Goal: Task Accomplishment & Management: Manage account settings

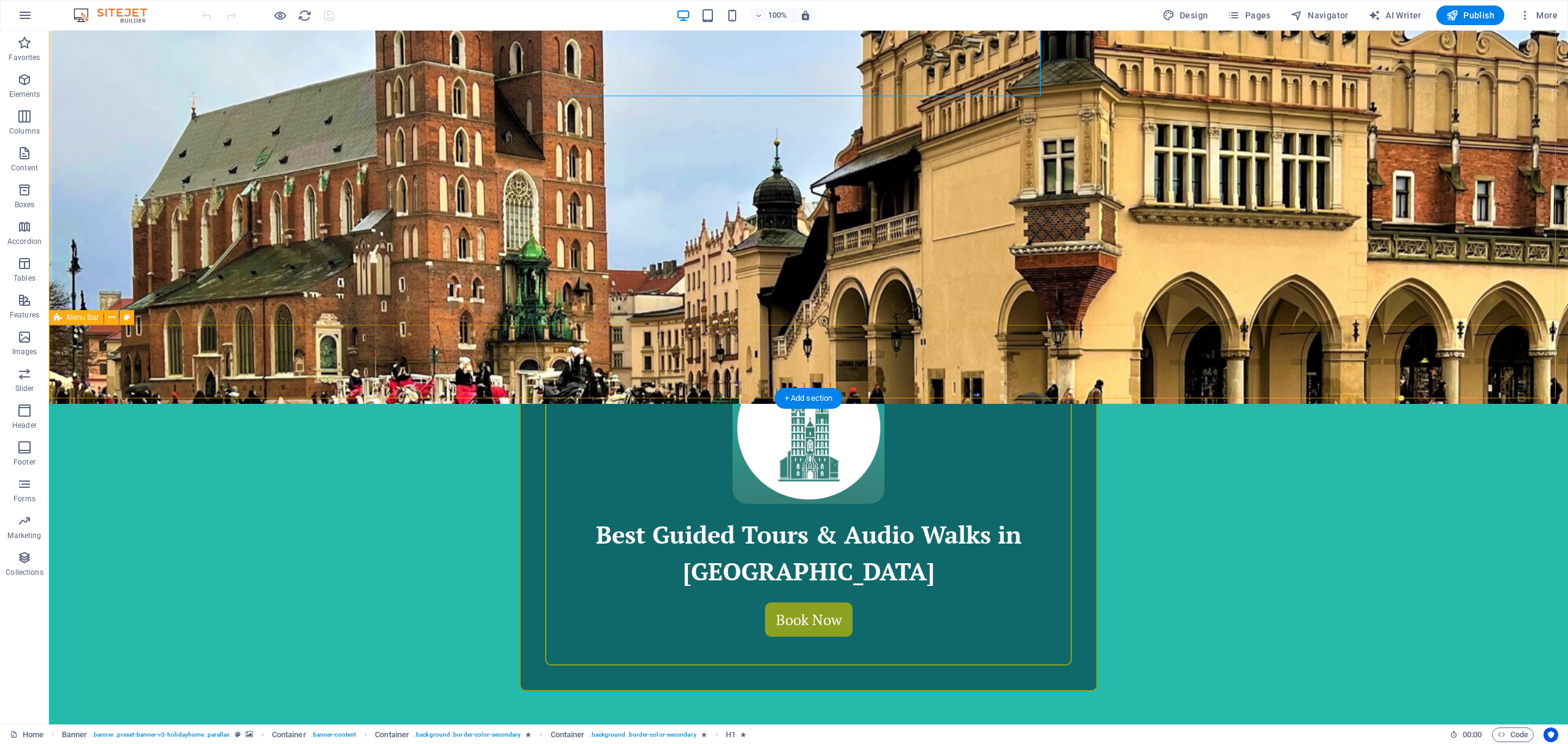
scroll to position [572, 0]
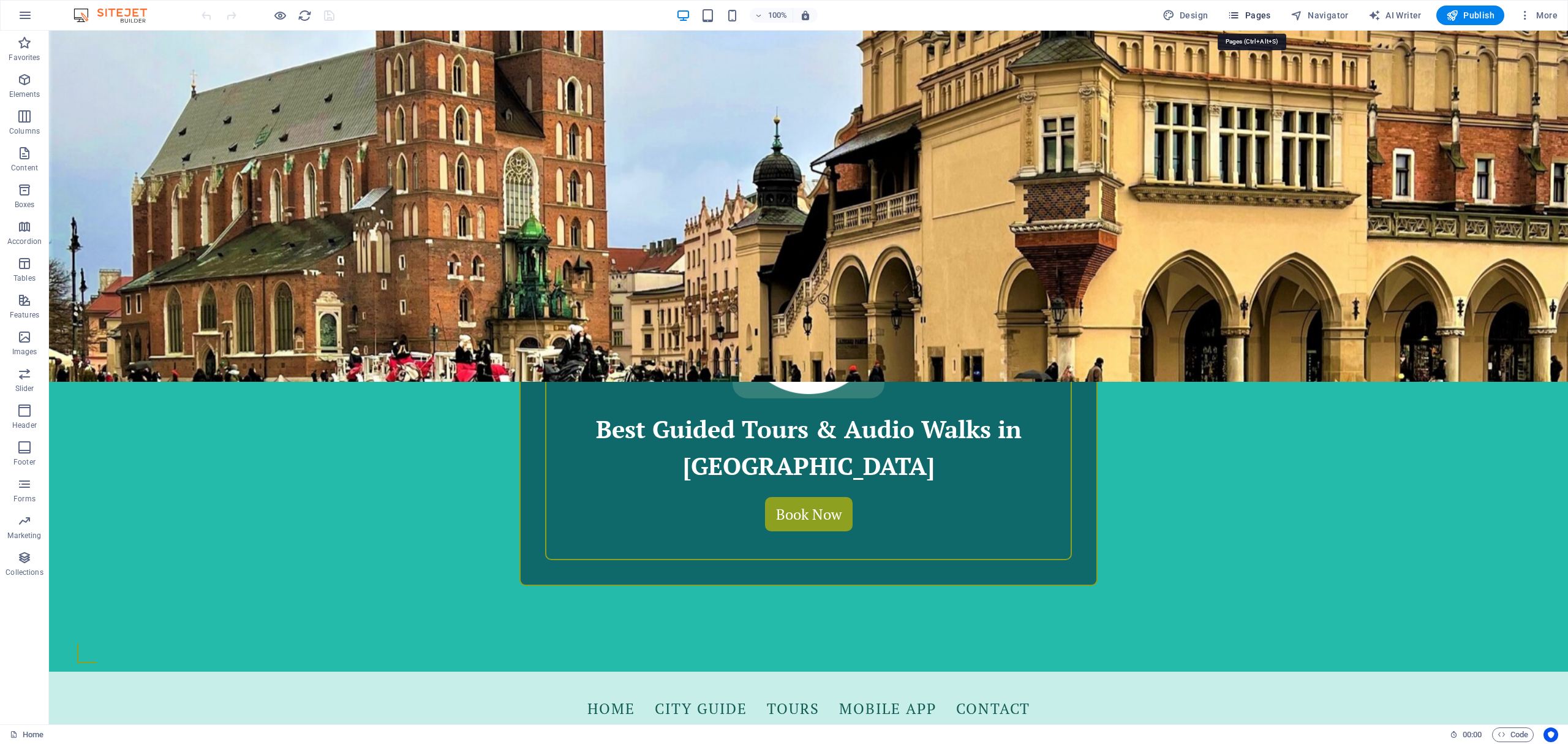
click at [1250, 11] on span "Pages" at bounding box center [1248, 16] width 43 height 13
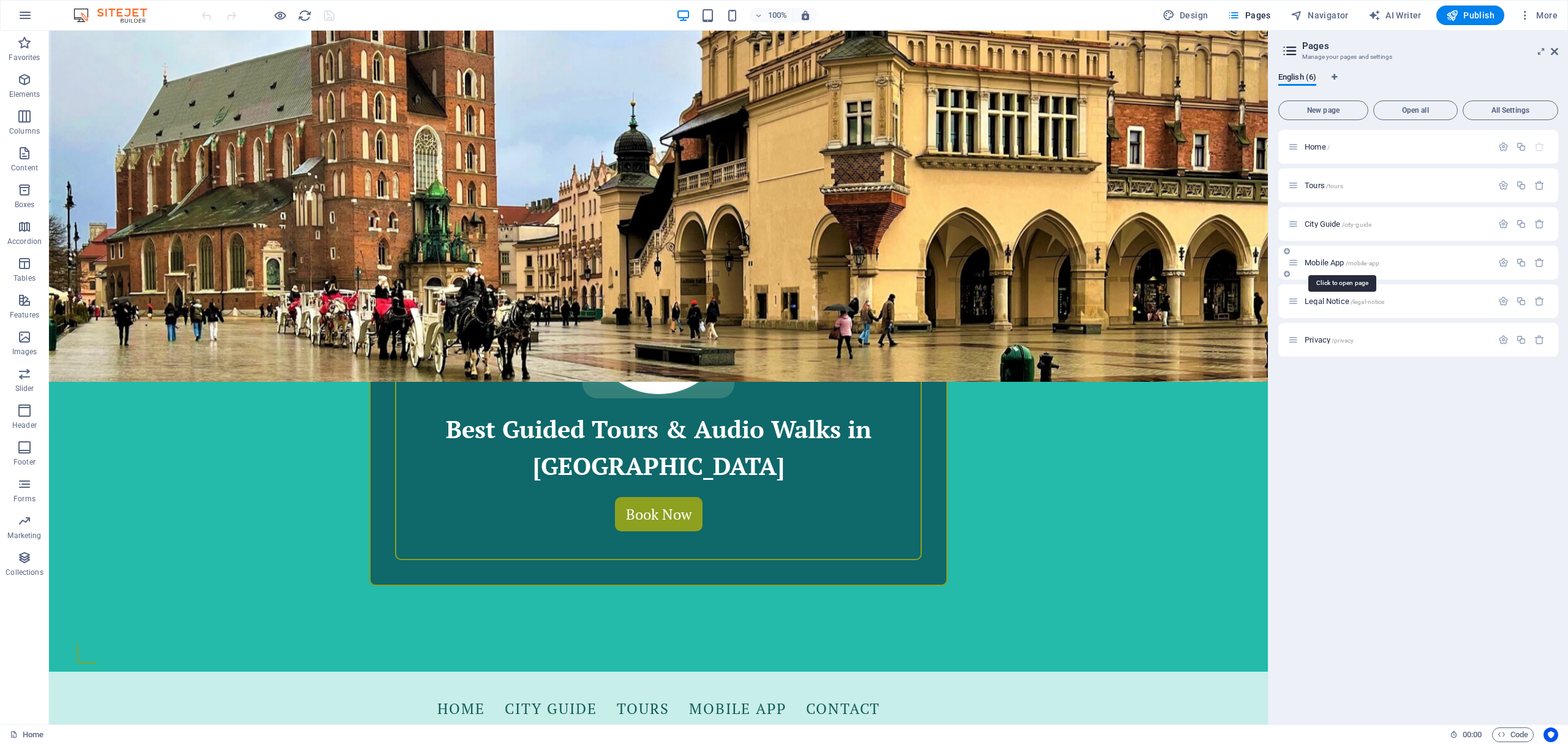
click at [1332, 263] on span "Mobile App /mobile-app" at bounding box center [1342, 262] width 74 height 9
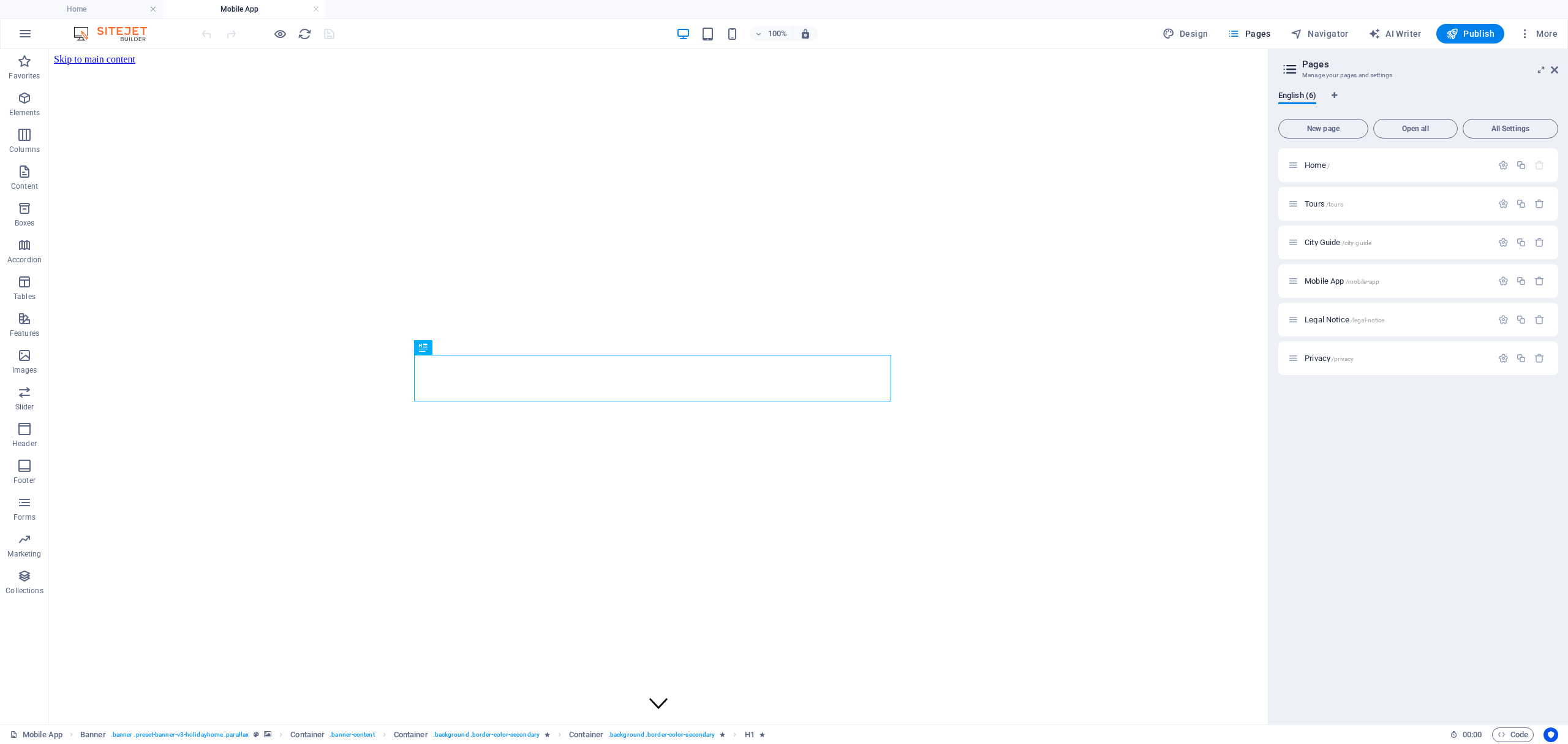
scroll to position [0, 0]
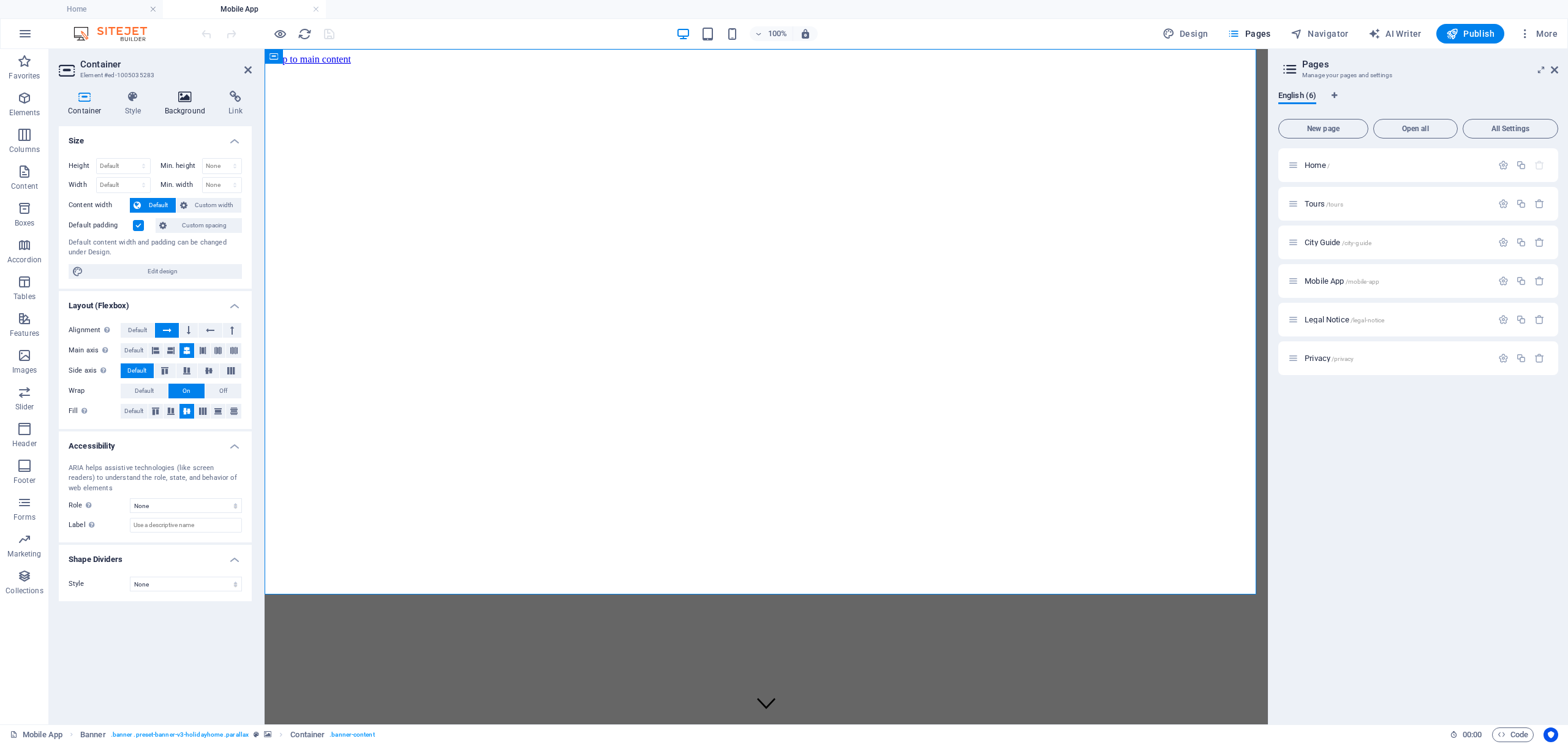
click at [177, 106] on h4 "Background" at bounding box center [188, 103] width 64 height 26
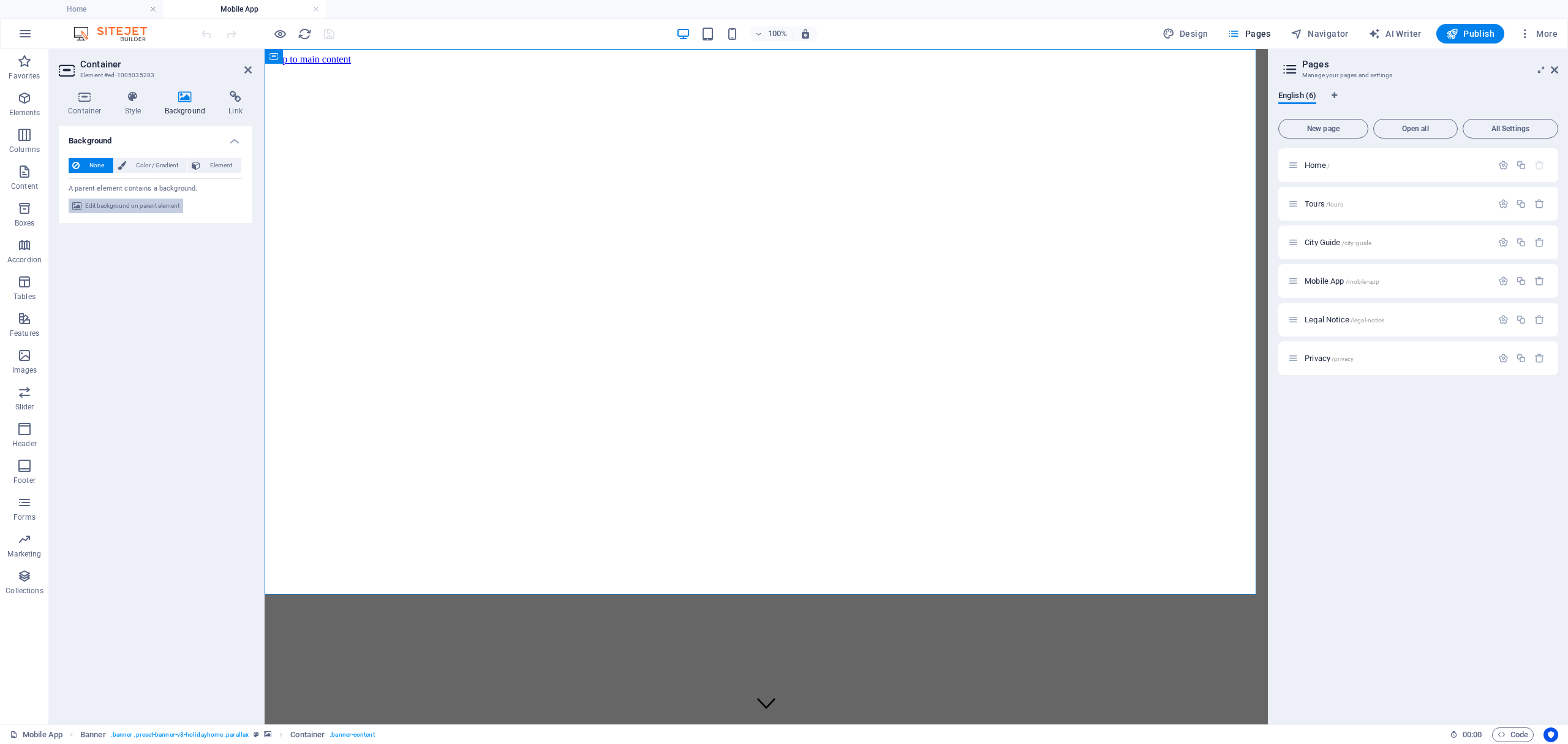
click at [141, 205] on span "Edit background on parent element" at bounding box center [132, 206] width 94 height 15
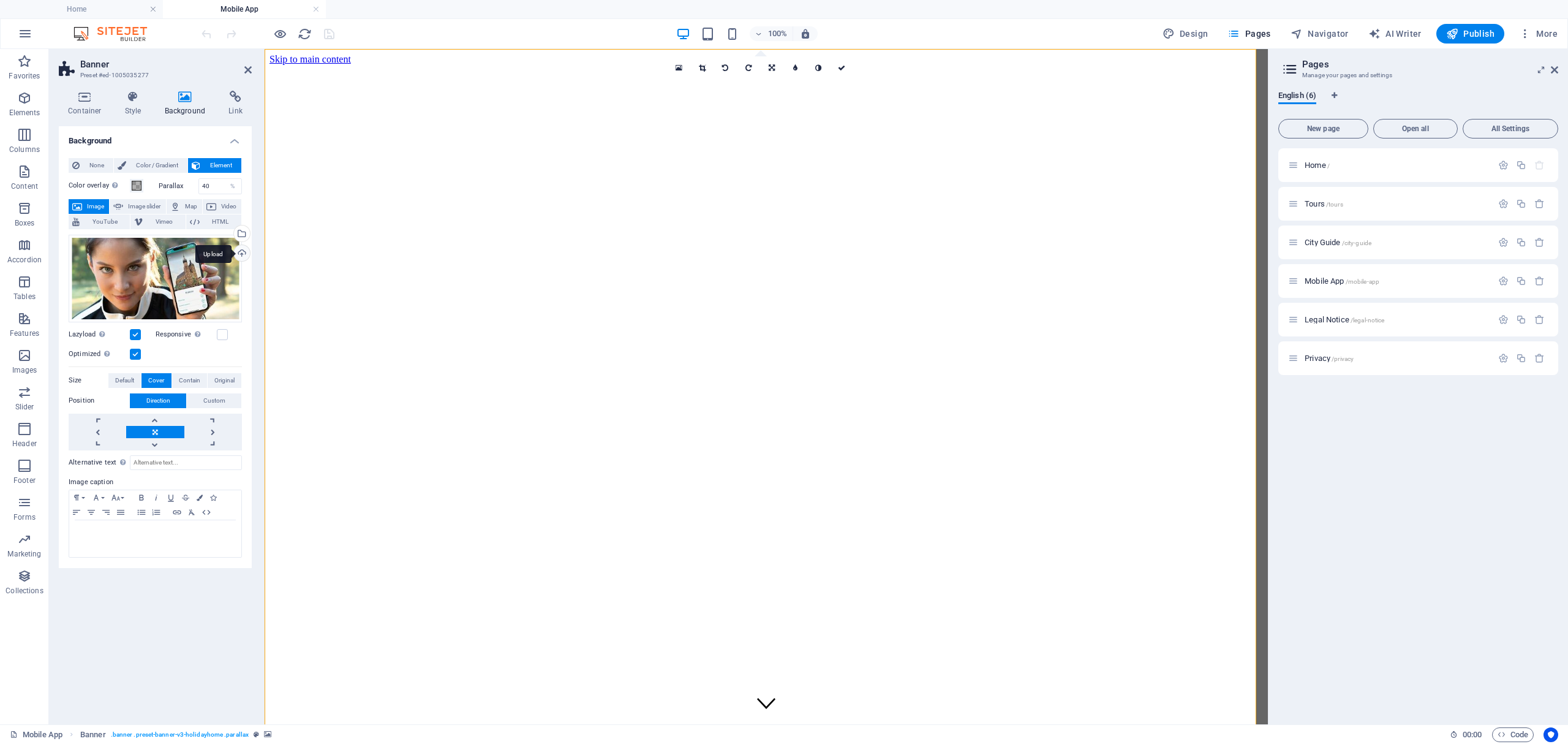
click at [243, 253] on div "Upload" at bounding box center [240, 254] width 18 height 18
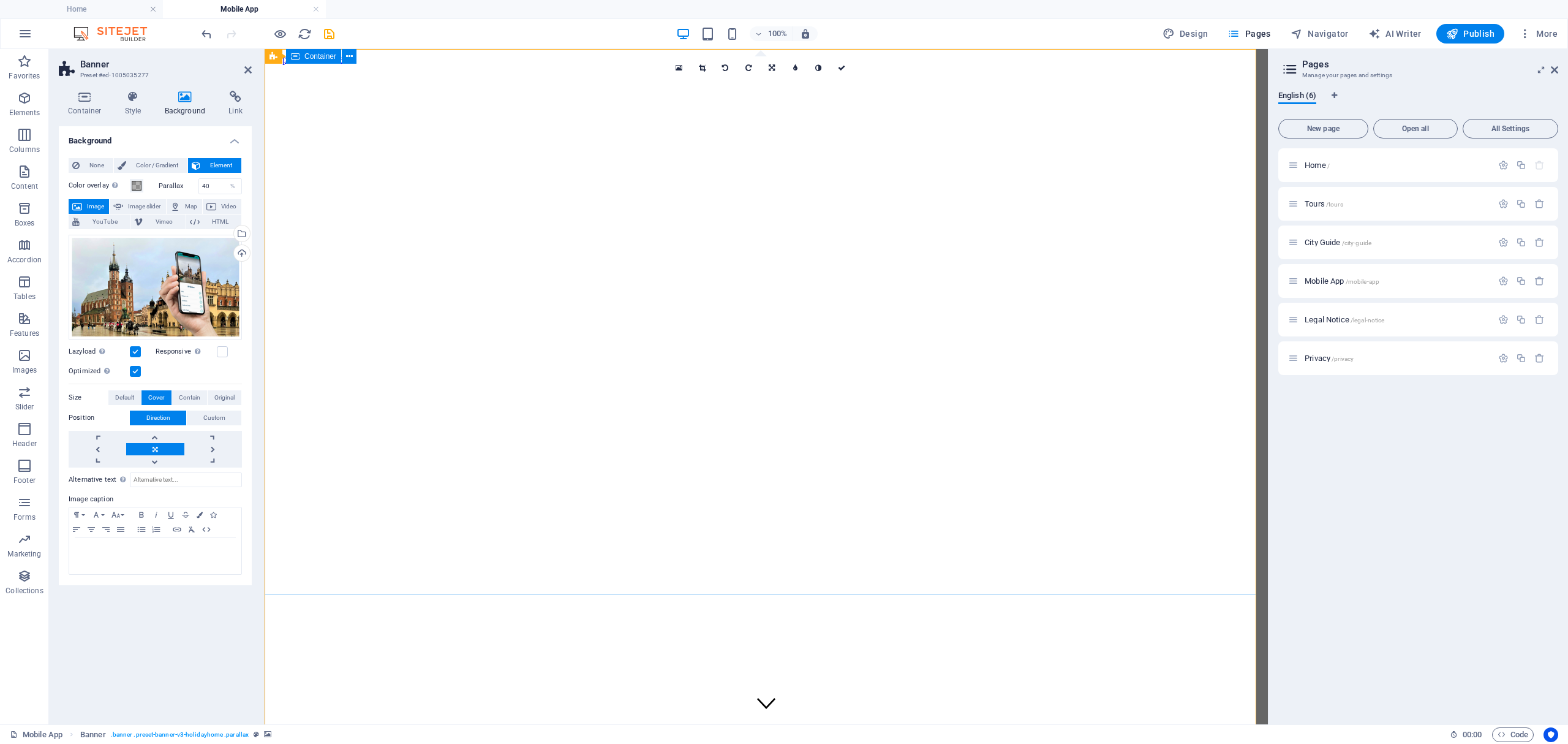
click at [325, 34] on icon "save" at bounding box center [329, 34] width 14 height 14
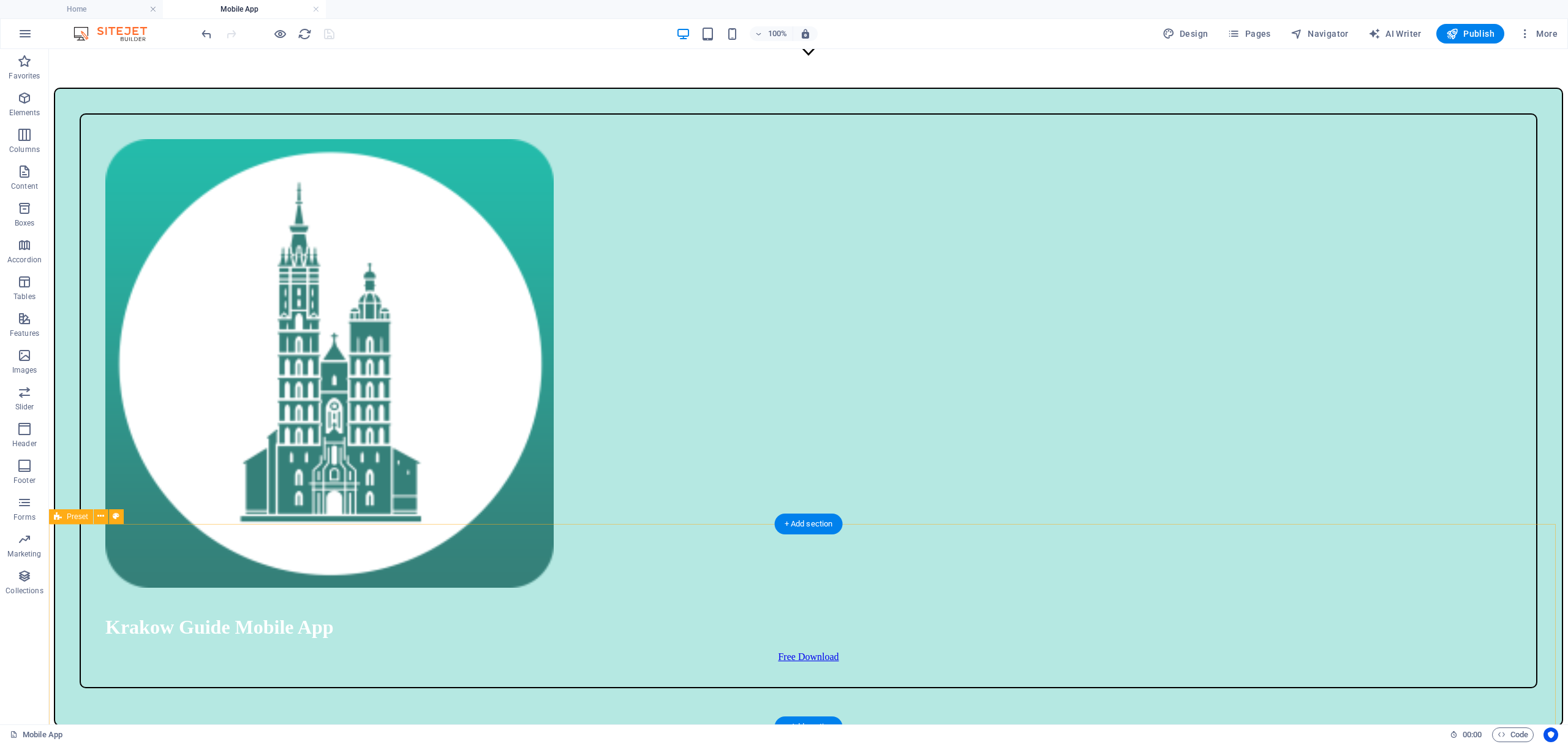
scroll to position [899, 0]
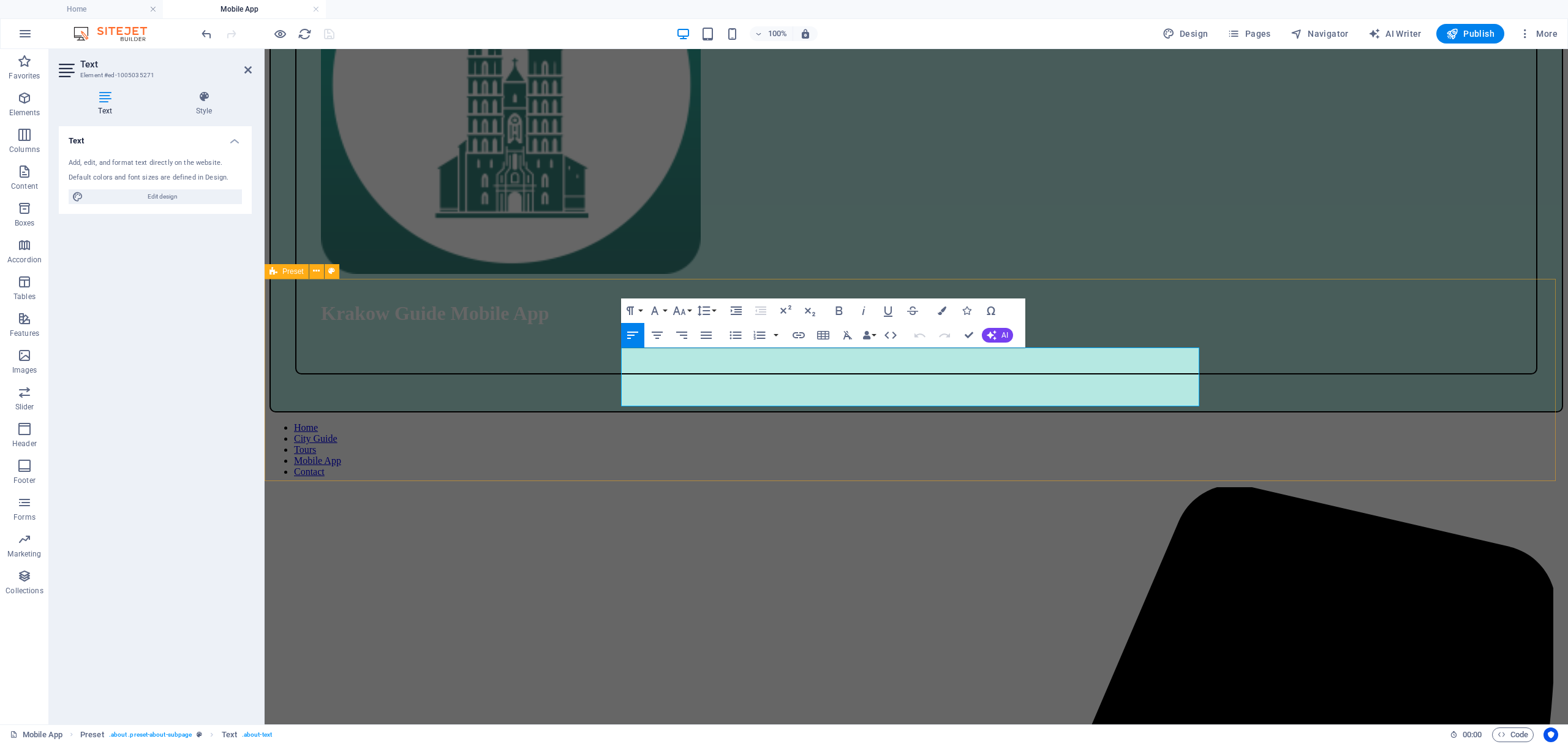
drag, startPoint x: 736, startPoint y: 398, endPoint x: 572, endPoint y: 345, distance: 172.4
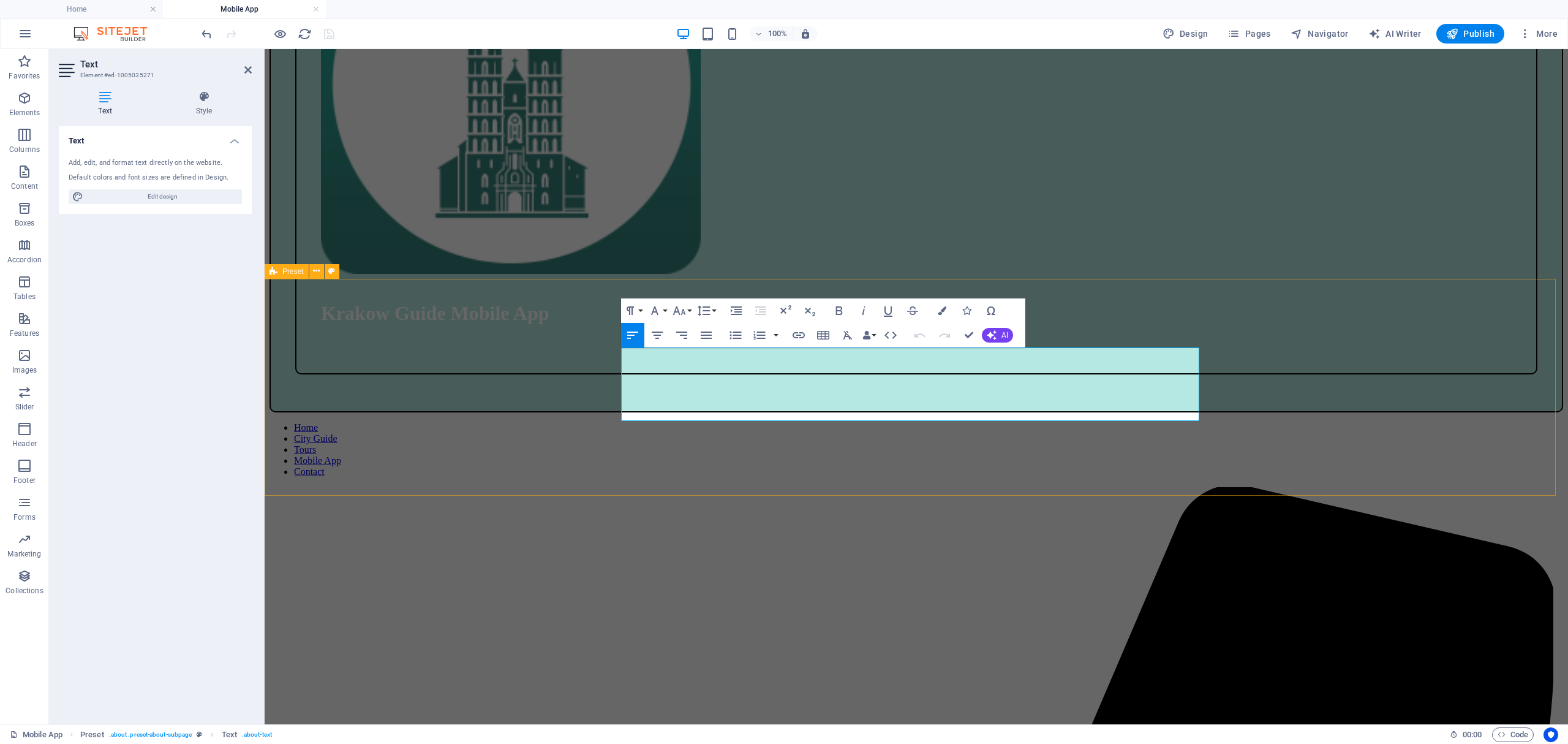
scroll to position [3454, 1]
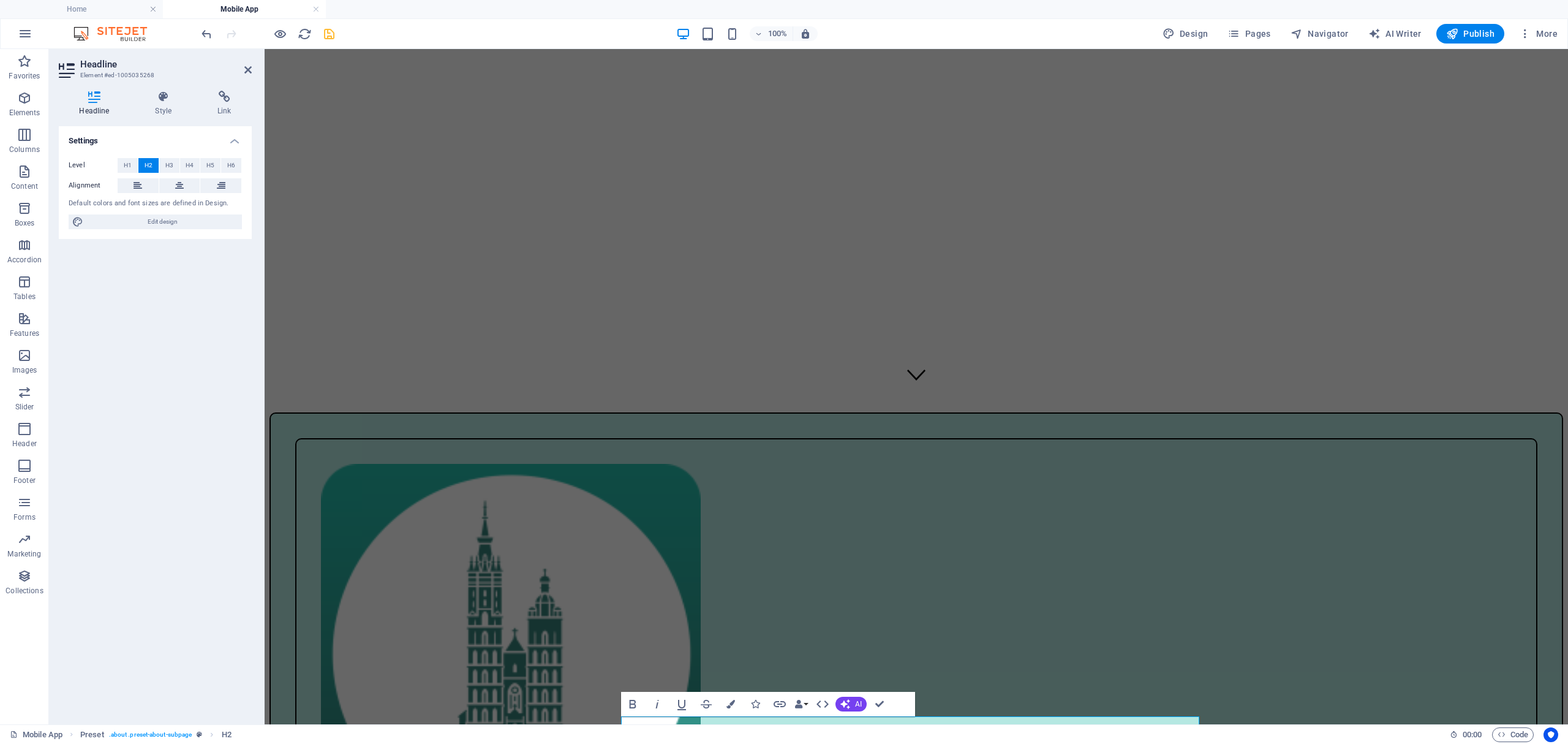
scroll to position [81, 0]
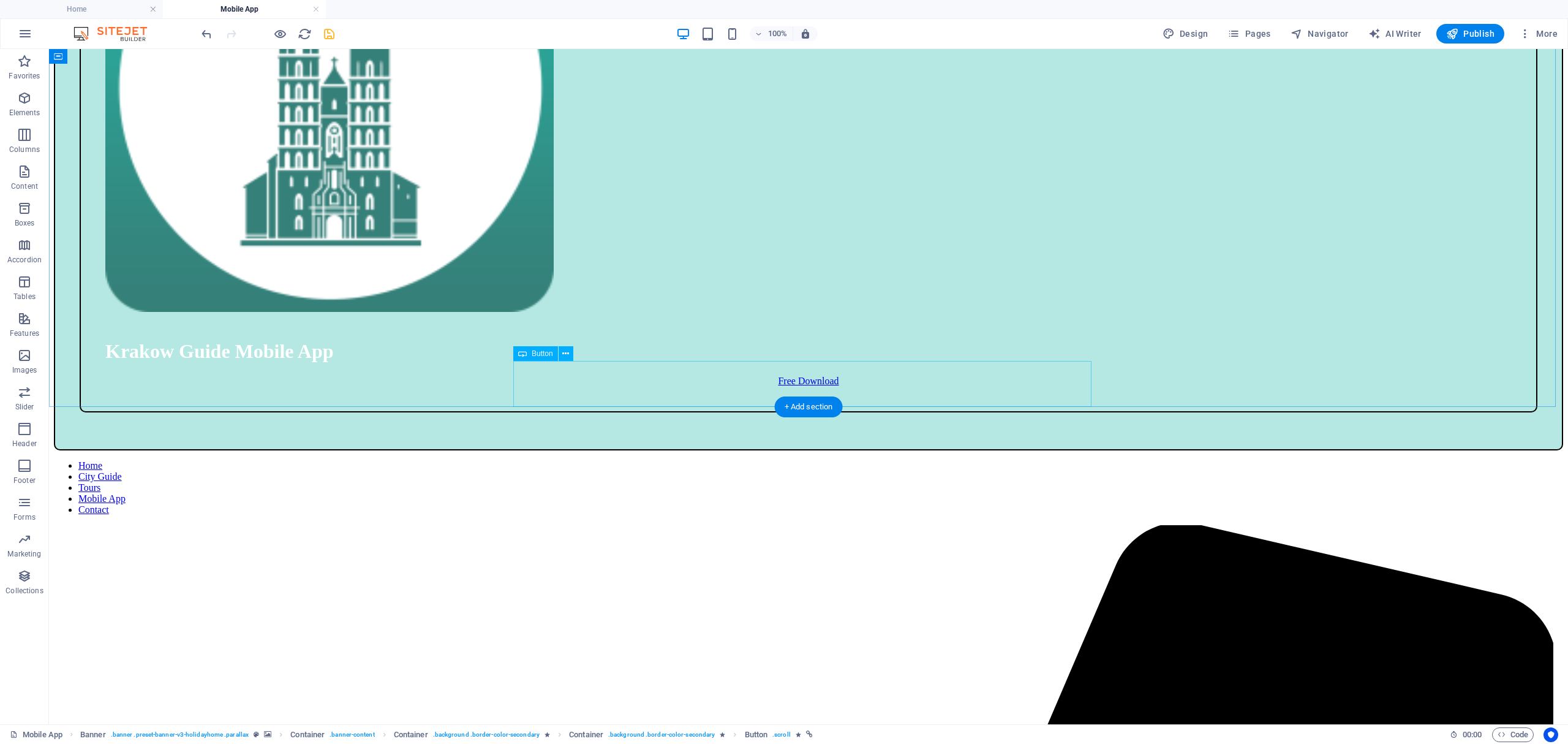
scroll to position [1049, 0]
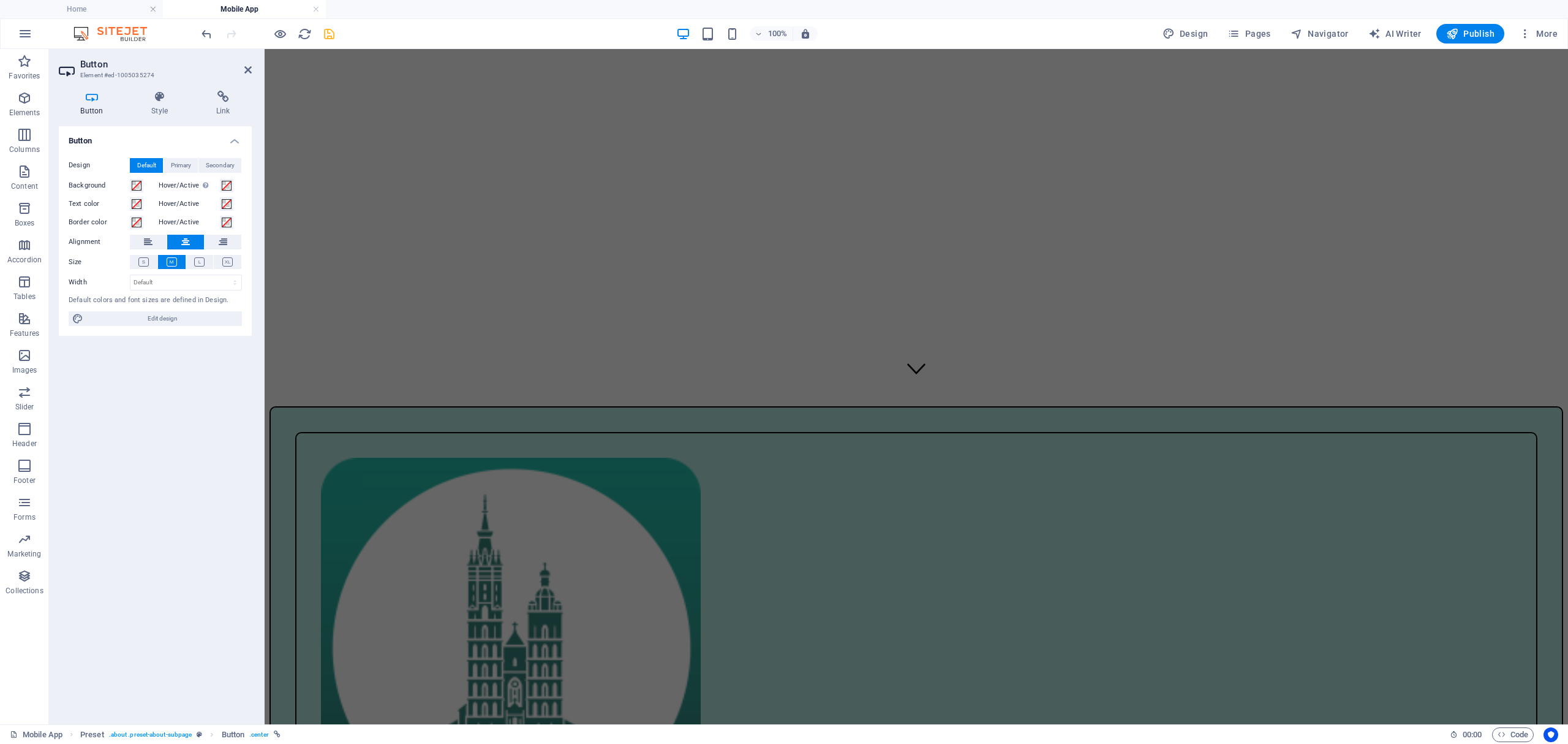
scroll to position [186, 0]
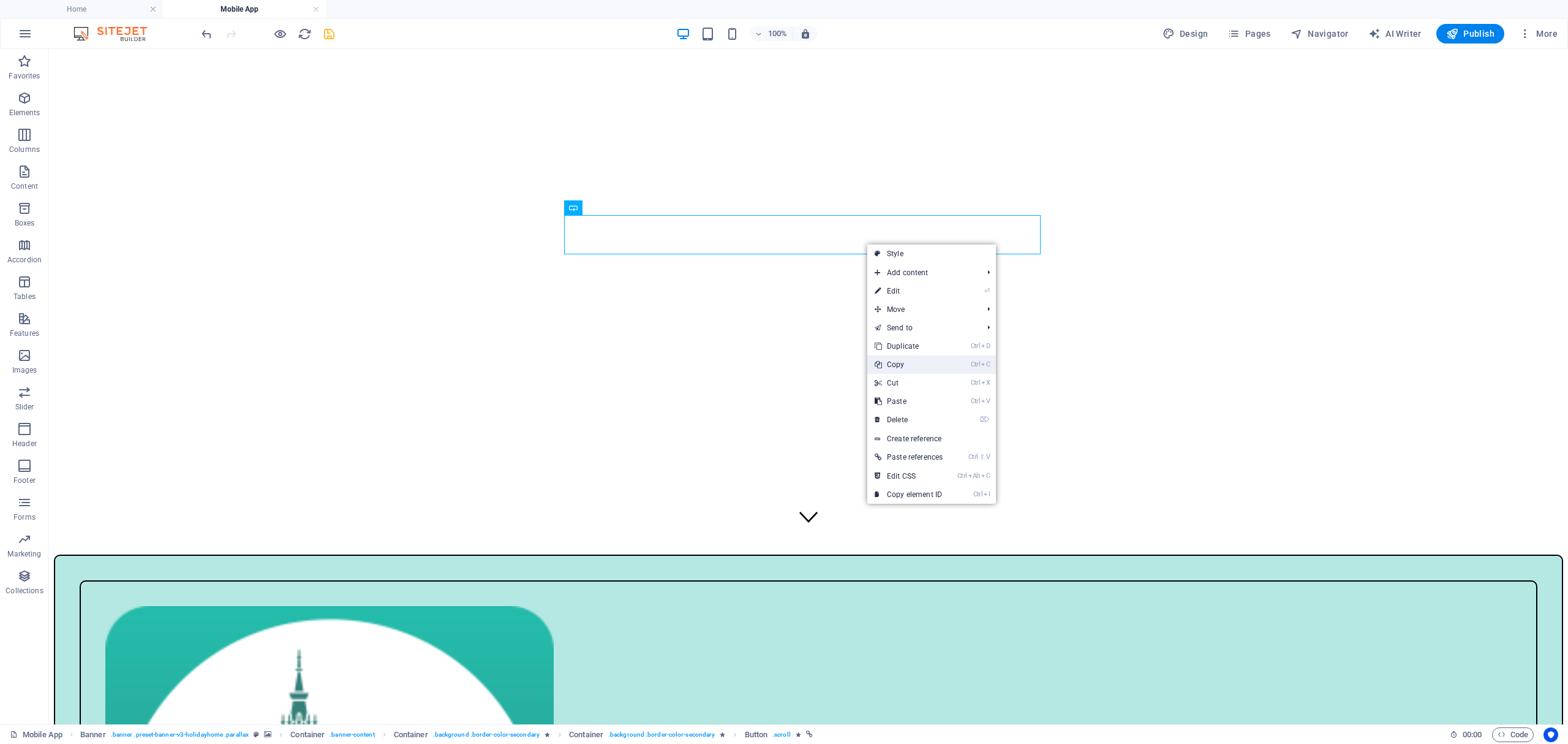
click at [904, 365] on link "Ctrl C Copy" at bounding box center [909, 364] width 83 height 18
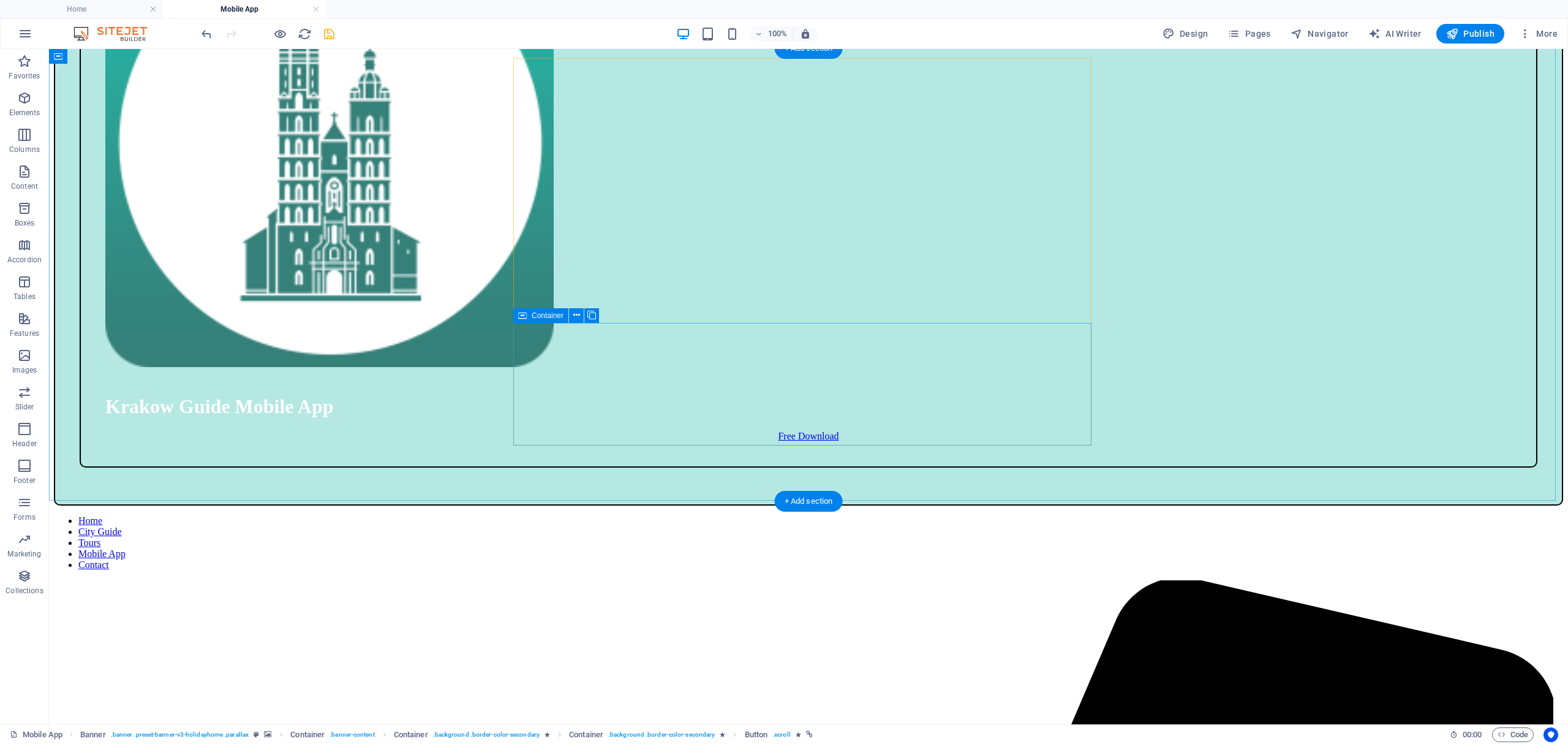
scroll to position [1049, 0]
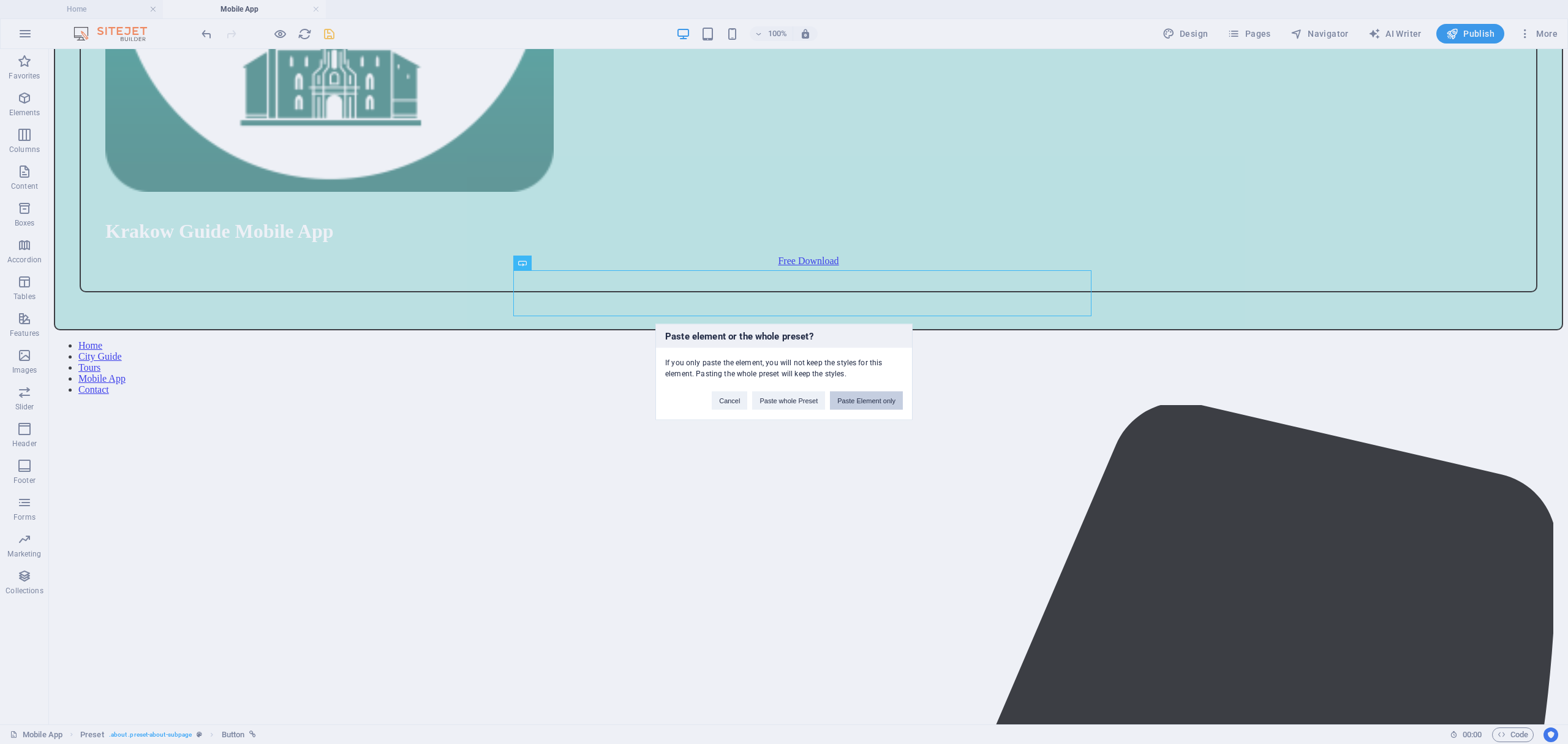
click at [846, 402] on button "Paste Element only" at bounding box center [866, 400] width 73 height 18
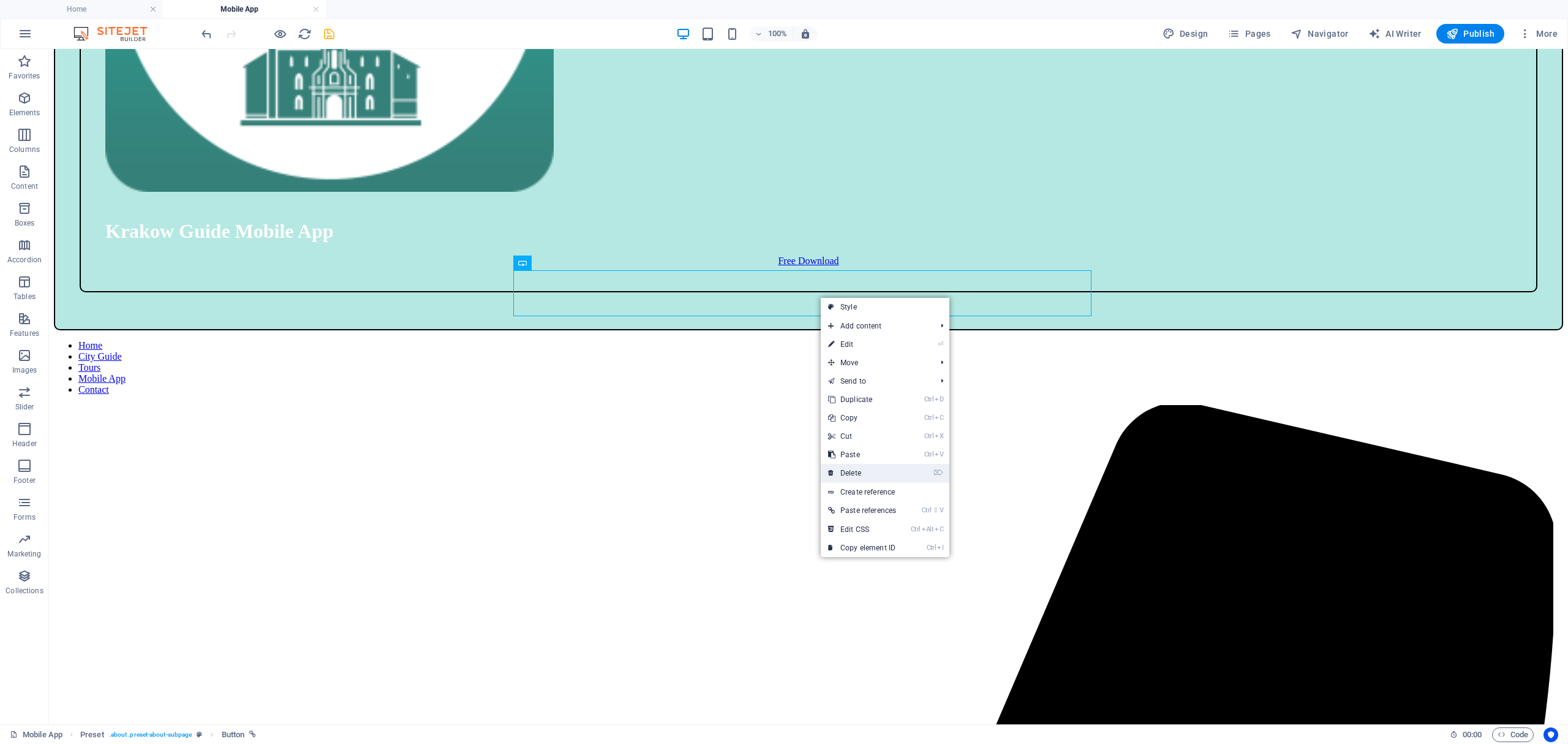
click at [873, 466] on link "⌦ Delete" at bounding box center [862, 472] width 83 height 18
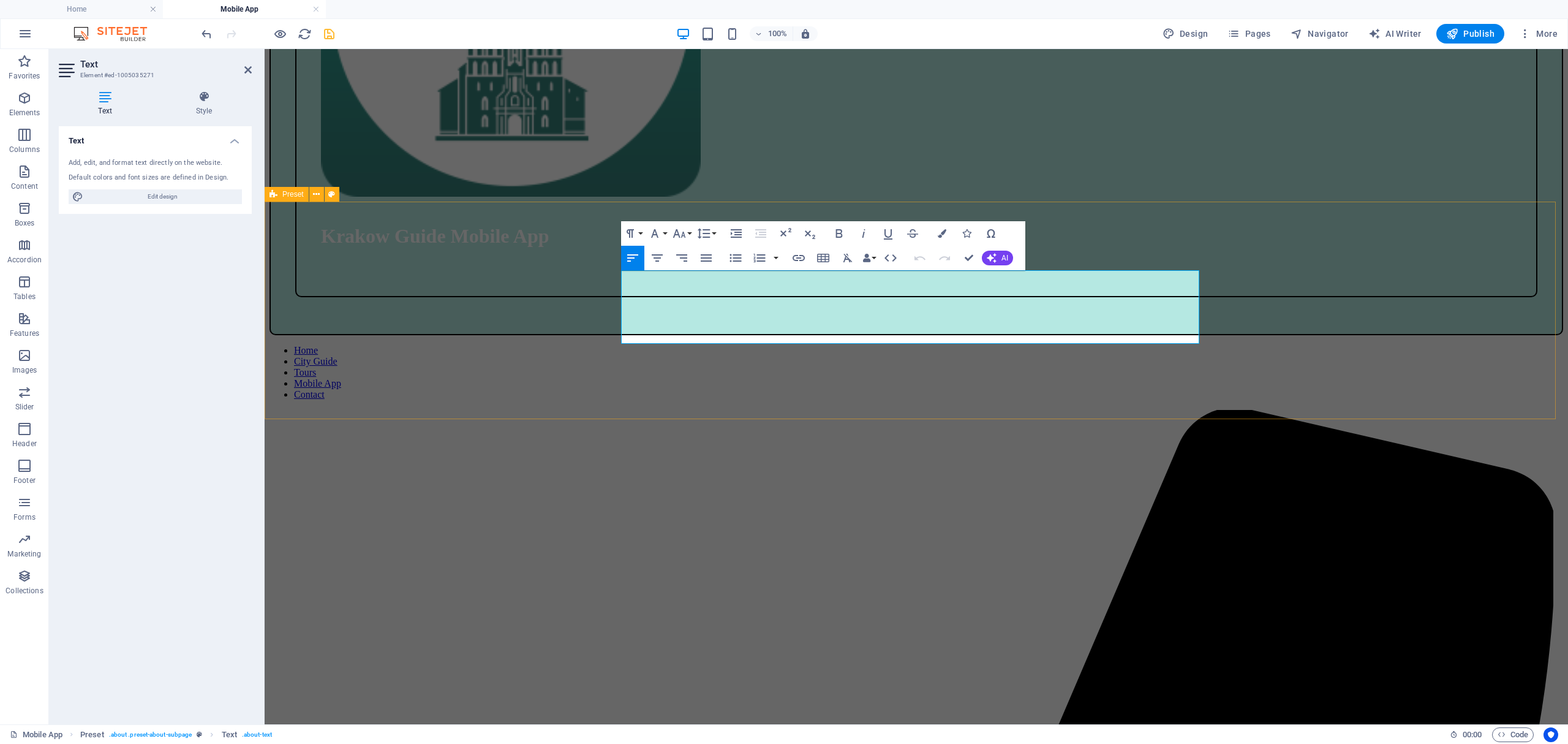
drag, startPoint x: 994, startPoint y: 335, endPoint x: 529, endPoint y: 256, distance: 471.7
click at [740, 253] on icon "button" at bounding box center [736, 258] width 15 height 15
drag, startPoint x: 1008, startPoint y: 334, endPoint x: 567, endPoint y: 337, distance: 441.0
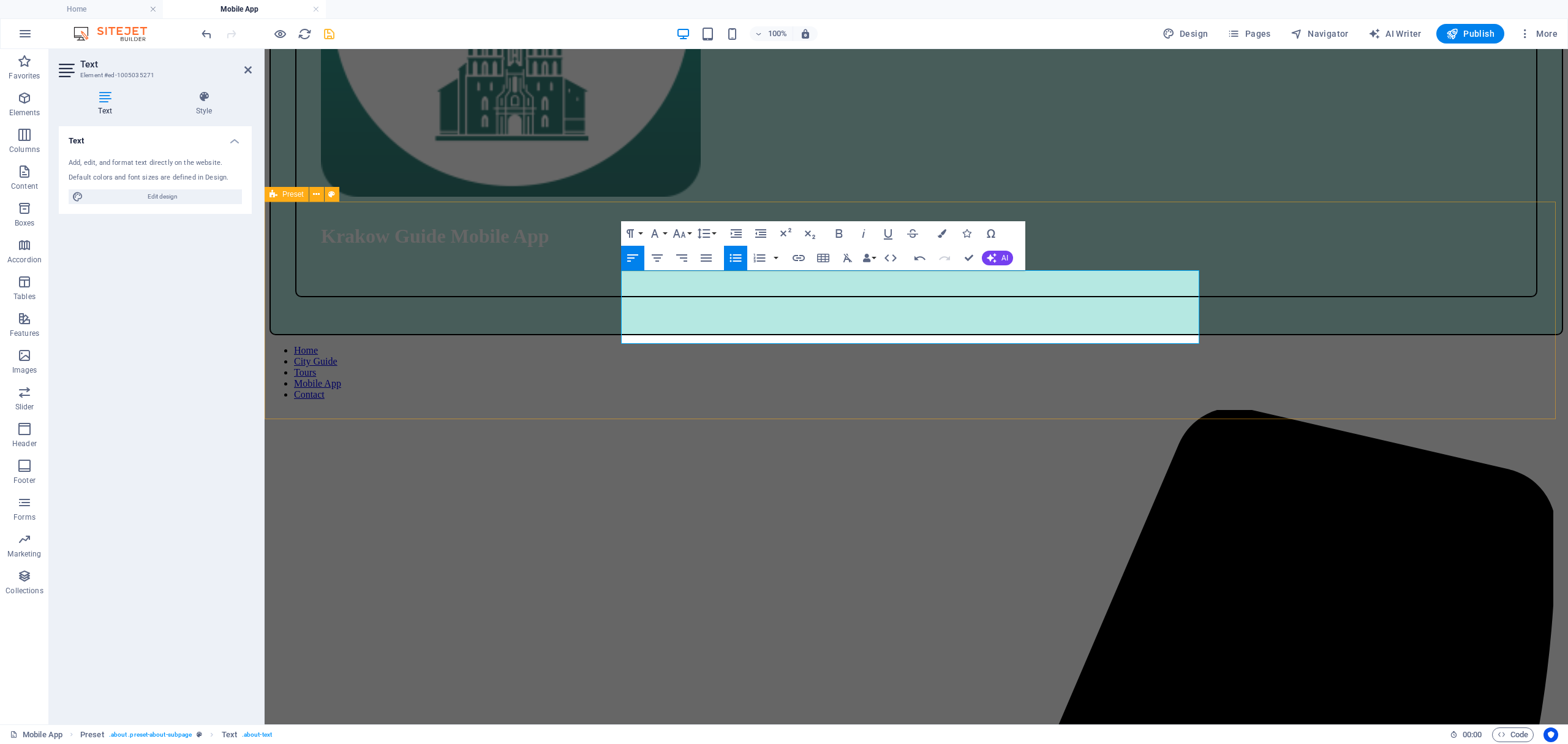
drag, startPoint x: 929, startPoint y: 275, endPoint x: 538, endPoint y: 273, distance: 391.0
click at [834, 232] on icon "button" at bounding box center [839, 233] width 15 height 15
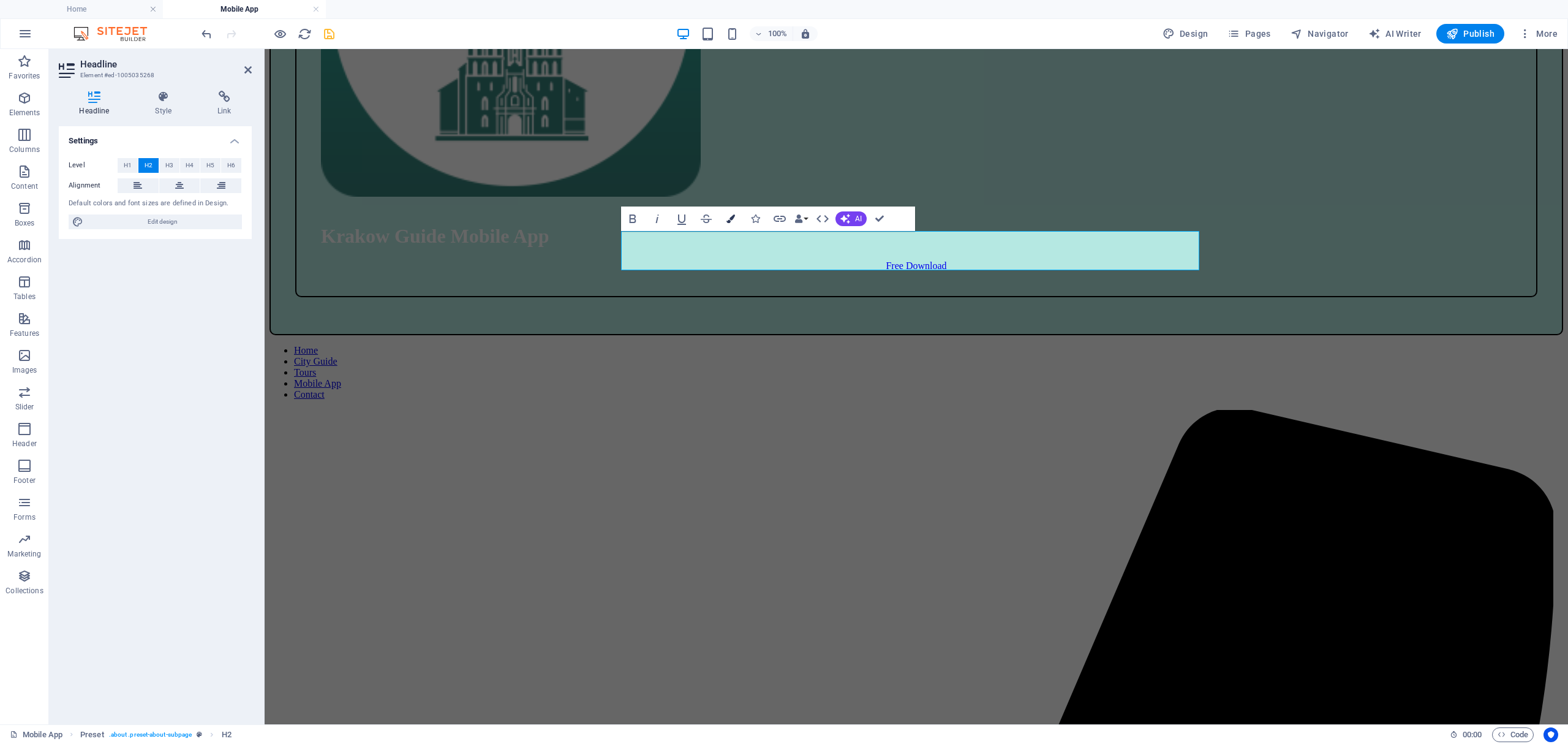
click at [728, 220] on icon "button" at bounding box center [731, 219] width 9 height 9
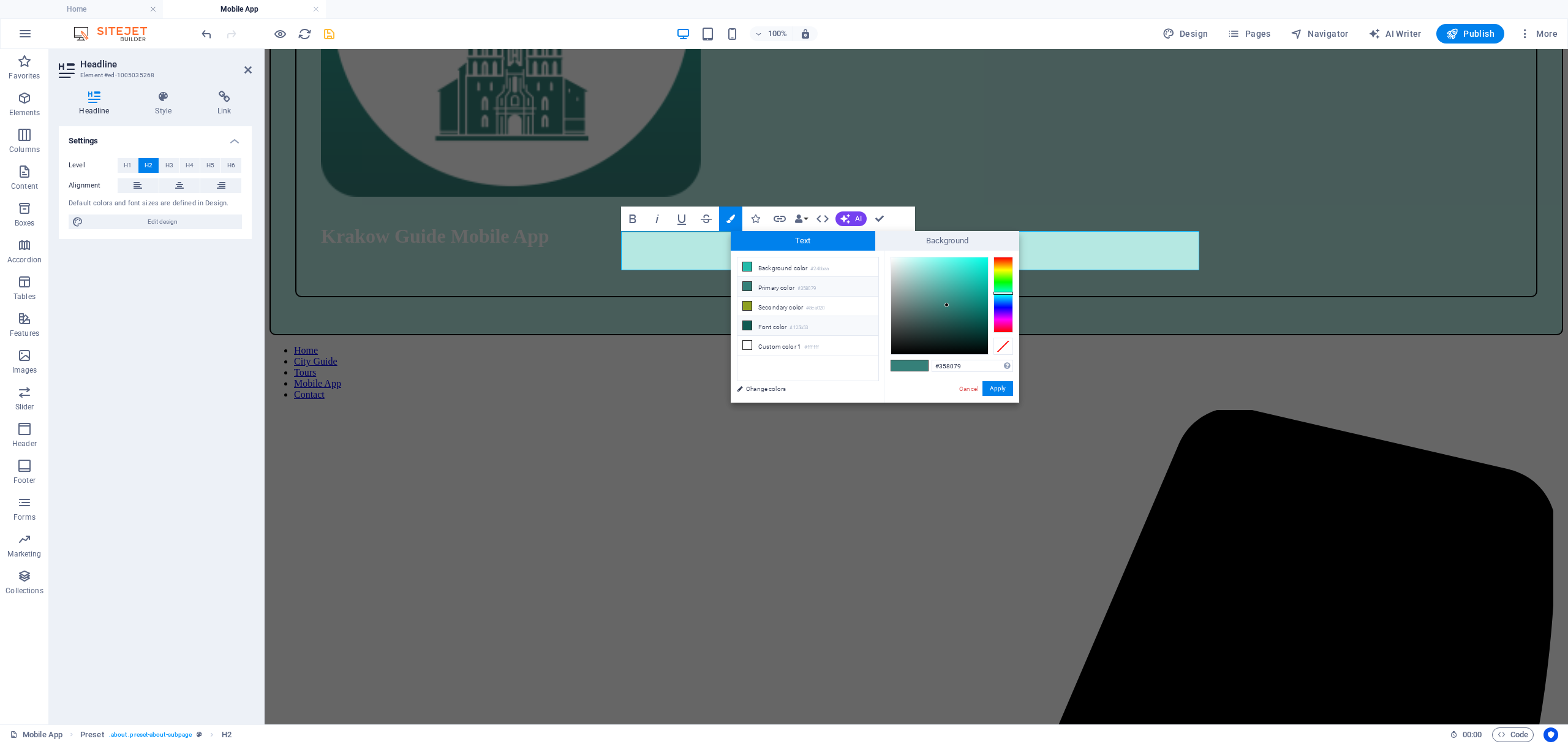
click at [746, 326] on icon at bounding box center [747, 325] width 9 height 9
type input "#125b53"
click at [1007, 383] on button "Apply" at bounding box center [998, 389] width 31 height 15
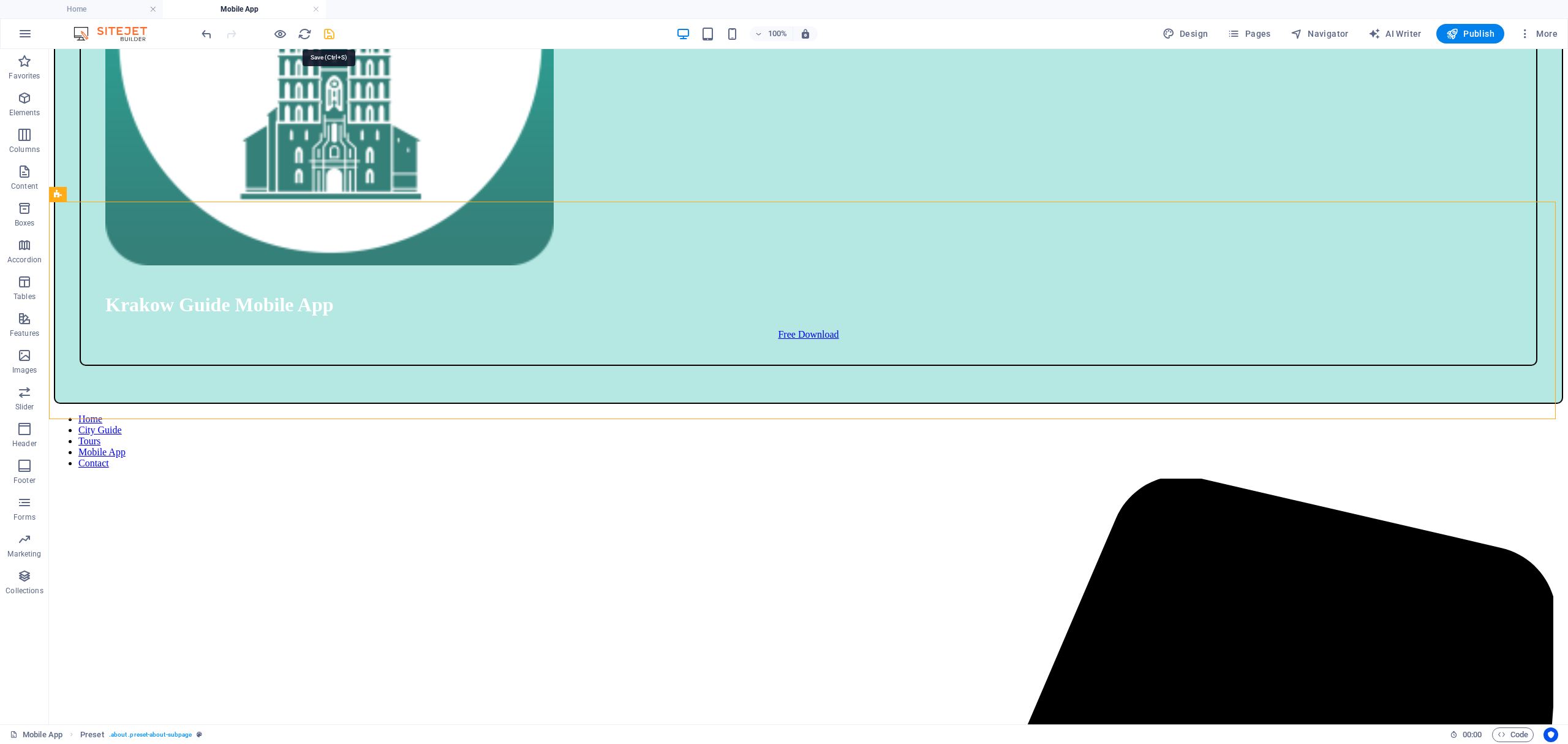
click at [331, 38] on icon "save" at bounding box center [329, 34] width 14 height 14
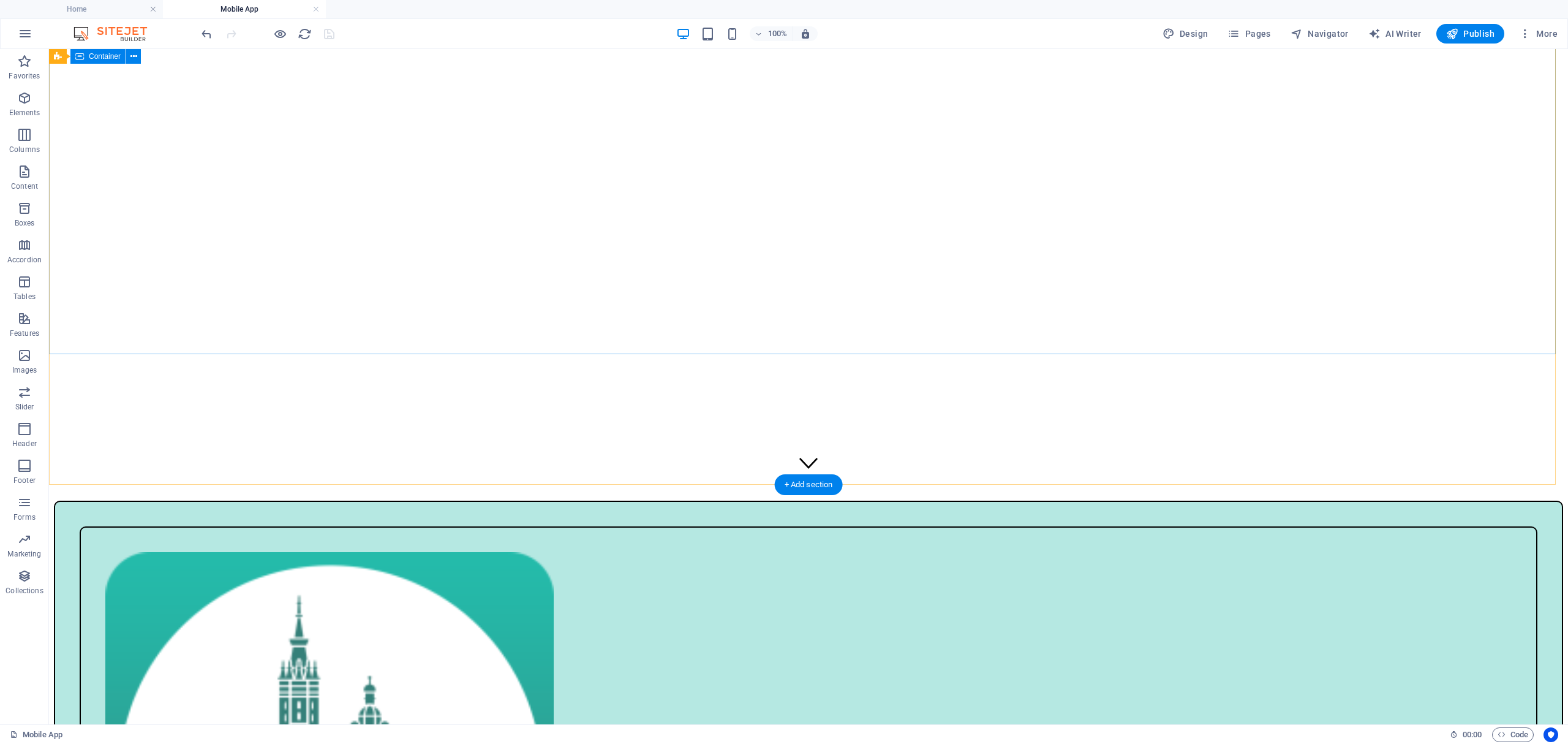
scroll to position [0, 0]
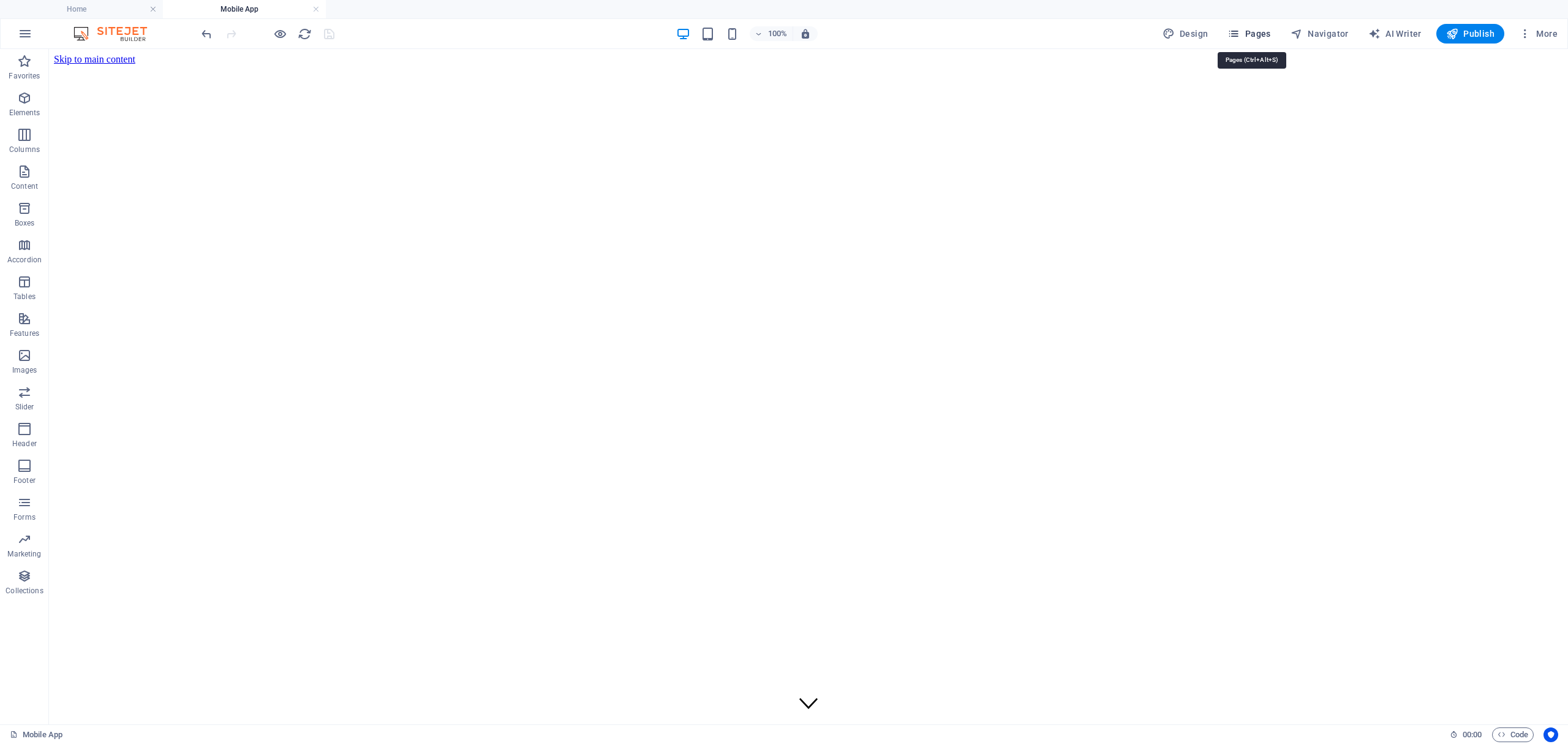
click at [1253, 33] on span "Pages" at bounding box center [1248, 34] width 43 height 13
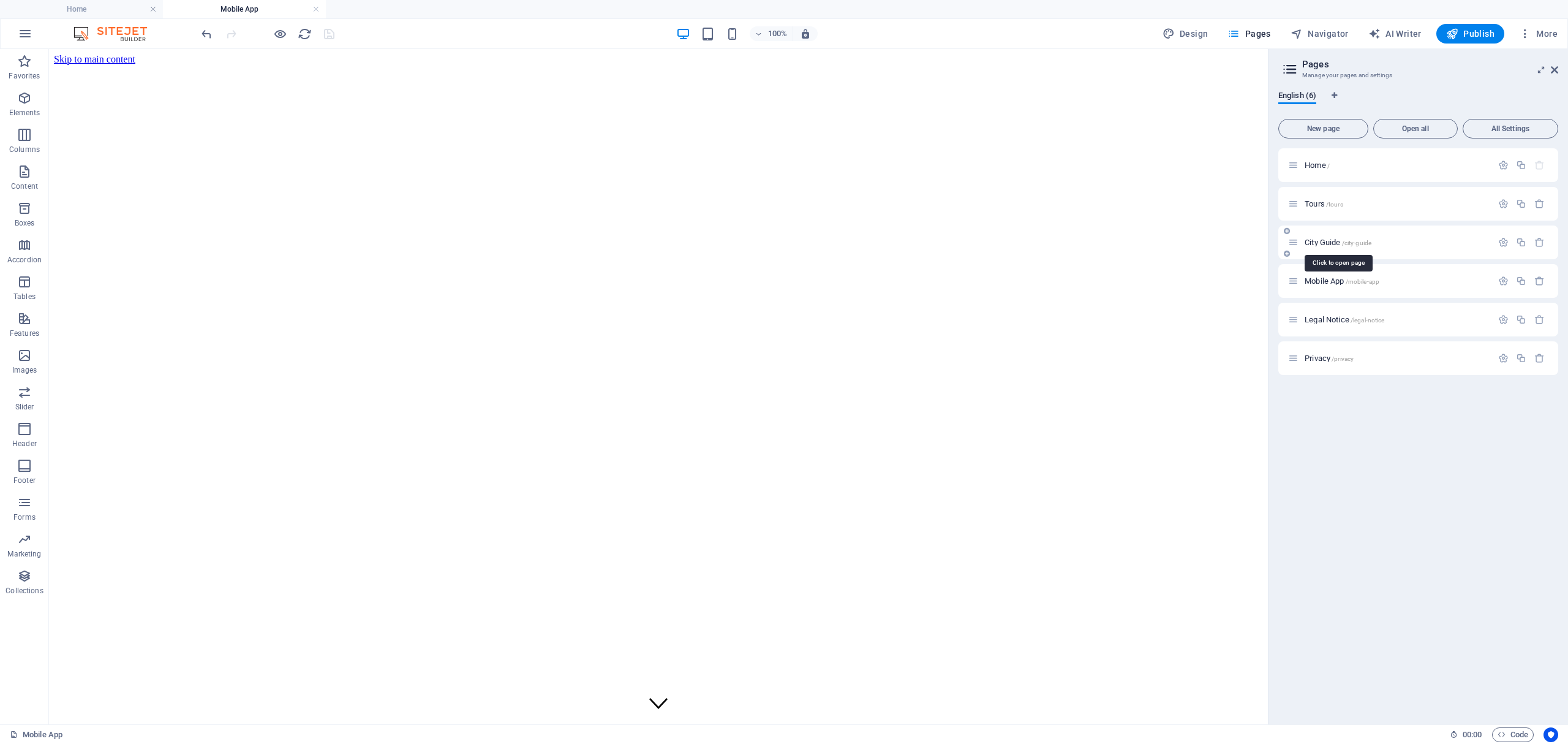
click at [1338, 242] on span "City Guide /city-guide" at bounding box center [1338, 242] width 67 height 9
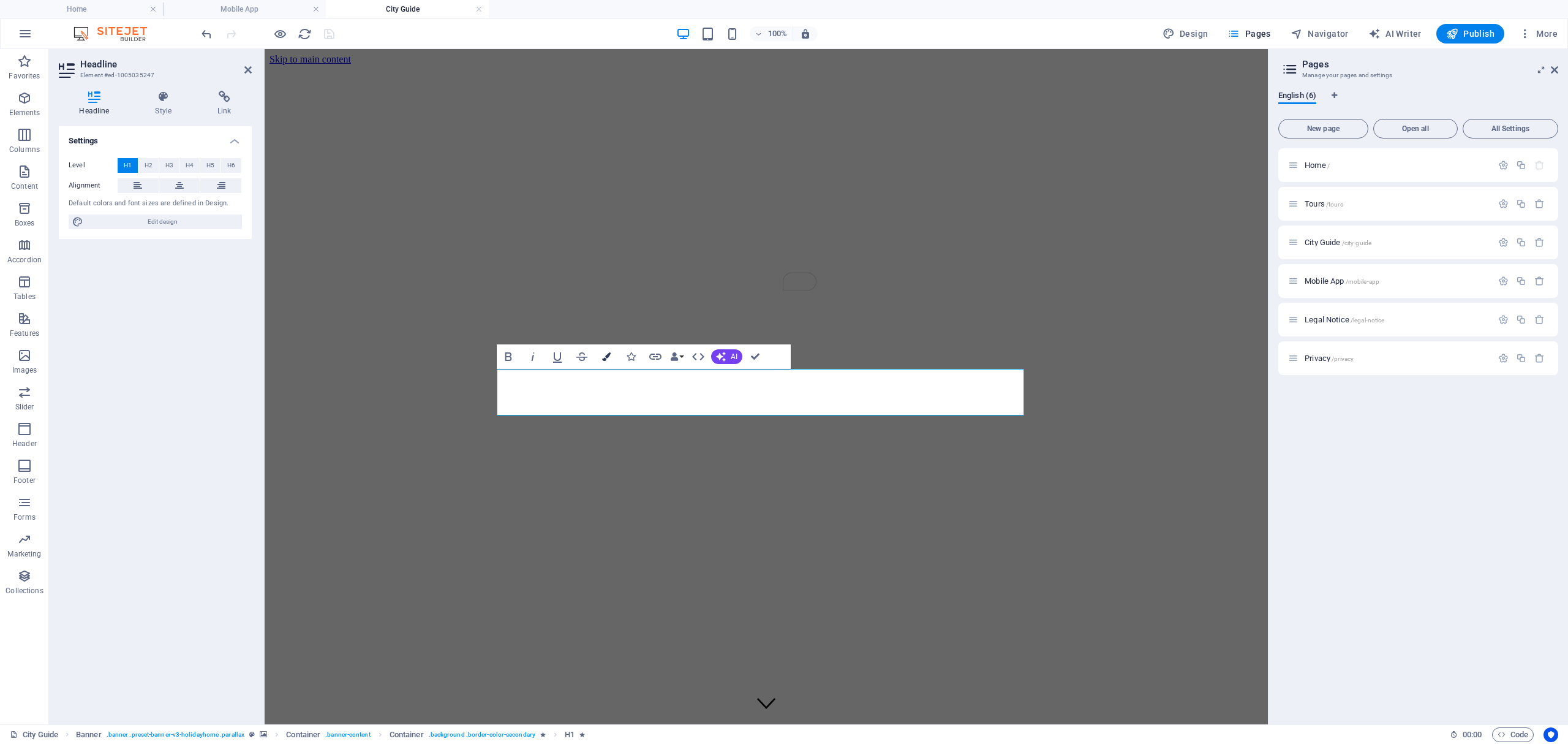
click at [606, 355] on icon "button" at bounding box center [607, 357] width 9 height 9
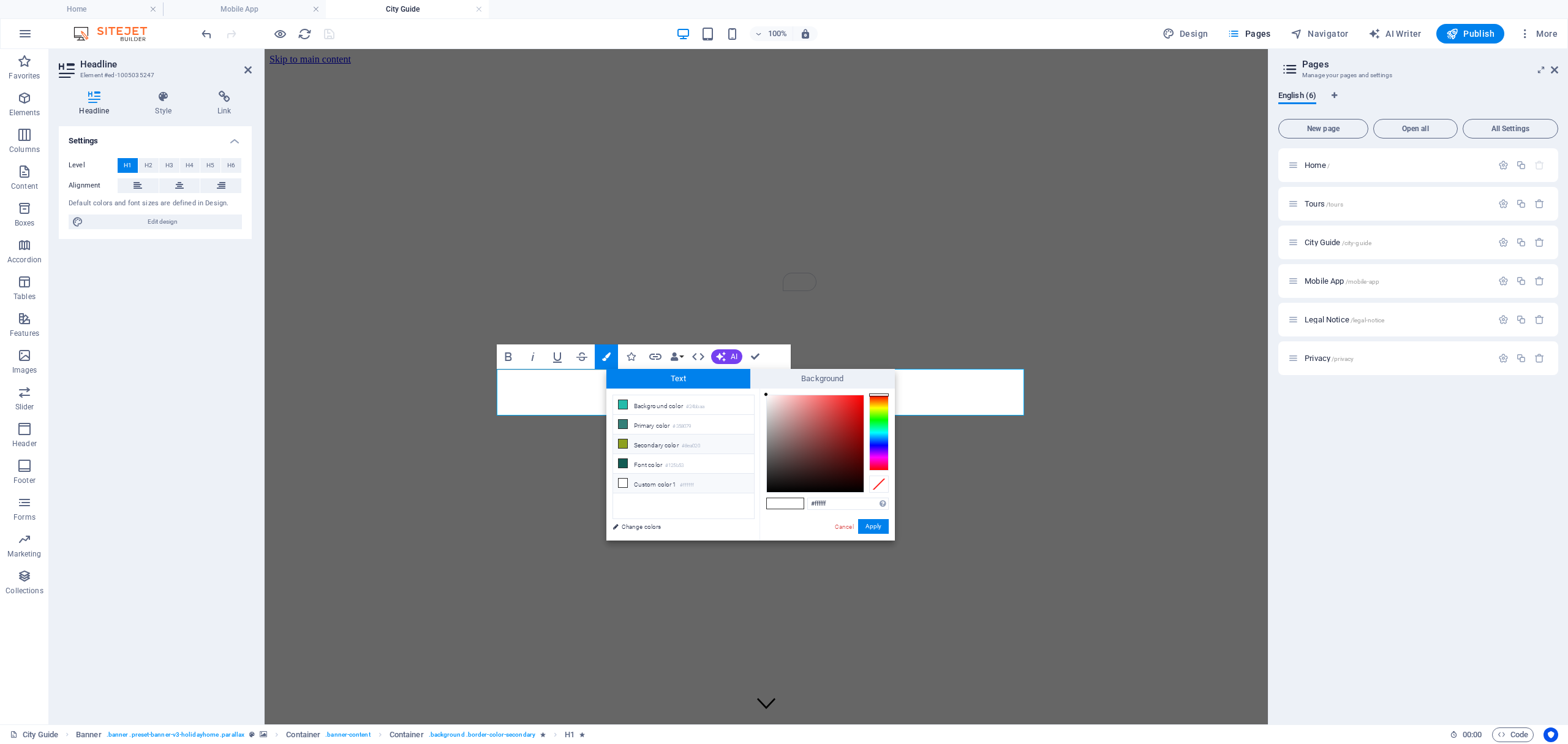
click at [626, 446] on icon at bounding box center [623, 444] width 9 height 9
type input "#8ea020"
click at [867, 524] on button "Apply" at bounding box center [873, 526] width 31 height 15
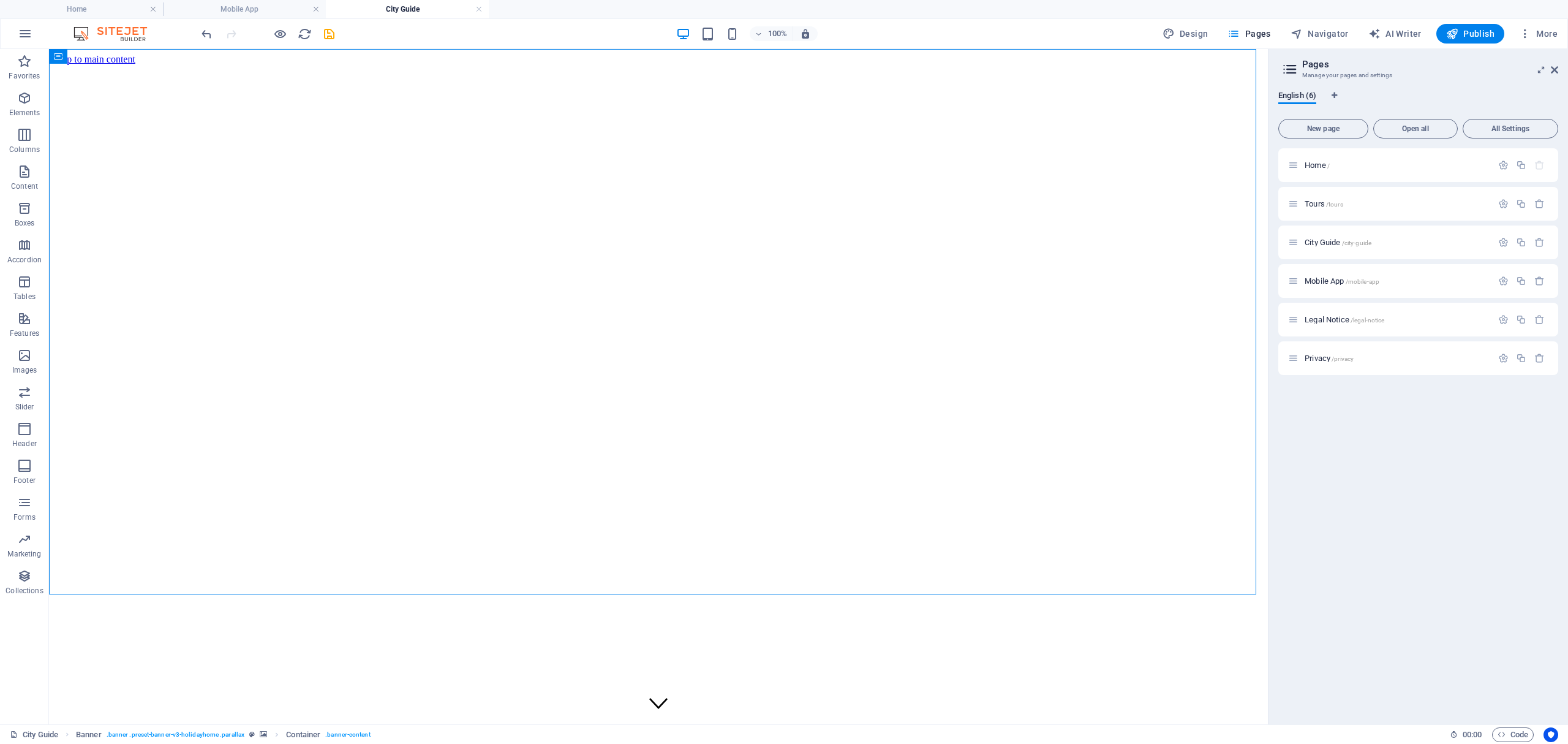
click at [197, 32] on div "100% Design Pages Navigator AI Writer Publish More" at bounding box center [784, 33] width 1567 height 29
click at [202, 33] on icon "undo" at bounding box center [206, 34] width 14 height 14
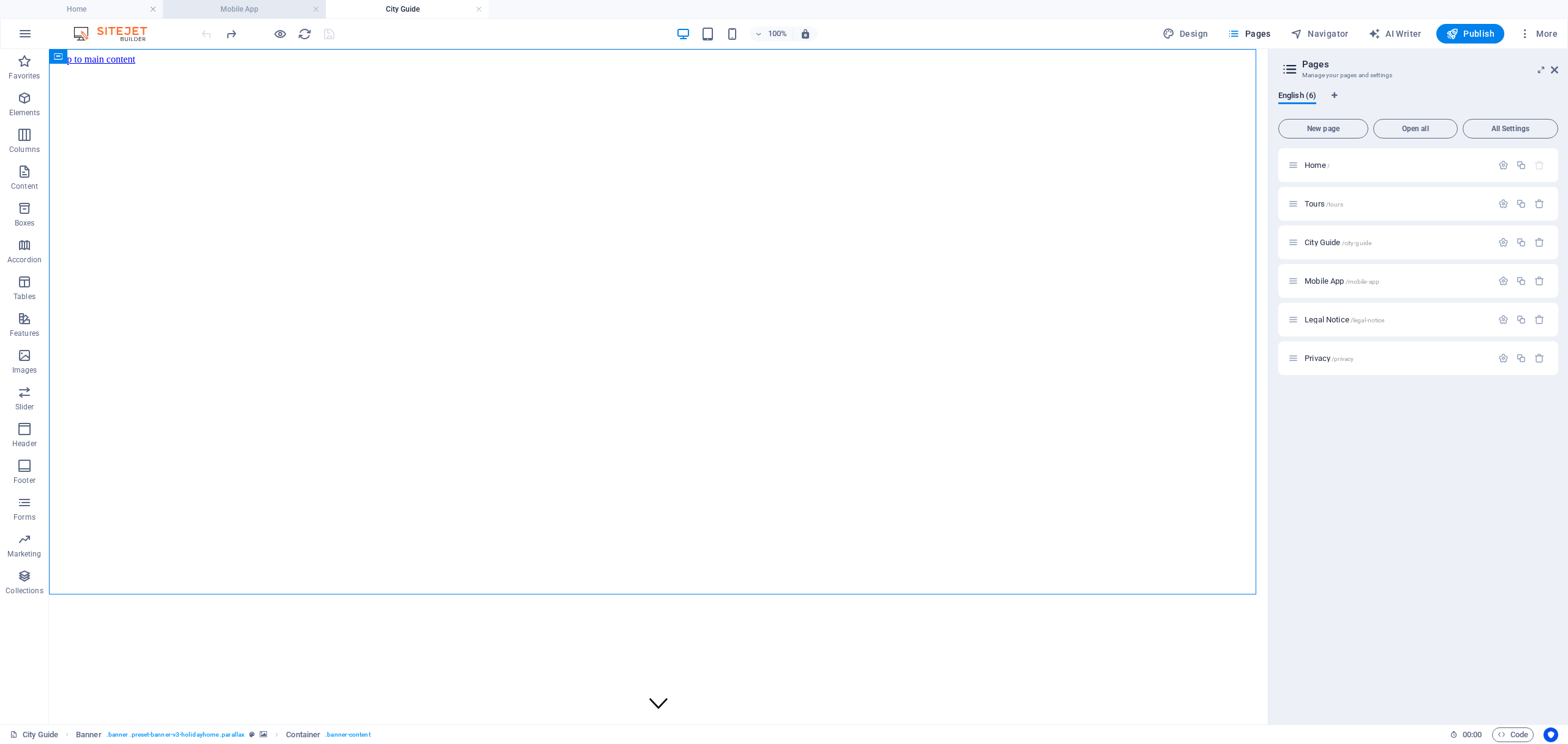
click at [240, 10] on h4 "Mobile App" at bounding box center [244, 9] width 163 height 14
click at [393, 11] on h4 "City Guide" at bounding box center [407, 9] width 163 height 14
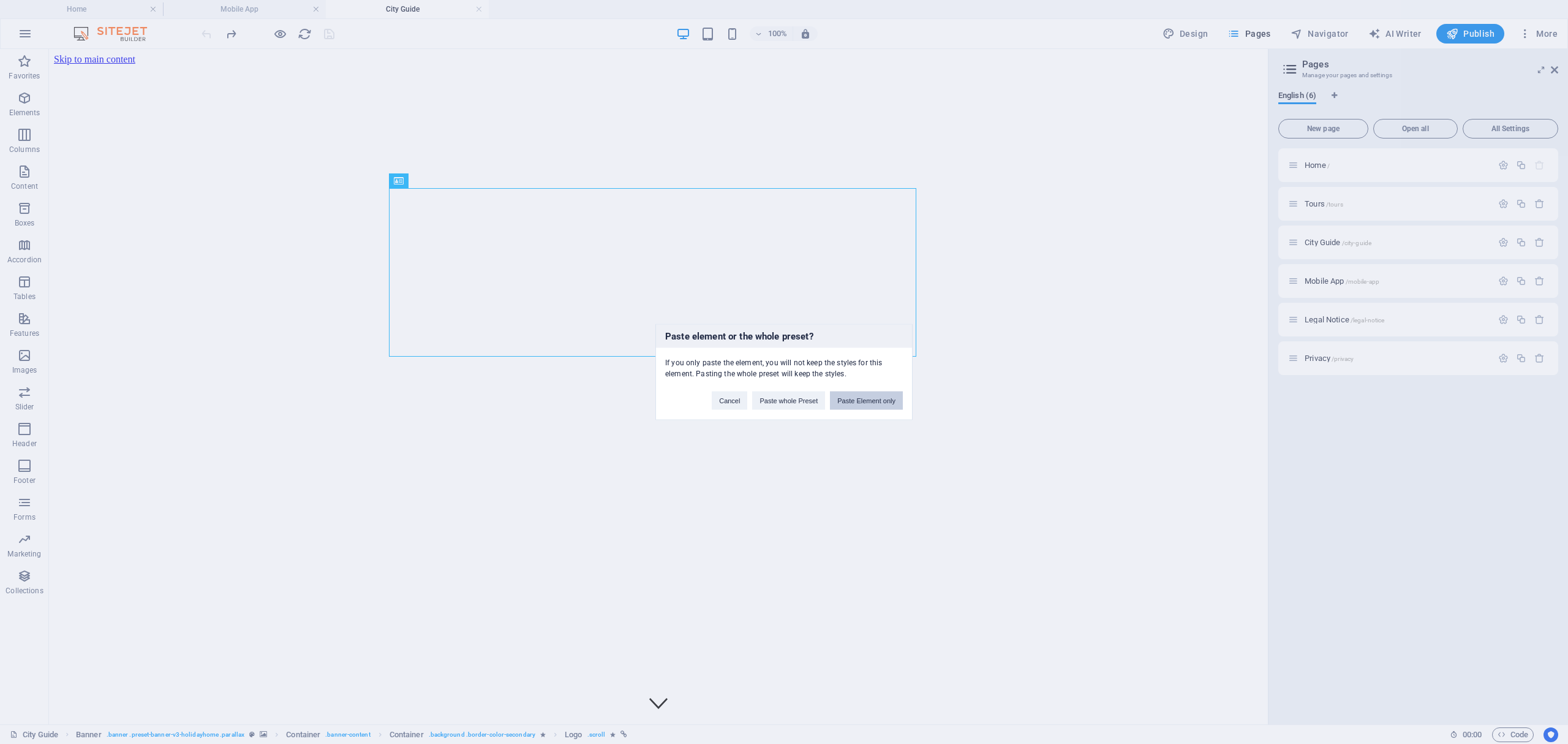
click at [888, 400] on button "Paste Element only" at bounding box center [866, 400] width 73 height 18
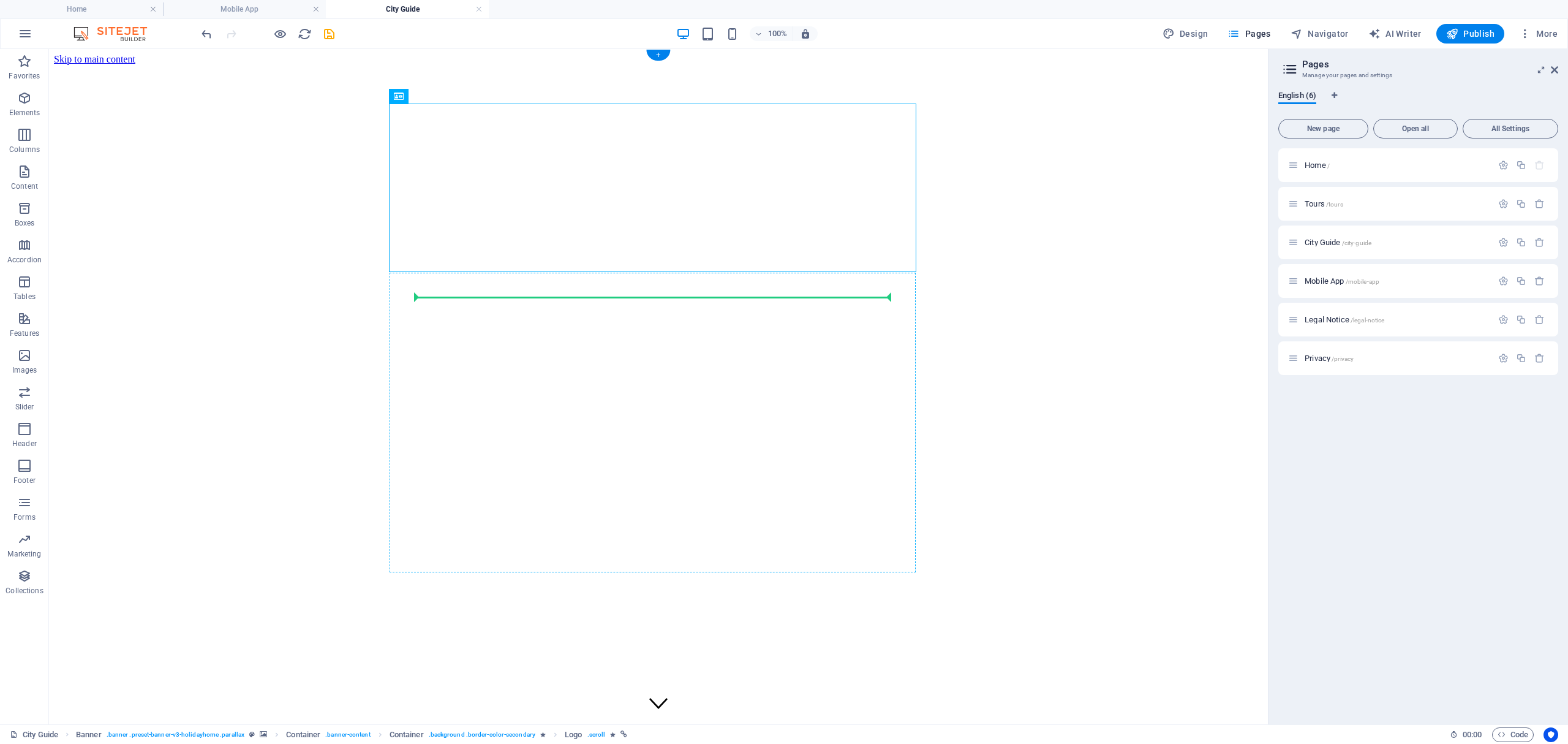
drag, startPoint x: 654, startPoint y: 181, endPoint x: 643, endPoint y: 342, distance: 161.4
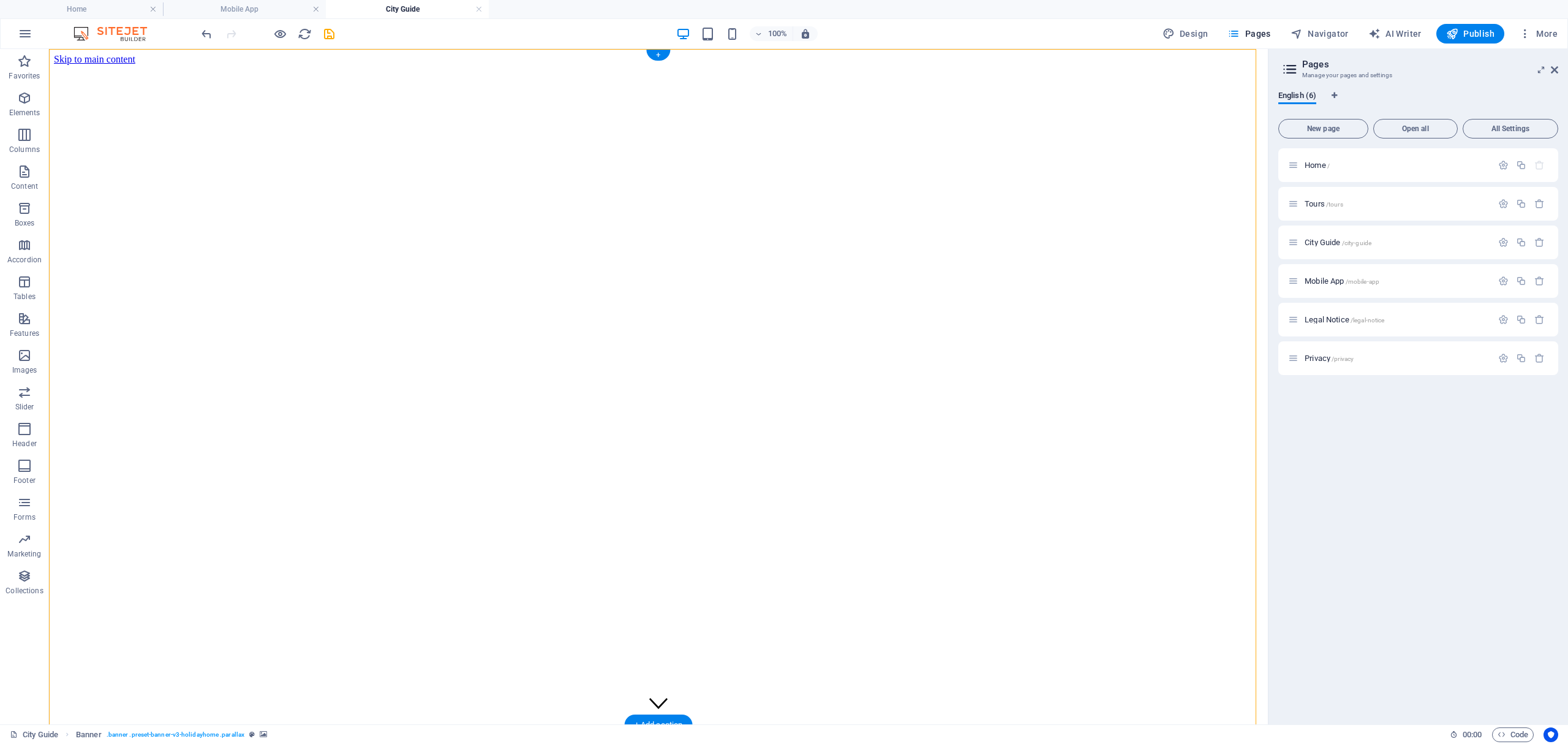
drag, startPoint x: 657, startPoint y: 463, endPoint x: 652, endPoint y: 457, distance: 7.8
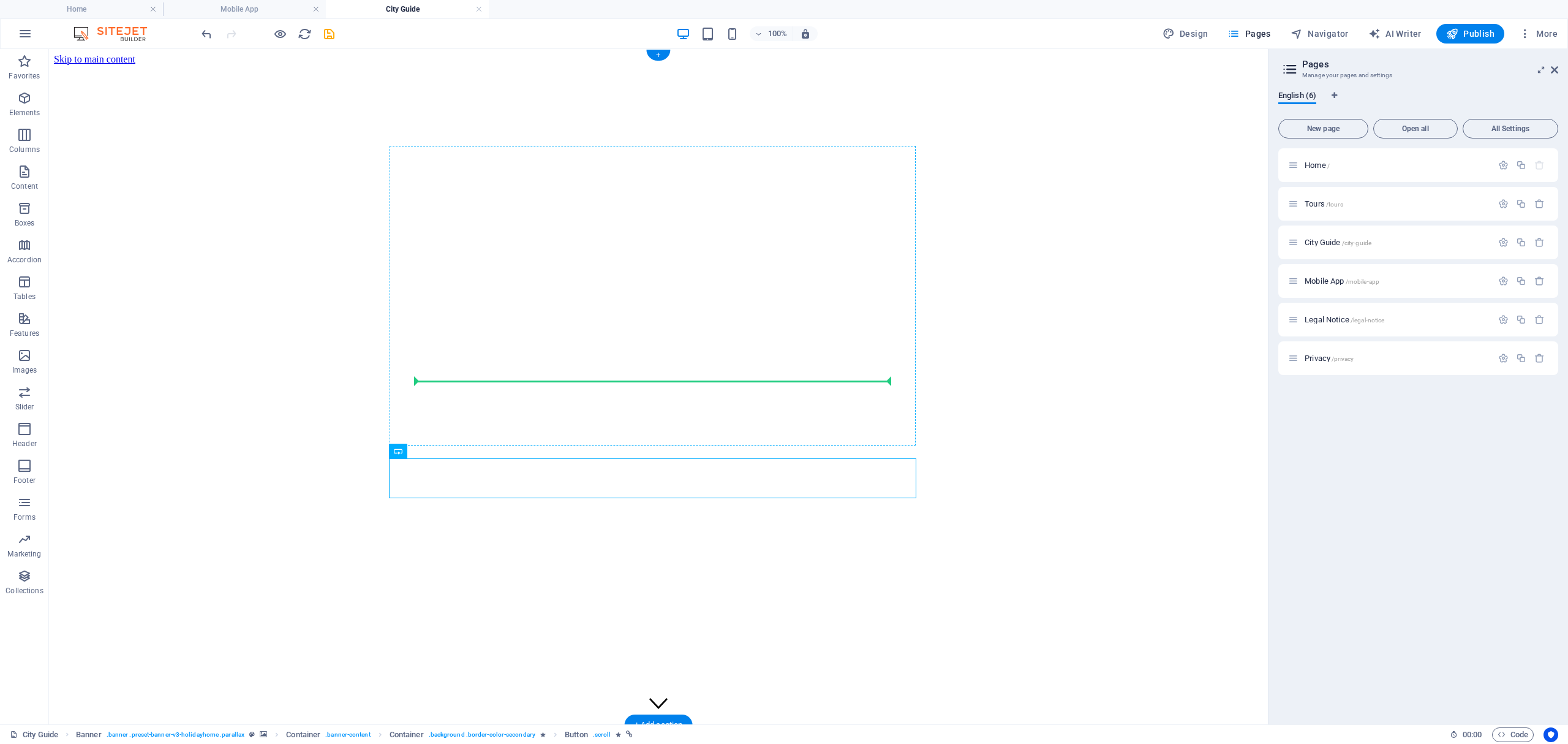
drag, startPoint x: 687, startPoint y: 490, endPoint x: 677, endPoint y: 395, distance: 95.5
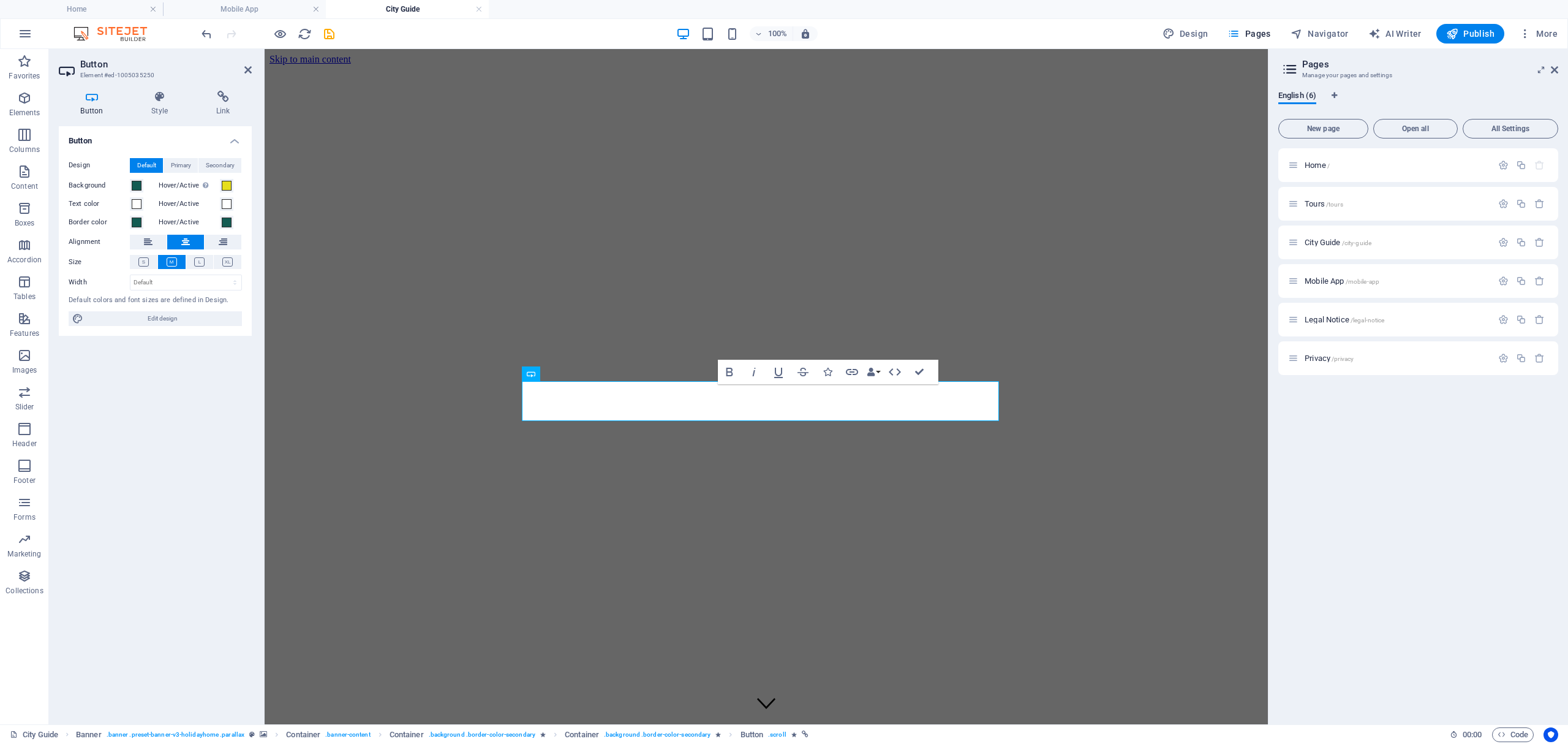
click at [99, 105] on h4 "Button" at bounding box center [94, 103] width 71 height 26
click at [178, 317] on span "Edit design" at bounding box center [163, 318] width 151 height 15
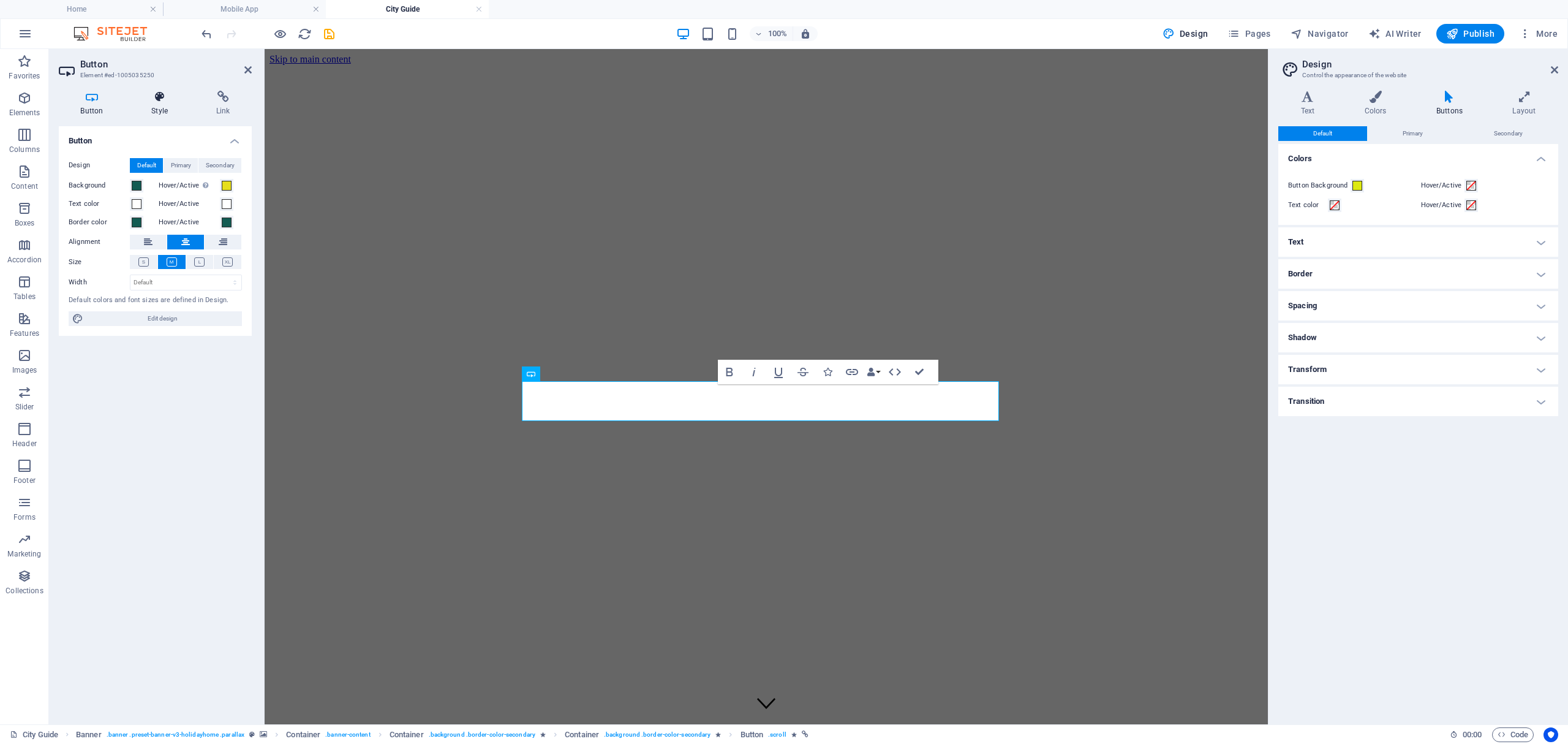
click at [153, 106] on h4 "Style" at bounding box center [163, 103] width 65 height 26
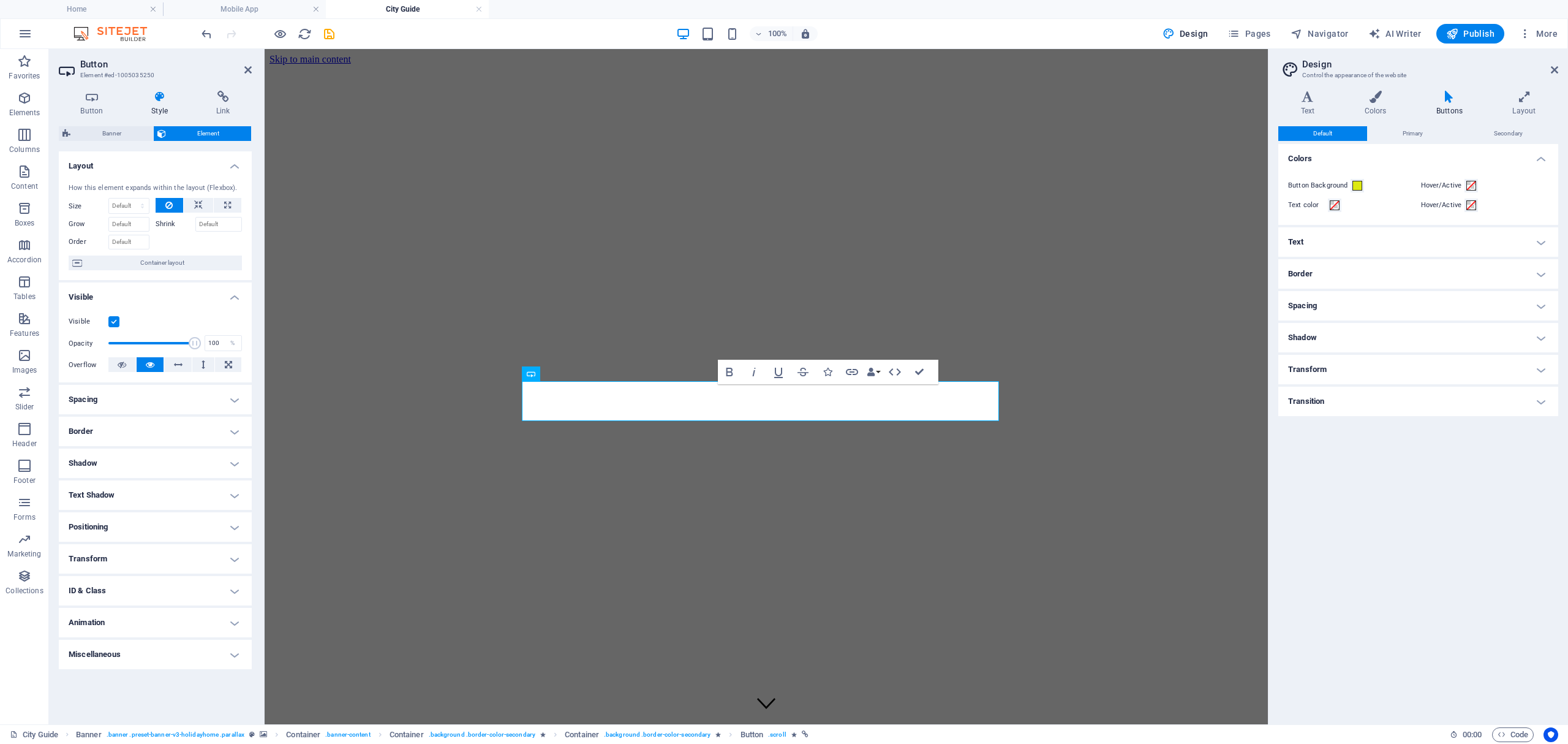
click at [106, 431] on h4 "Border" at bounding box center [155, 431] width 193 height 29
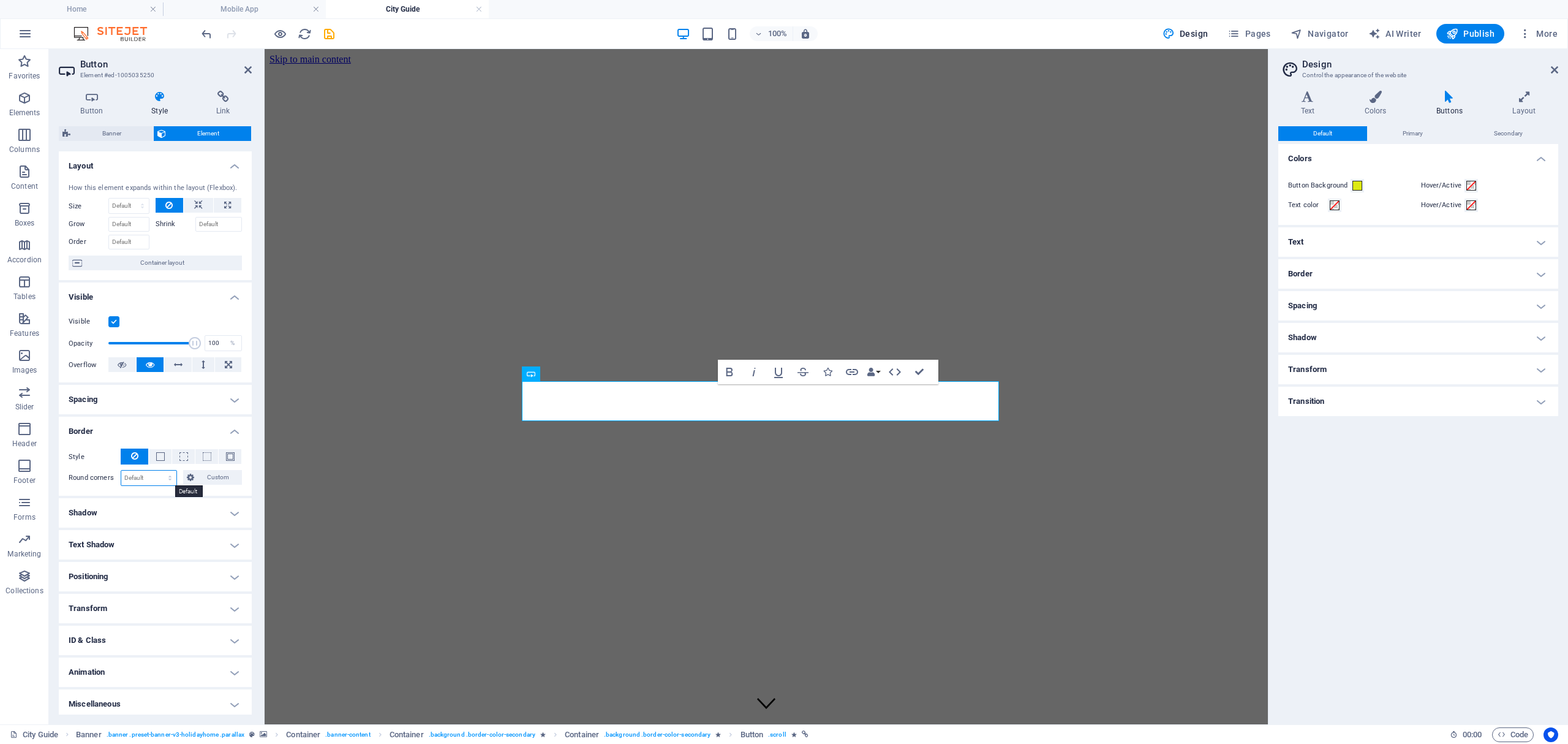
click at [134, 479] on select "Default px rem % vh vw Custom" at bounding box center [149, 478] width 55 height 15
select select "px"
click at [158, 471] on select "Default px rem % vh vw Custom" at bounding box center [149, 478] width 55 height 15
type input "10"
select select "px"
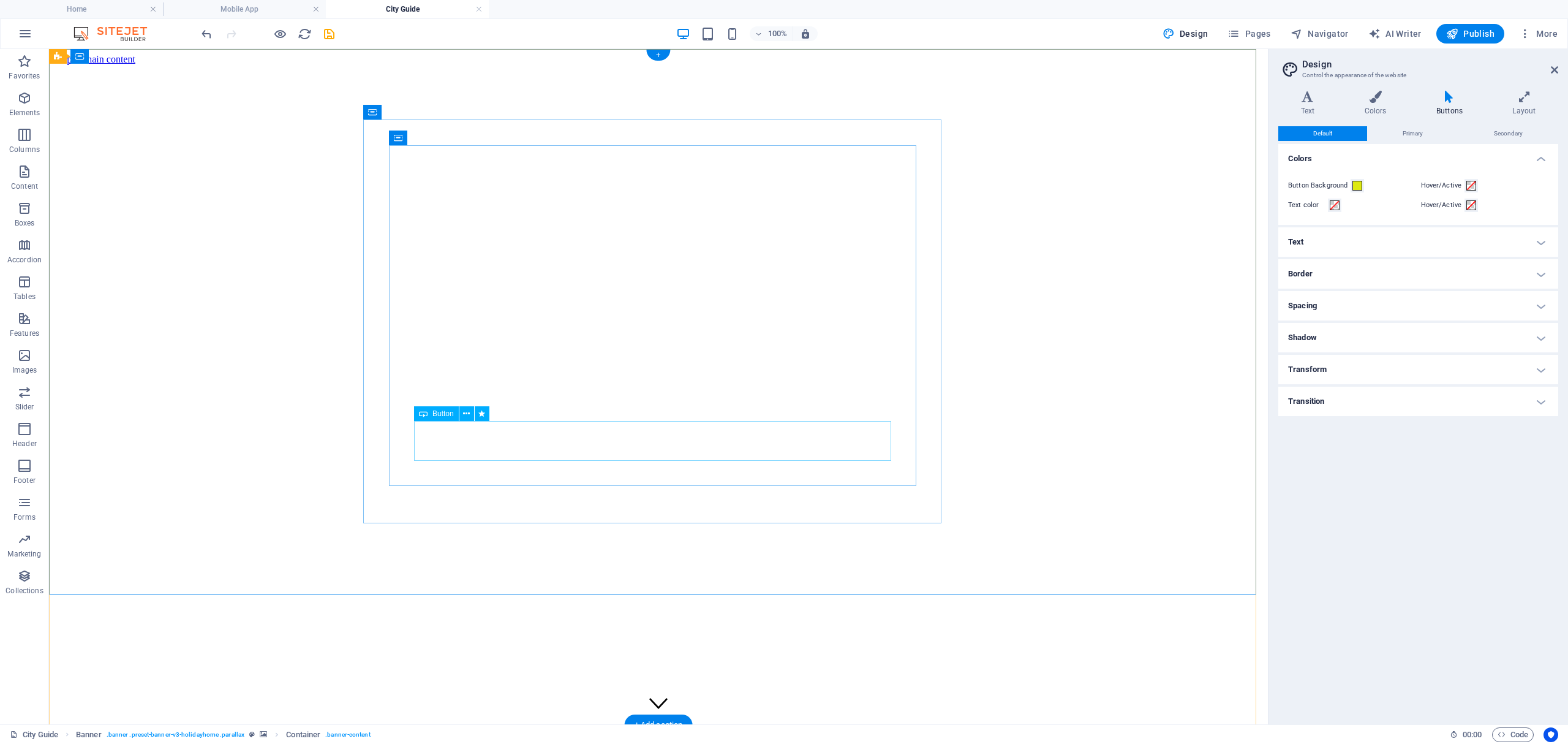
select select "px"
select select
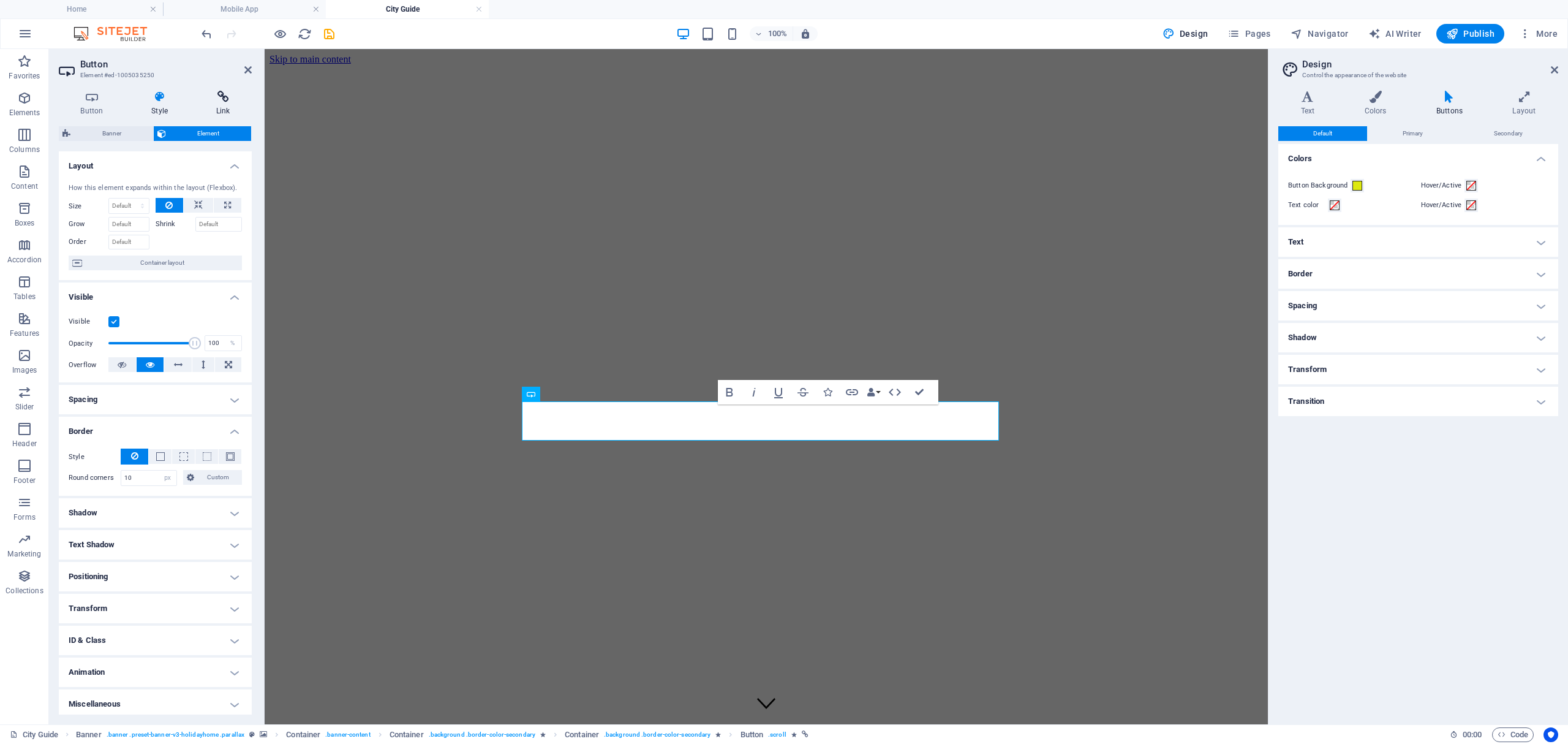
click at [229, 101] on icon at bounding box center [223, 97] width 58 height 13
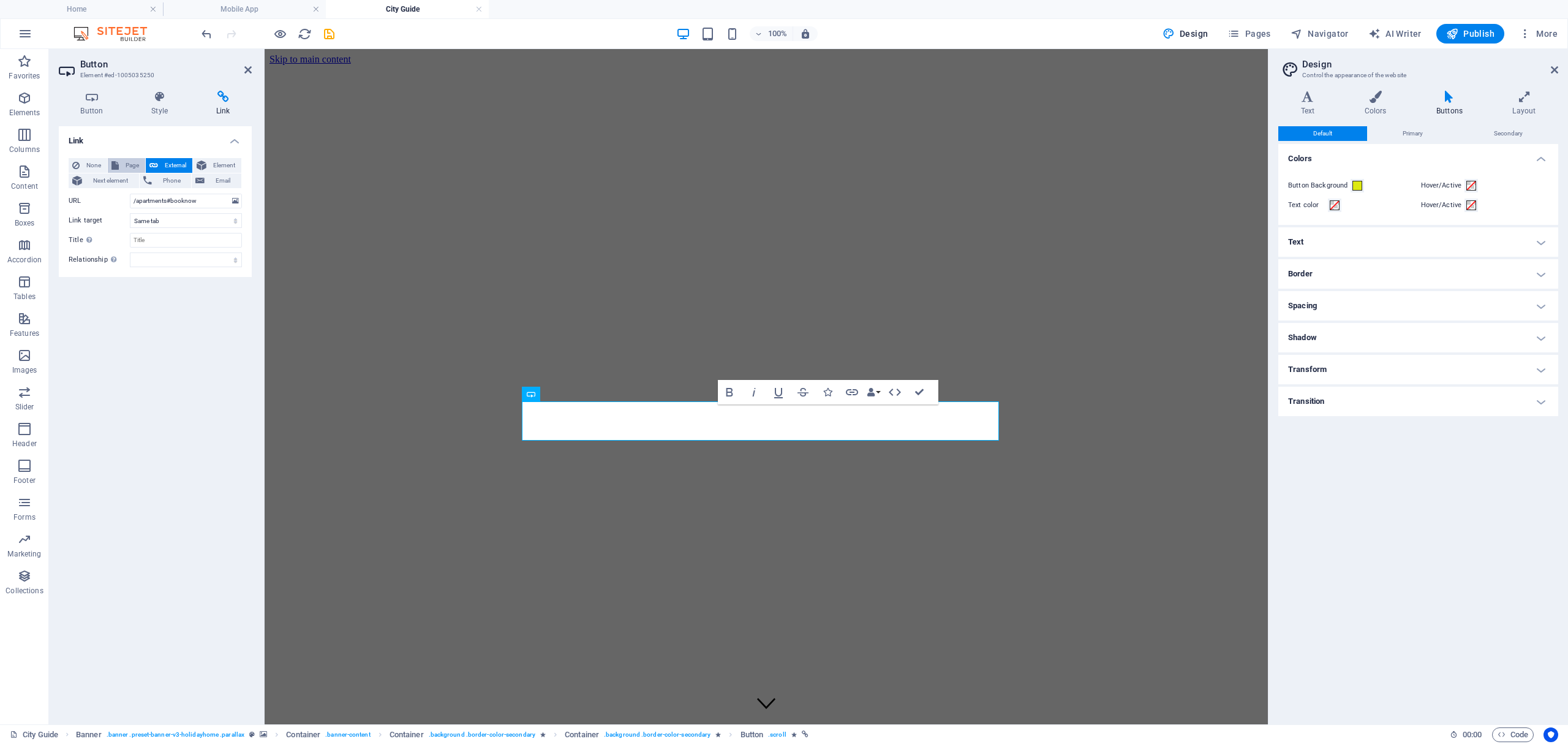
click at [118, 160] on icon at bounding box center [115, 166] width 8 height 15
click at [158, 201] on select "Home Tours City Guide Mobile App Legal Notice Privacy" at bounding box center [186, 201] width 112 height 15
select select "1"
click at [130, 193] on select "Home Tours City Guide Mobile App Legal Notice Privacy" at bounding box center [186, 201] width 112 height 15
click at [327, 35] on icon "save" at bounding box center [329, 34] width 14 height 14
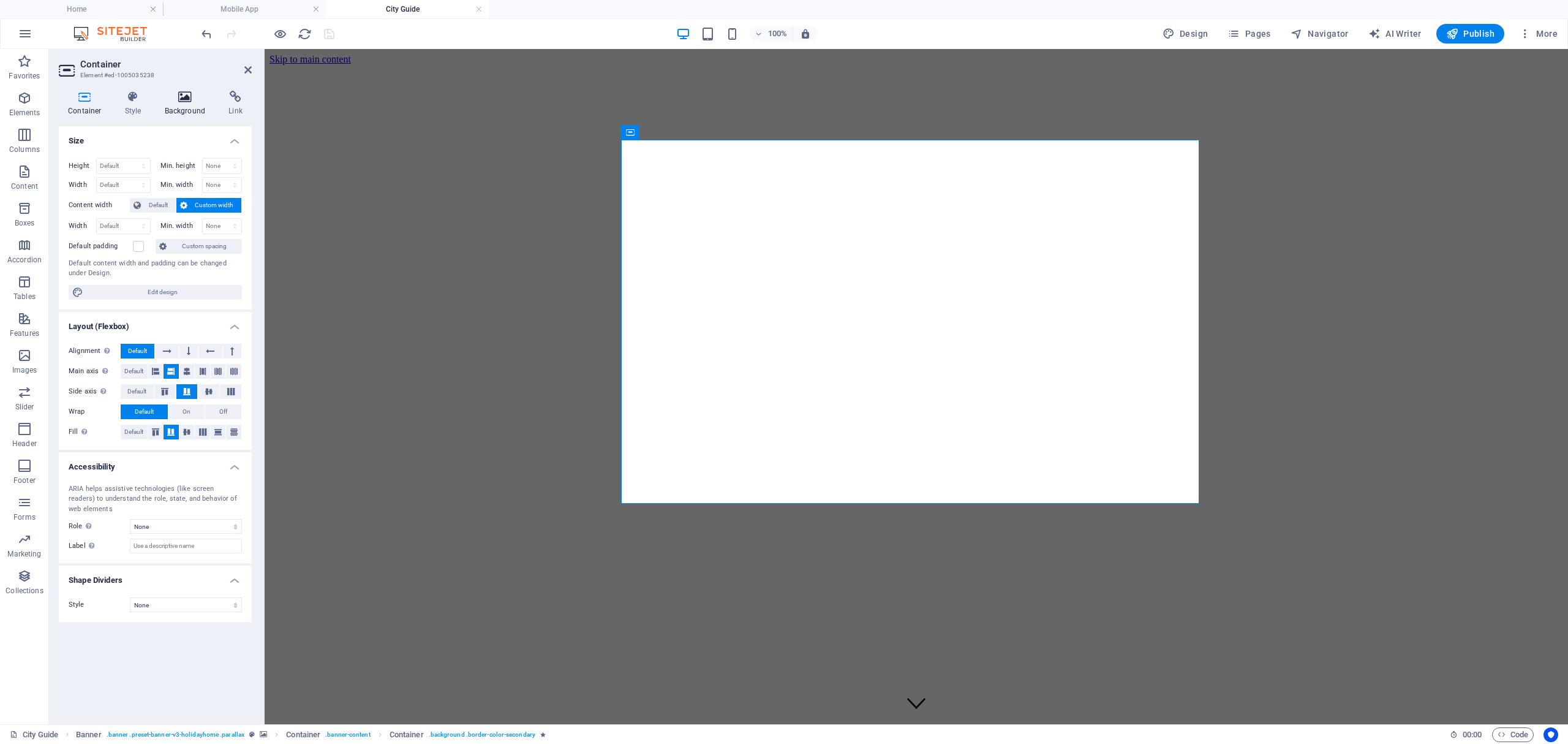
click at [191, 111] on h4 "Background" at bounding box center [188, 103] width 64 height 26
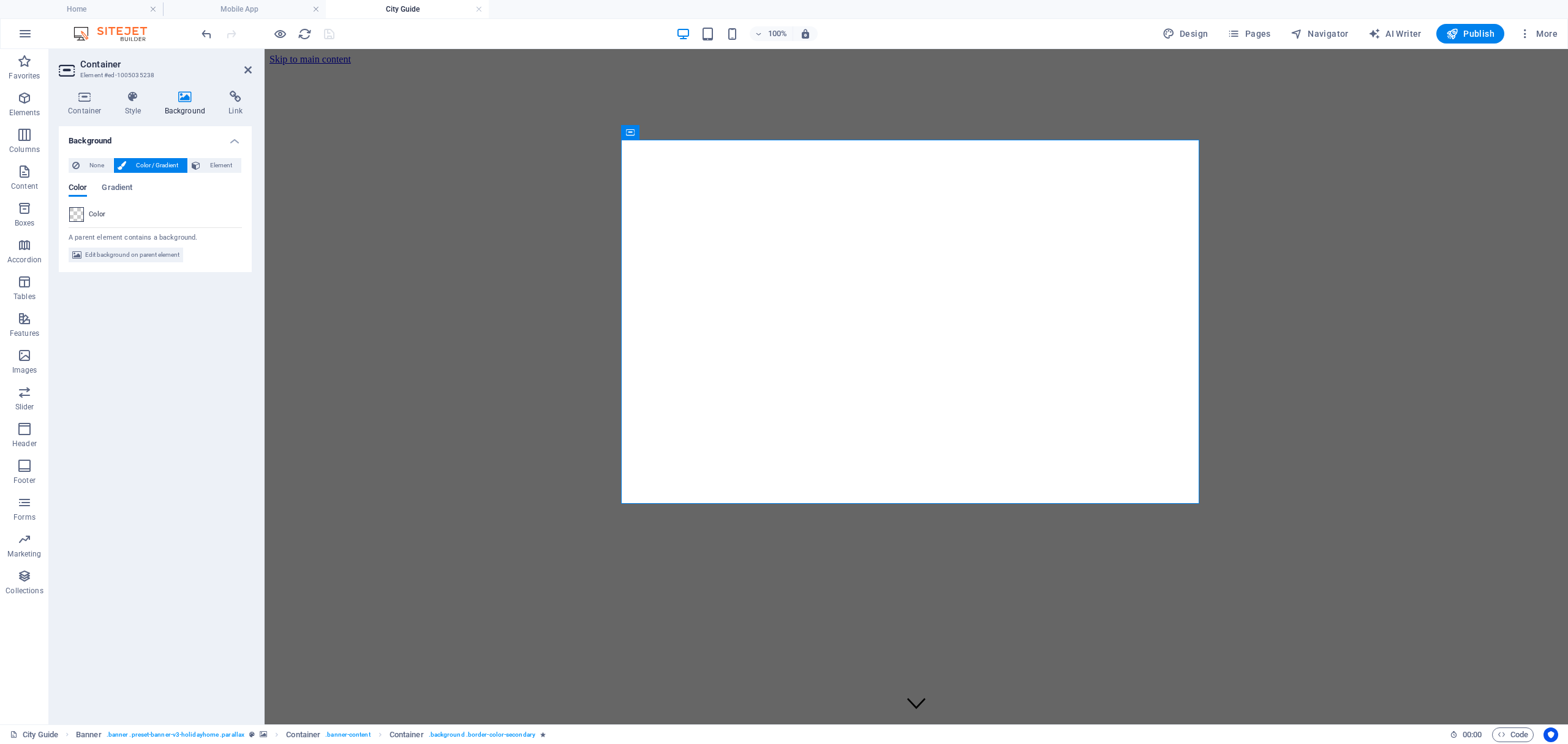
click at [76, 215] on span at bounding box center [77, 215] width 14 height 14
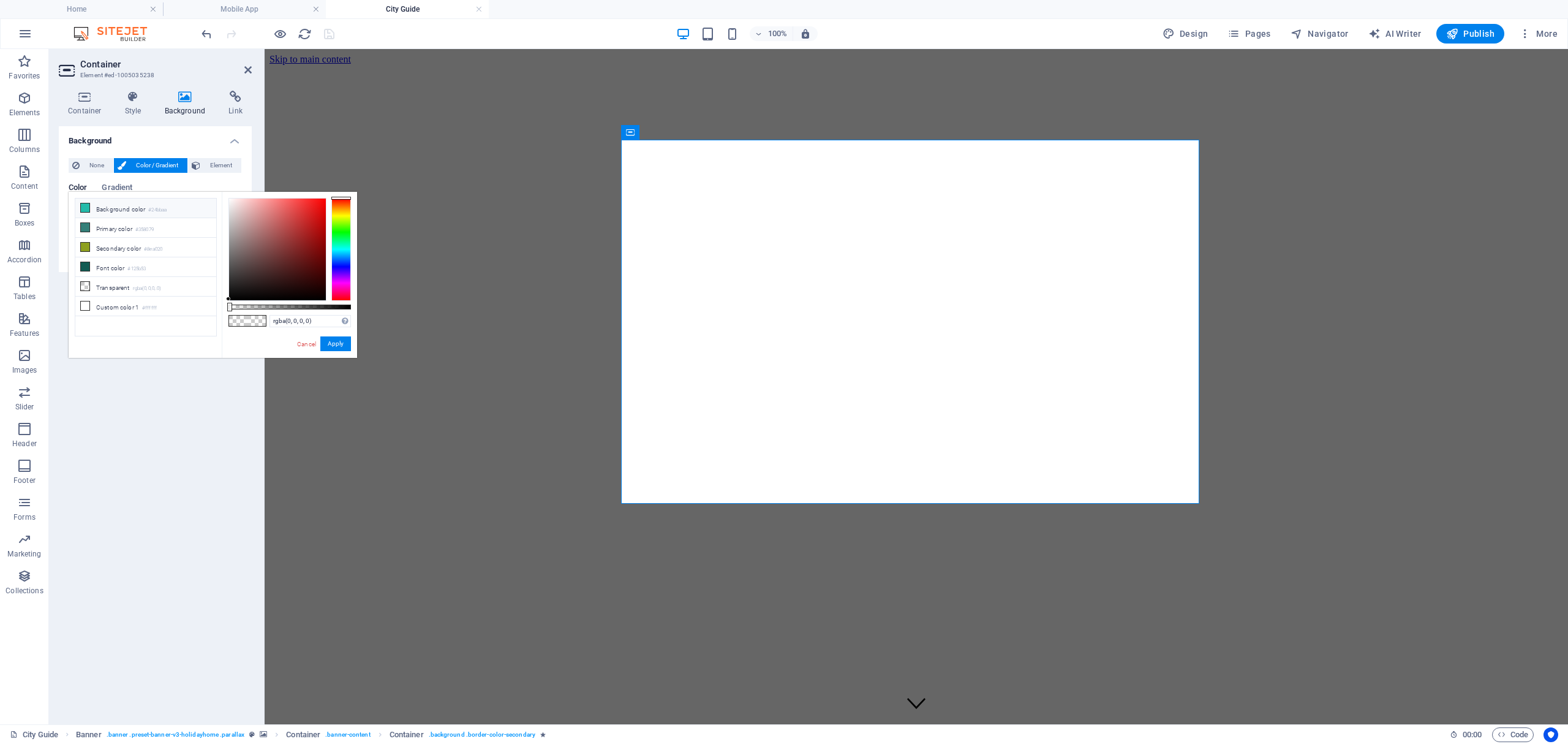
click at [86, 209] on icon at bounding box center [85, 208] width 9 height 9
drag, startPoint x: 348, startPoint y: 304, endPoint x: 263, endPoint y: 307, distance: 85.1
click at [263, 307] on div at bounding box center [290, 307] width 123 height 5
click at [84, 270] on icon at bounding box center [85, 267] width 9 height 9
type input "rgba(18, 91, 83, 0.278)"
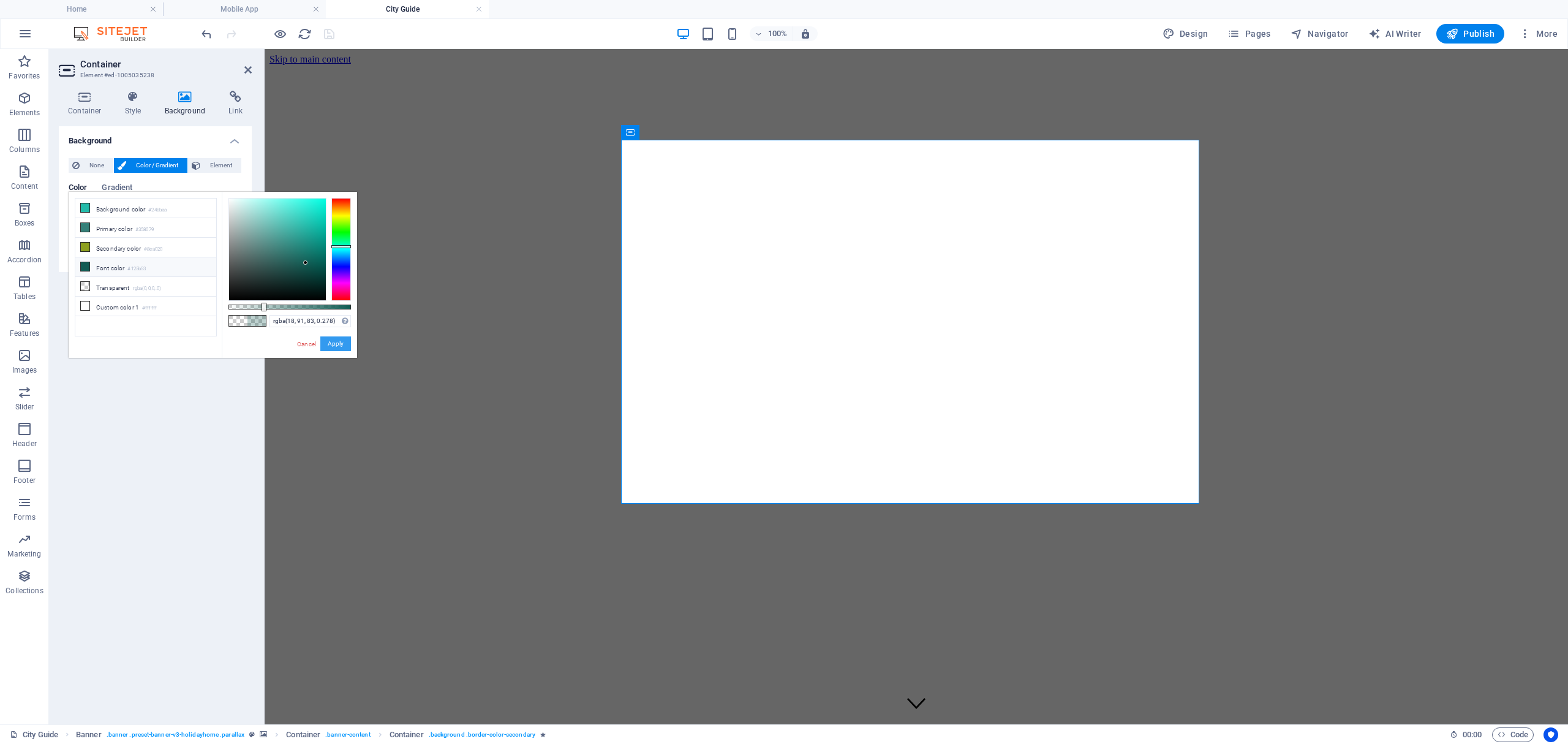
click at [333, 344] on button "Apply" at bounding box center [335, 344] width 31 height 15
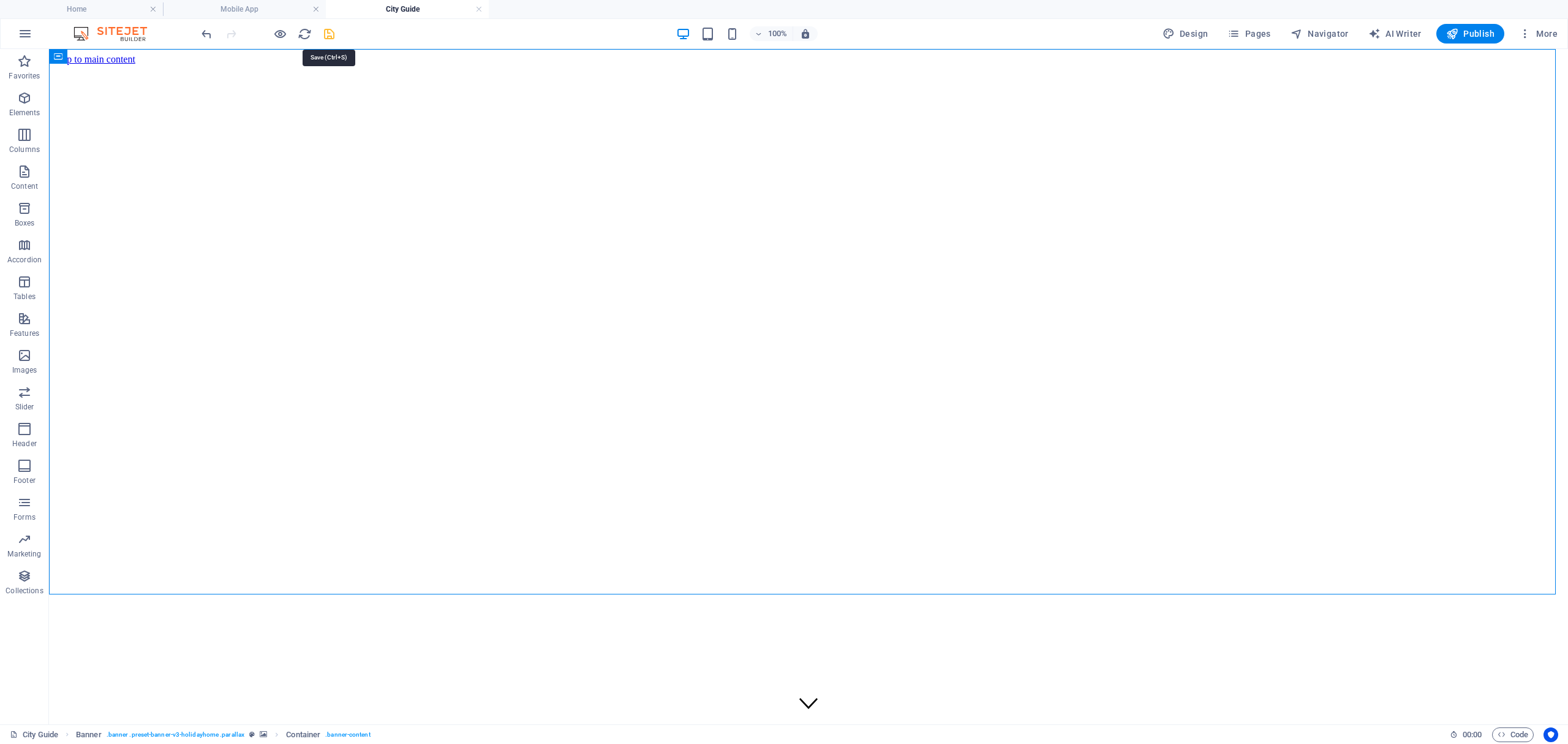
click at [326, 33] on icon "save" at bounding box center [329, 34] width 14 height 14
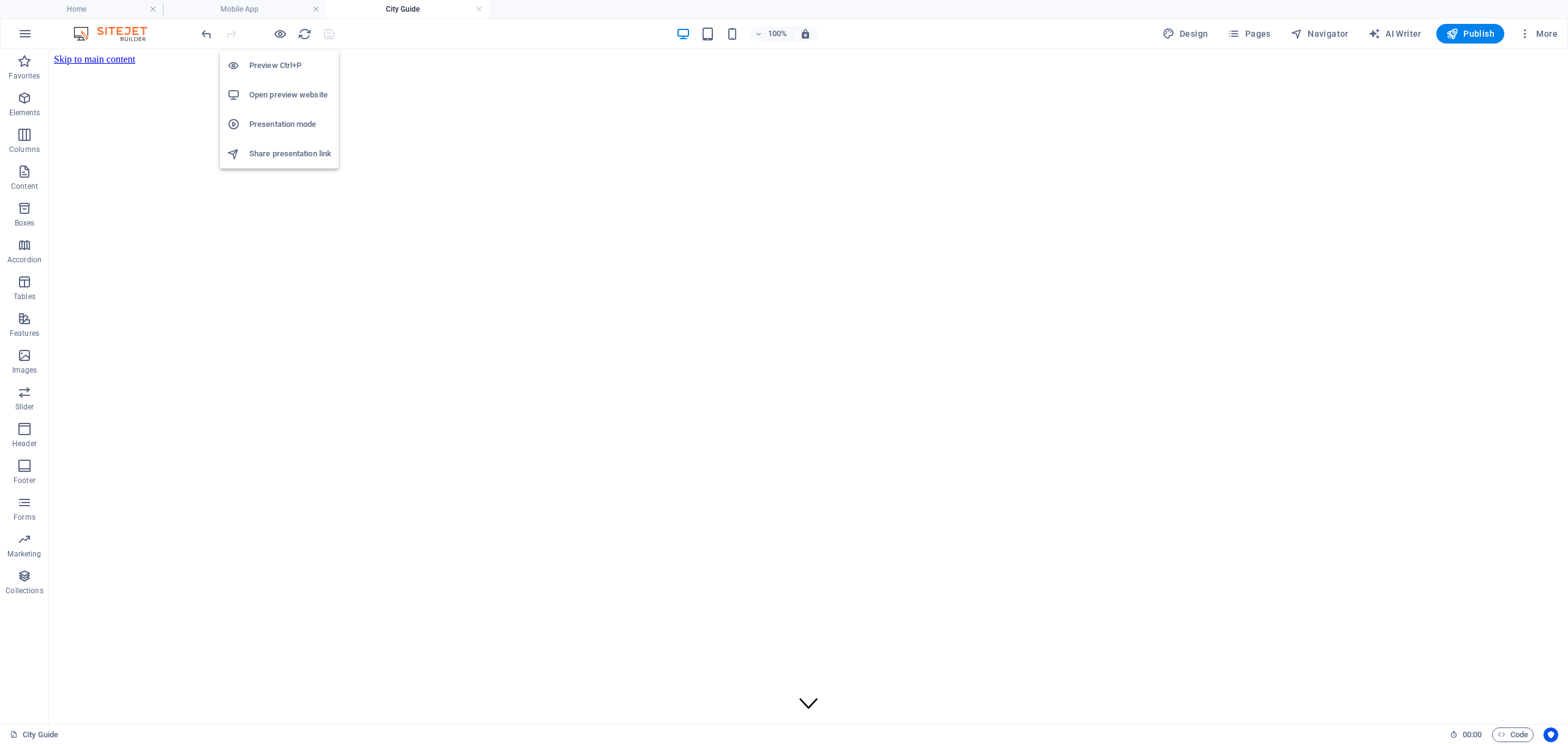
click at [277, 88] on h6 "Open preview website" at bounding box center [290, 95] width 82 height 15
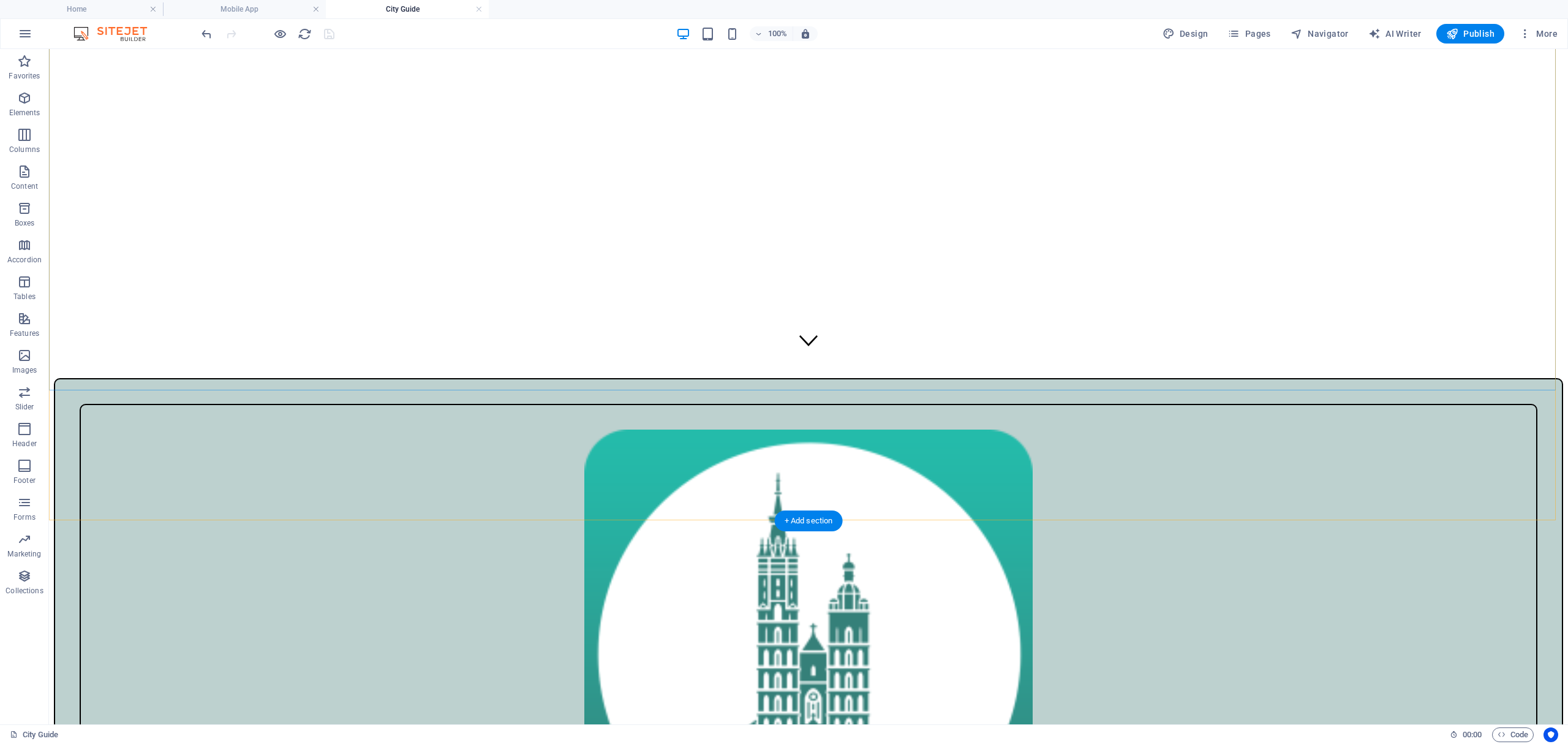
scroll to position [408, 0]
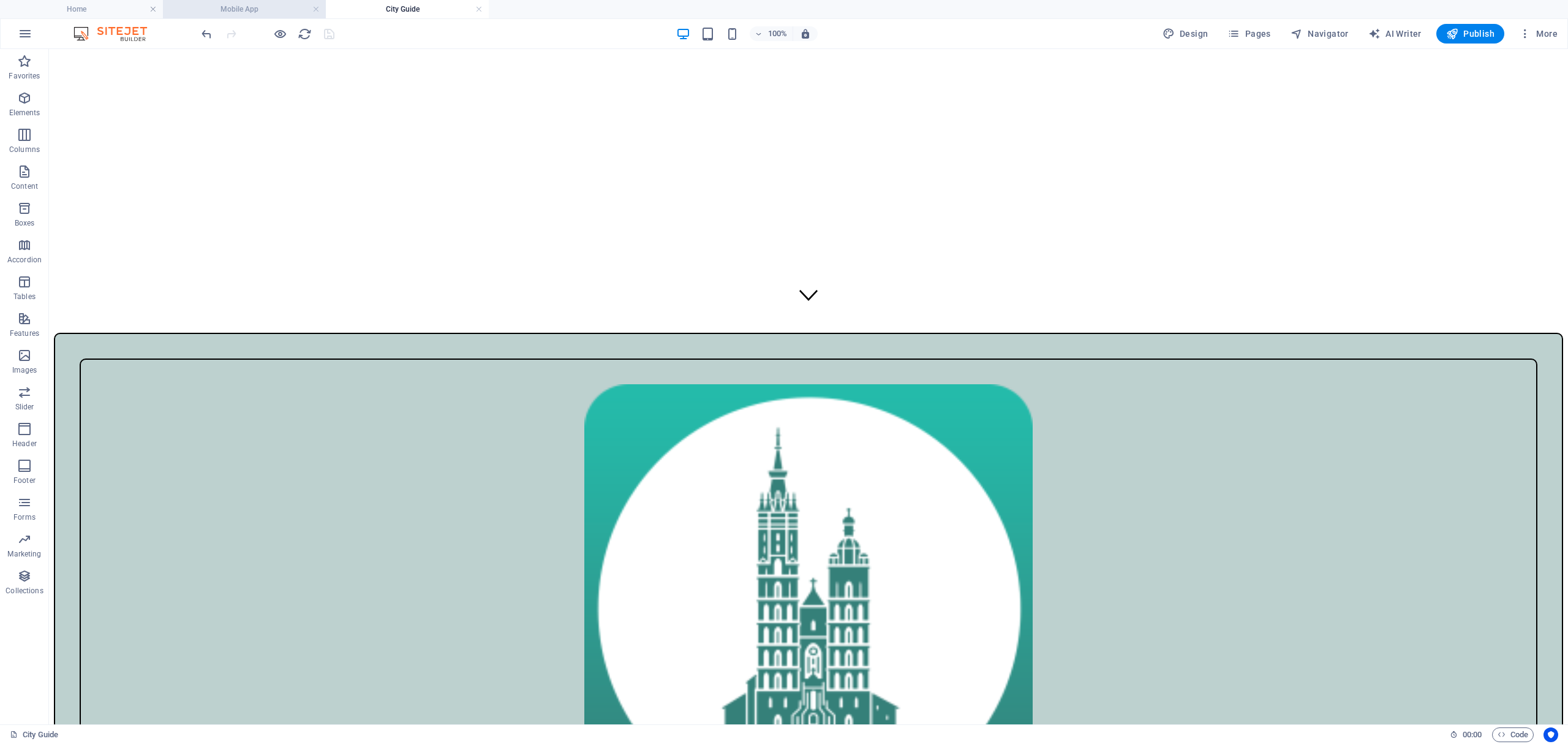
click at [246, 11] on h4 "Mobile App" at bounding box center [244, 9] width 163 height 14
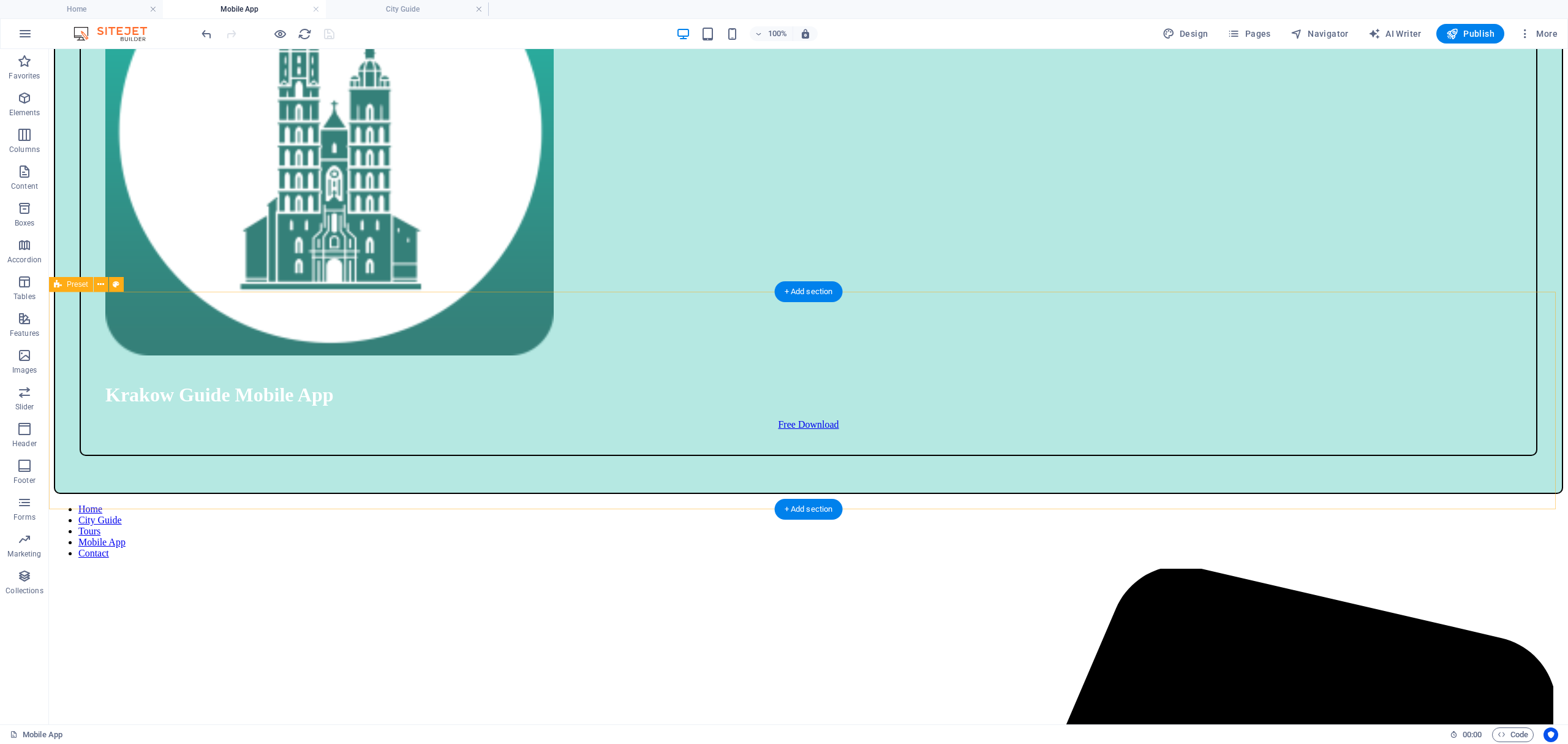
scroll to position [1049, 0]
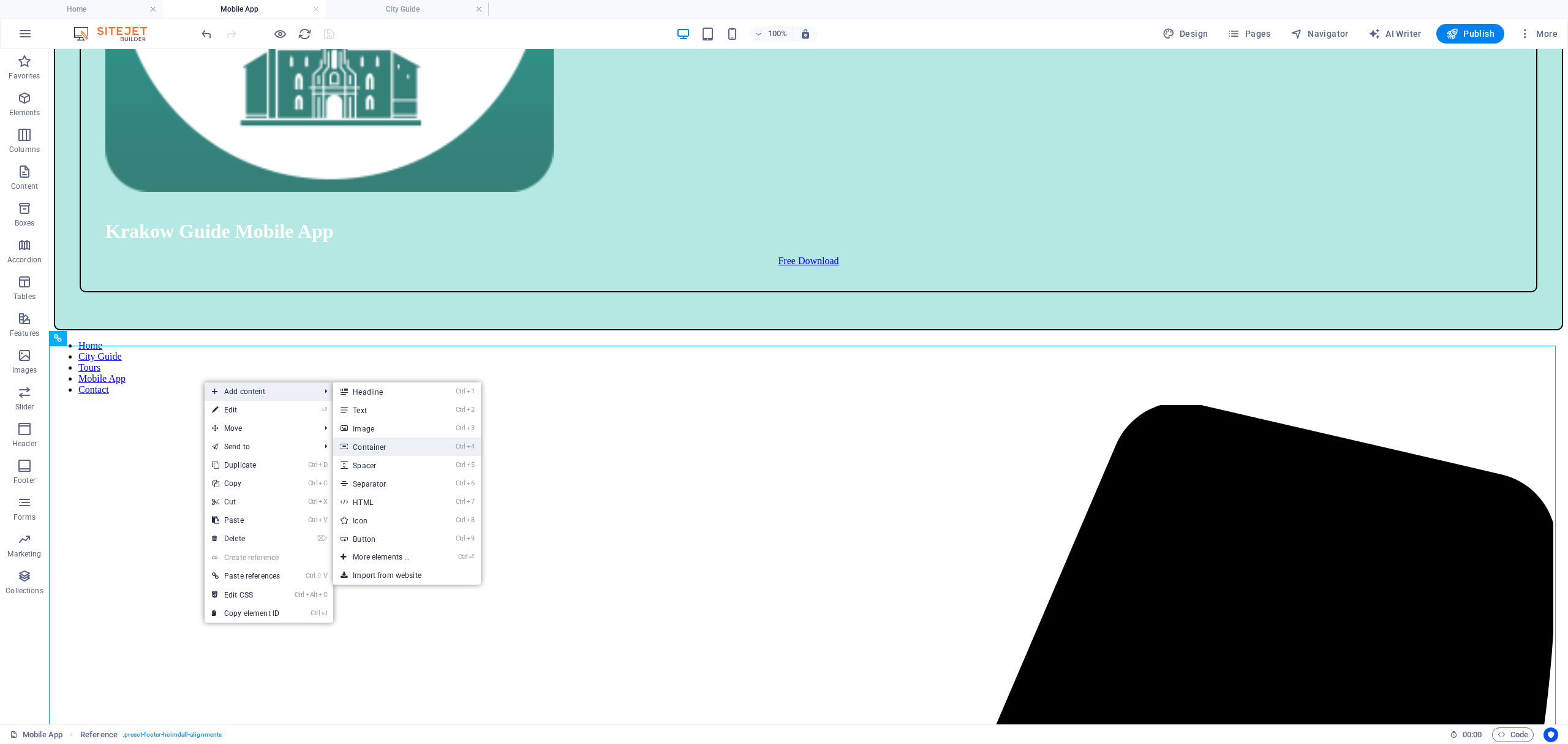
click at [383, 441] on link "Ctrl 4 Container" at bounding box center [384, 446] width 101 height 18
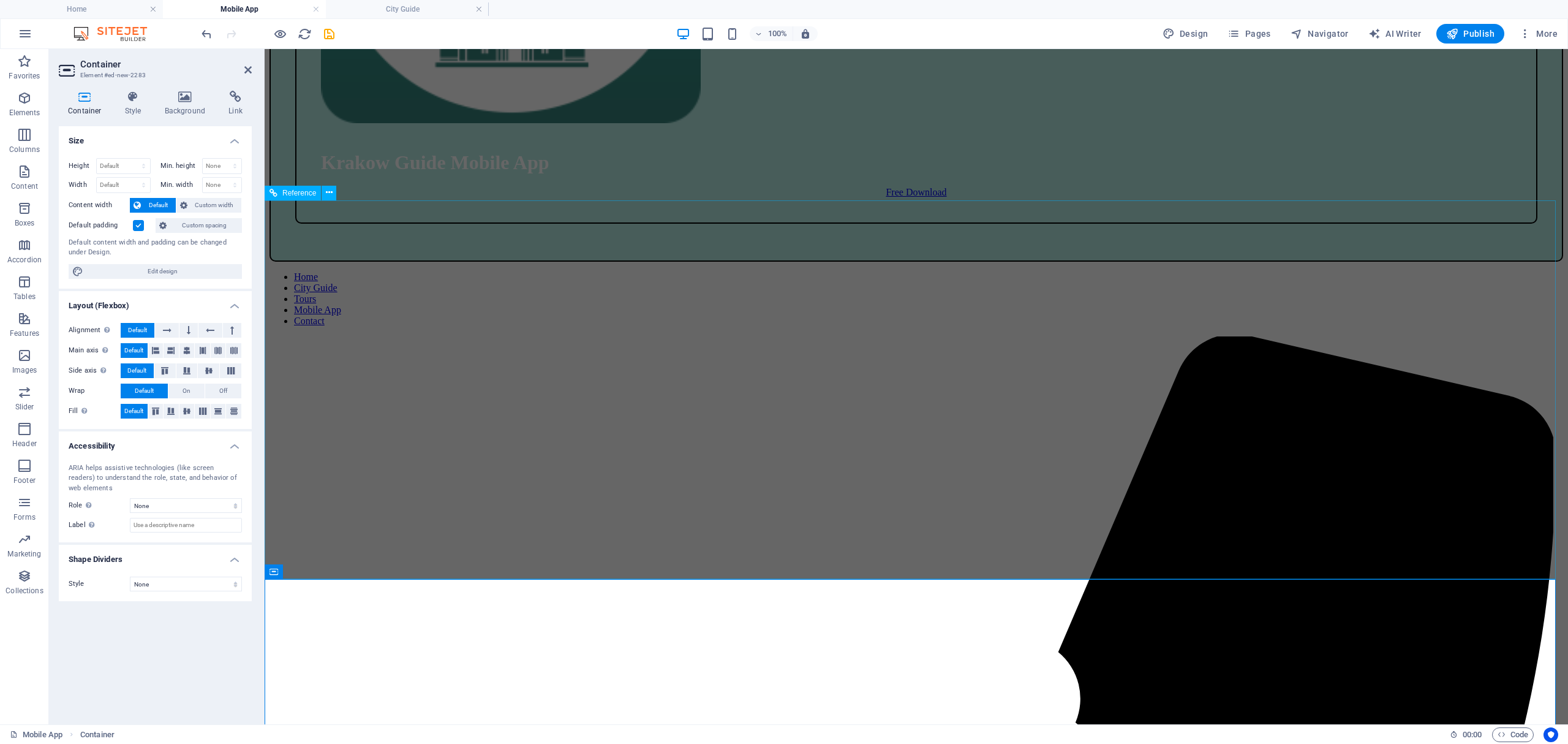
scroll to position [1195, 0]
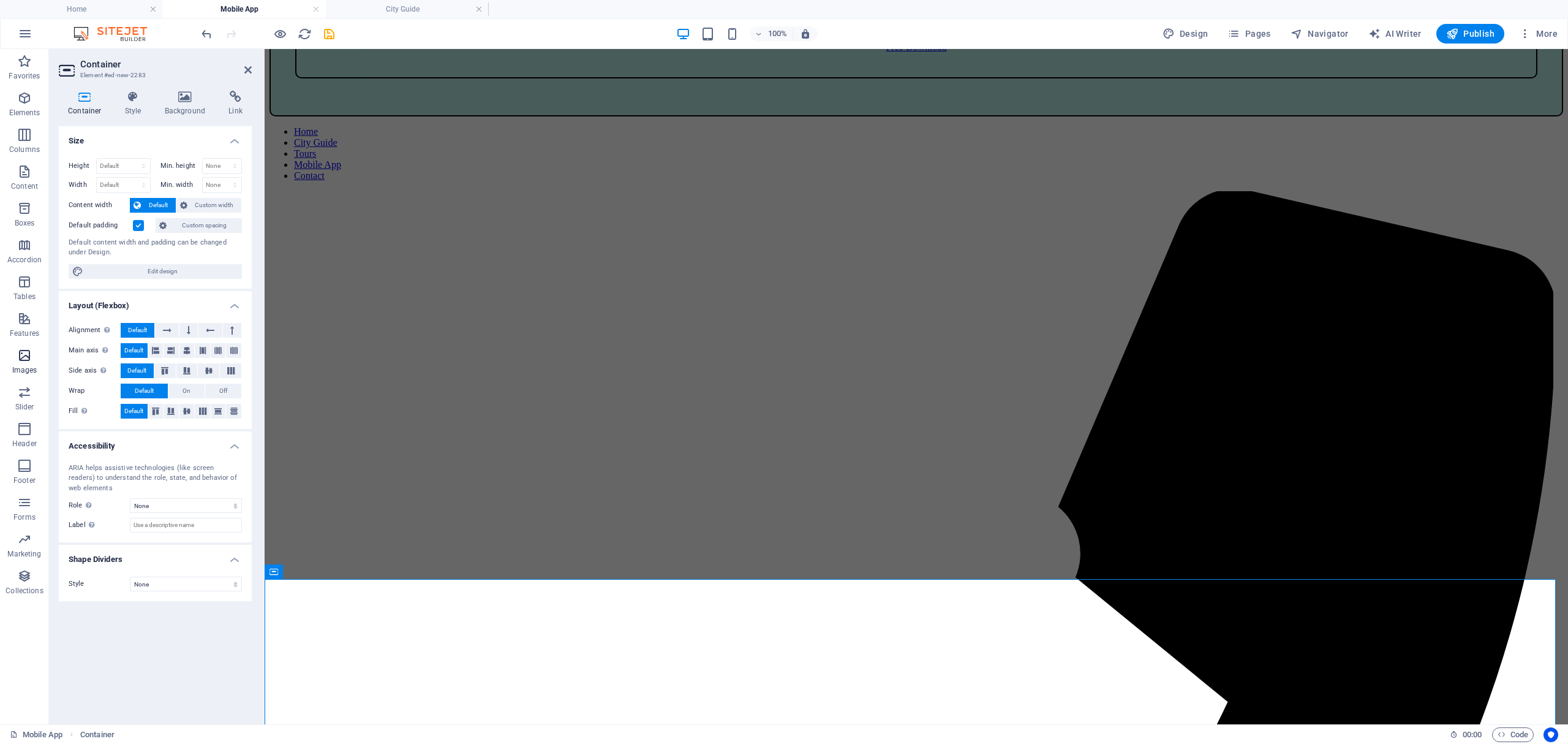
click at [27, 355] on icon "button" at bounding box center [24, 355] width 15 height 15
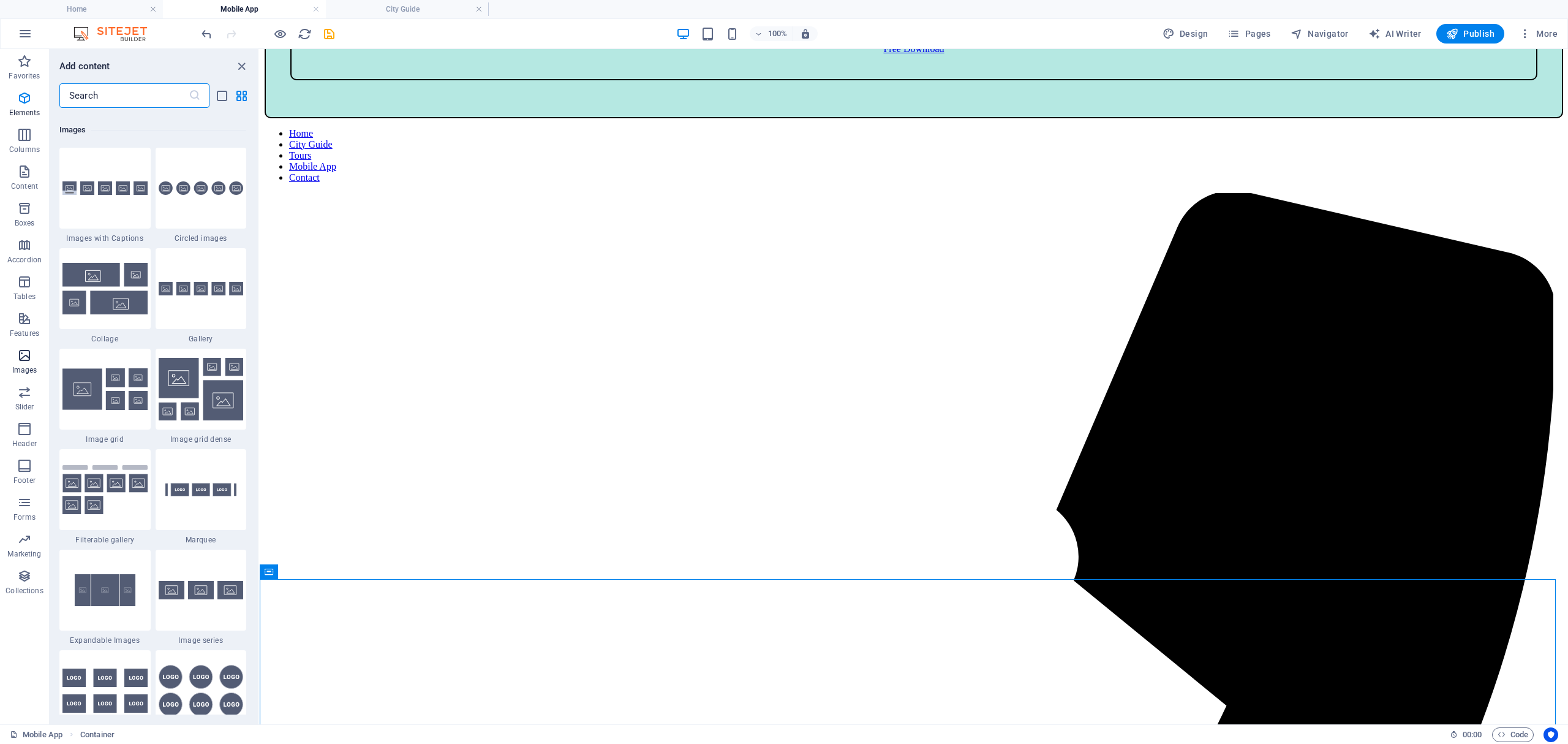
scroll to position [6214, 0]
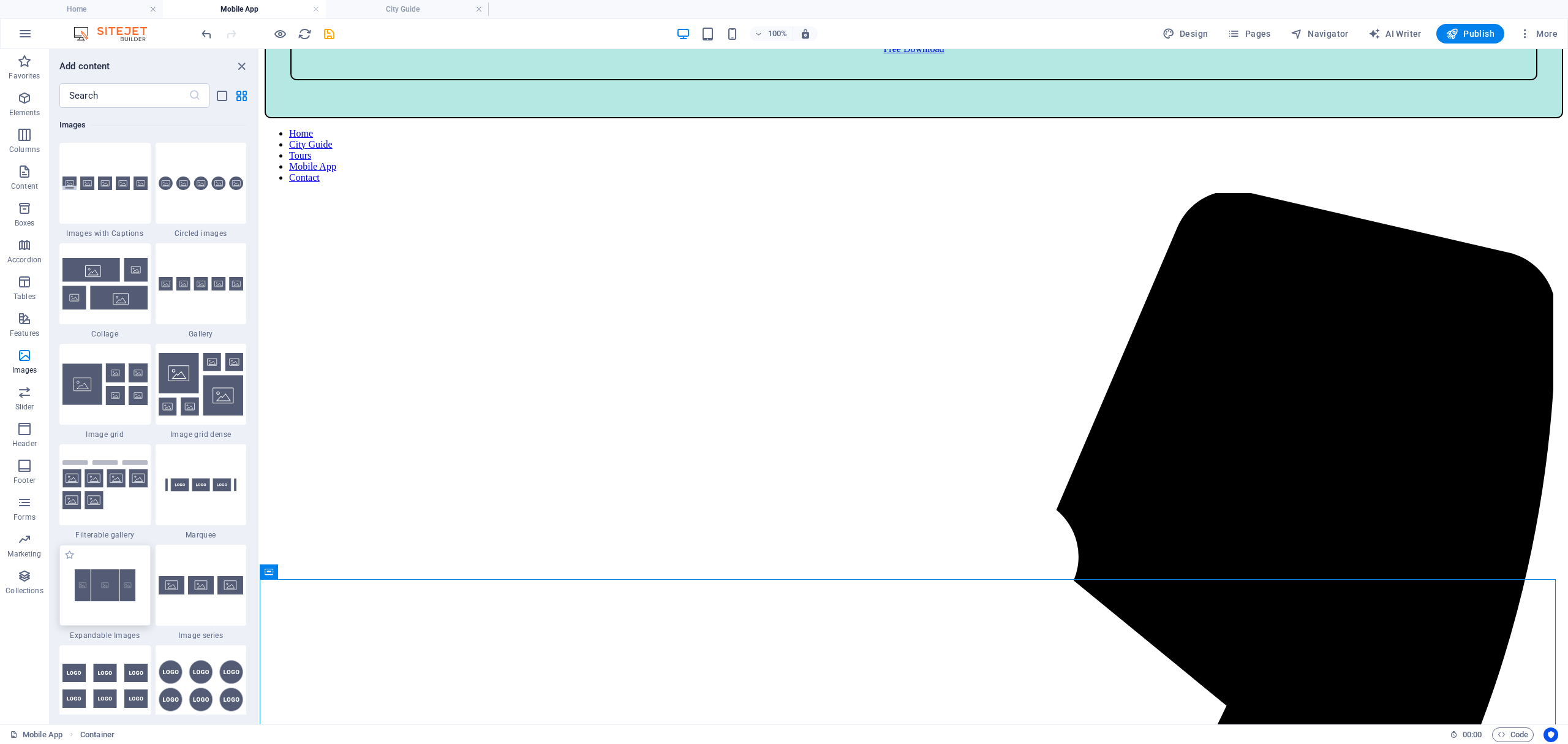
click at [101, 587] on img at bounding box center [105, 585] width 85 height 56
select select "rem"
select select "px"
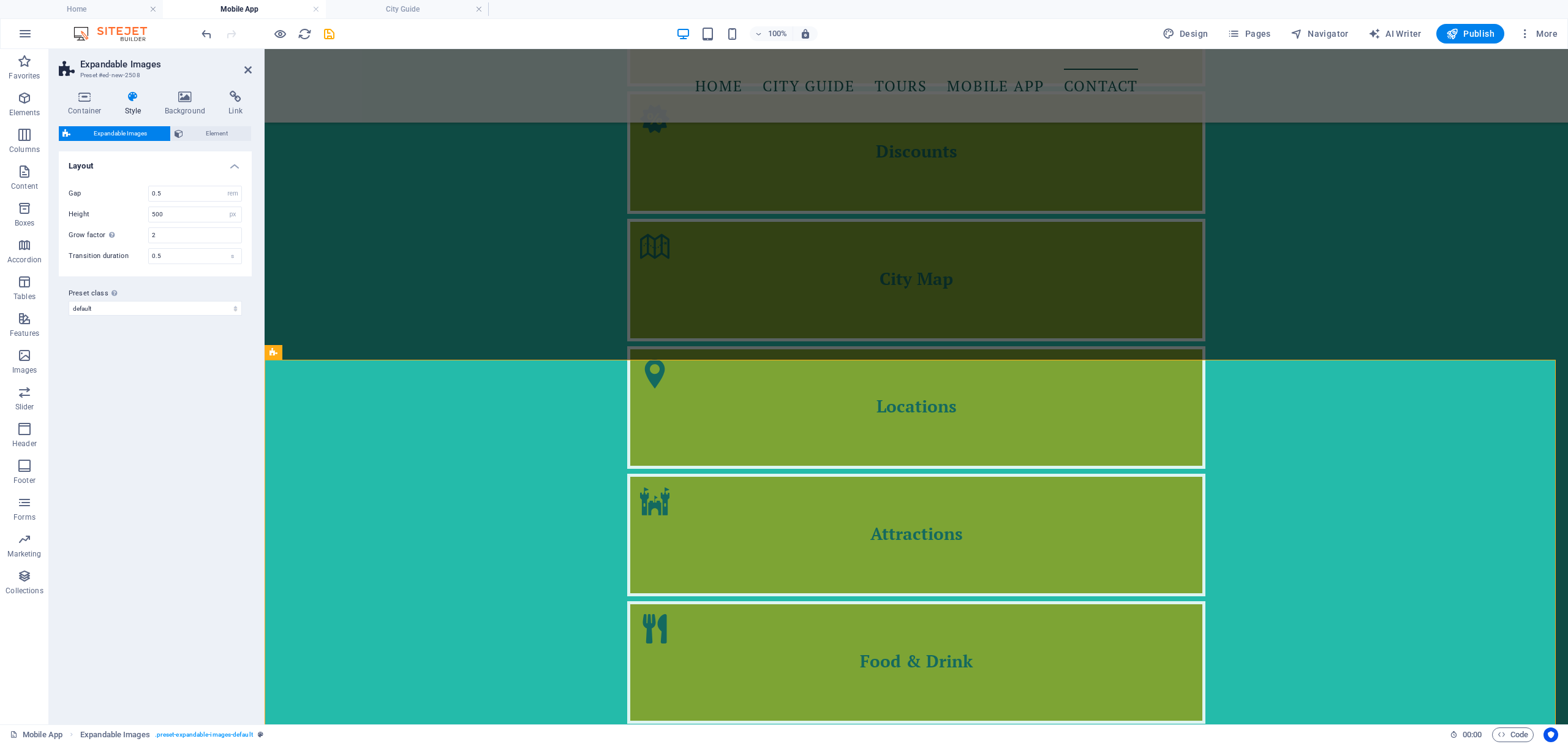
scroll to position [1559, 0]
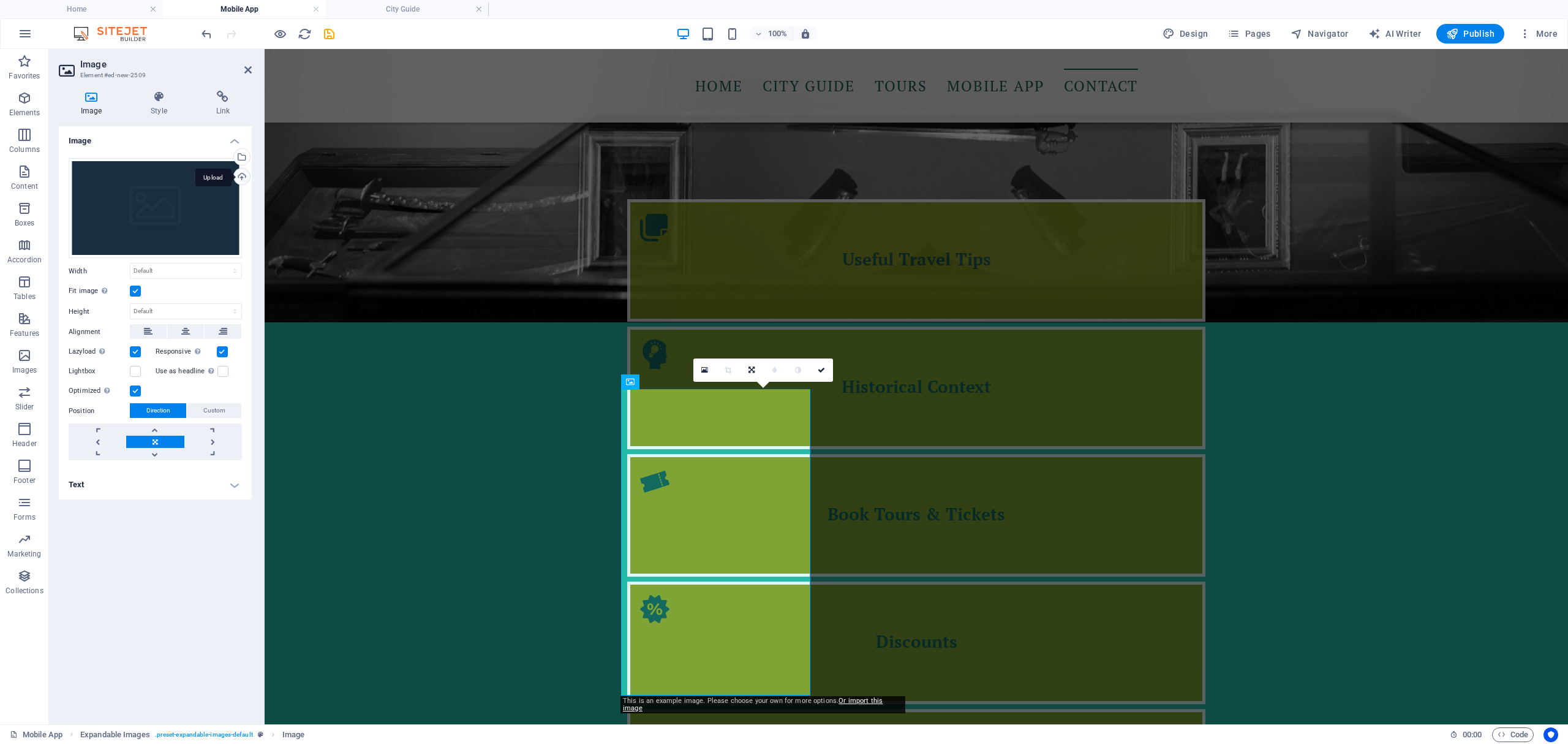
click at [243, 175] on div "Upload" at bounding box center [240, 177] width 18 height 18
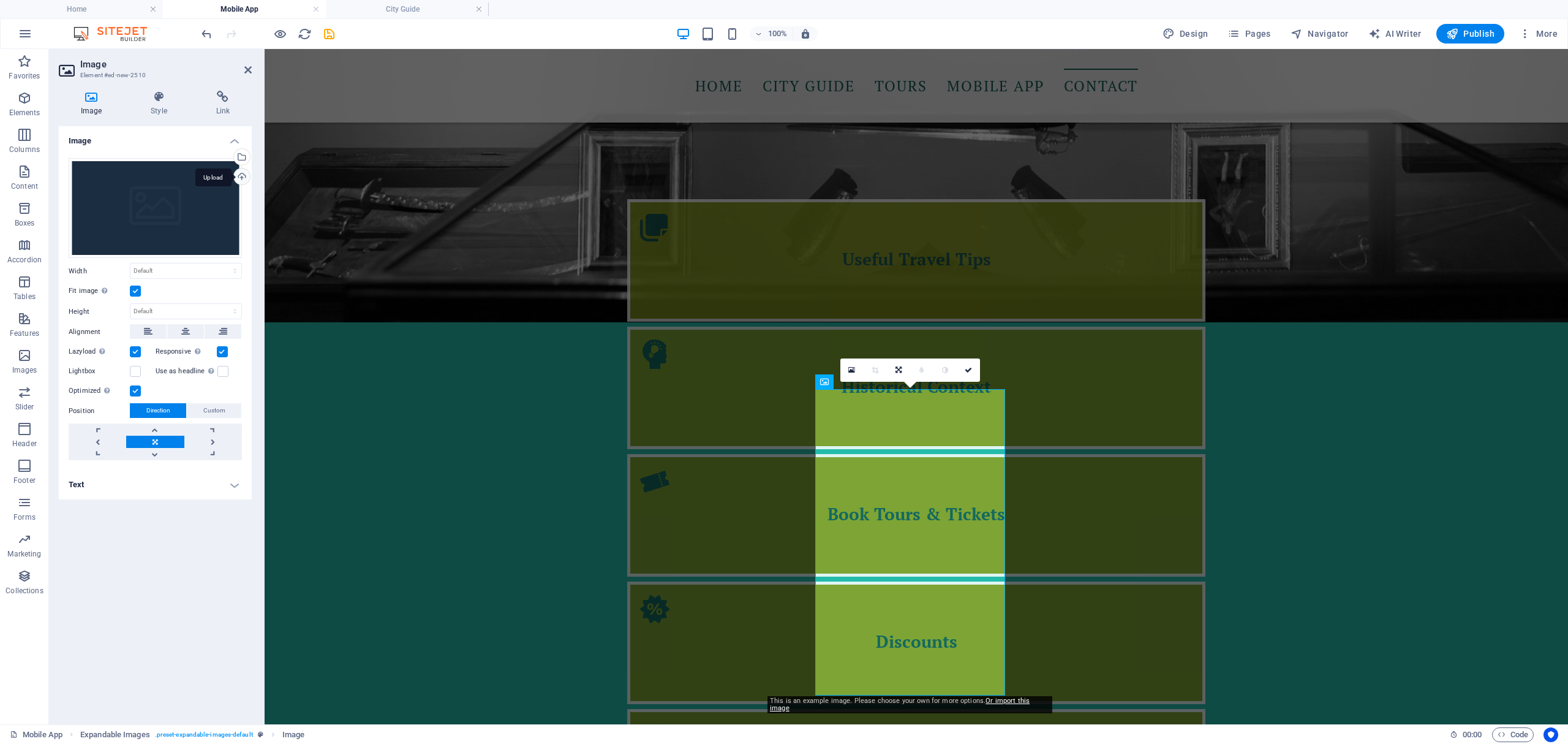
click at [241, 174] on div "Upload" at bounding box center [240, 177] width 18 height 18
click at [243, 160] on div "Select files from the file manager, stock photos, or upload file(s)" at bounding box center [240, 158] width 18 height 18
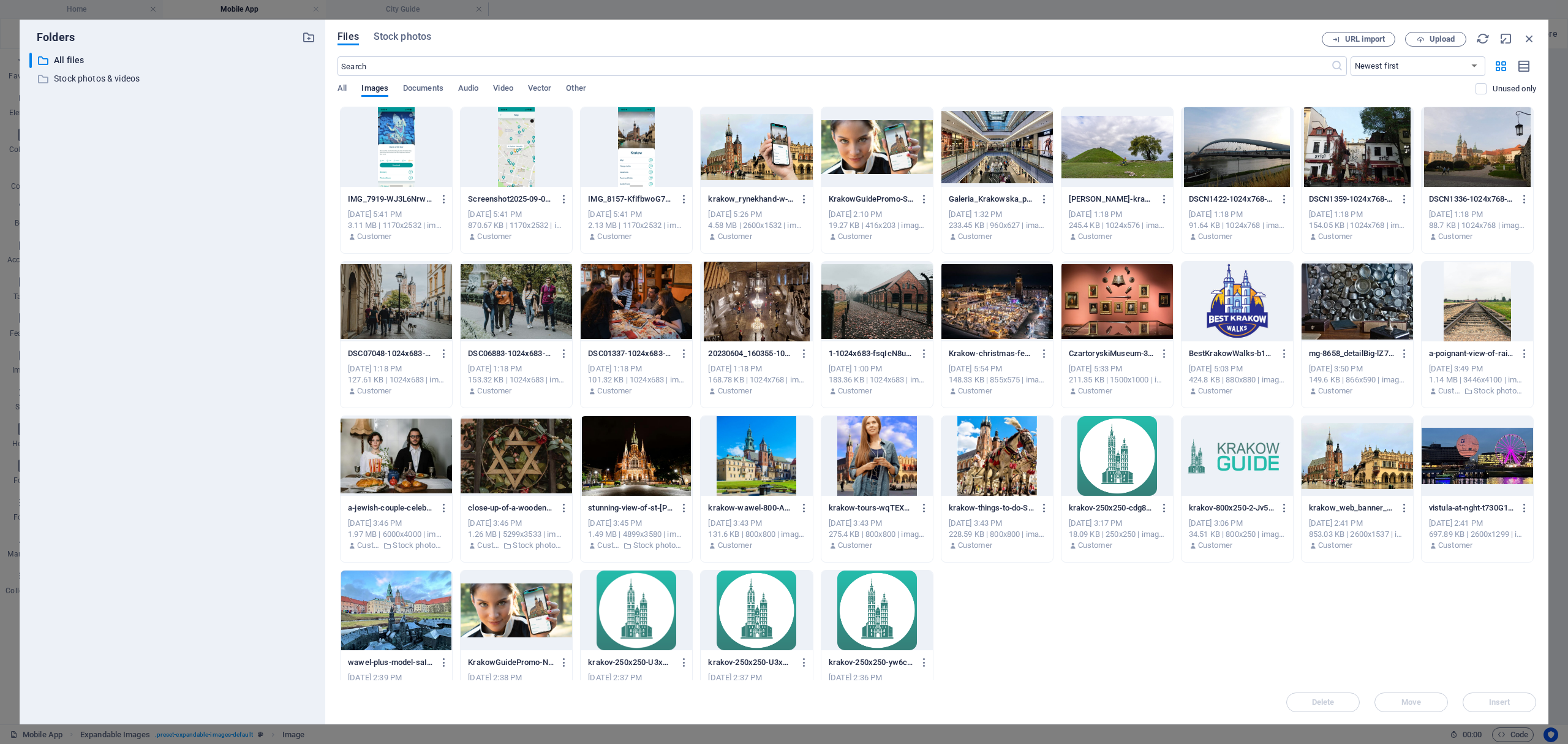
click at [625, 166] on div at bounding box center [636, 146] width 111 height 79
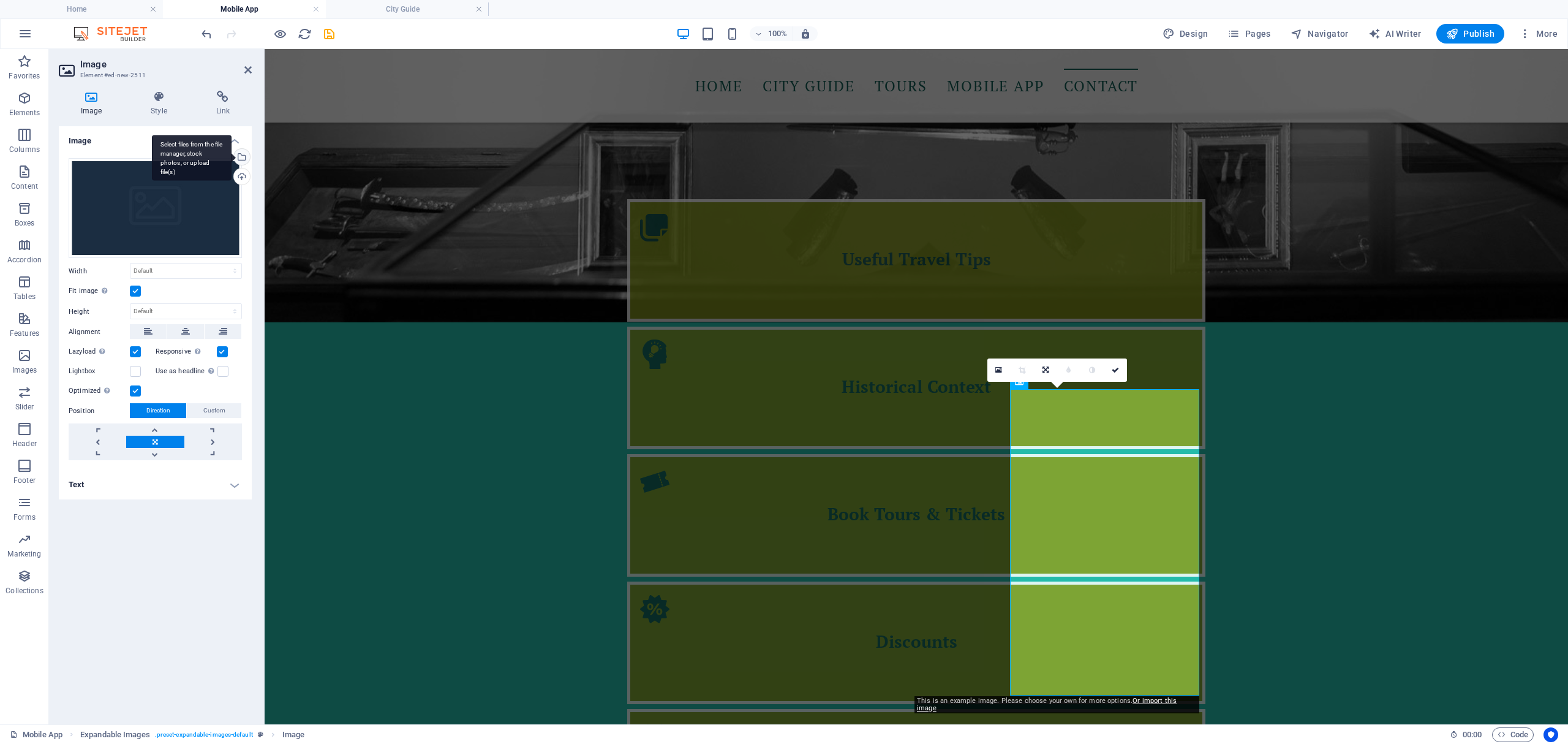
click at [243, 161] on div "Select files from the file manager, stock photos, or upload file(s)" at bounding box center [240, 158] width 18 height 18
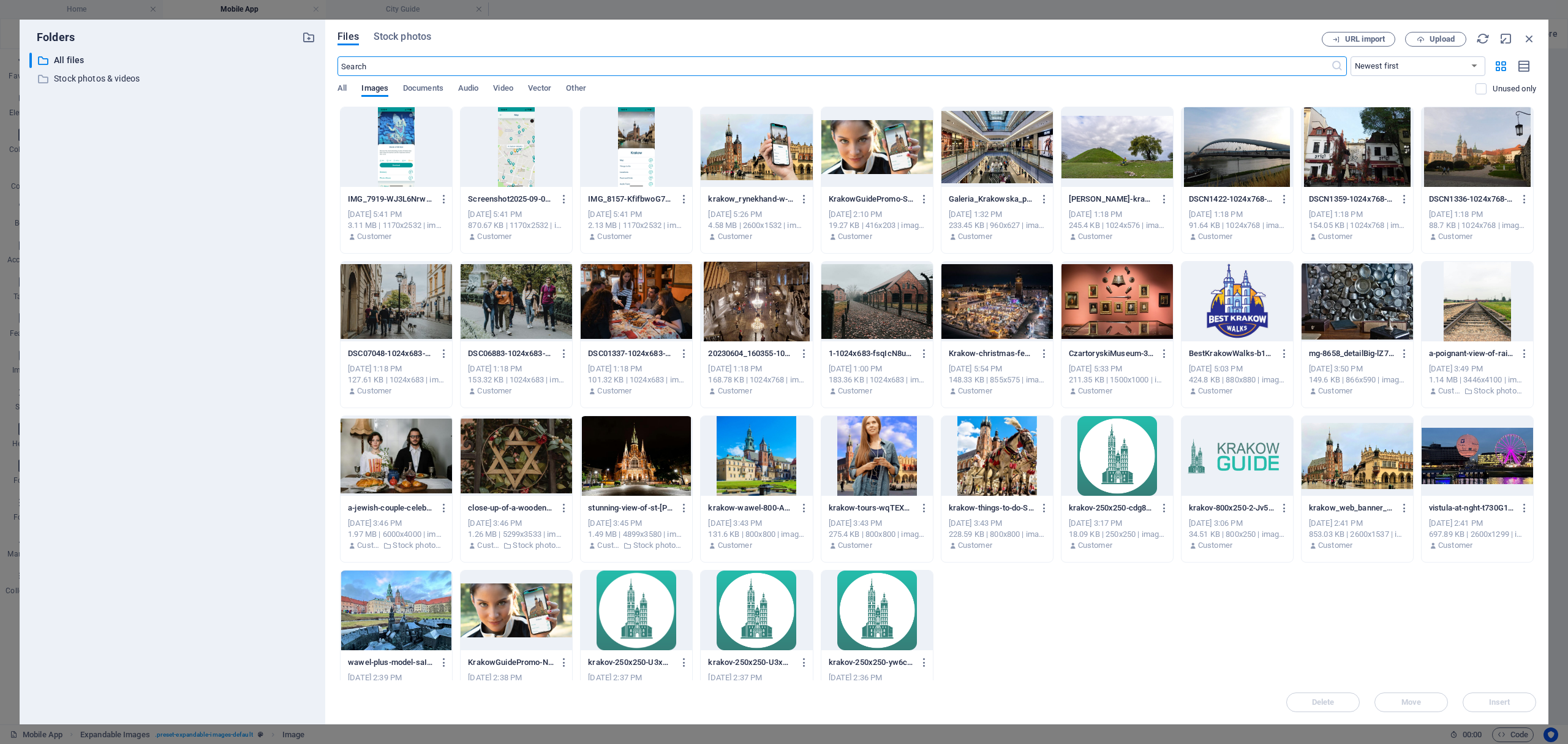
click at [520, 160] on div at bounding box center [516, 146] width 111 height 79
click at [520, 160] on div "1" at bounding box center [516, 146] width 111 height 79
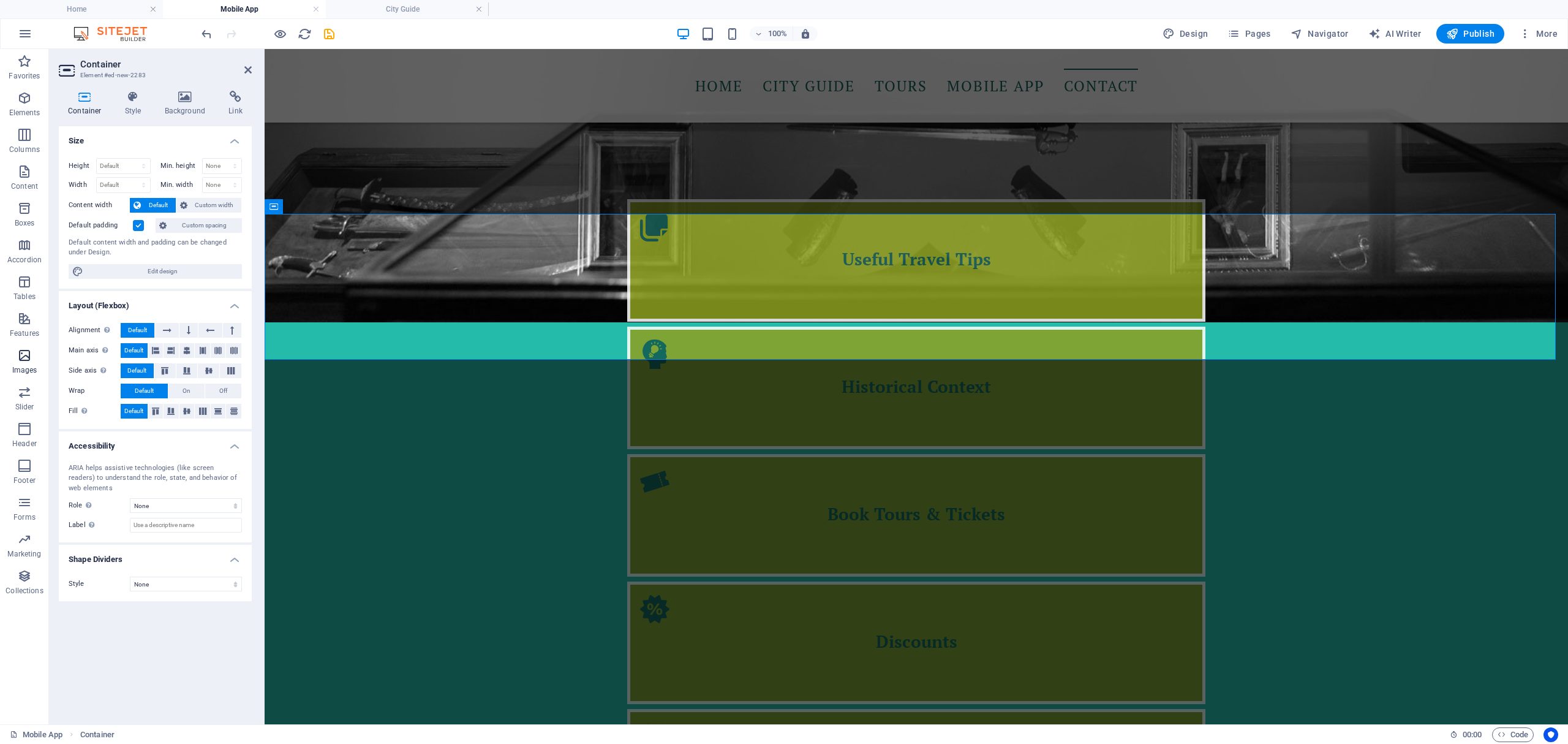
click at [14, 351] on span "Images" at bounding box center [24, 362] width 49 height 29
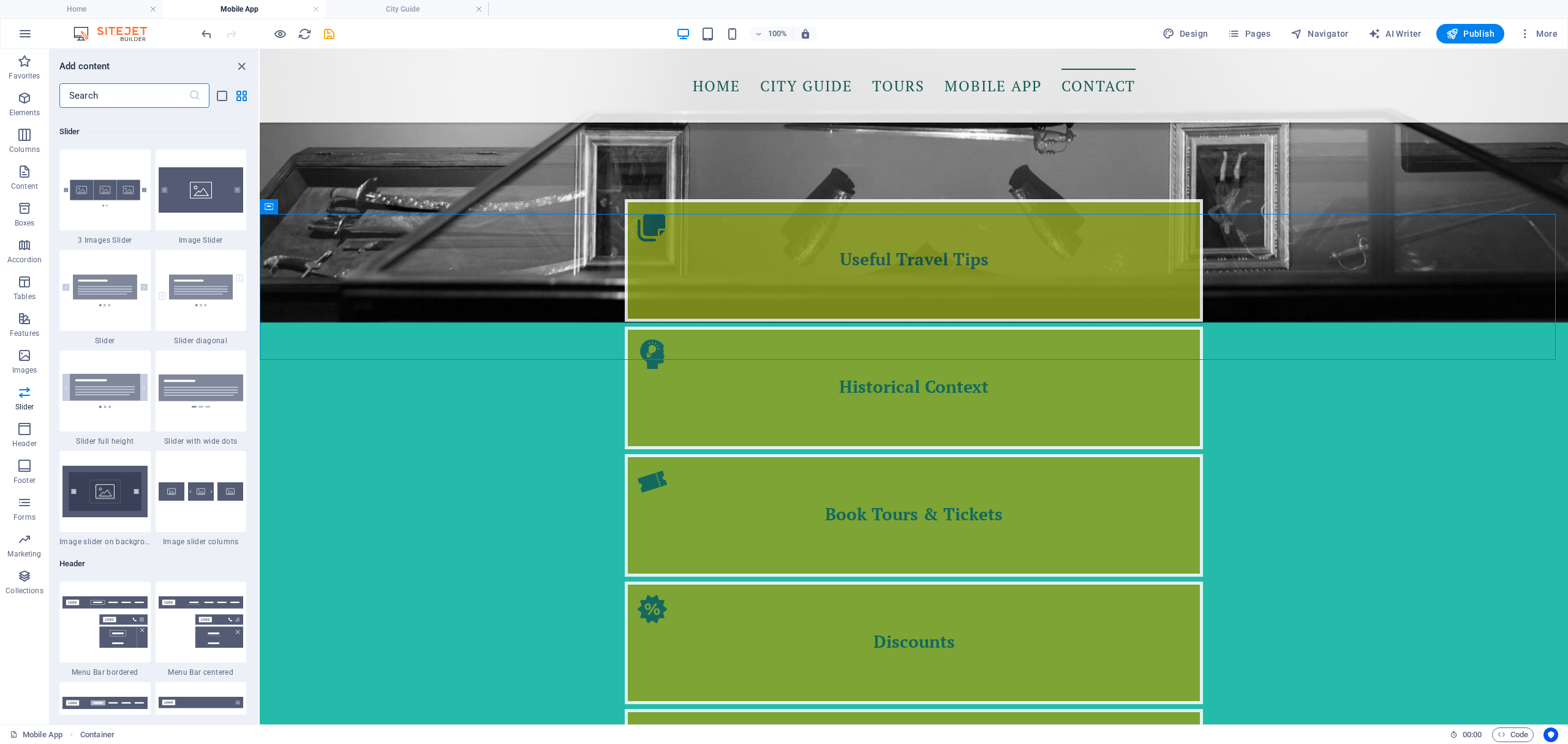
scroll to position [6867, 0]
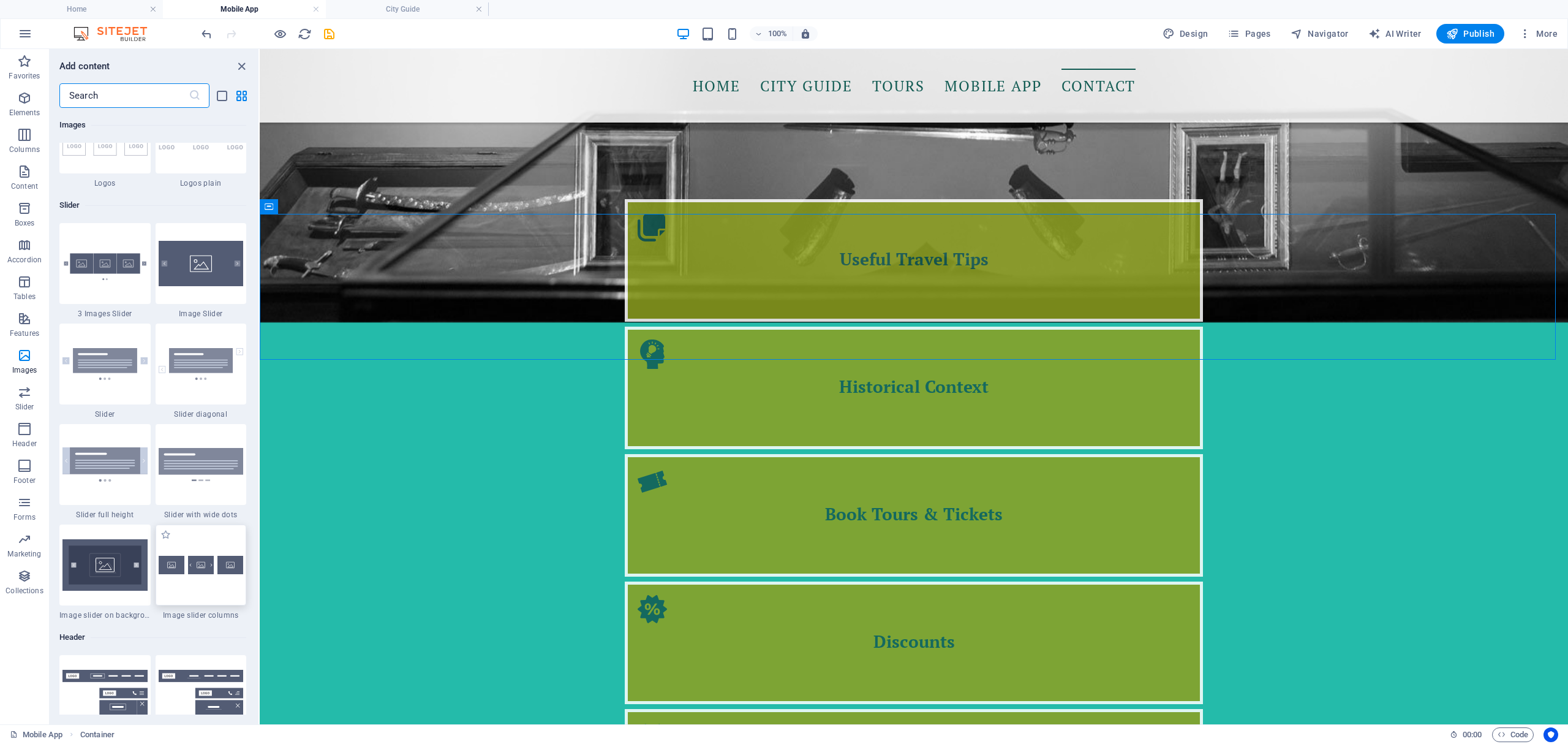
click at [201, 571] on img at bounding box center [201, 564] width 85 height 18
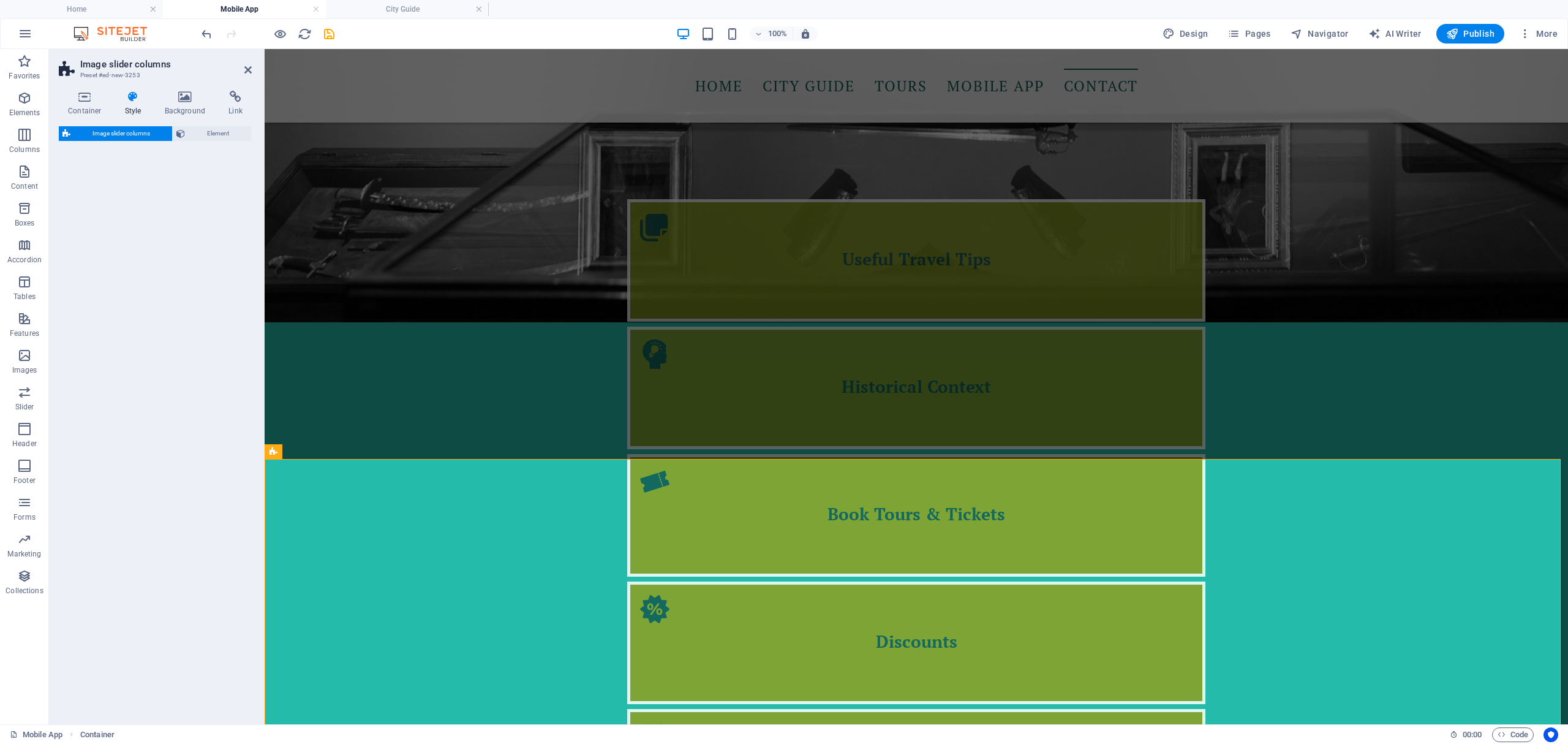
scroll to position [1460, 0]
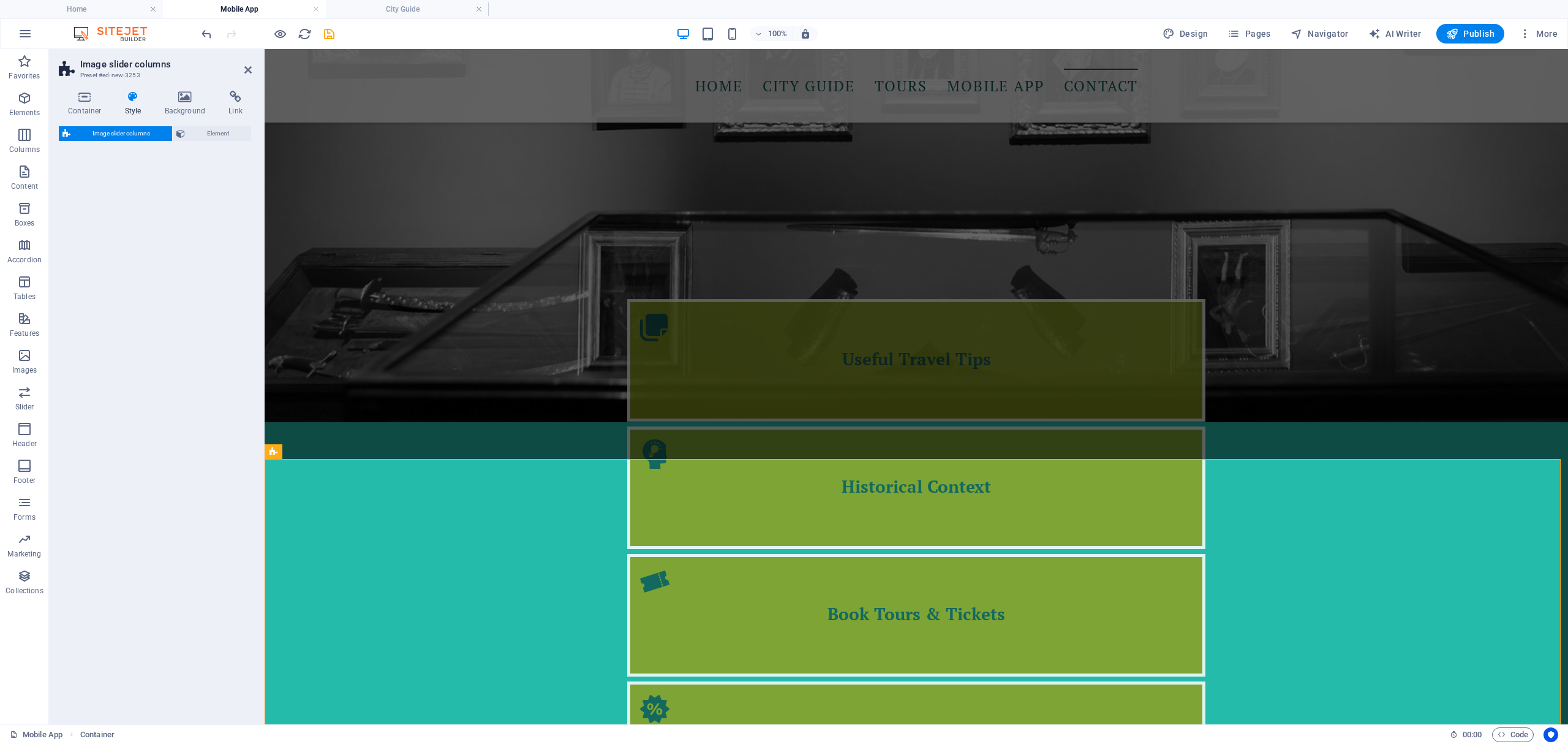
select select "rem"
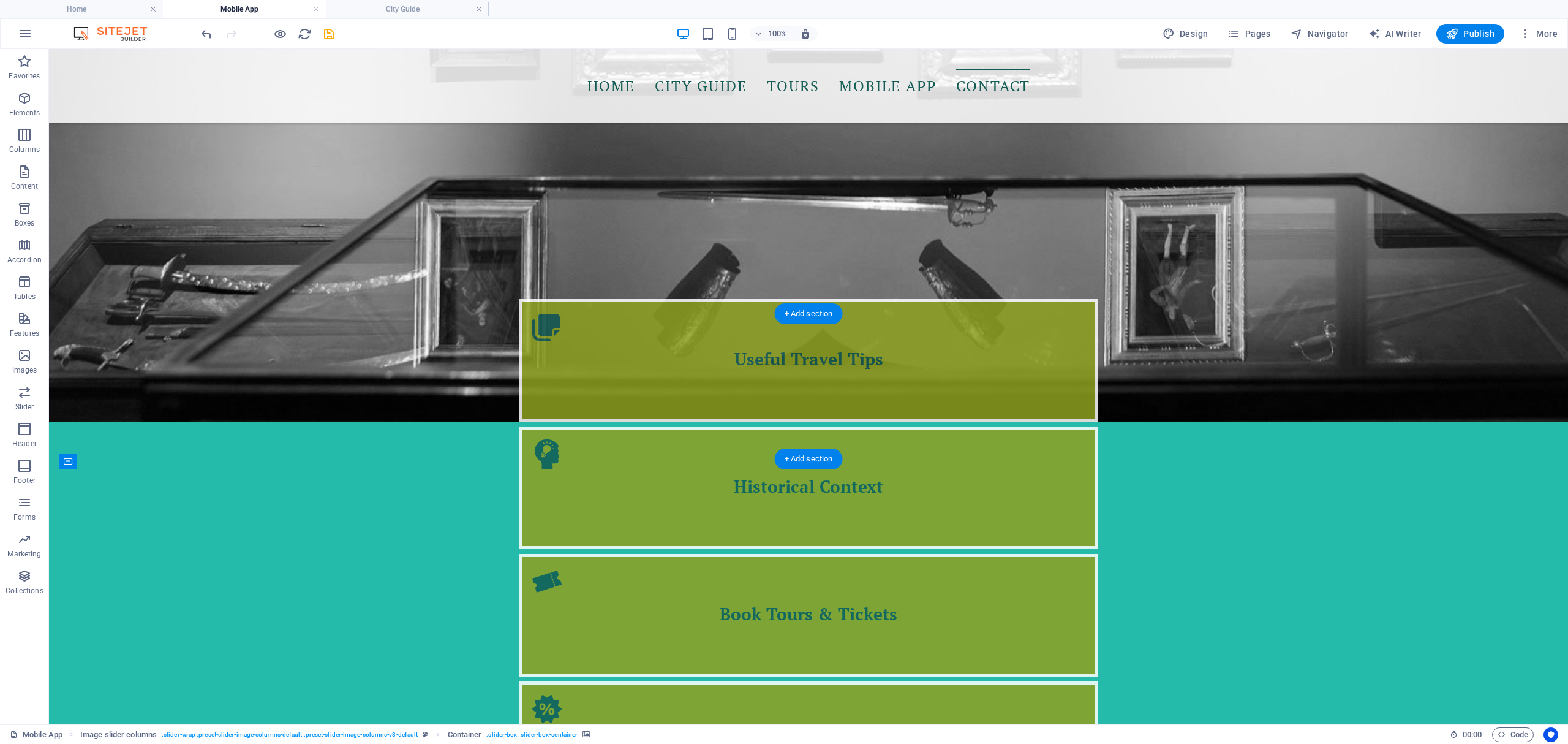
drag, startPoint x: 143, startPoint y: 508, endPoint x: 574, endPoint y: 382, distance: 449.0
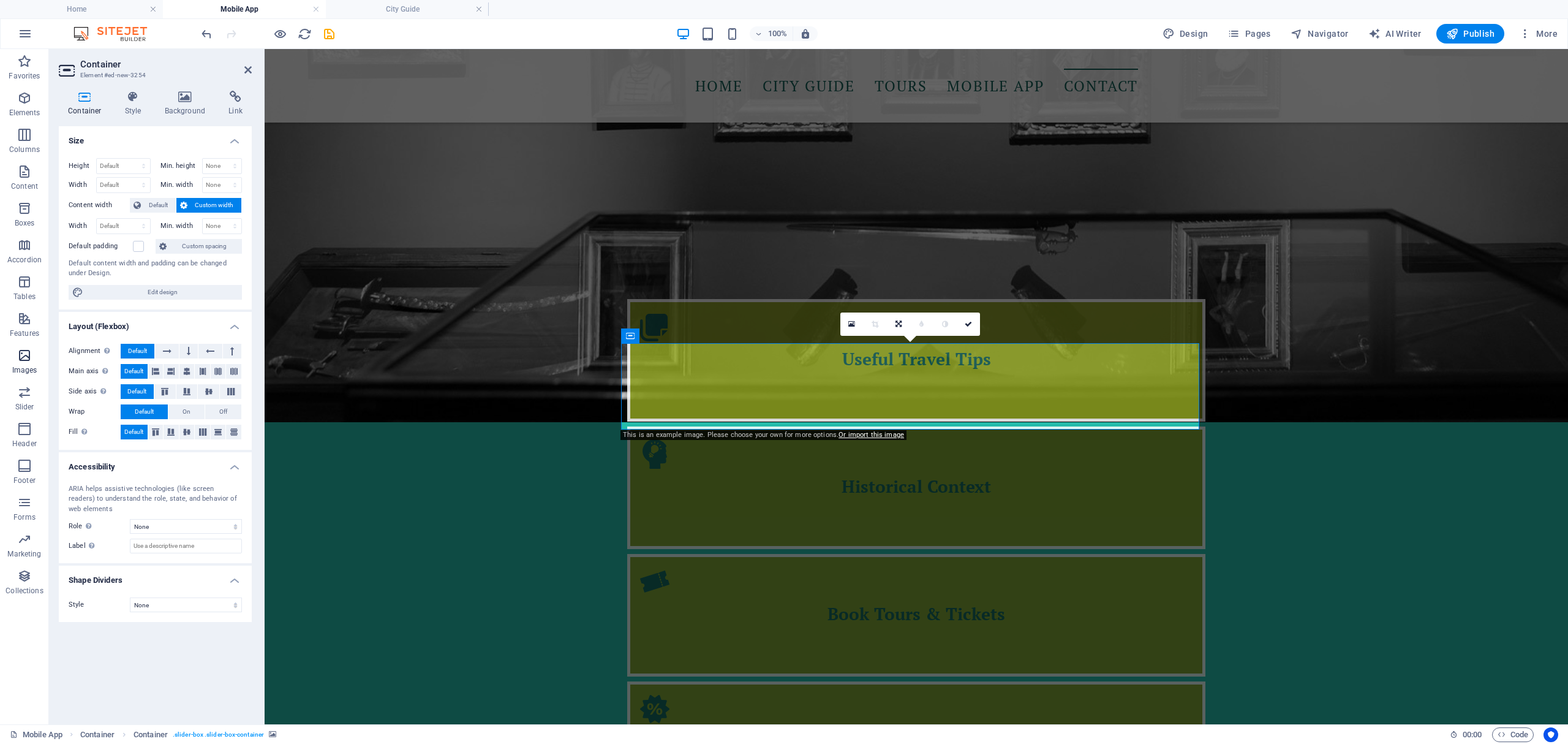
click at [19, 359] on icon "button" at bounding box center [24, 355] width 15 height 15
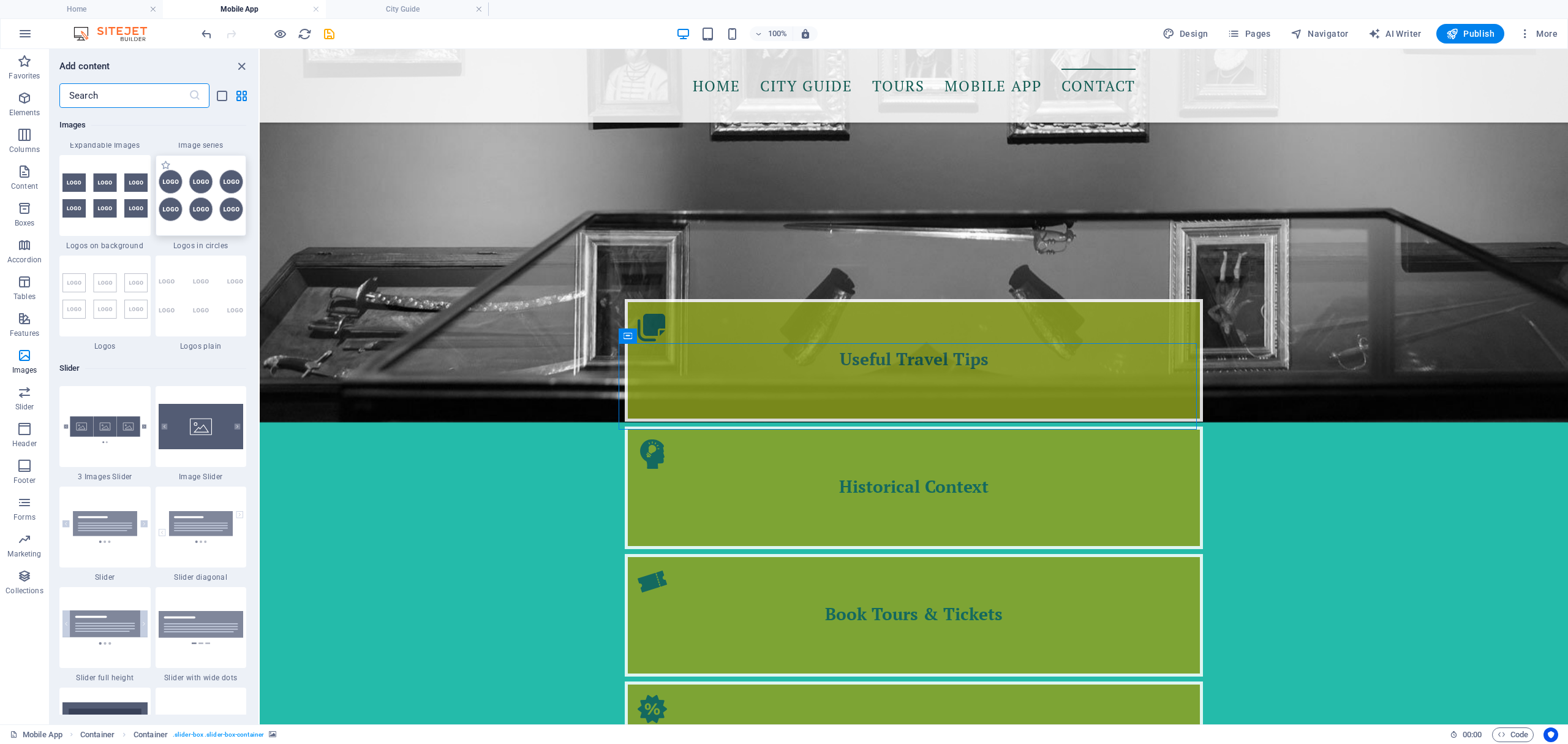
scroll to position [6949, 0]
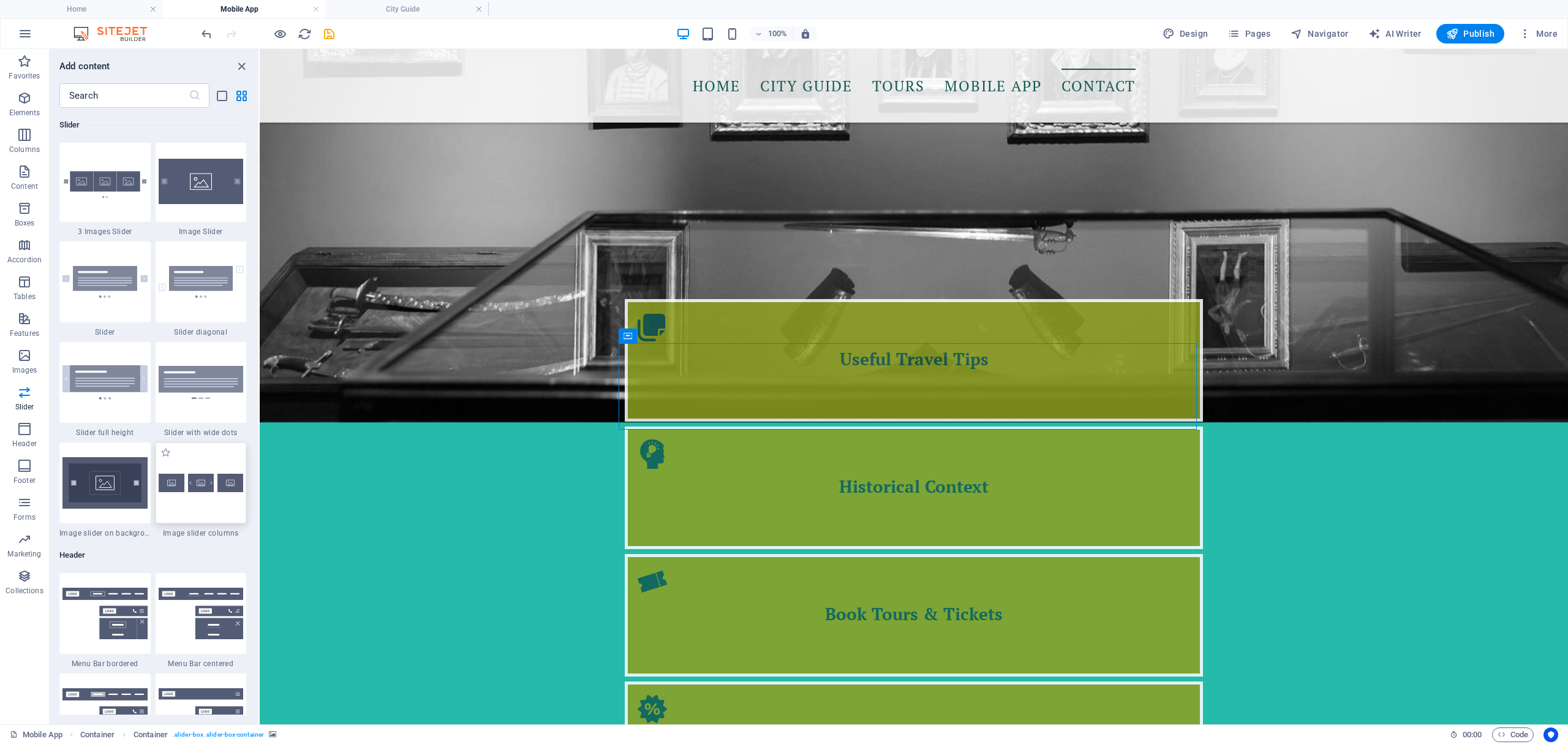
click at [205, 486] on img at bounding box center [201, 482] width 85 height 18
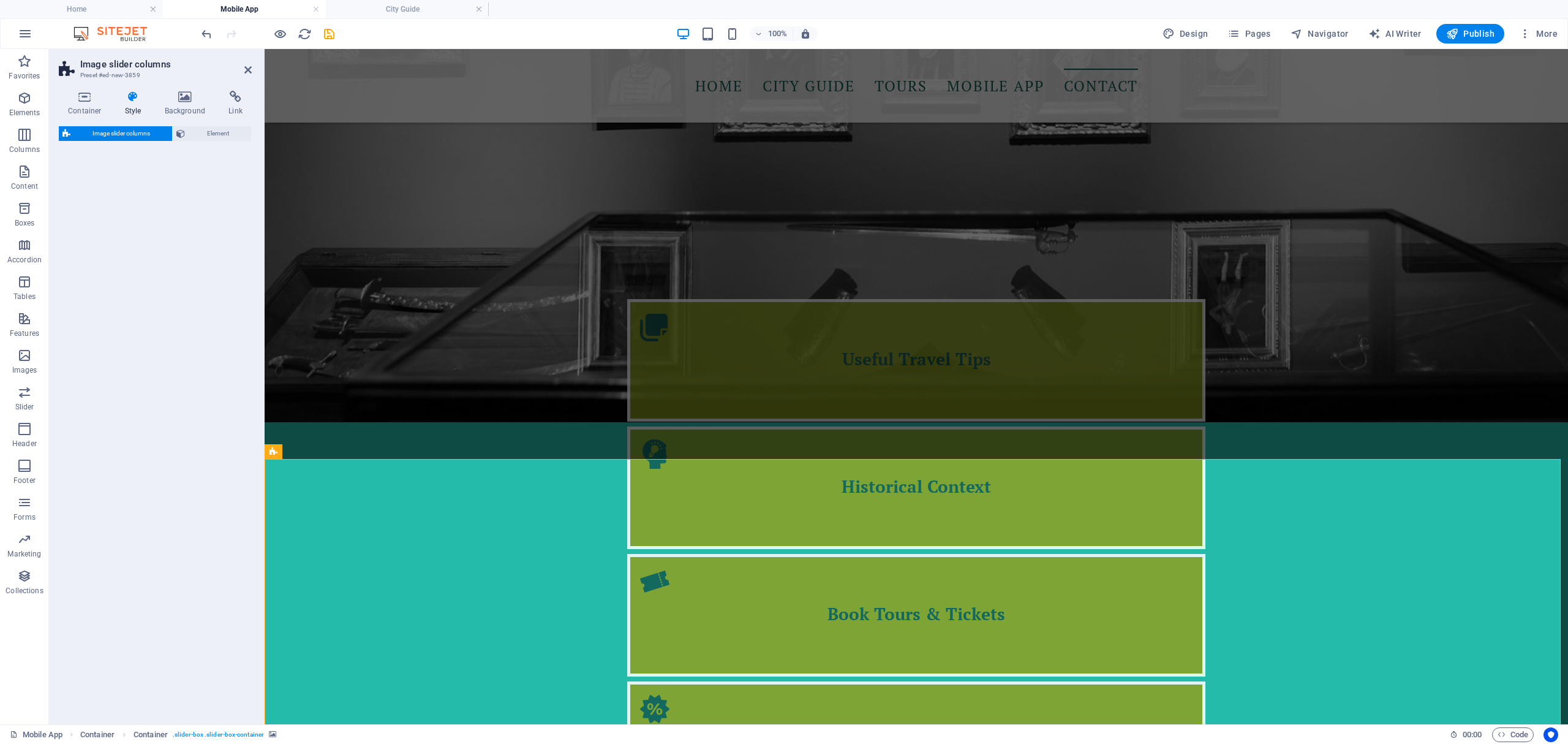
click at [205, 486] on div "Image slider columns Element" at bounding box center [155, 420] width 193 height 588
select select "rem"
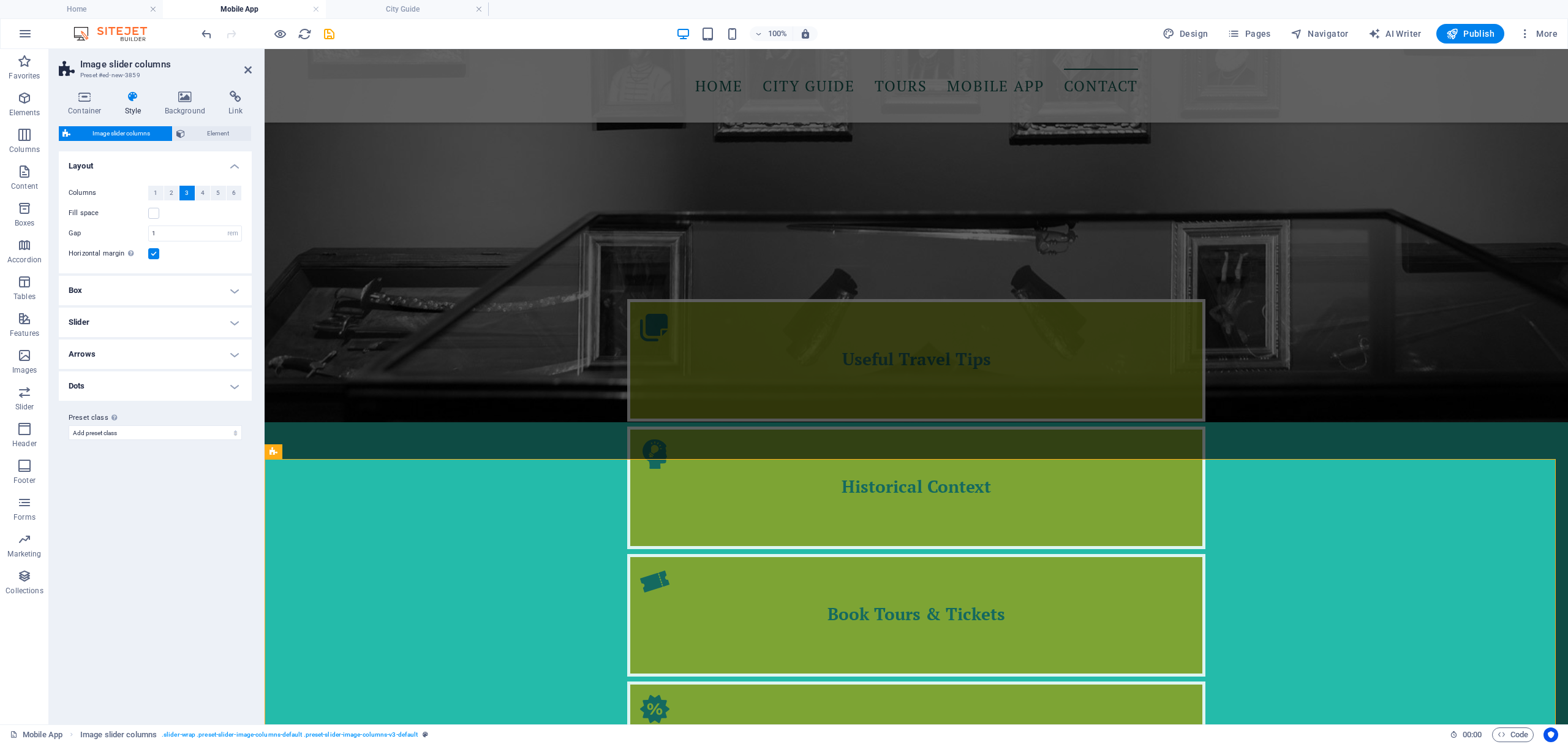
click at [185, 192] on span "3" at bounding box center [187, 193] width 4 height 15
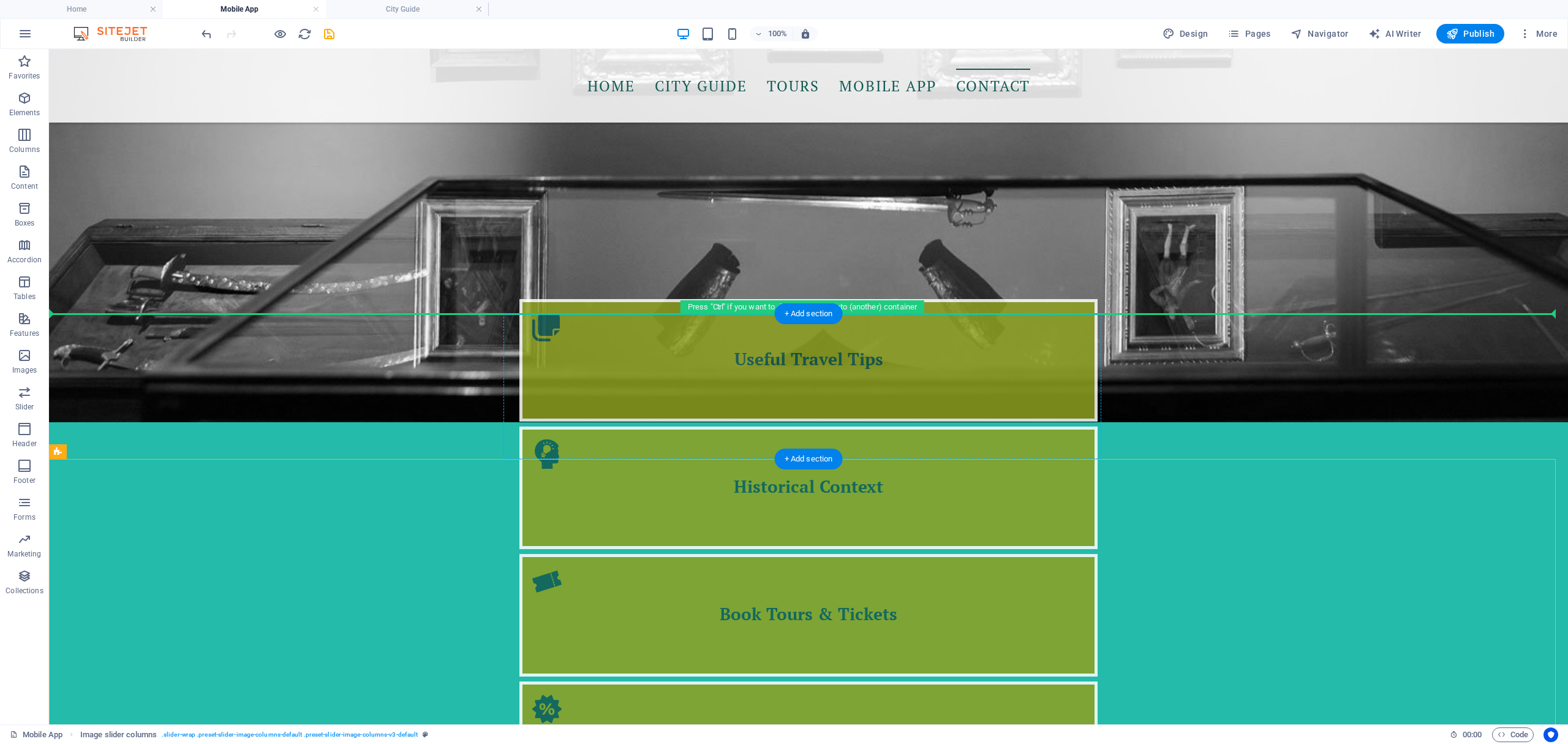
drag, startPoint x: 696, startPoint y: 464, endPoint x: 719, endPoint y: 363, distance: 103.6
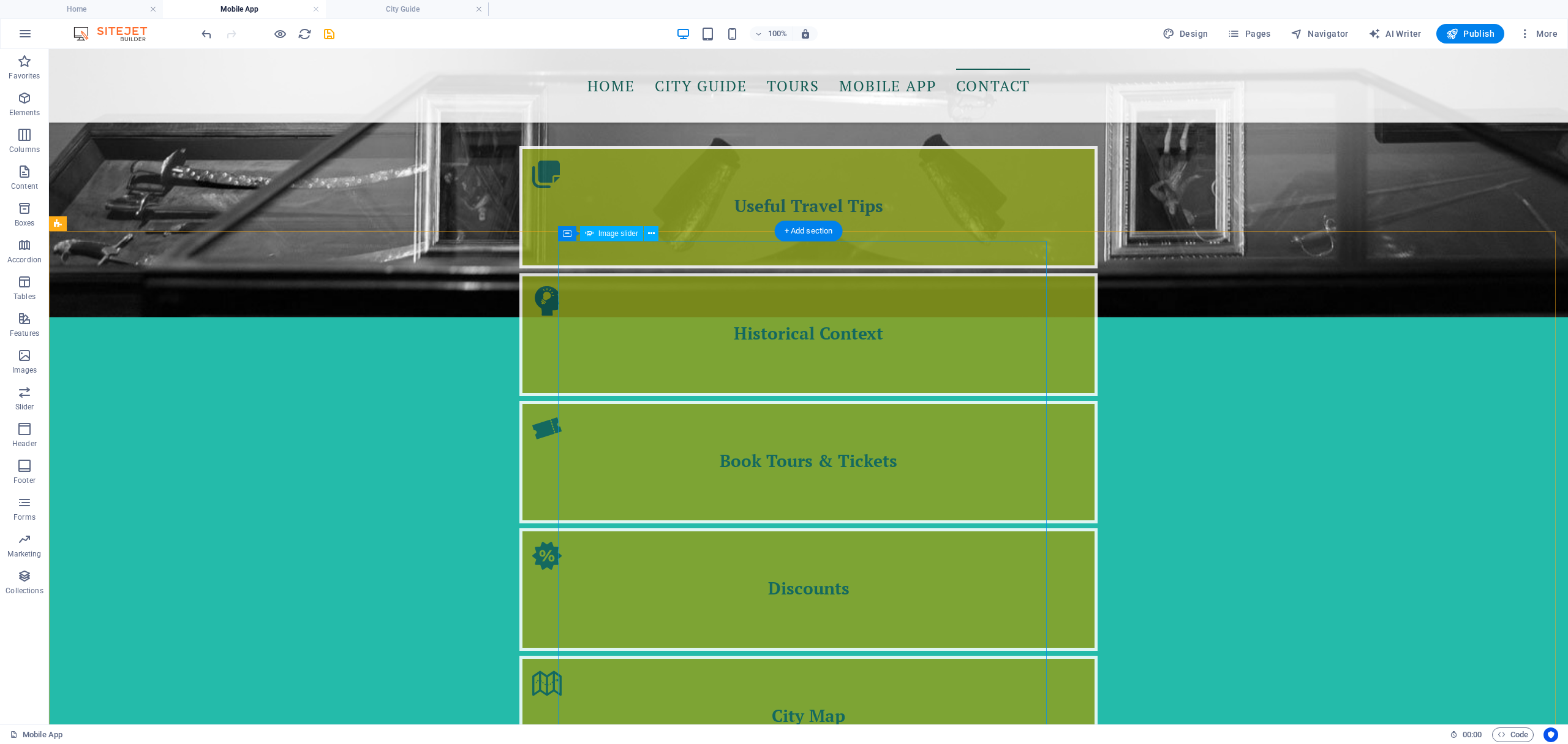
scroll to position [1705, 0]
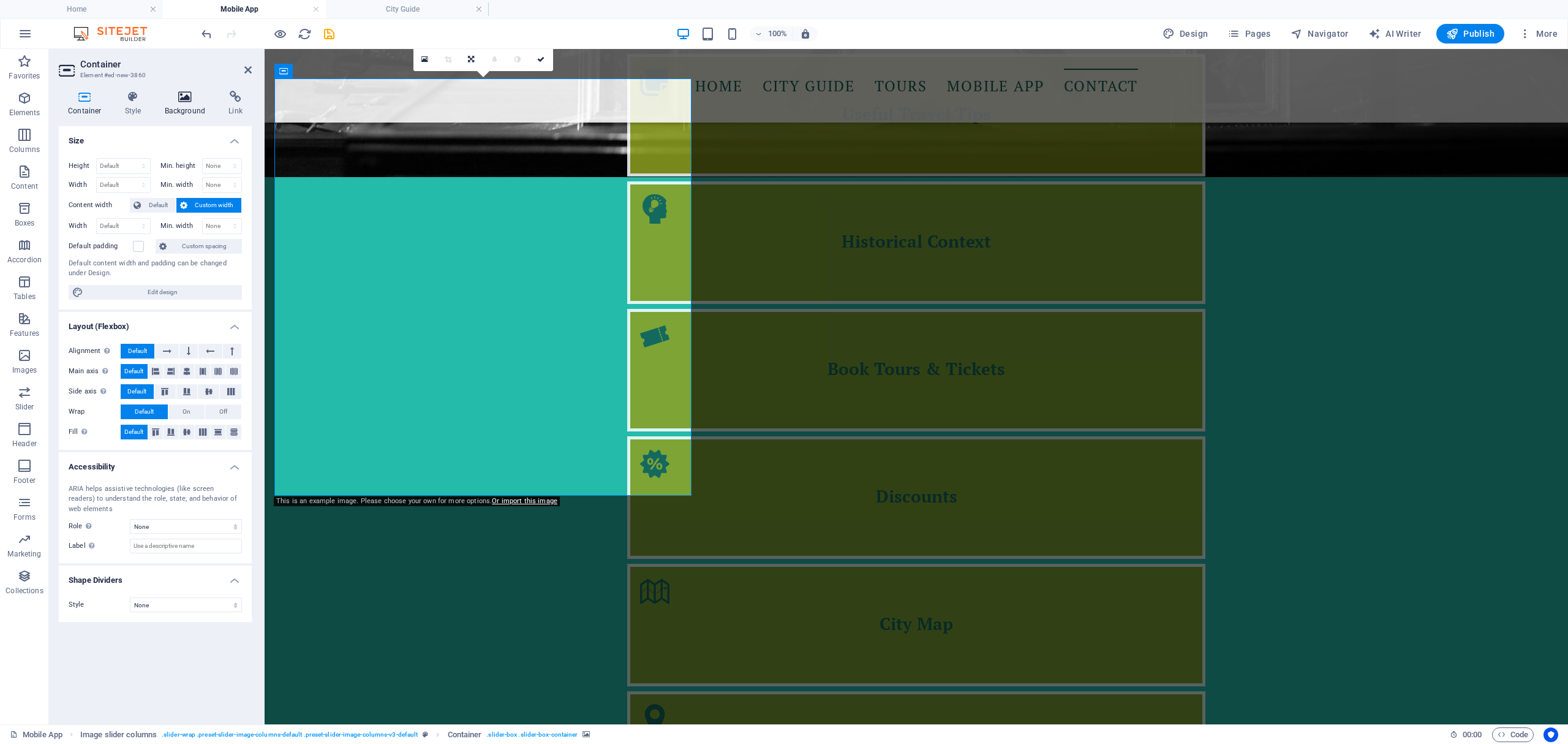
click at [192, 108] on h4 "Background" at bounding box center [188, 103] width 64 height 26
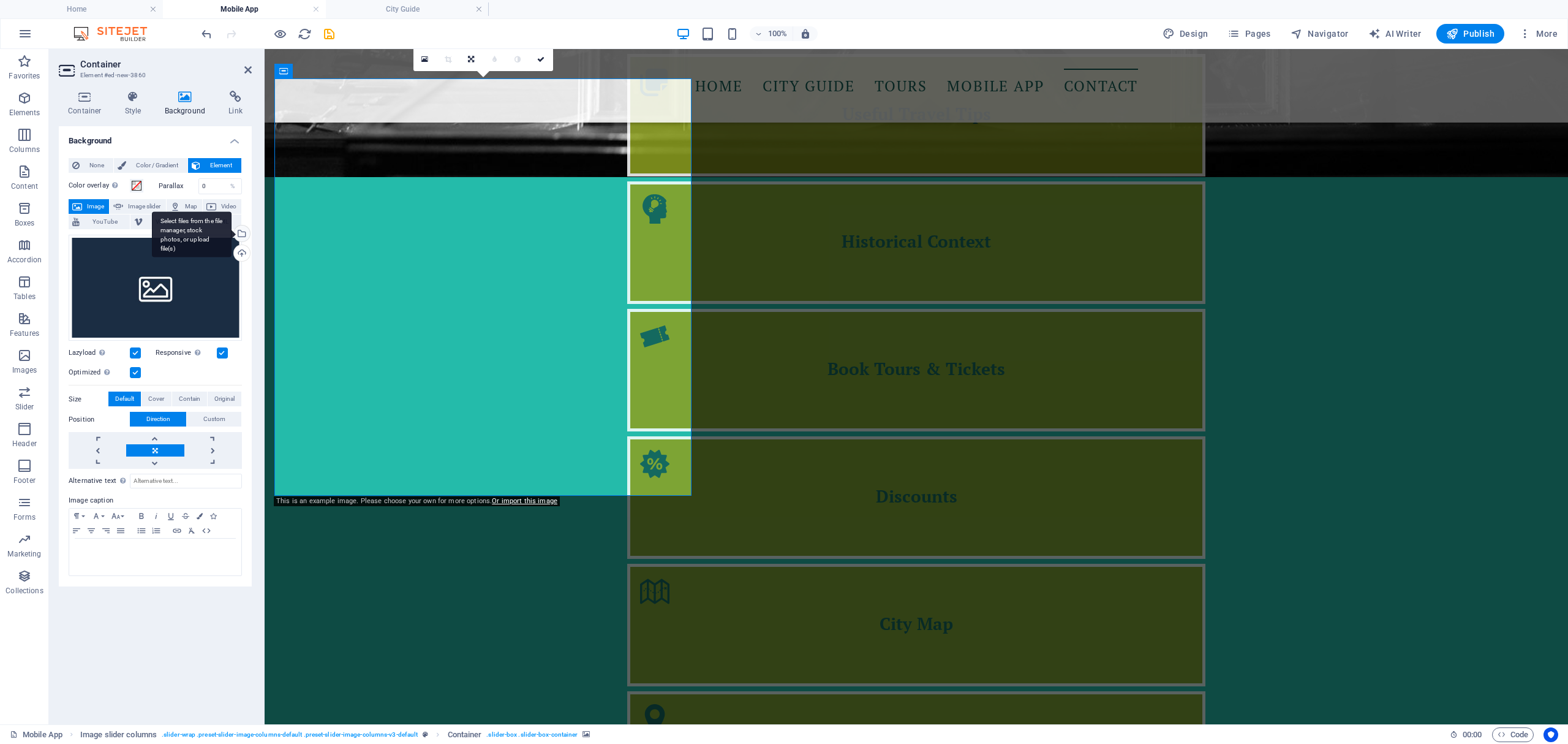
click at [240, 228] on div "Select files from the file manager, stock photos, or upload file(s)" at bounding box center [240, 234] width 18 height 18
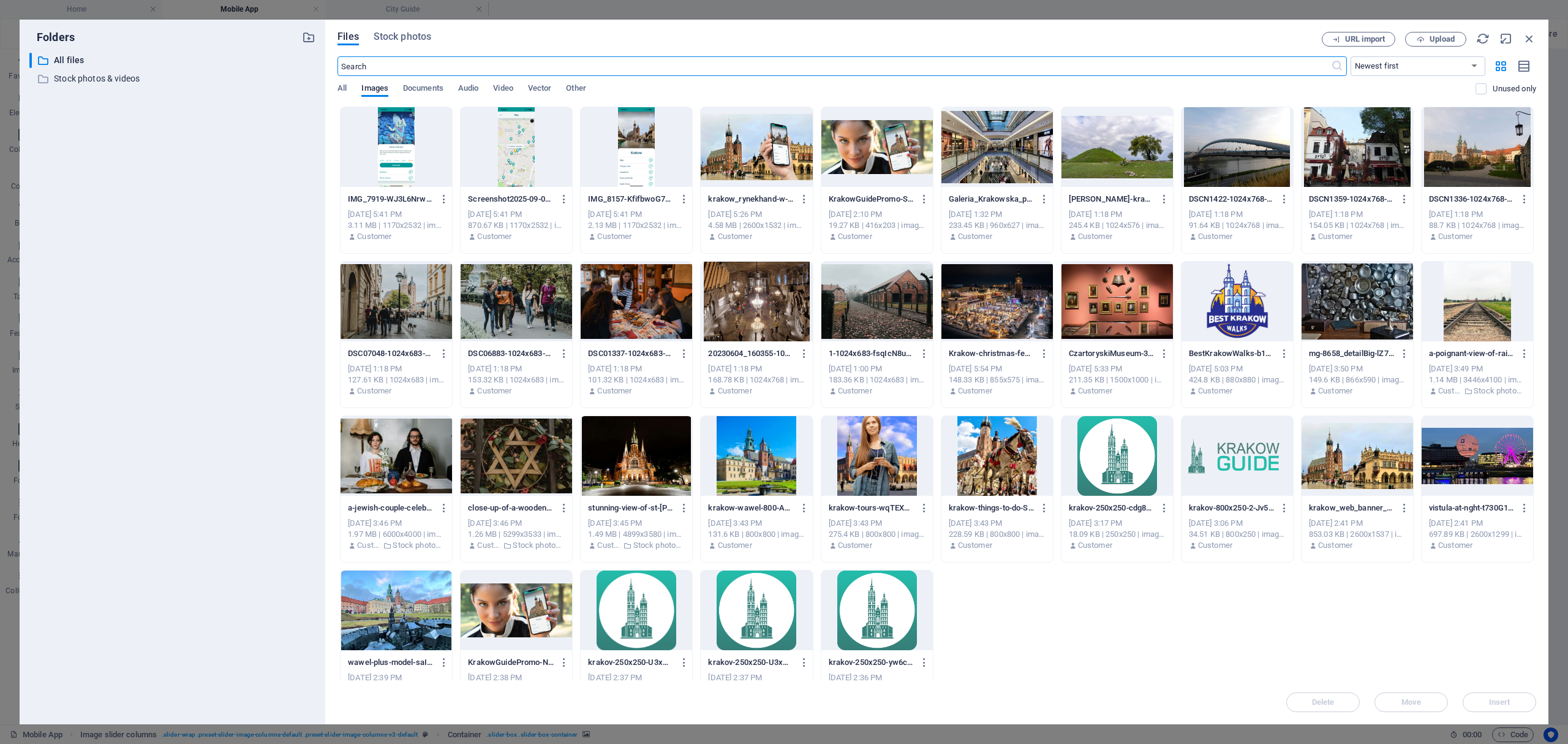
click at [635, 161] on div at bounding box center [636, 146] width 111 height 79
click at [635, 161] on div "1" at bounding box center [636, 146] width 111 height 79
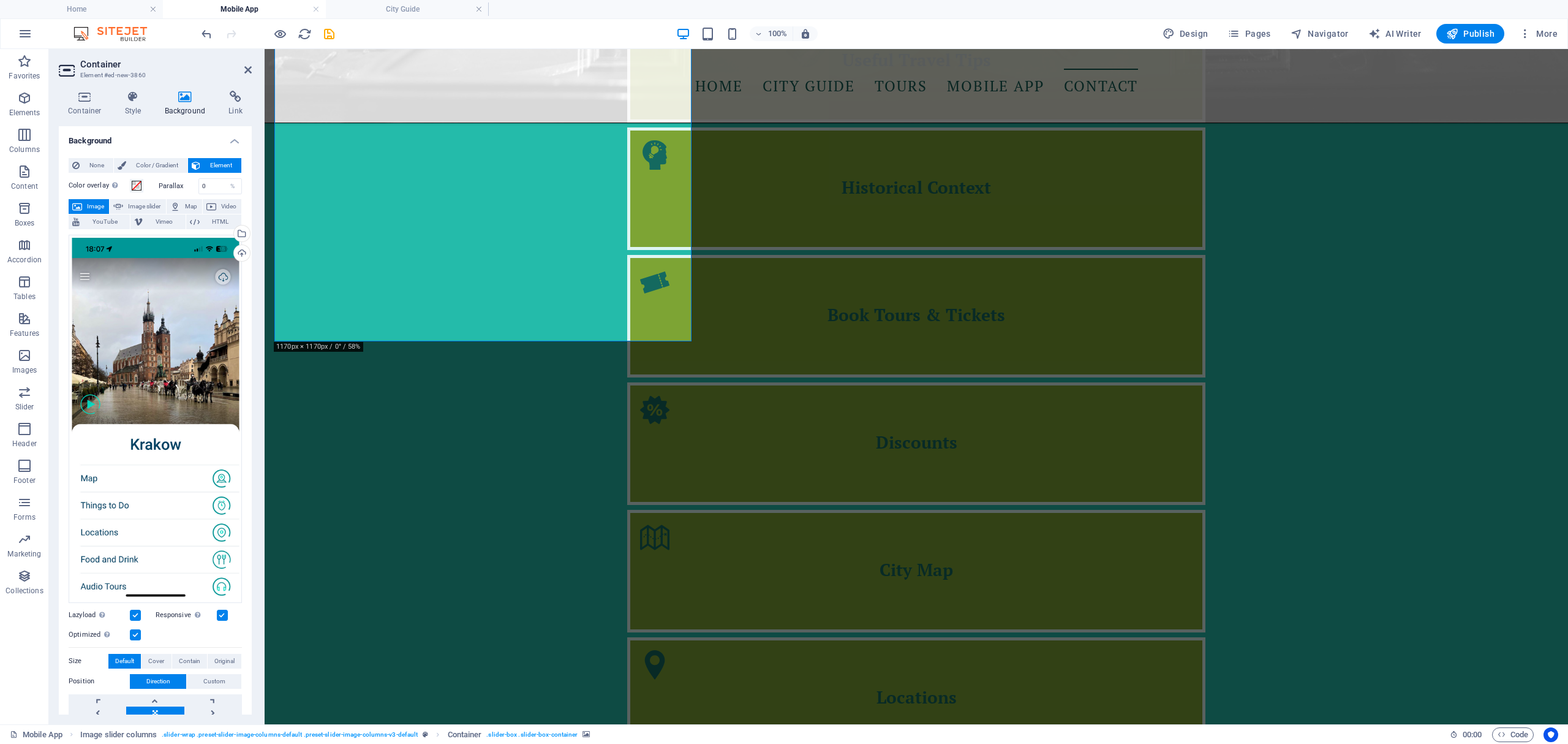
scroll to position [1623, 0]
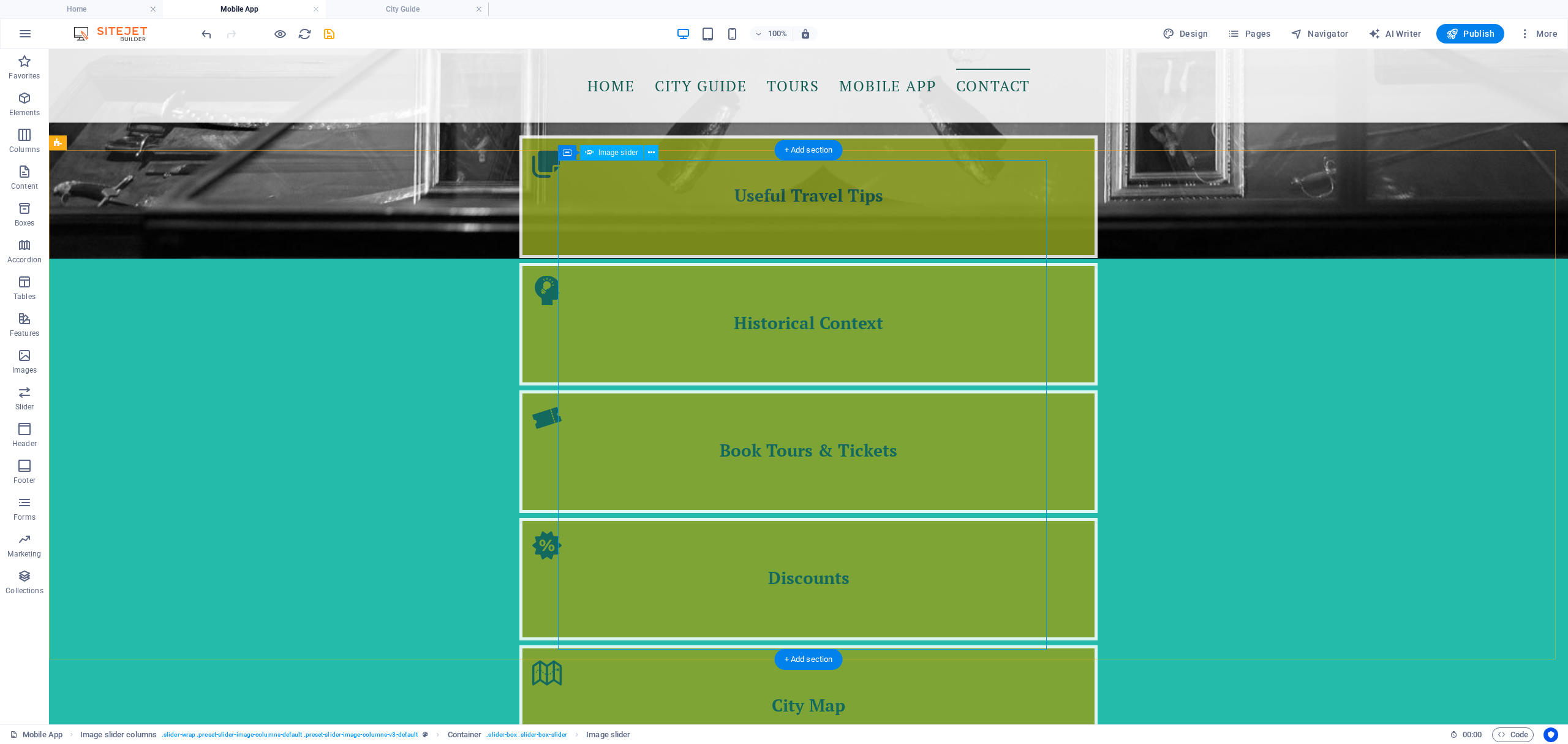
select select "px"
select select "ms"
select select "s"
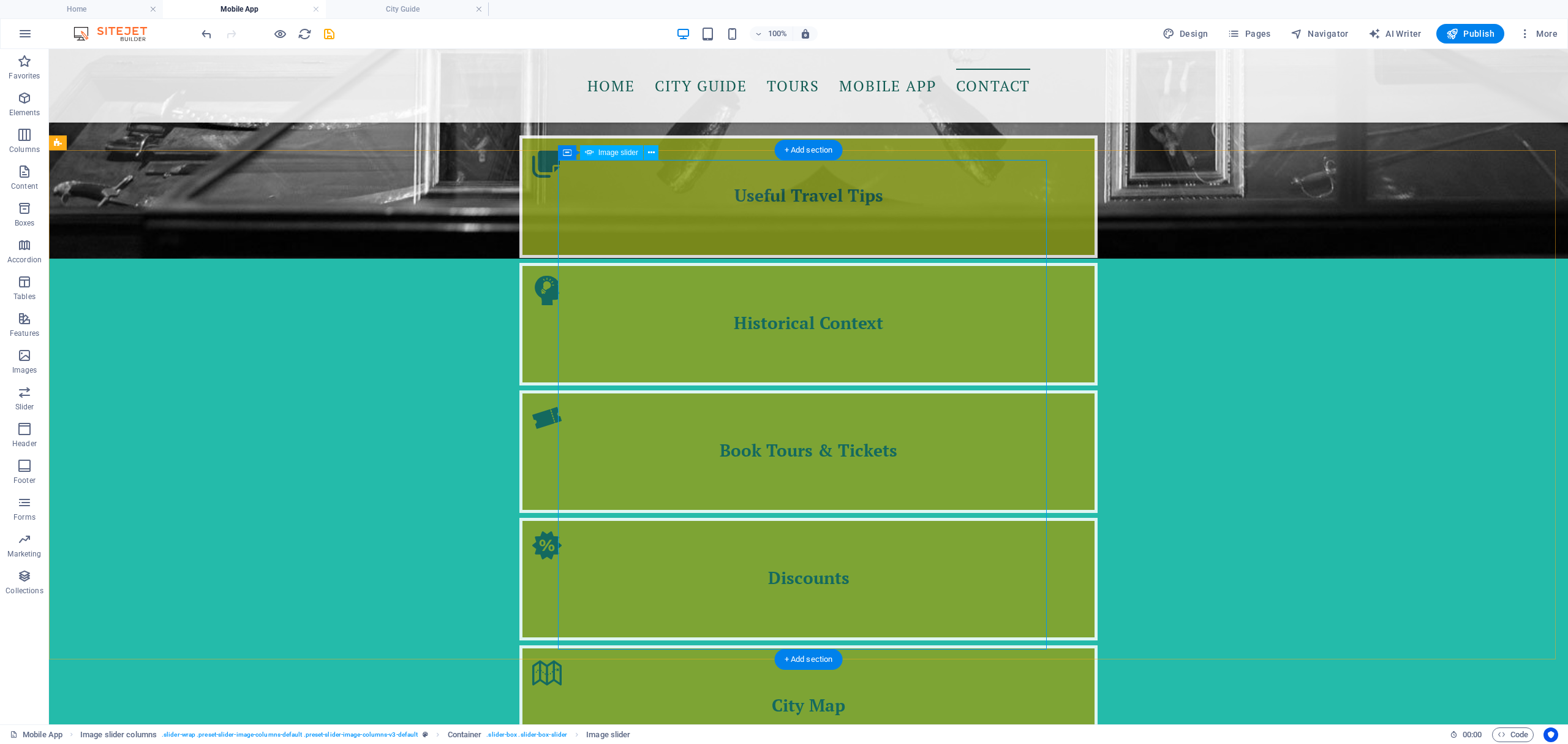
select select "progressive"
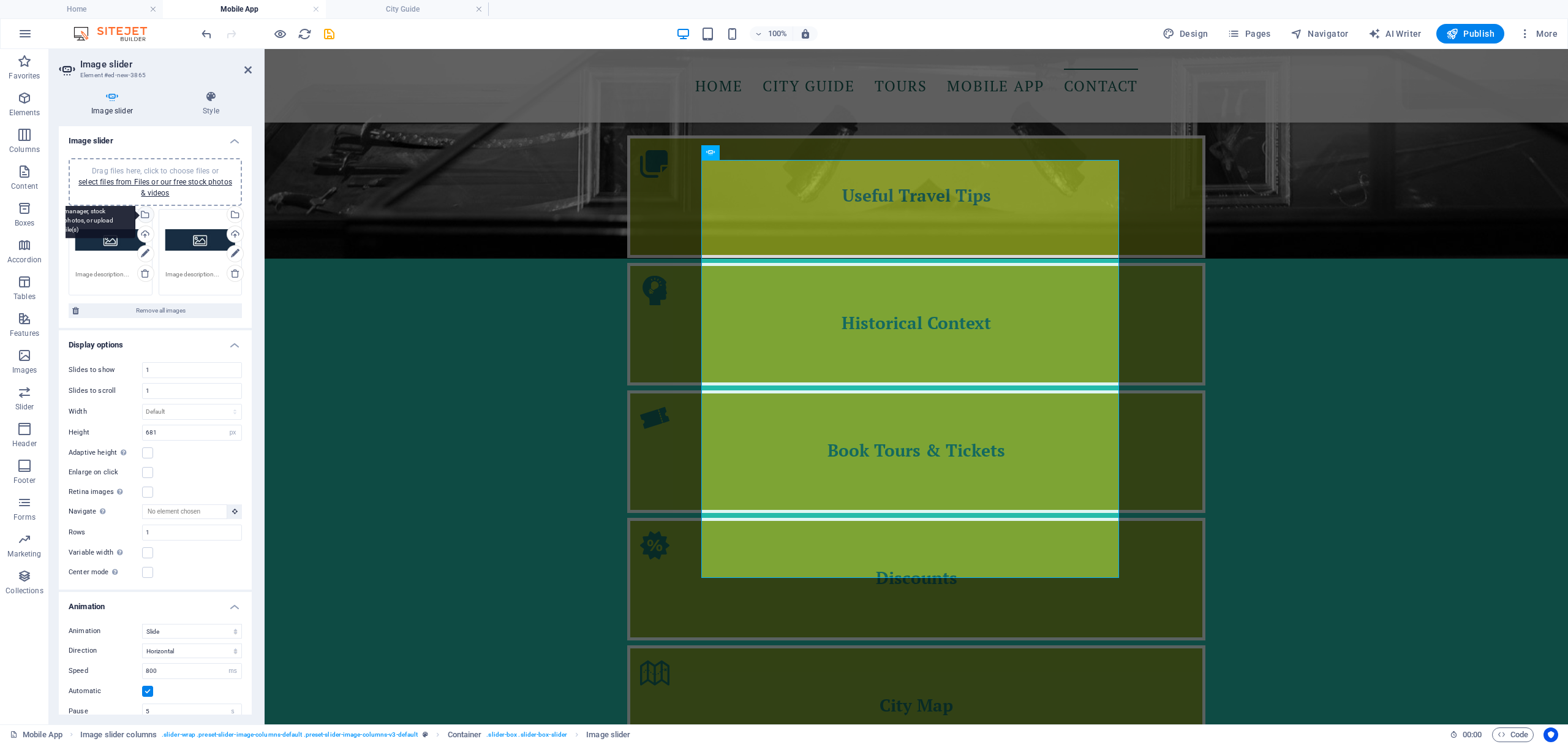
click at [143, 214] on div "Select files from the file manager, stock photos, or upload file(s)" at bounding box center [144, 215] width 18 height 18
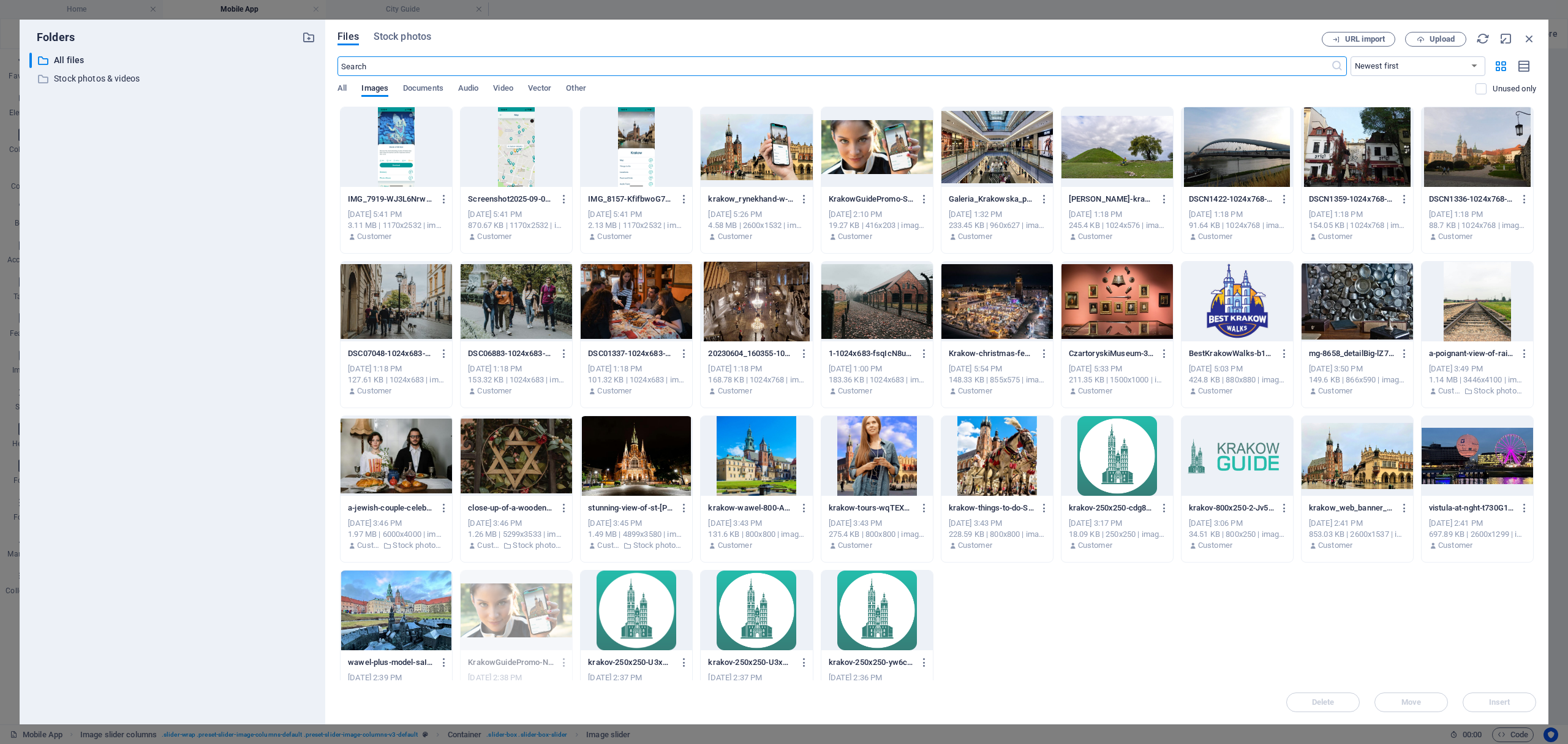
click at [419, 155] on div at bounding box center [396, 146] width 111 height 79
click at [419, 155] on div "1" at bounding box center [396, 146] width 111 height 79
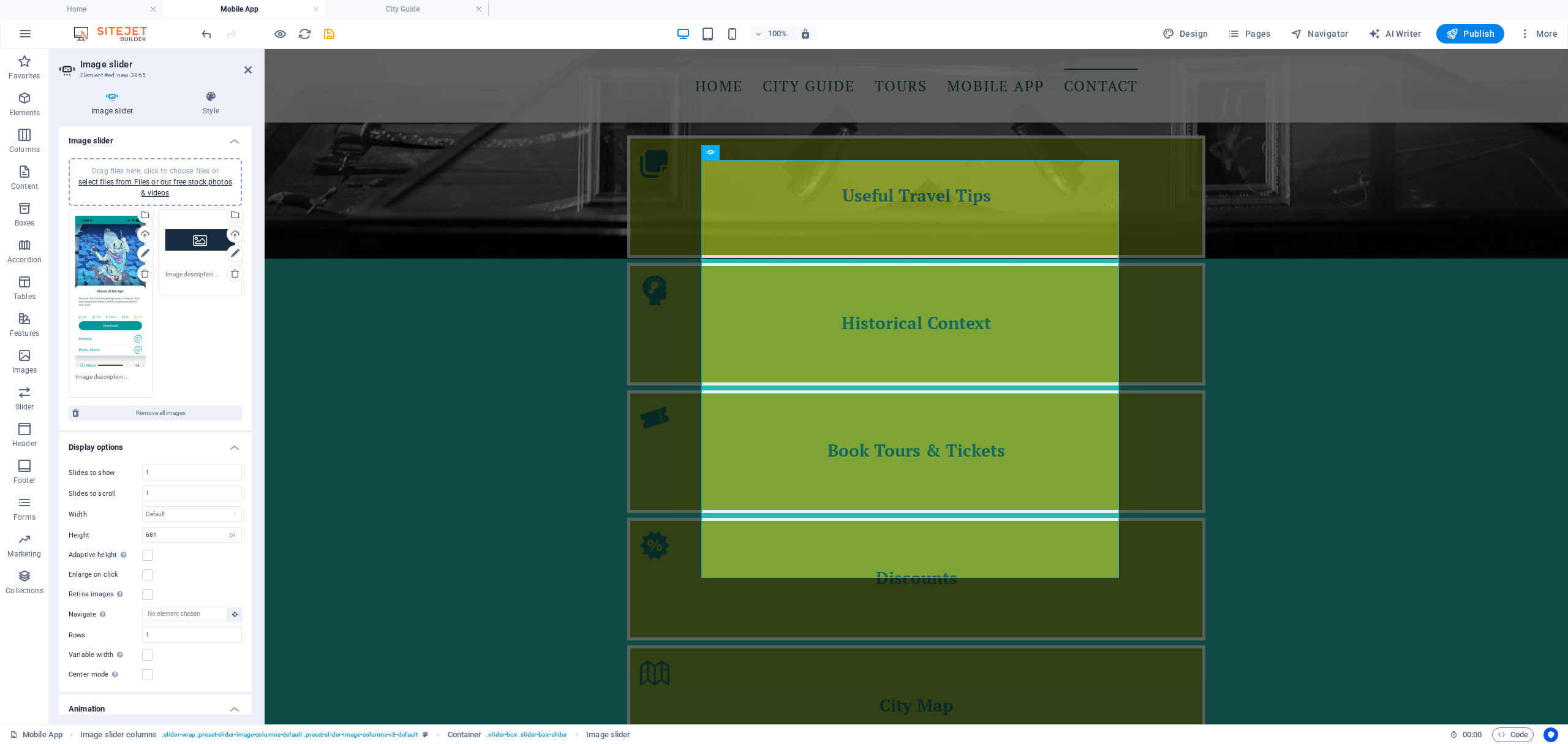
click at [201, 246] on div "Drag files here, click to choose files or select files from Files or our free s…" at bounding box center [200, 240] width 71 height 49
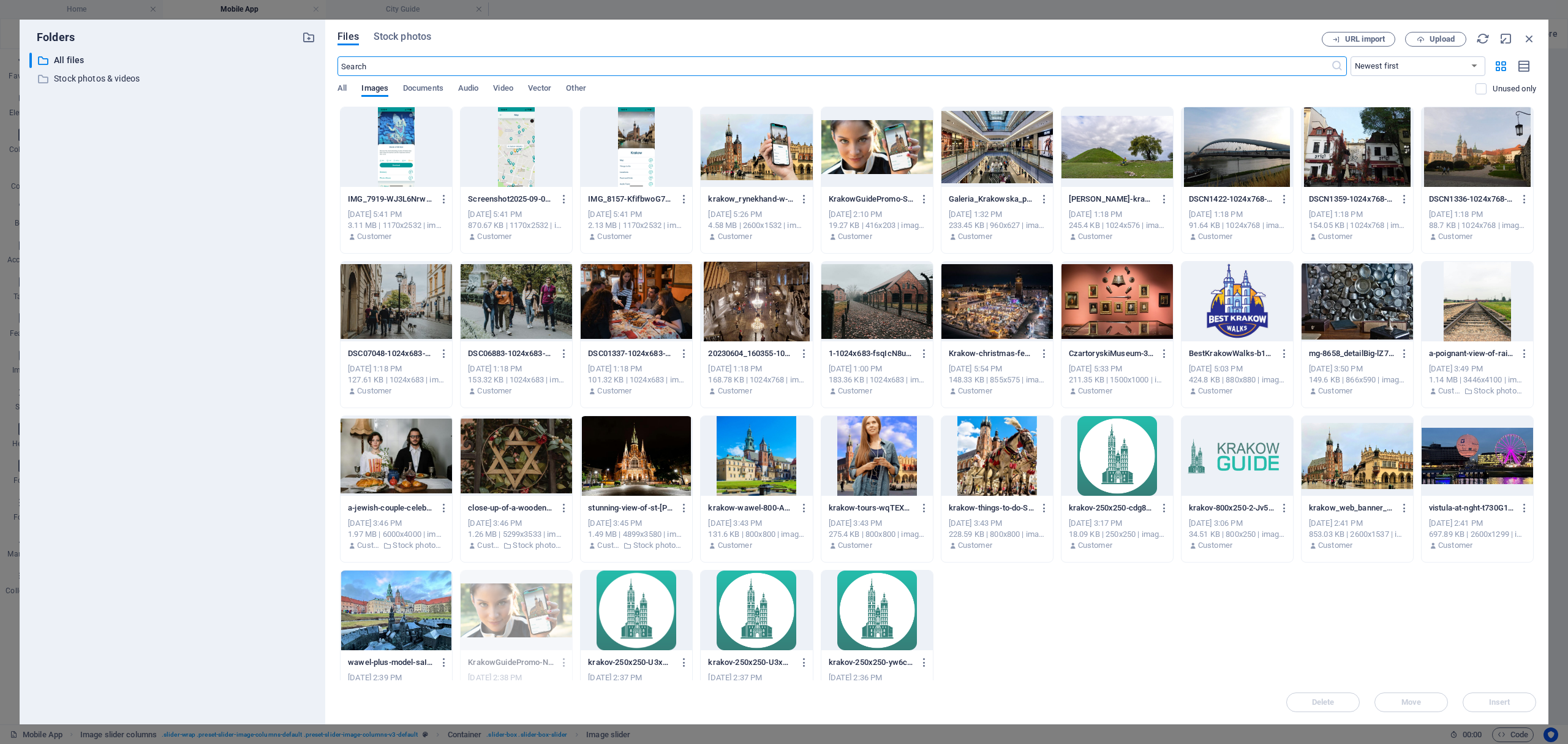
click at [507, 178] on div at bounding box center [516, 146] width 111 height 79
click at [507, 178] on div "1" at bounding box center [516, 146] width 111 height 79
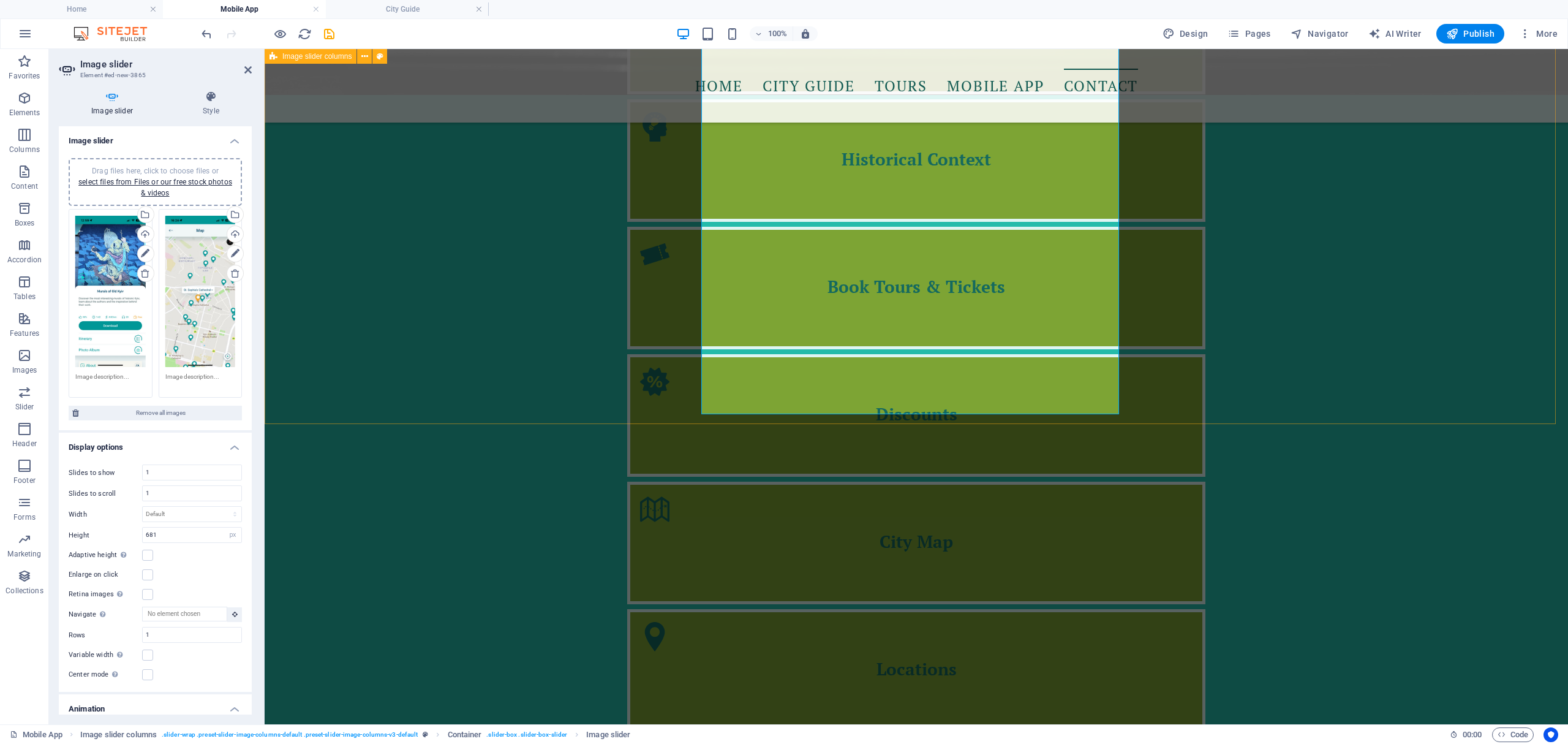
scroll to position [2114, 0]
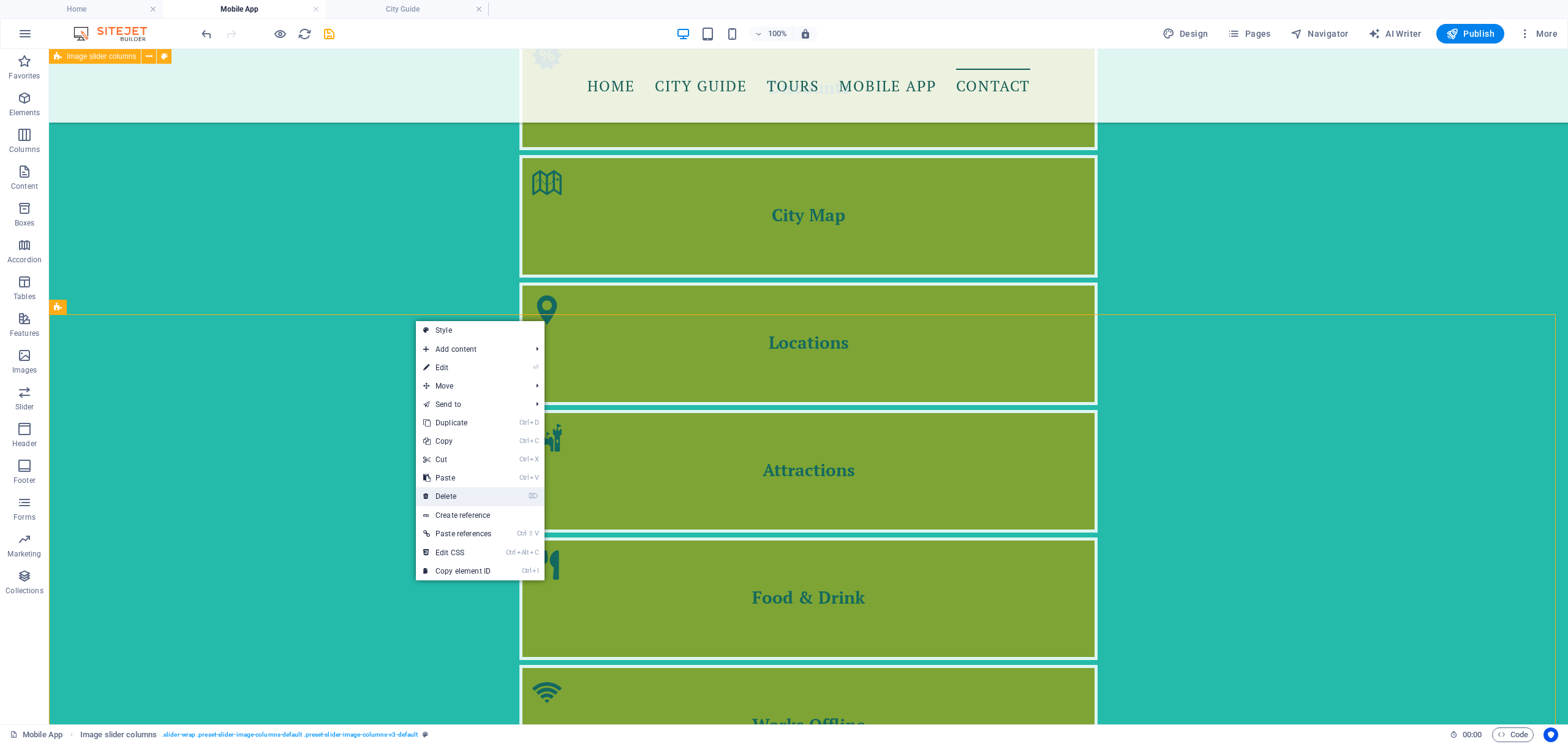
click at [465, 491] on link "⌦ Delete" at bounding box center [457, 496] width 83 height 18
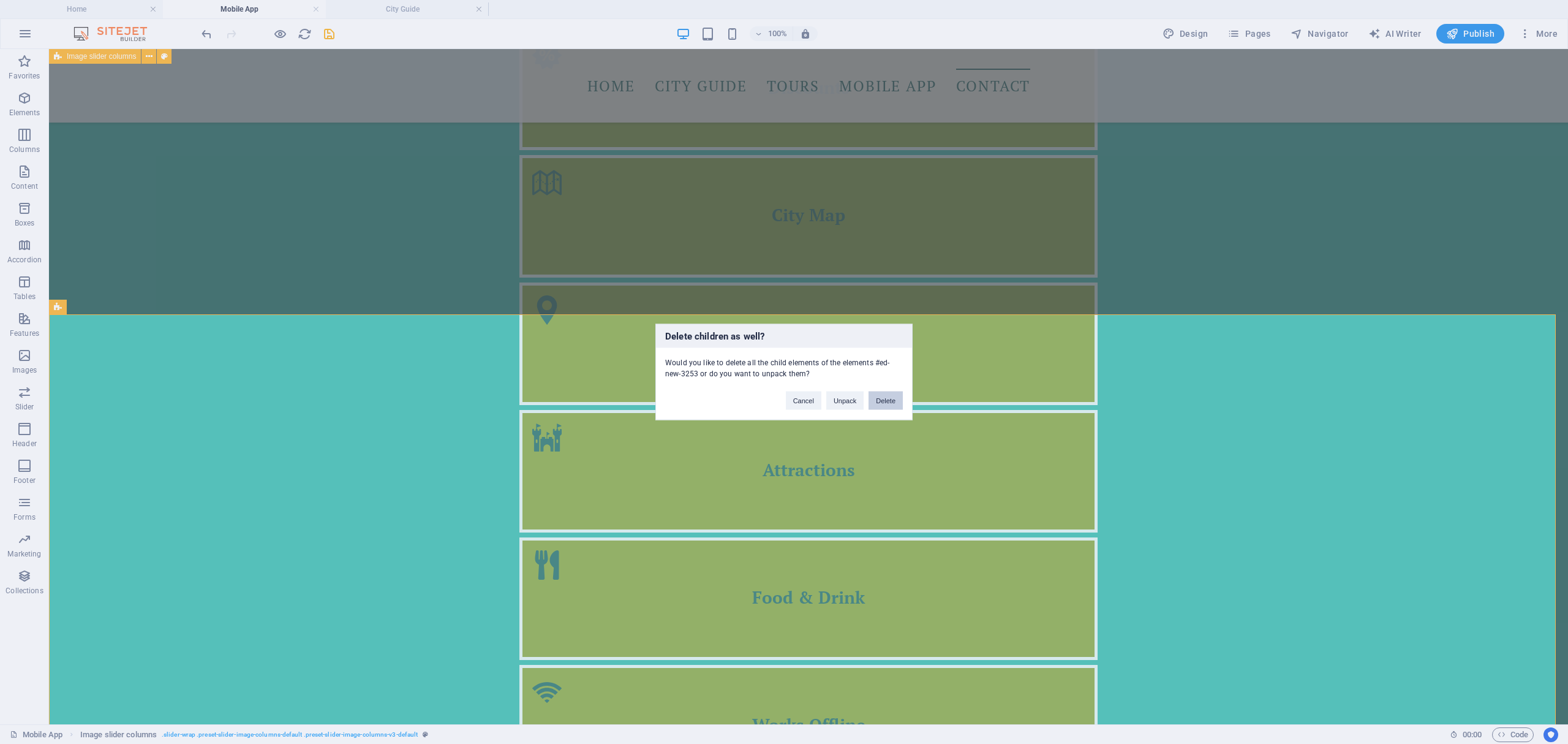
click at [880, 403] on button "Delete" at bounding box center [886, 400] width 34 height 18
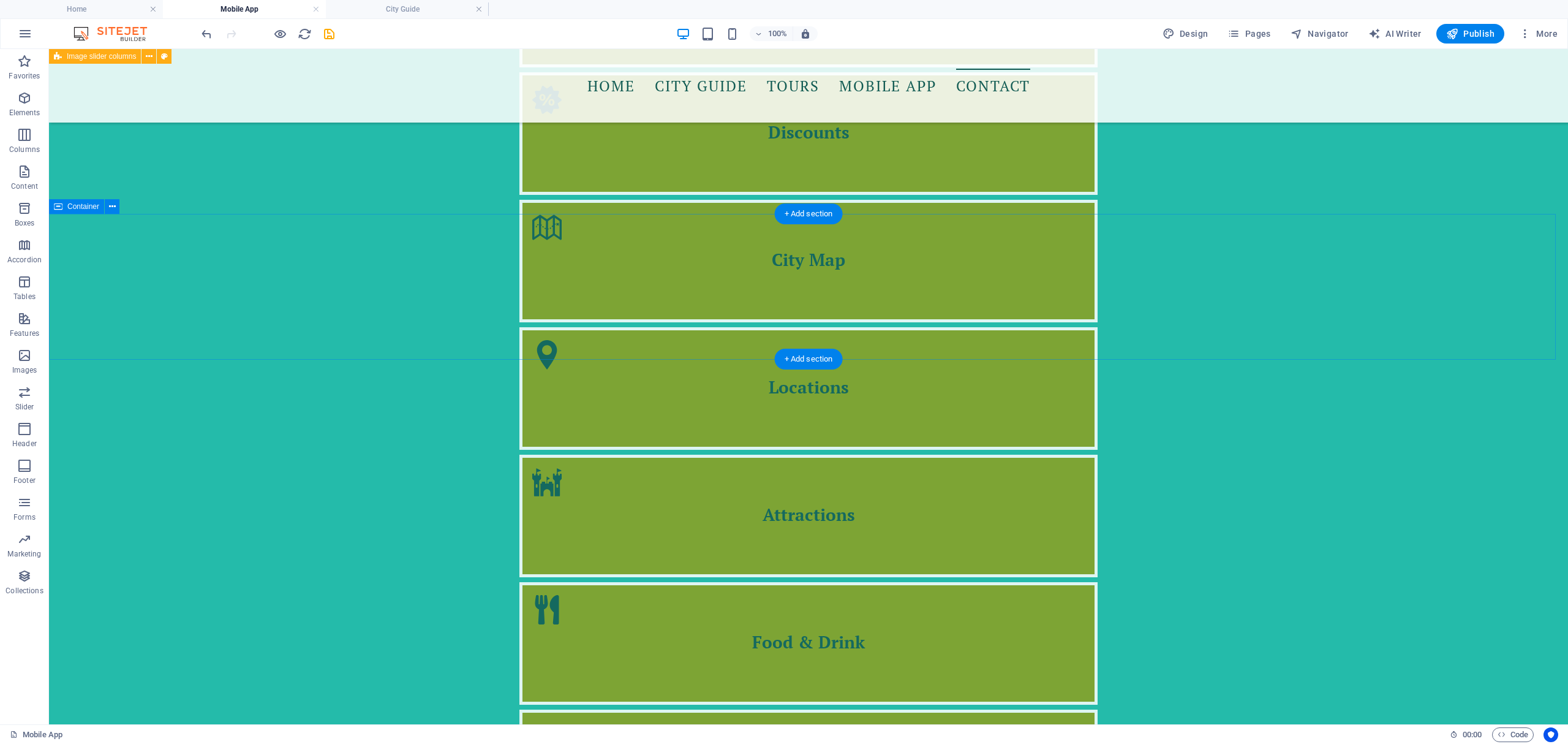
scroll to position [1741, 0]
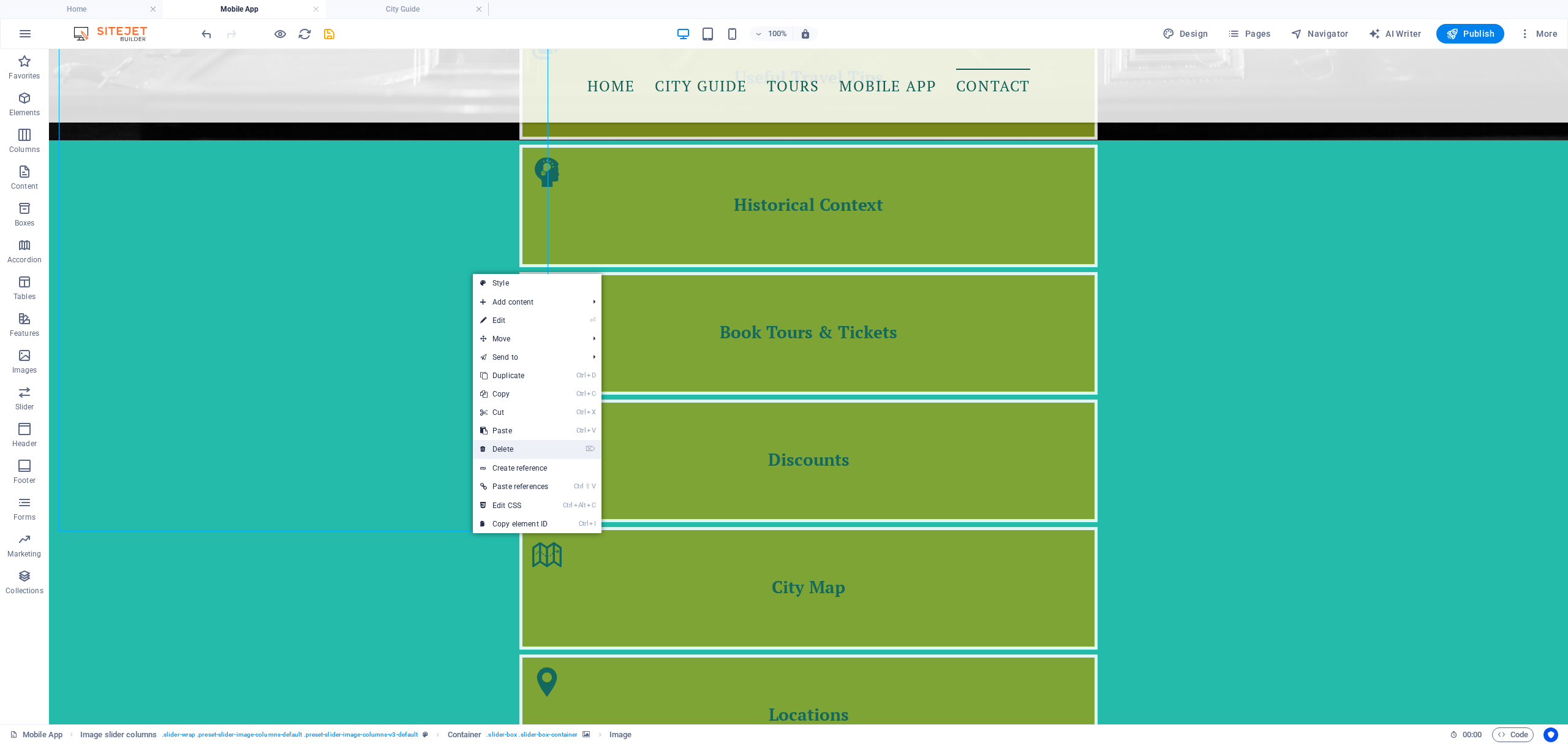
click at [522, 442] on link "⌦ Delete" at bounding box center [514, 449] width 83 height 18
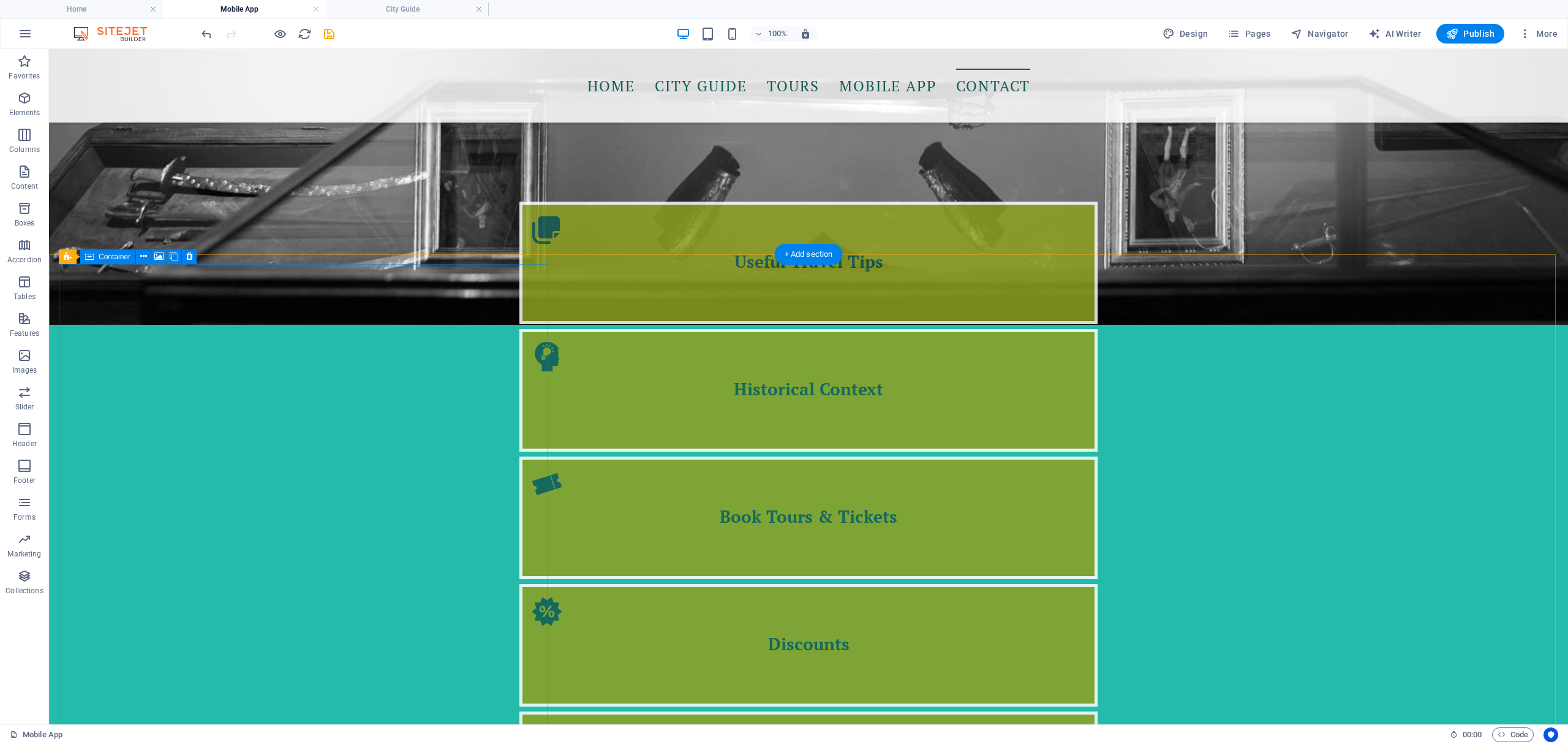
scroll to position [1579, 0]
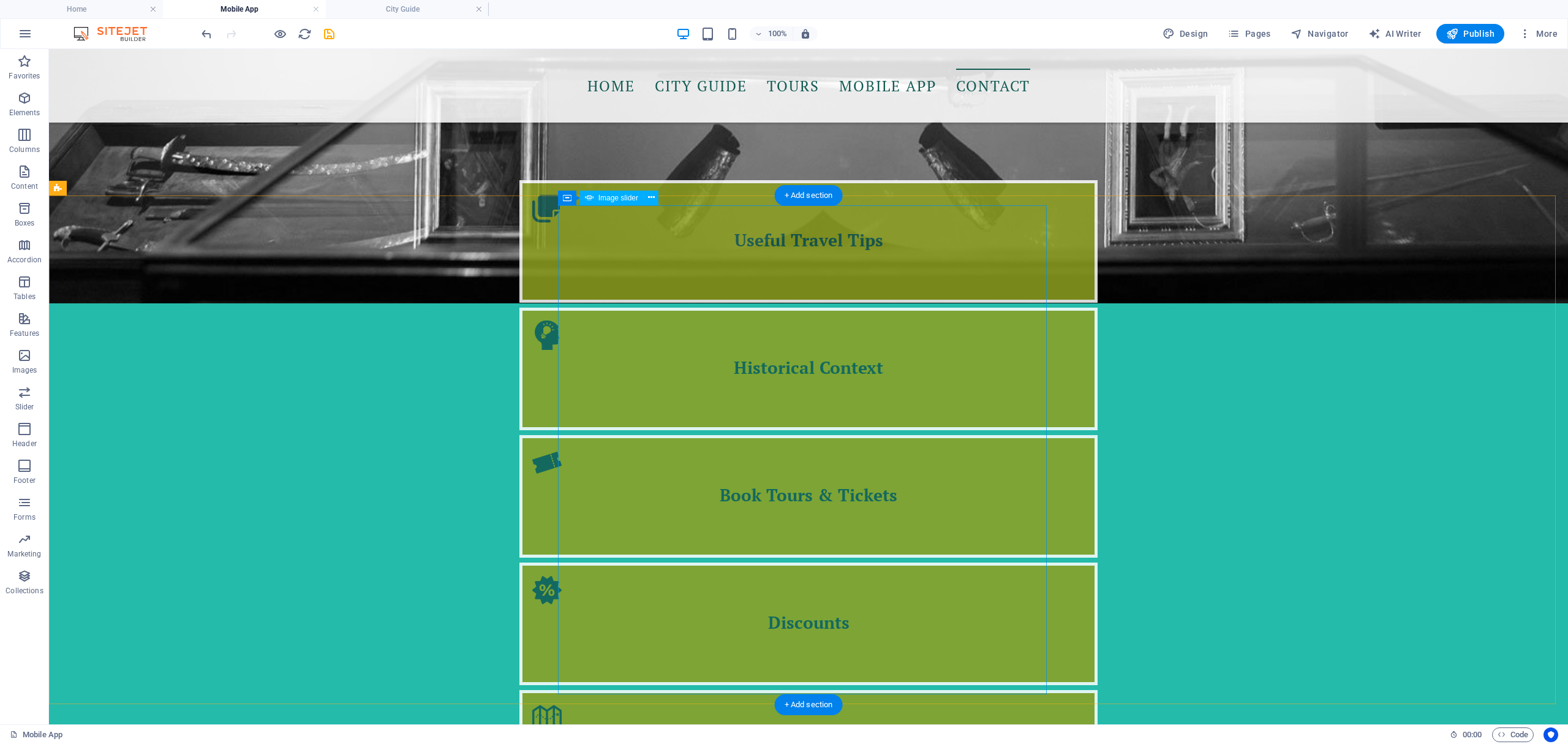
select select "px"
select select "ms"
select select "s"
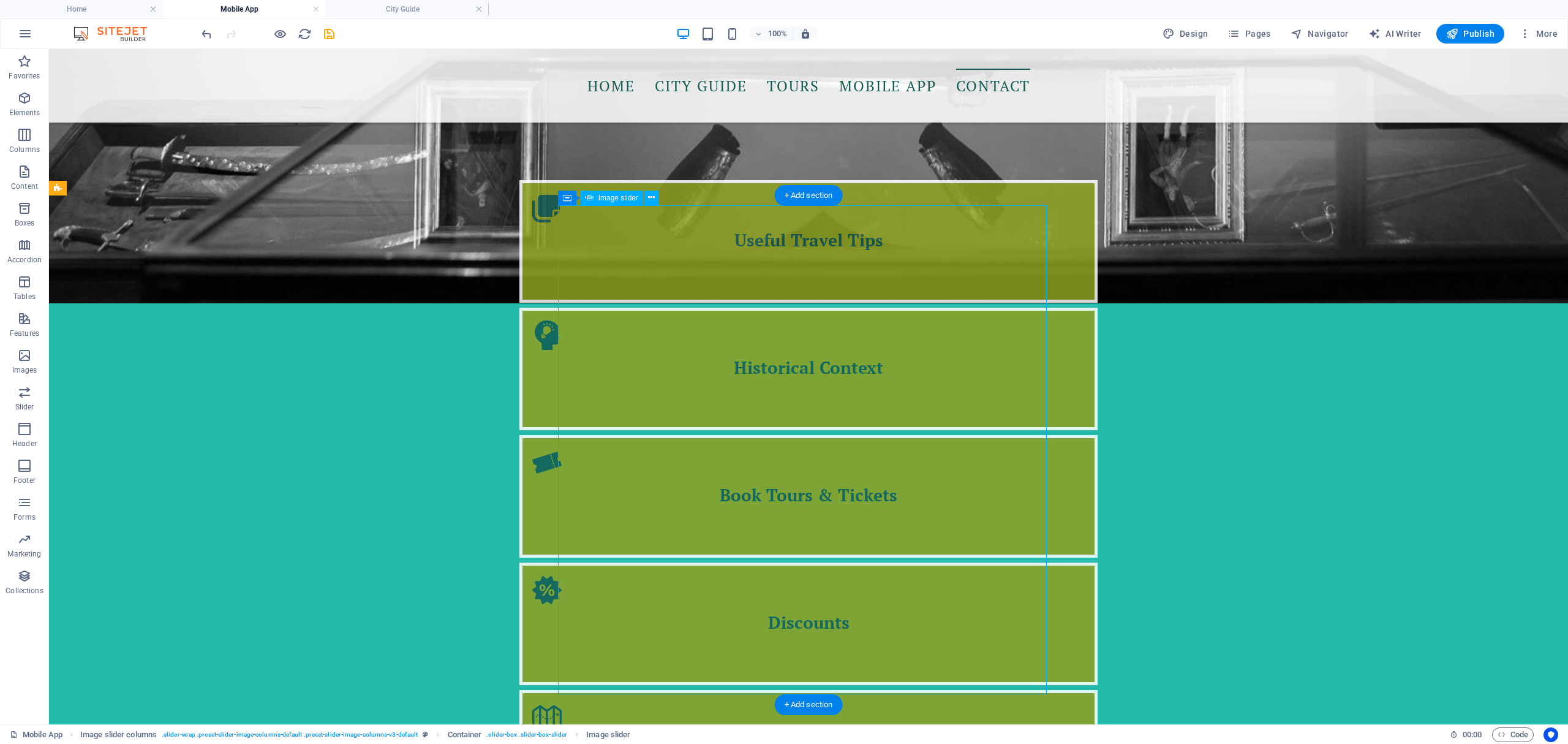
select select "progressive"
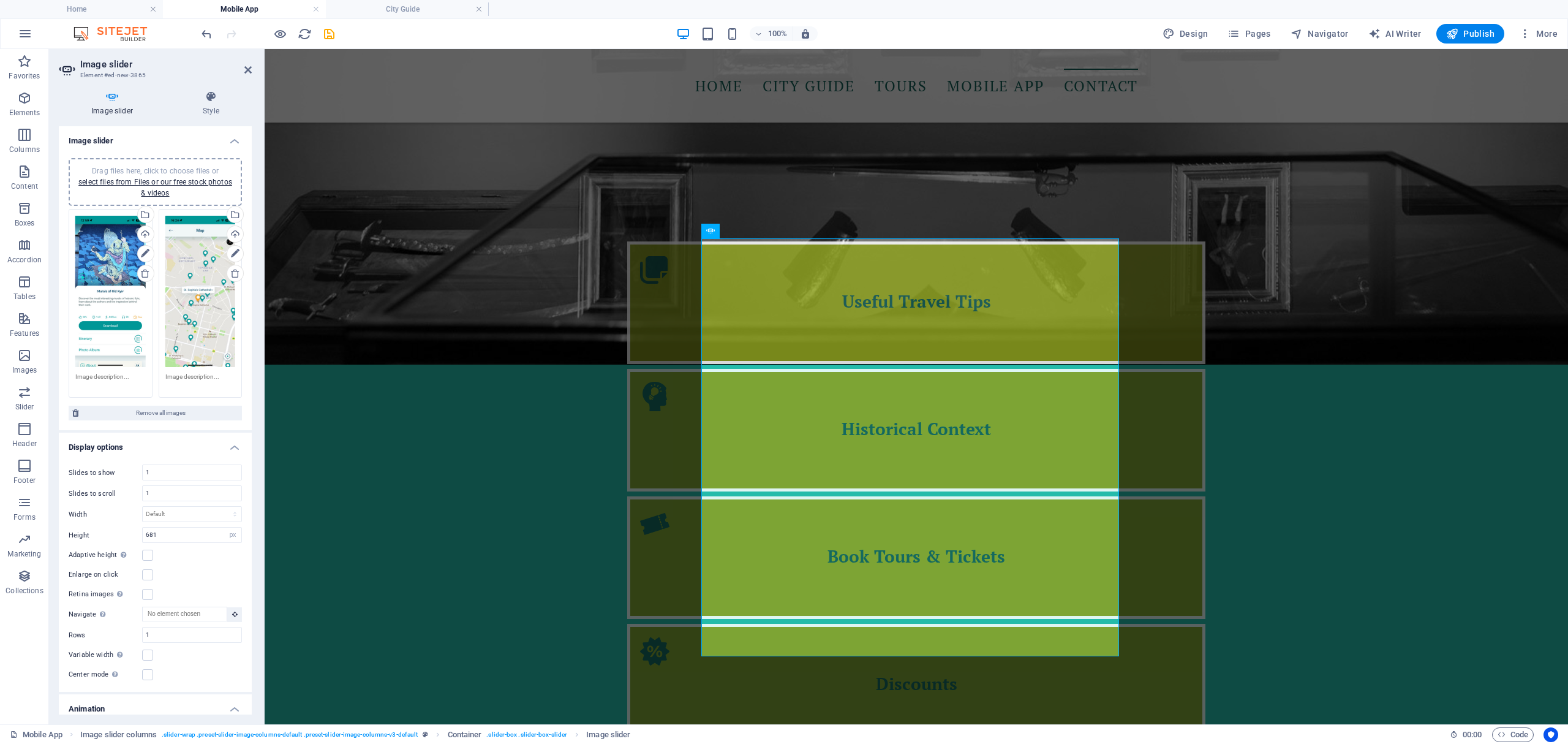
scroll to position [1505, 0]
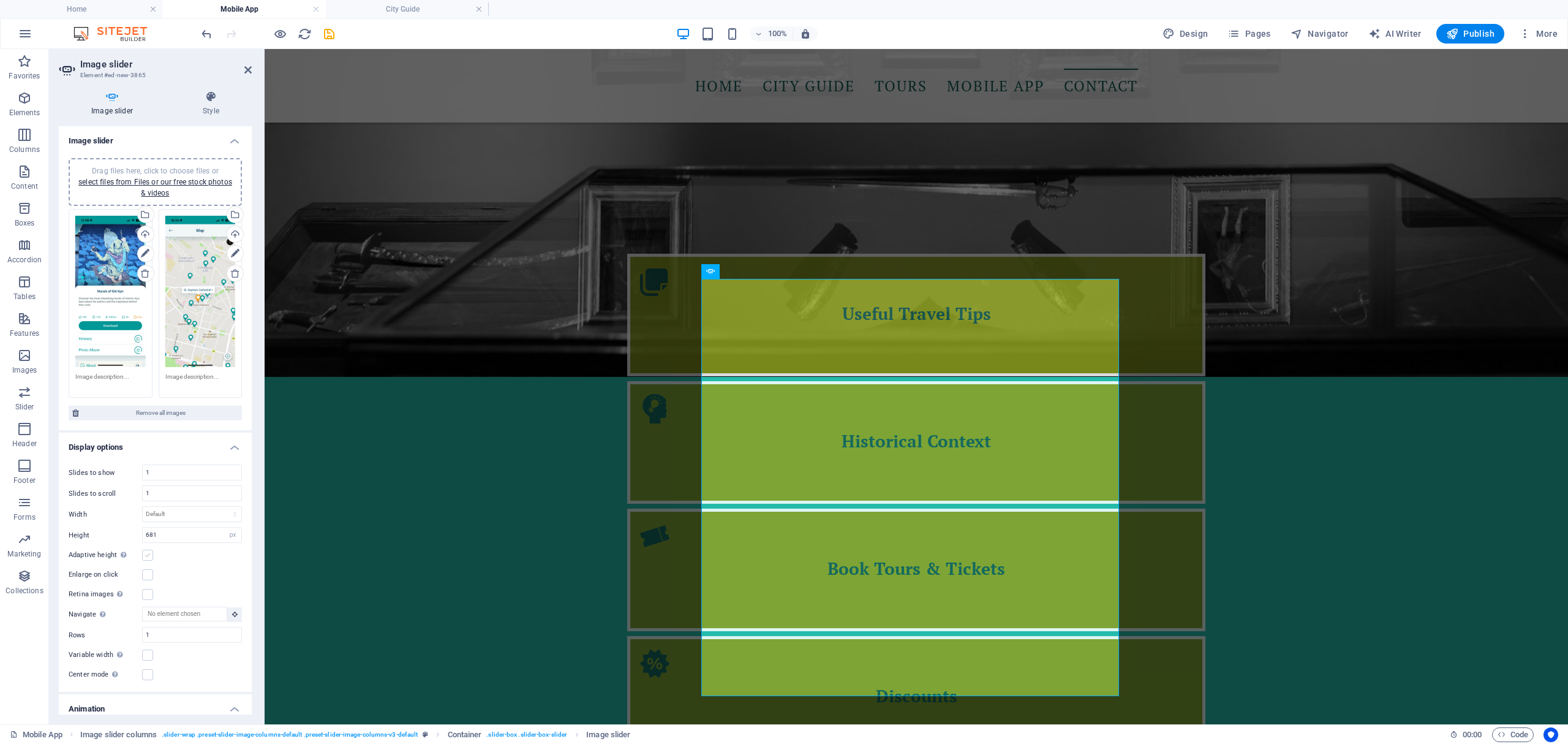
click at [152, 554] on label at bounding box center [148, 555] width 11 height 11
click at [0, 0] on input "Adaptive height Automatically adjust the height for single slide horizontal sli…" at bounding box center [0, 0] width 0 height 0
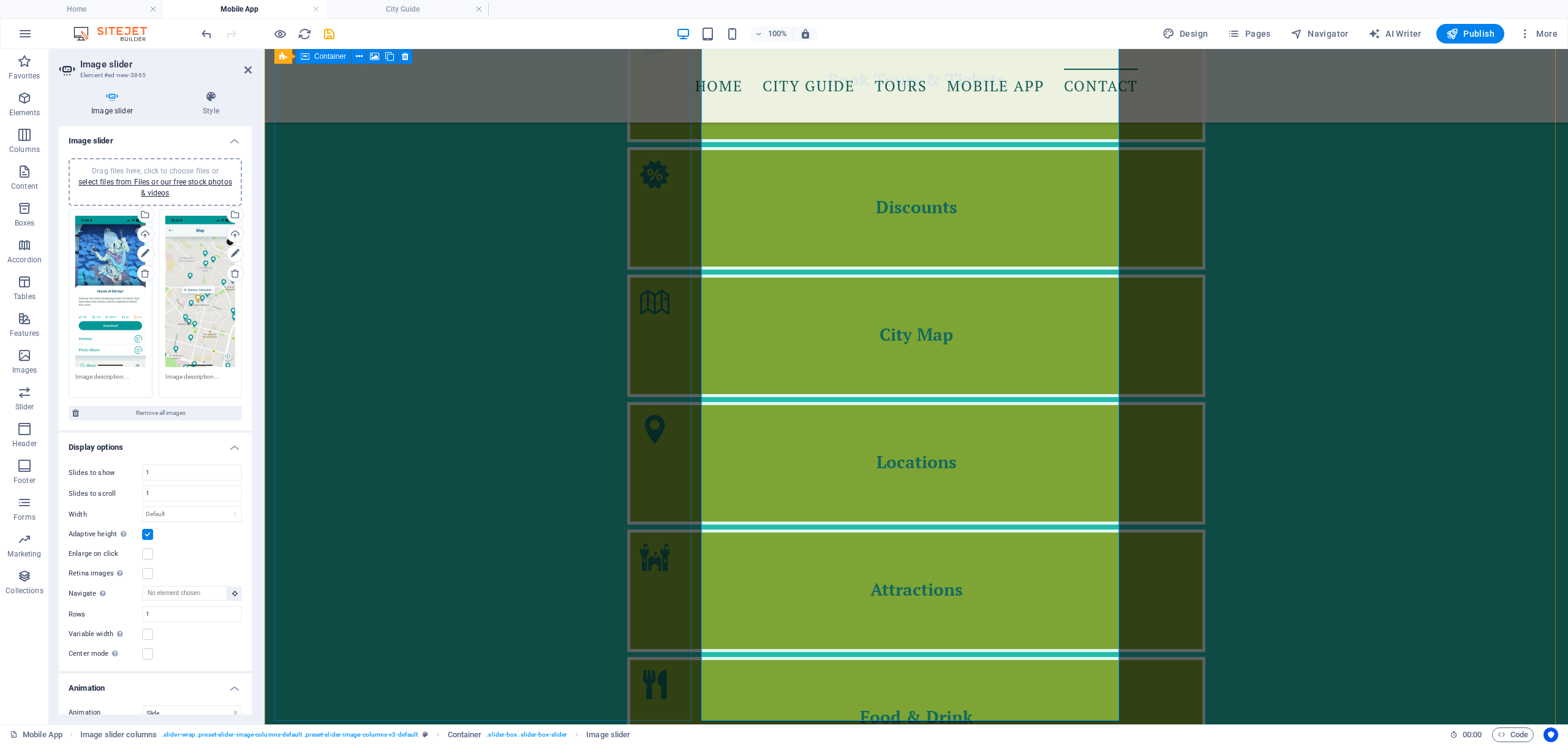
scroll to position [1995, 0]
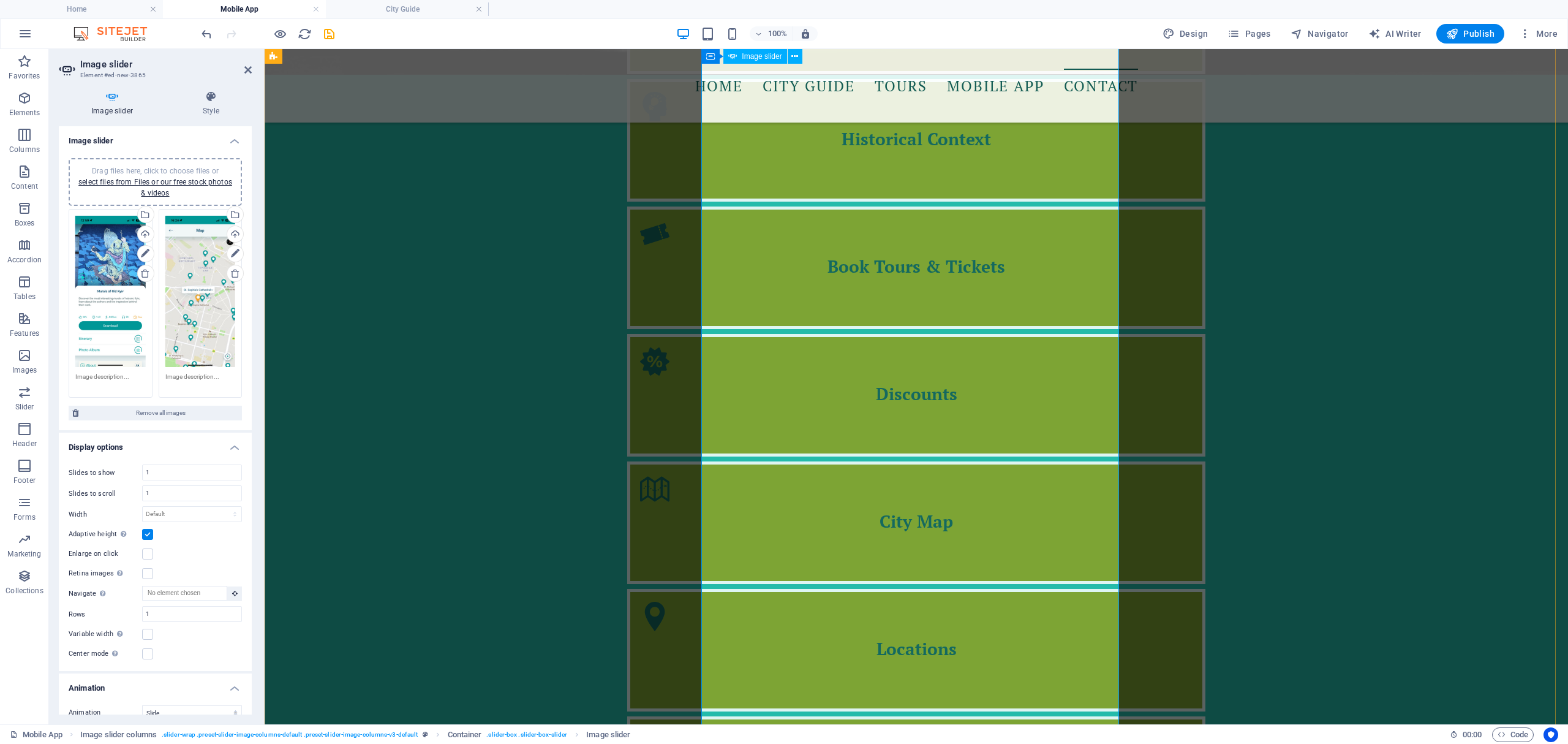
scroll to position [1832, 0]
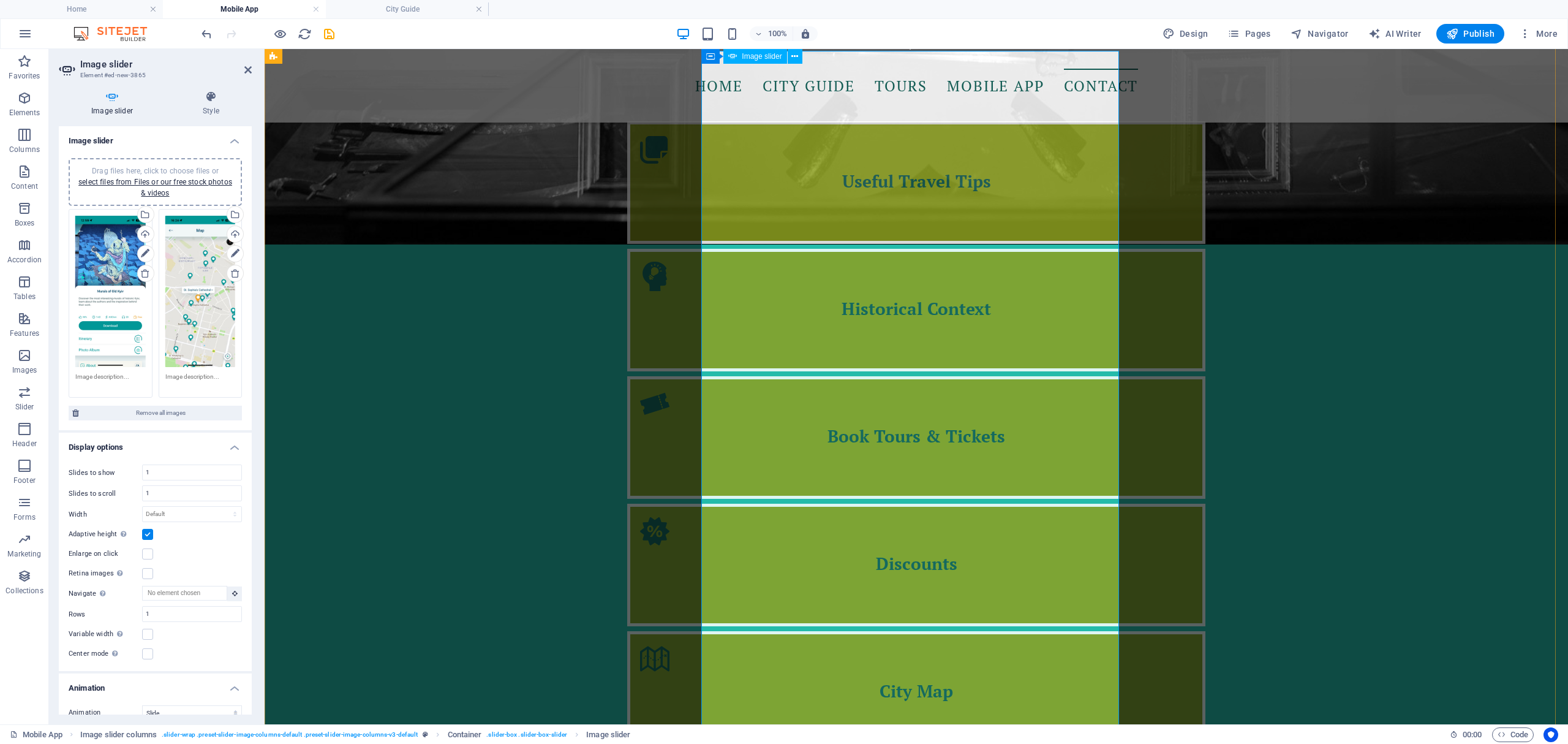
scroll to position [1505, 0]
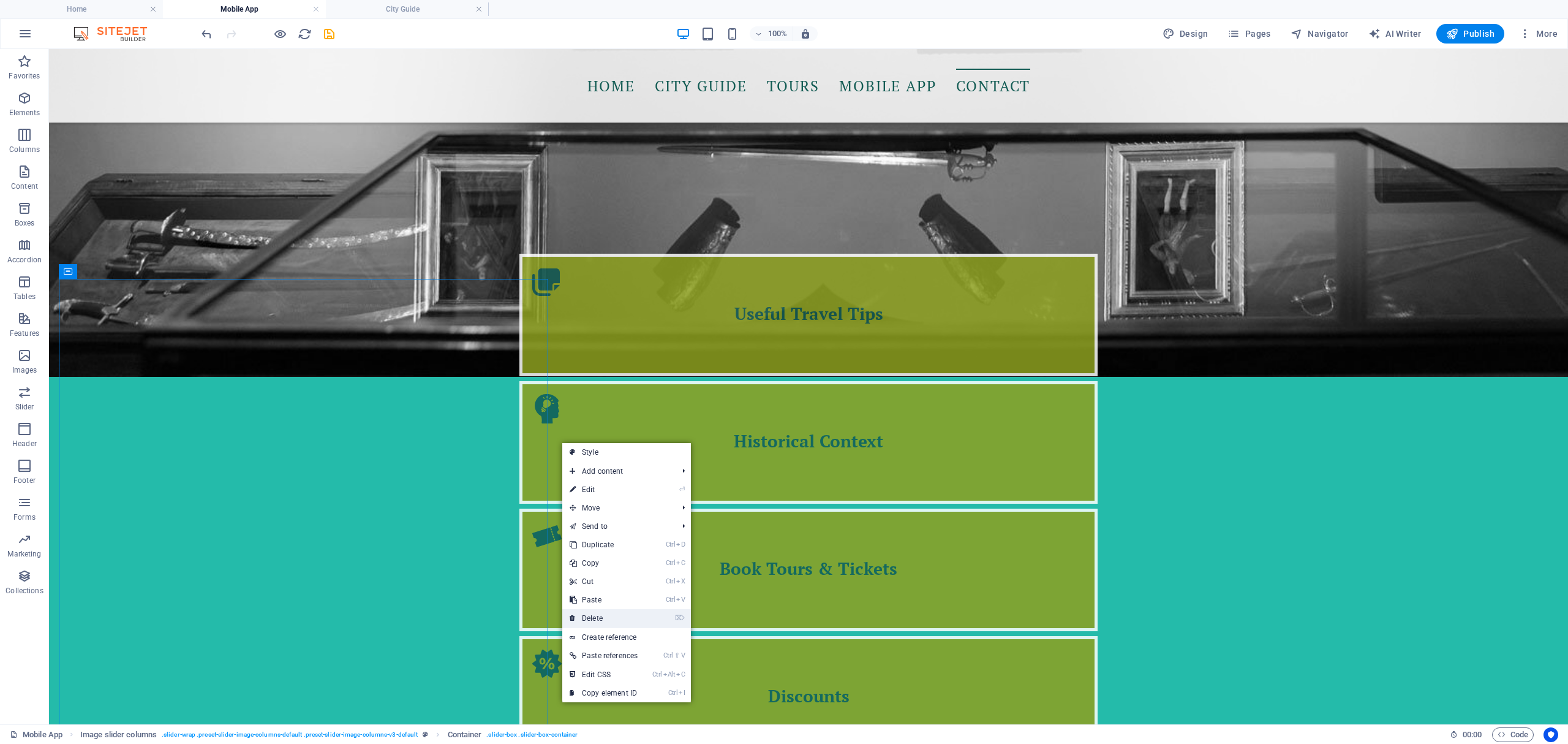
click at [612, 611] on link "⌦ Delete" at bounding box center [604, 618] width 83 height 18
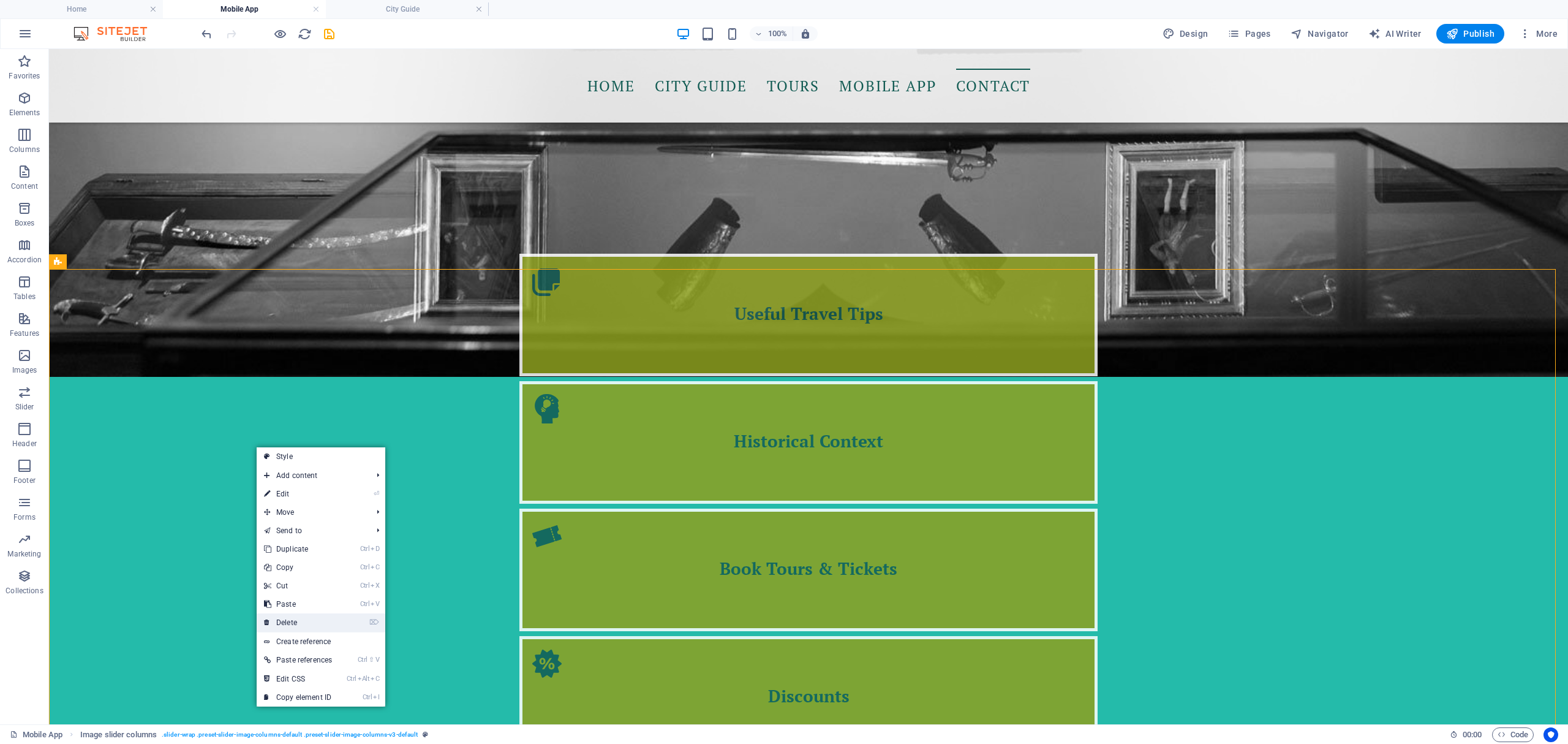
click at [311, 623] on link "⌦ Delete" at bounding box center [298, 622] width 83 height 18
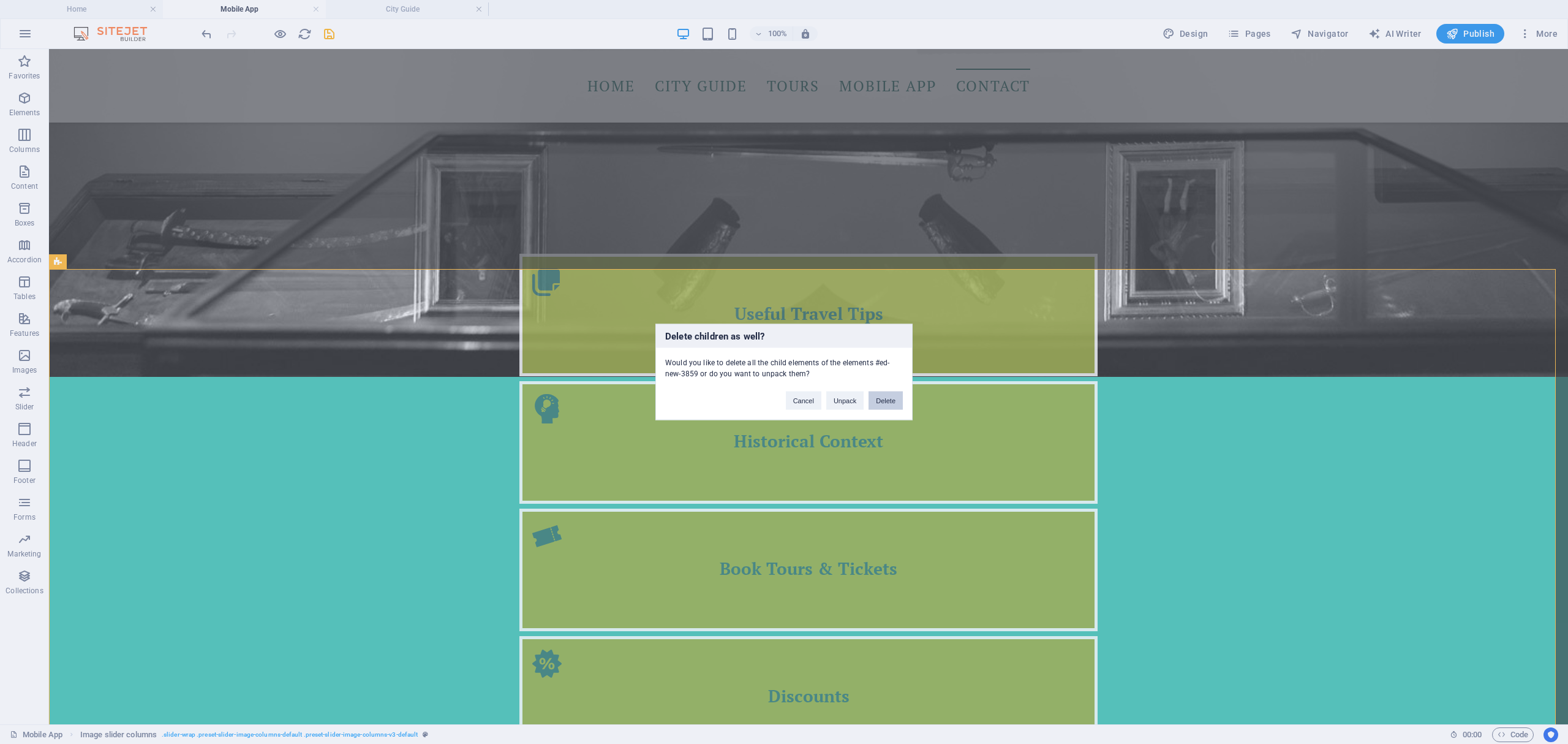
click at [891, 397] on button "Delete" at bounding box center [886, 400] width 34 height 18
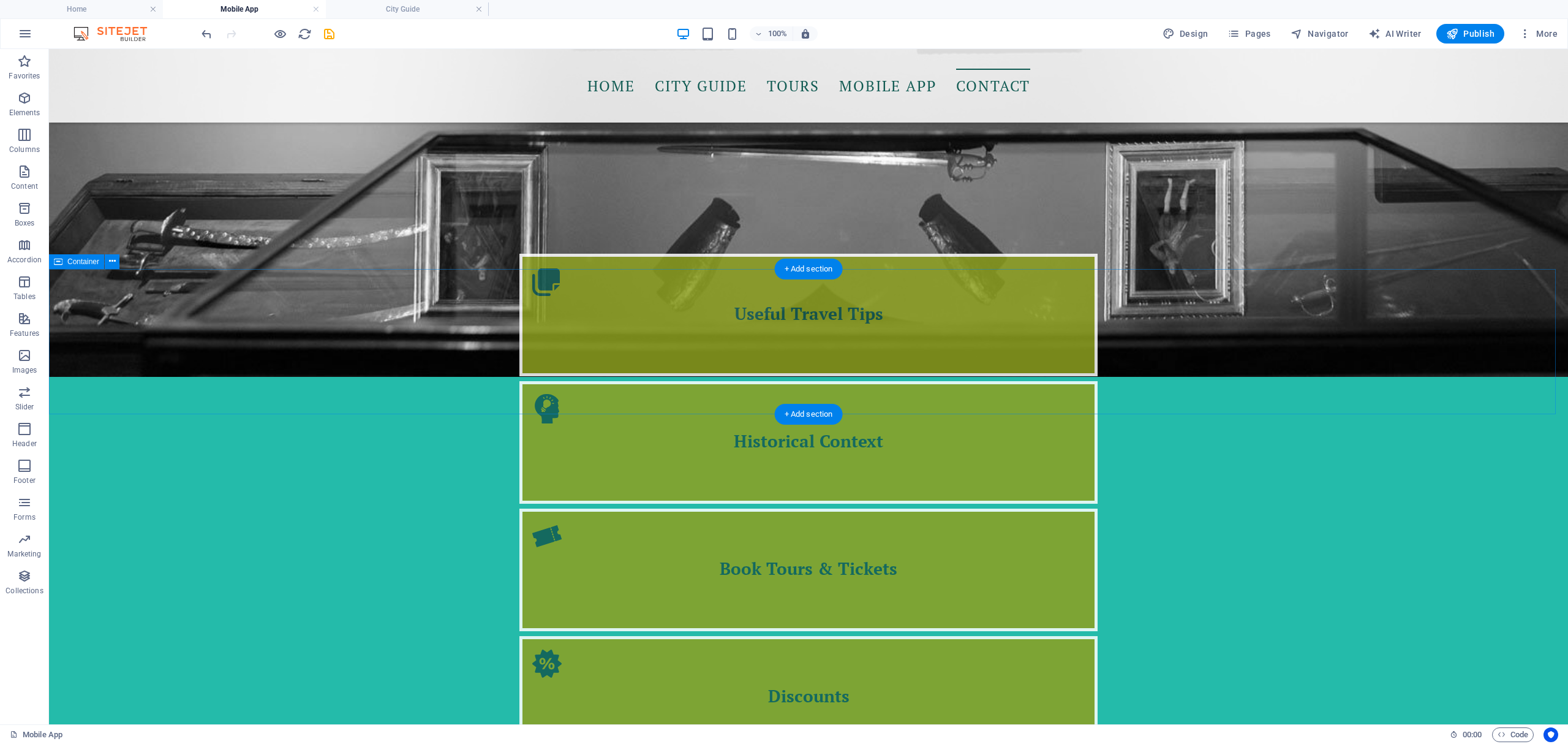
scroll to position [1559, 0]
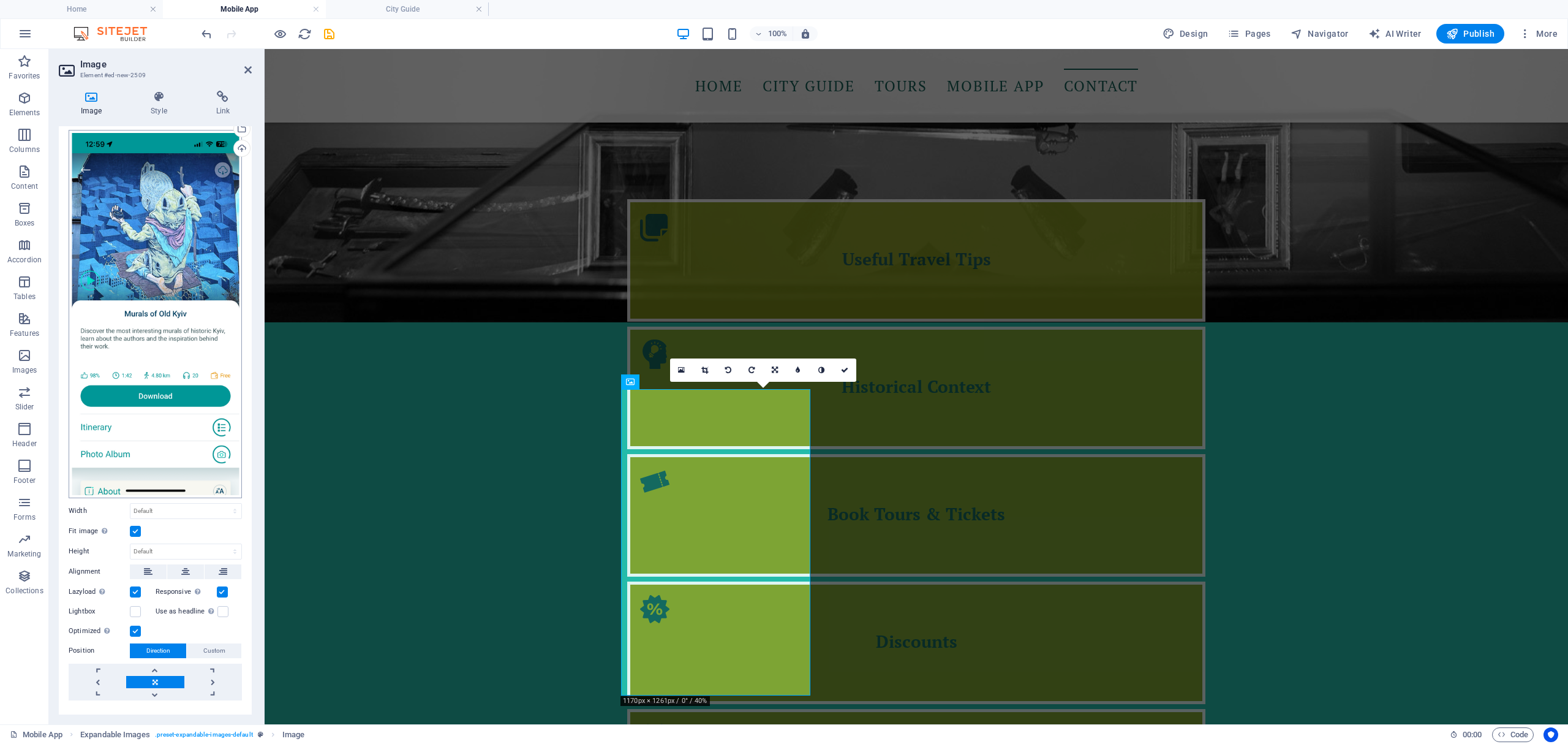
scroll to position [47, 0]
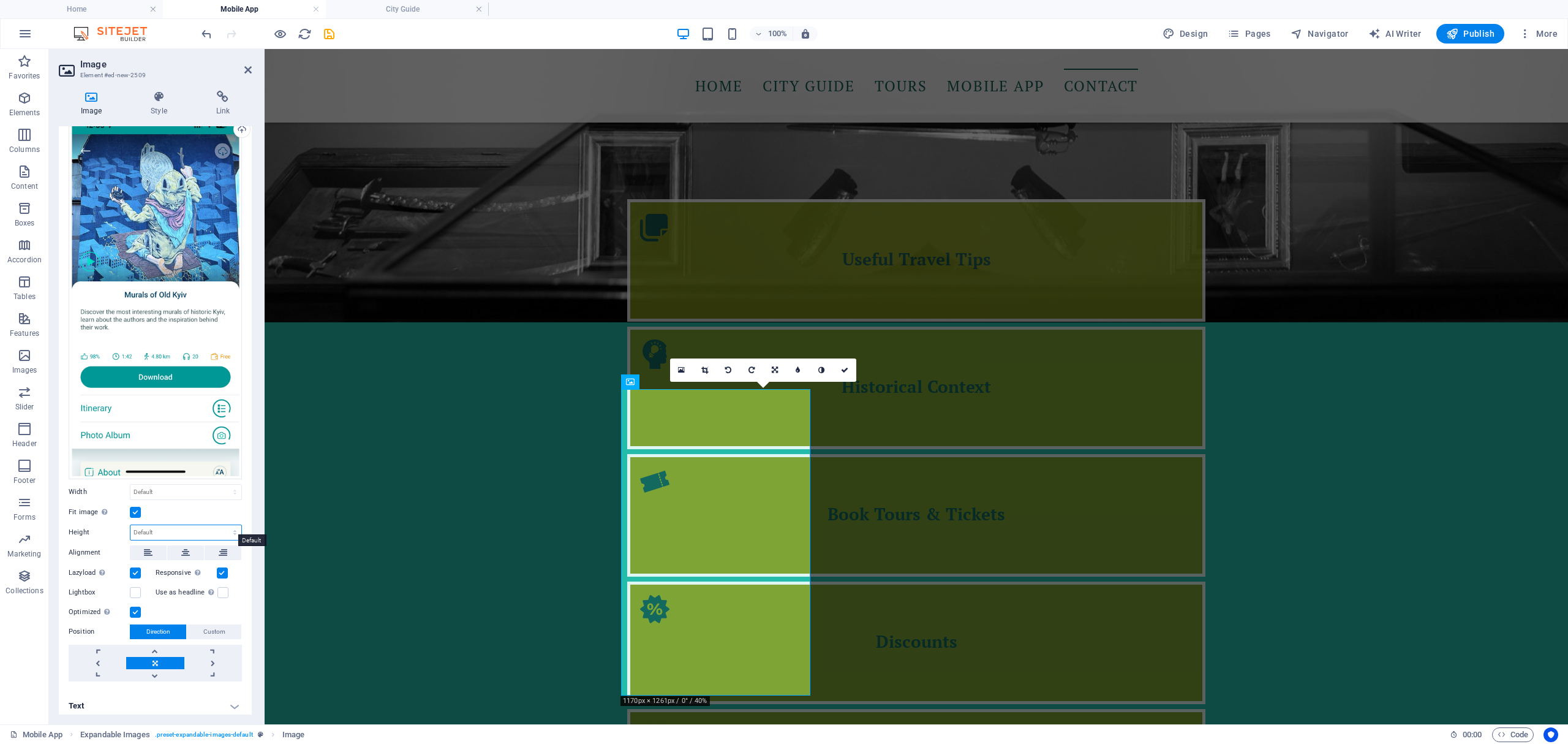
click at [228, 528] on select "Default auto px" at bounding box center [186, 533] width 111 height 15
click at [131, 525] on select "Default auto px" at bounding box center [186, 533] width 111 height 15
select select "DISABLED_OPTION_VALUE"
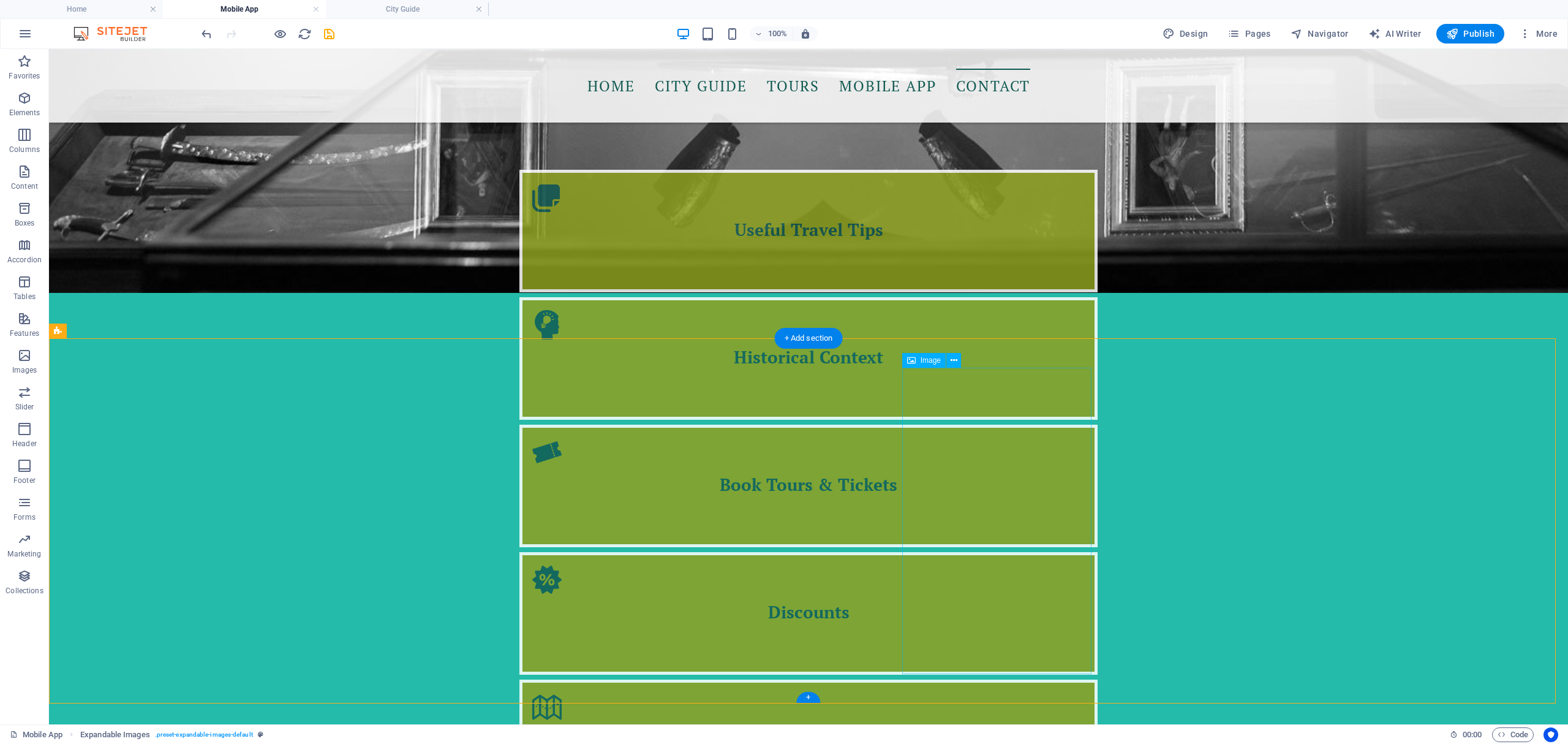
scroll to position [1559, 0]
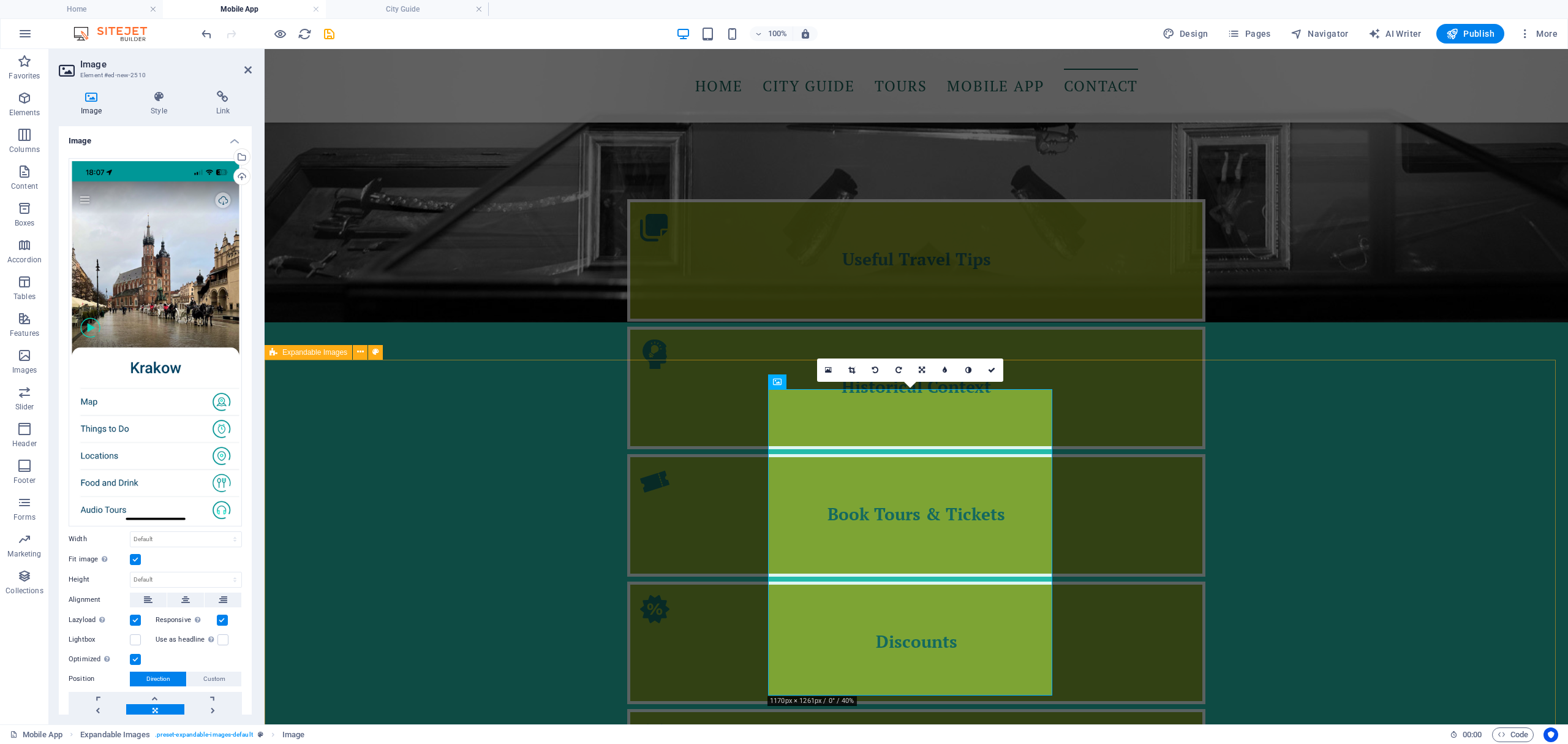
scroll to position [1634, 0]
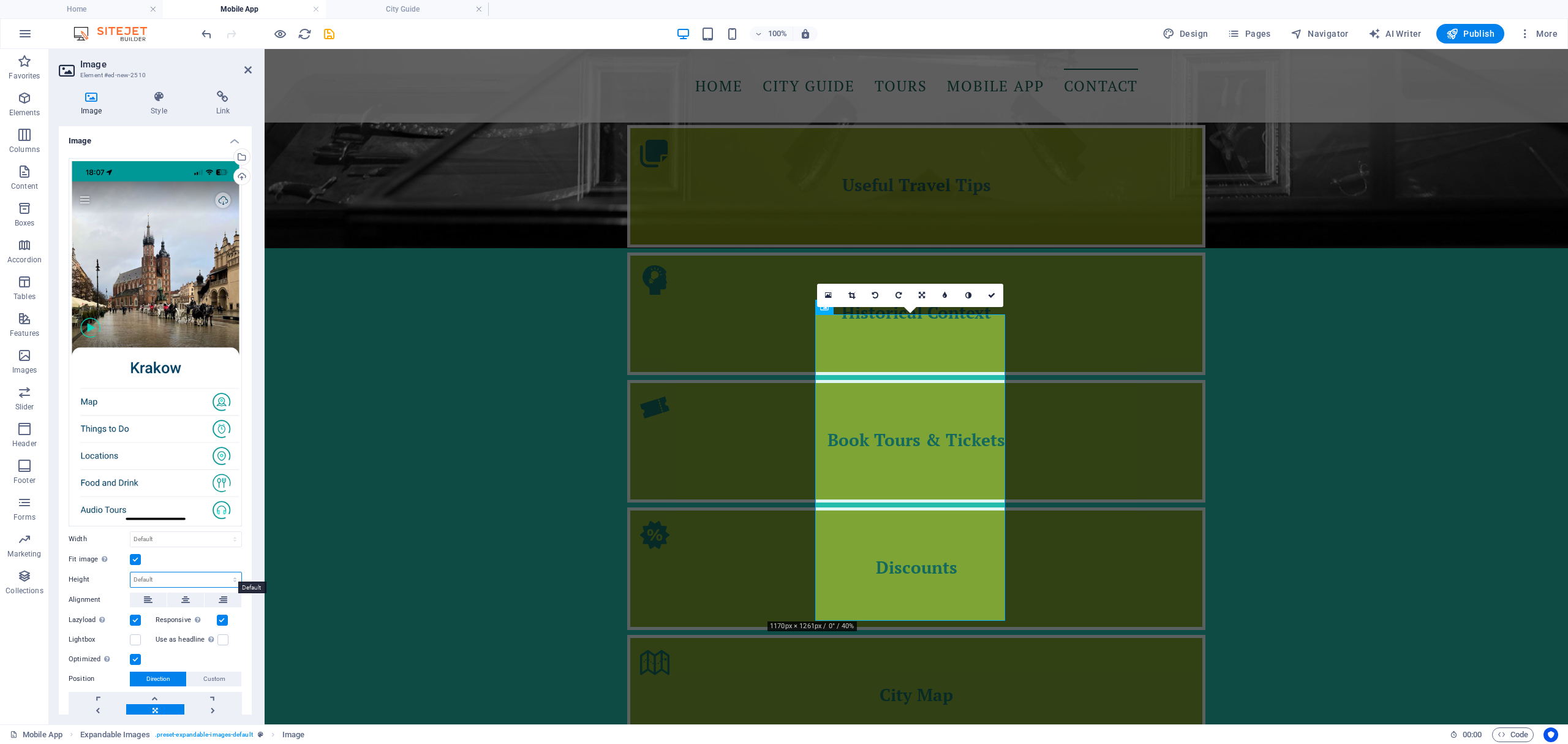
click at [233, 573] on select "Default auto px" at bounding box center [186, 580] width 111 height 15
click at [131, 573] on select "Default auto px" at bounding box center [186, 580] width 111 height 15
select select "DISABLED_OPTION_VALUE"
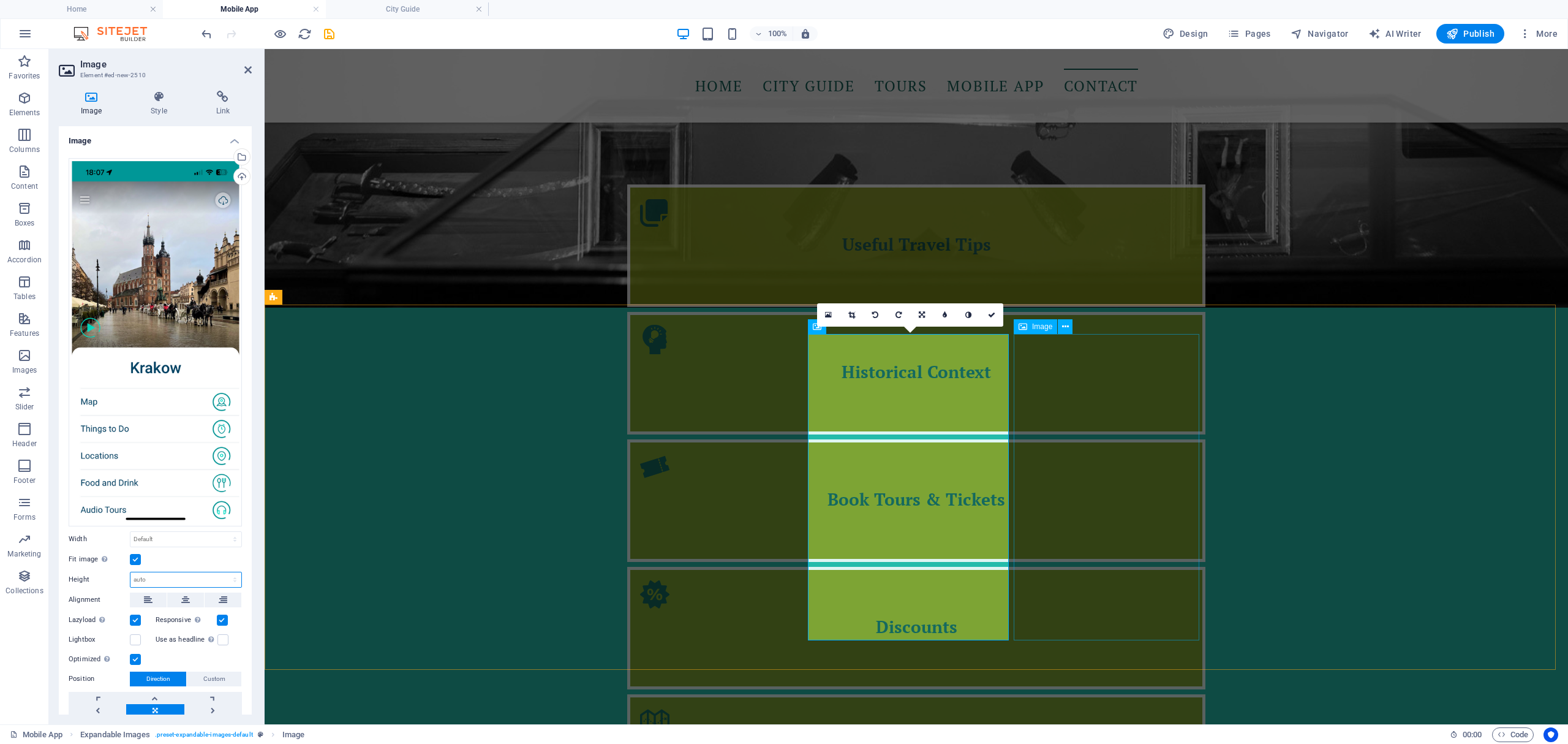
scroll to position [1559, 0]
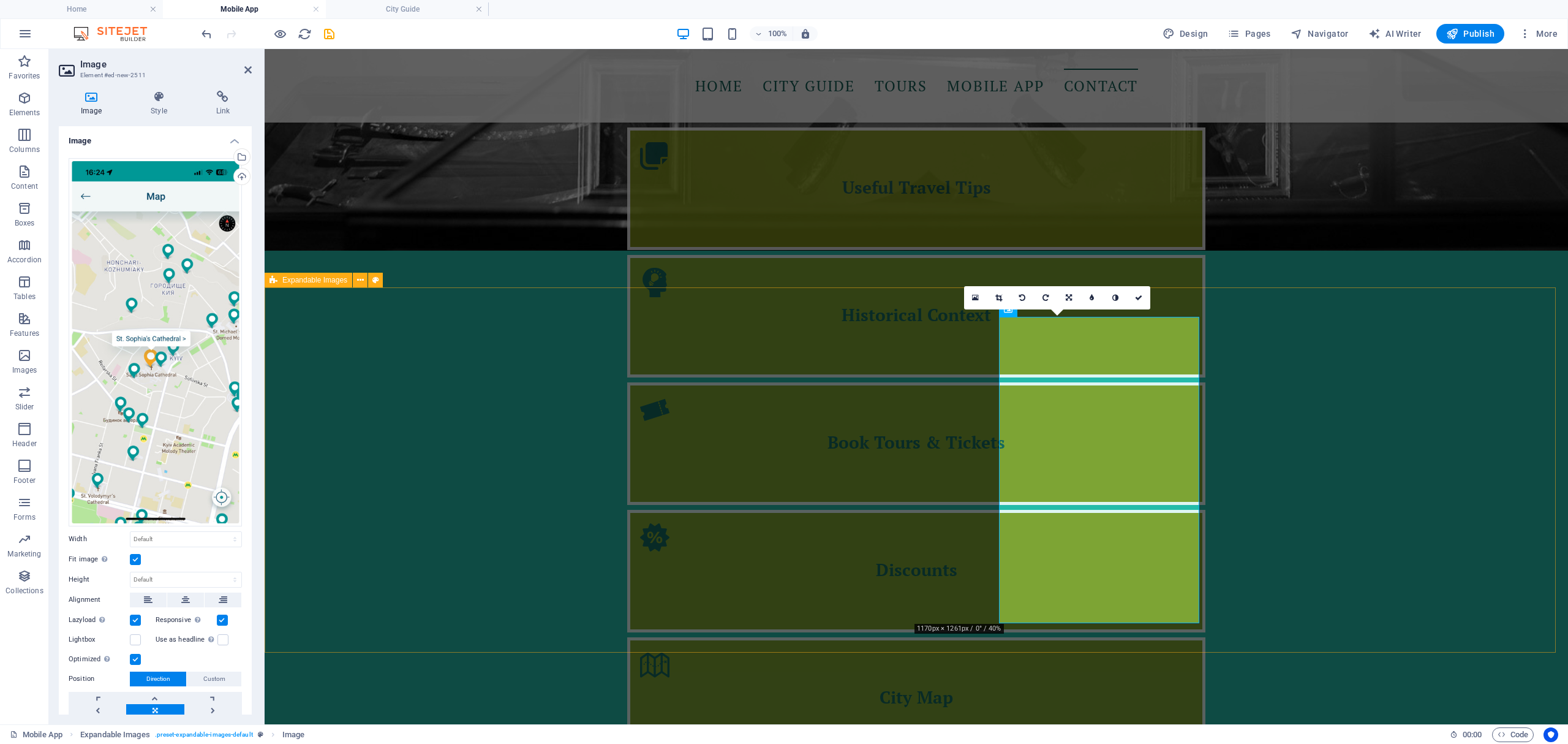
scroll to position [1634, 0]
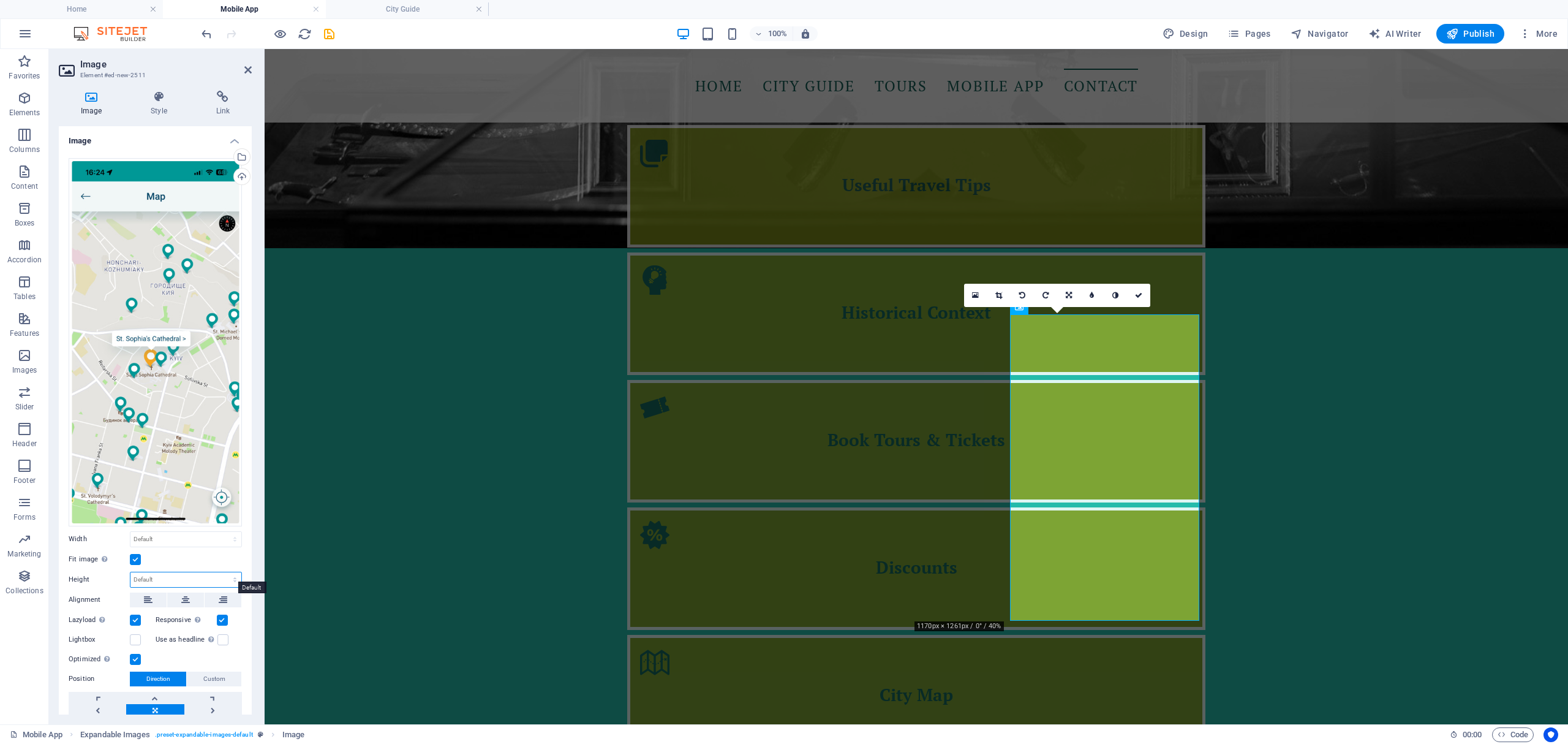
click at [200, 575] on select "Default auto px" at bounding box center [186, 580] width 111 height 15
click at [131, 573] on select "Default auto px" at bounding box center [186, 580] width 111 height 15
select select "DISABLED_OPTION_VALUE"
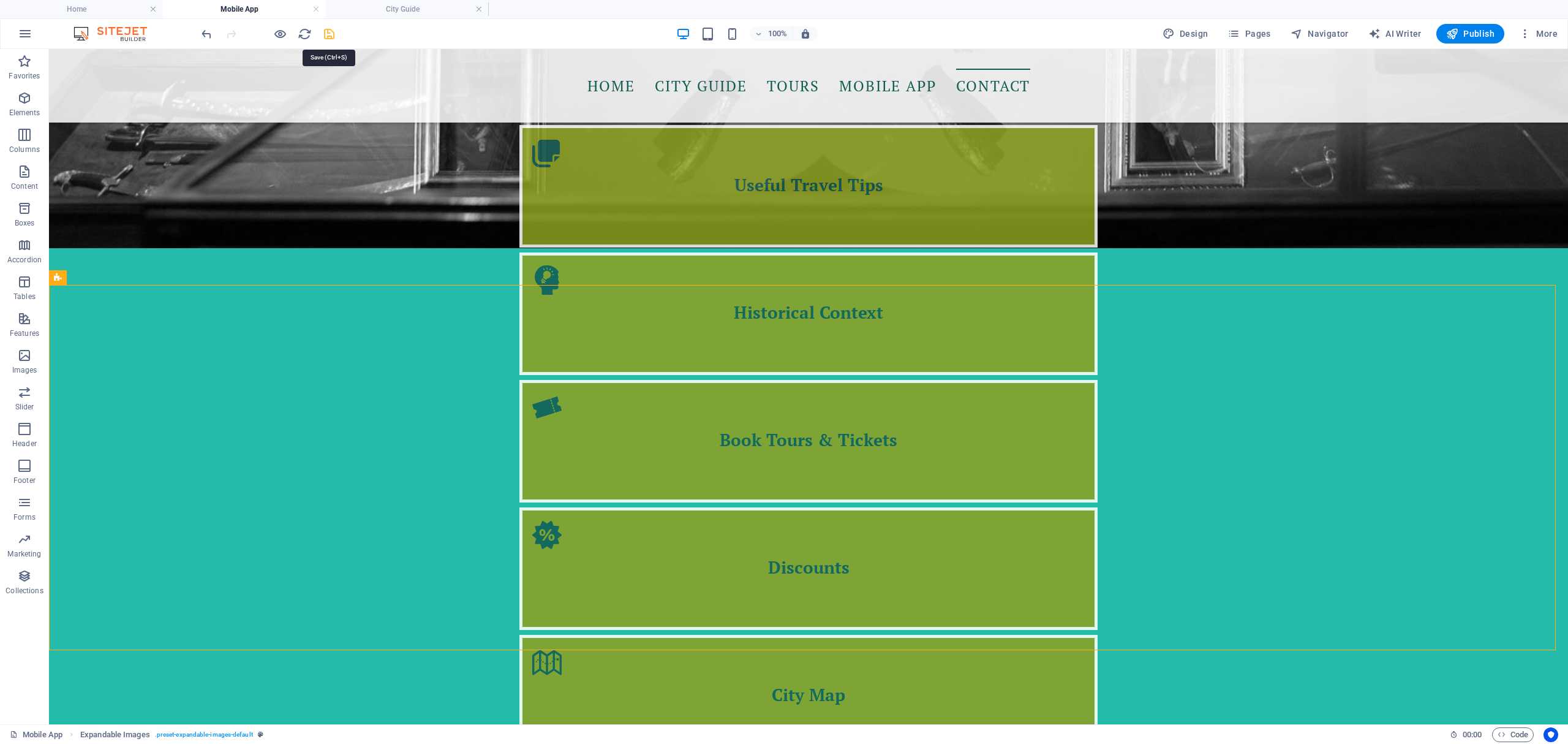
click at [334, 38] on icon "save" at bounding box center [329, 34] width 14 height 14
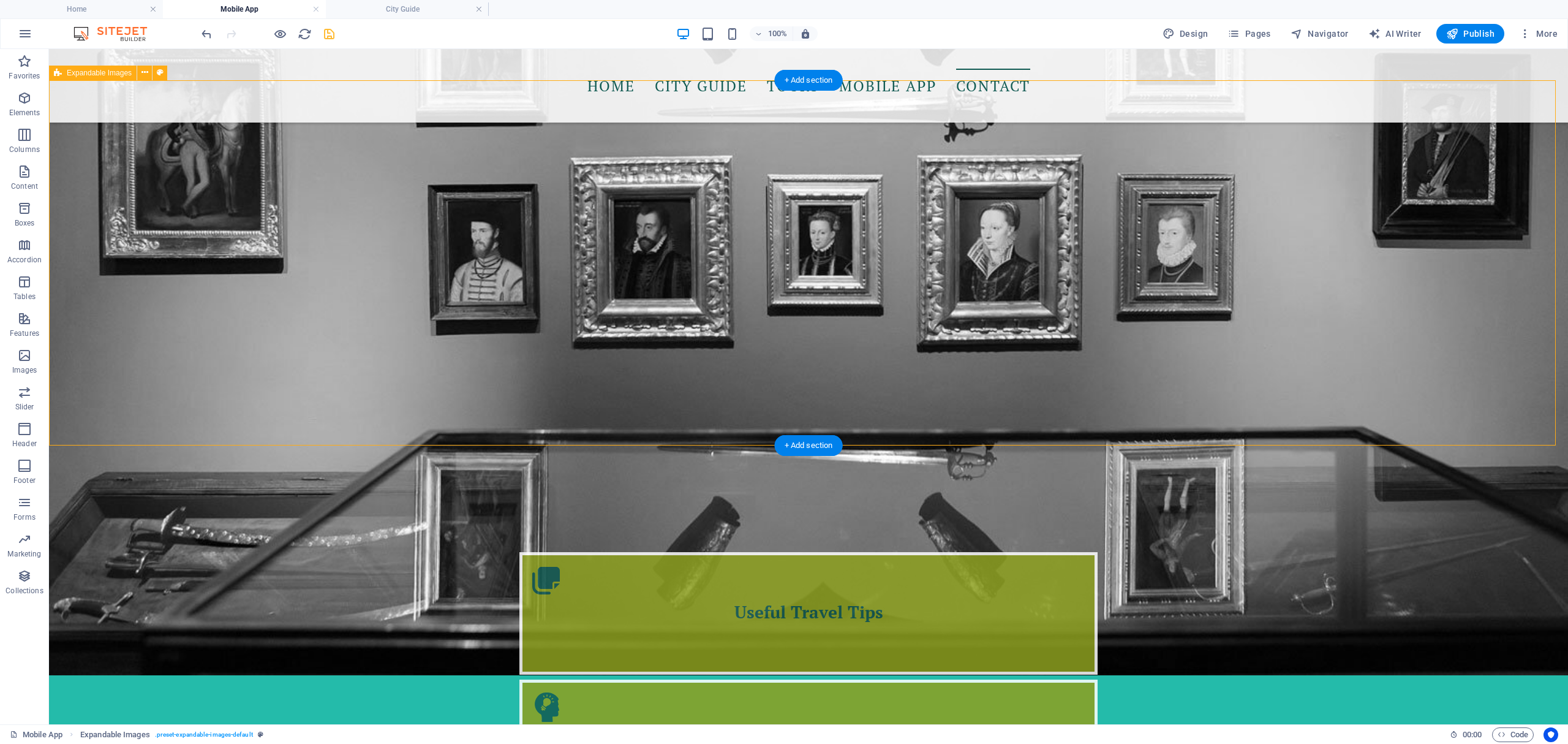
scroll to position [1069, 0]
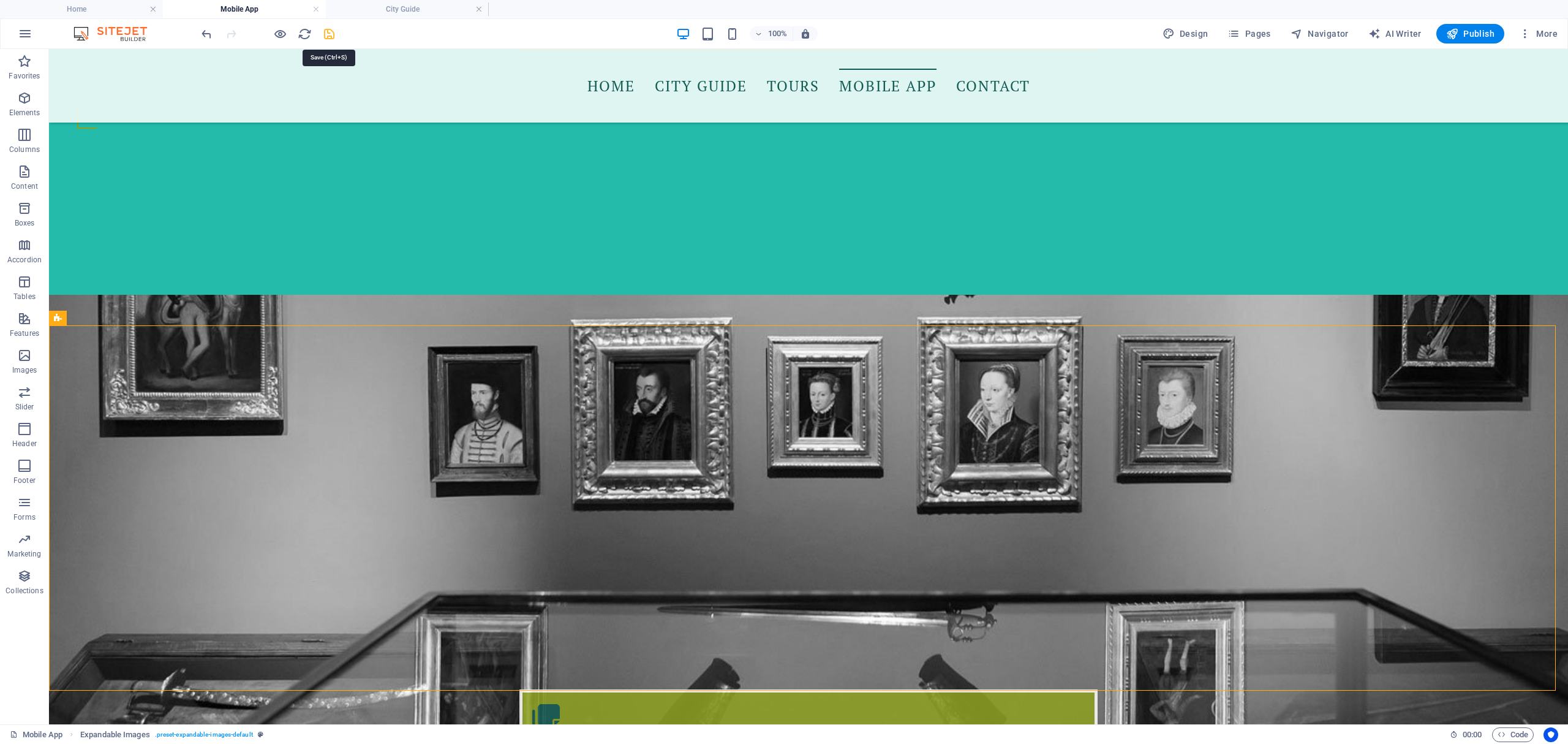
click at [328, 38] on icon "save" at bounding box center [329, 34] width 14 height 14
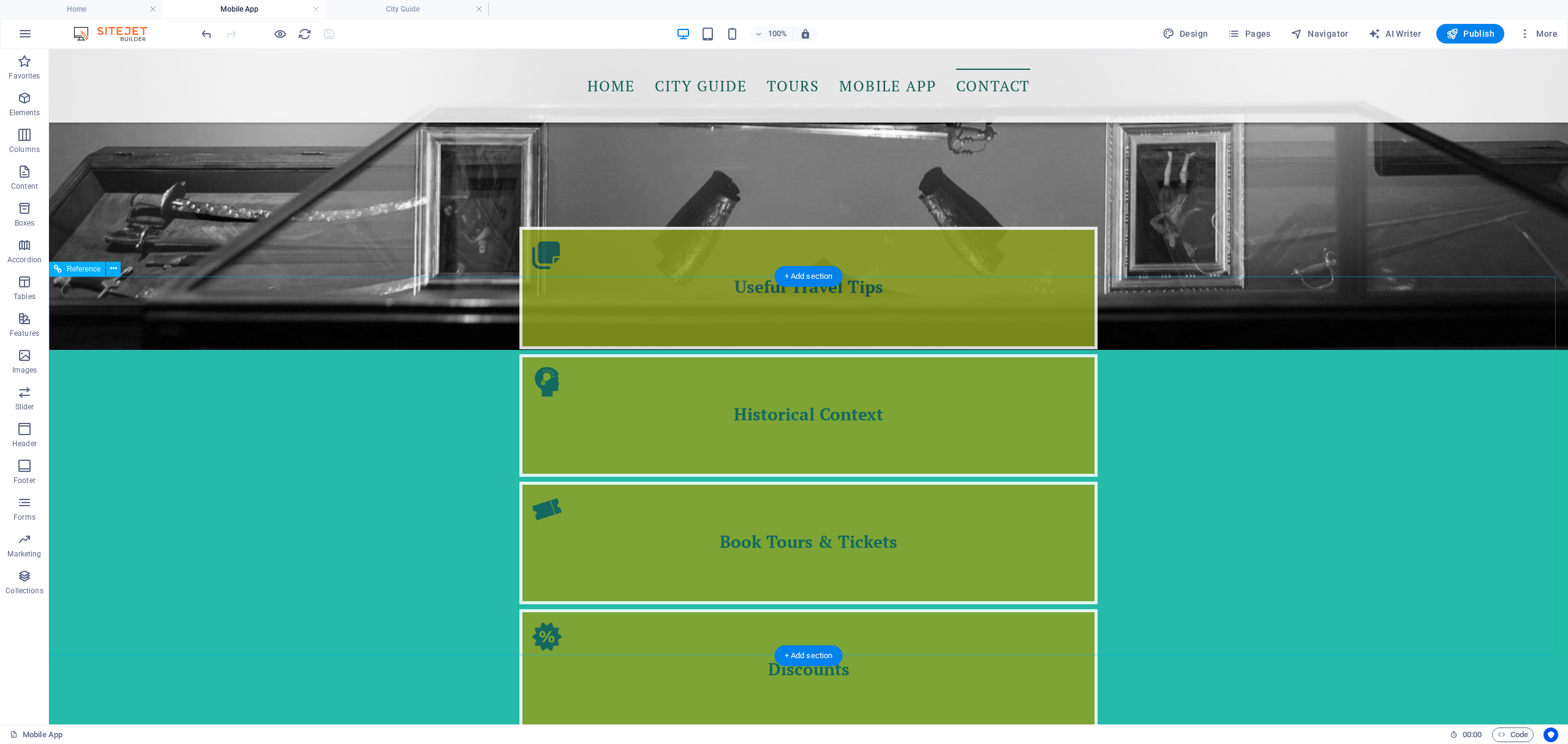
scroll to position [1559, 0]
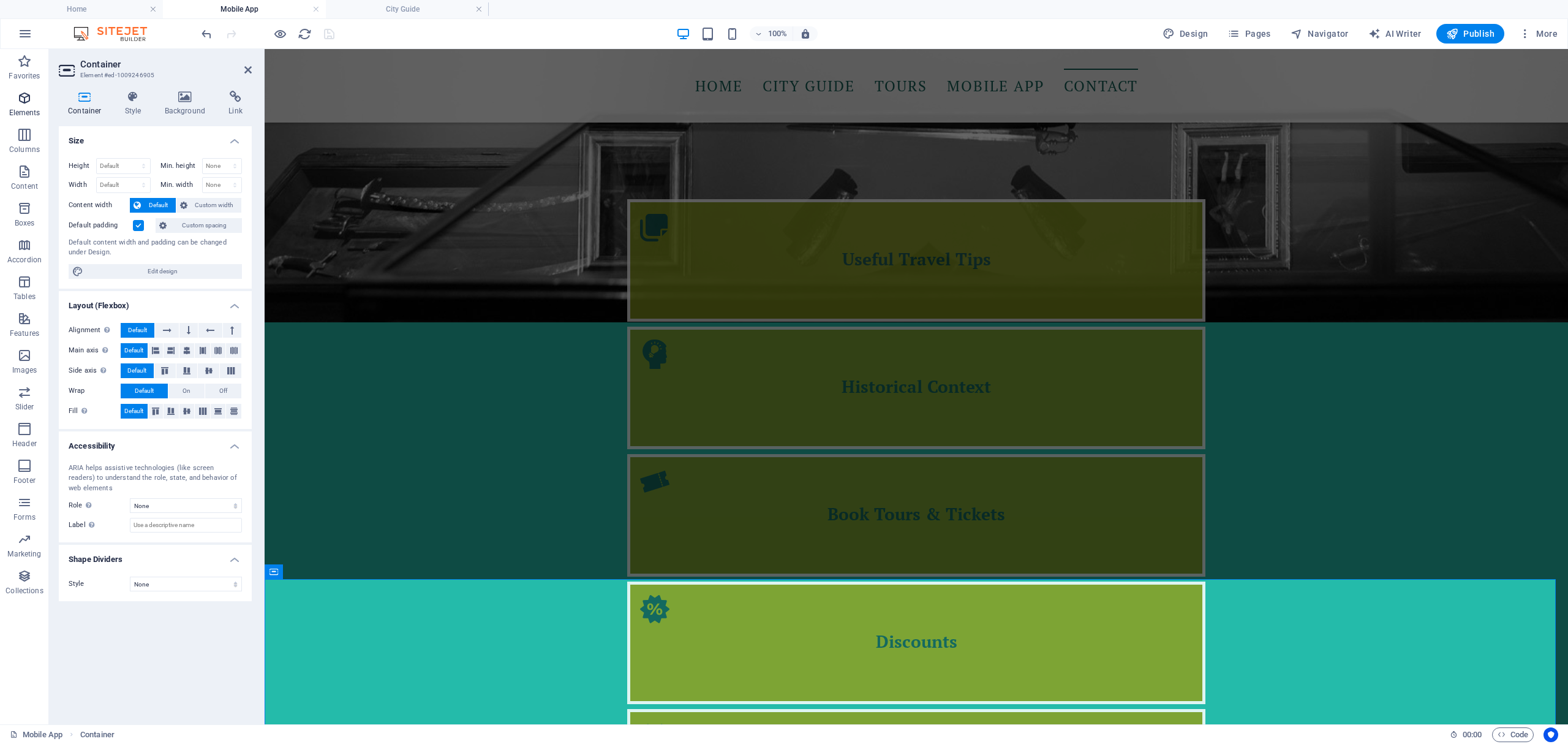
click at [28, 103] on icon "button" at bounding box center [24, 98] width 15 height 15
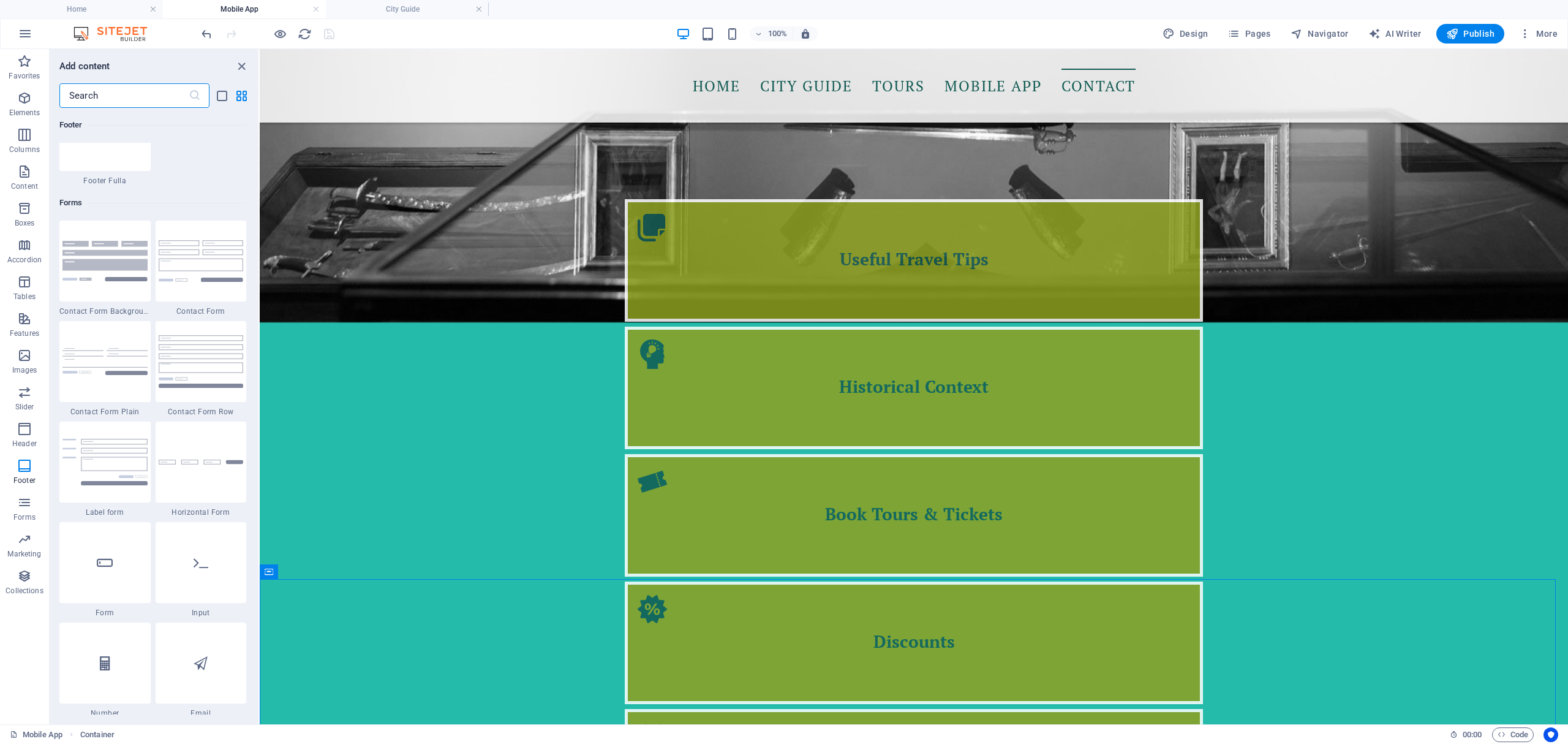
scroll to position [8873, 0]
click at [196, 262] on img at bounding box center [201, 257] width 85 height 41
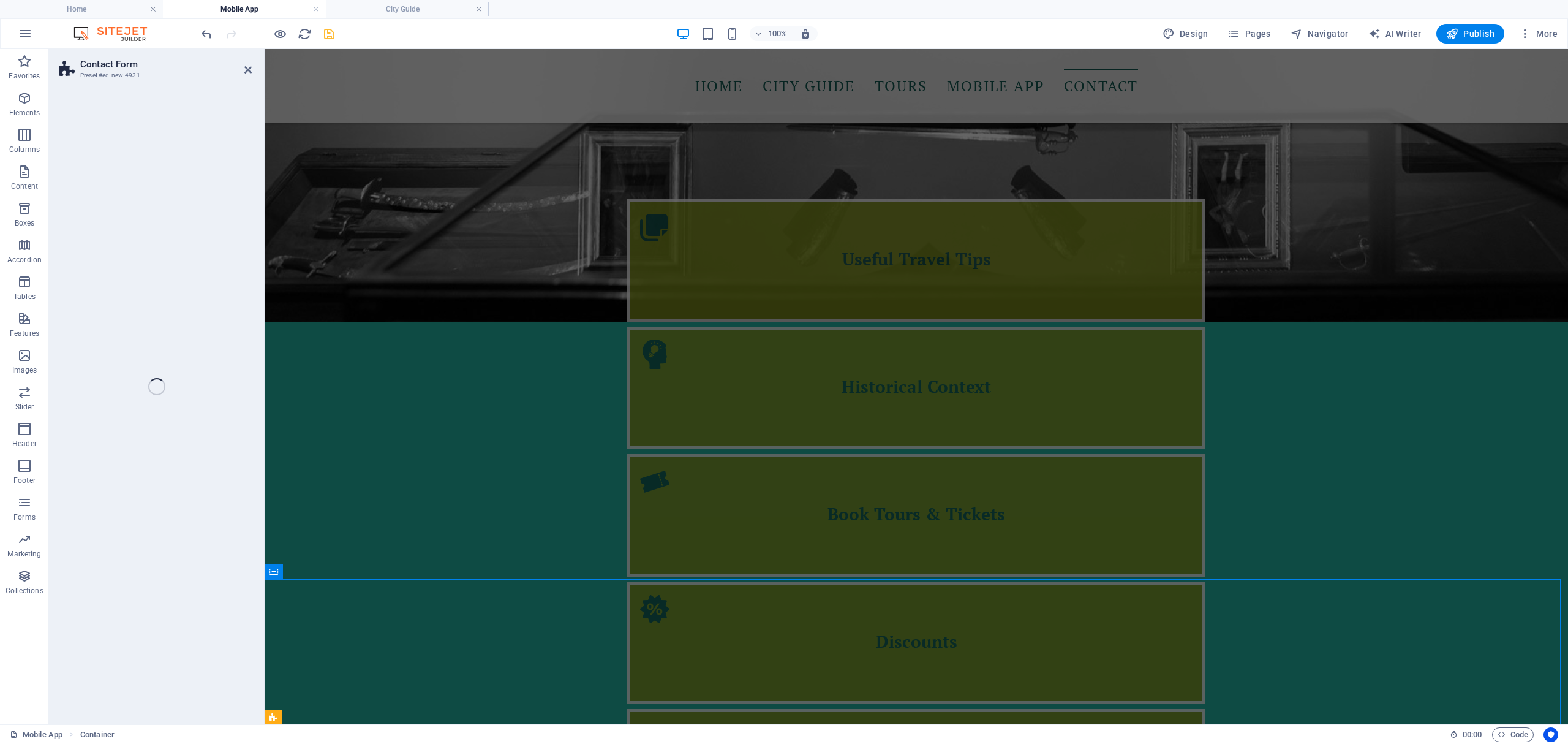
select select "rem"
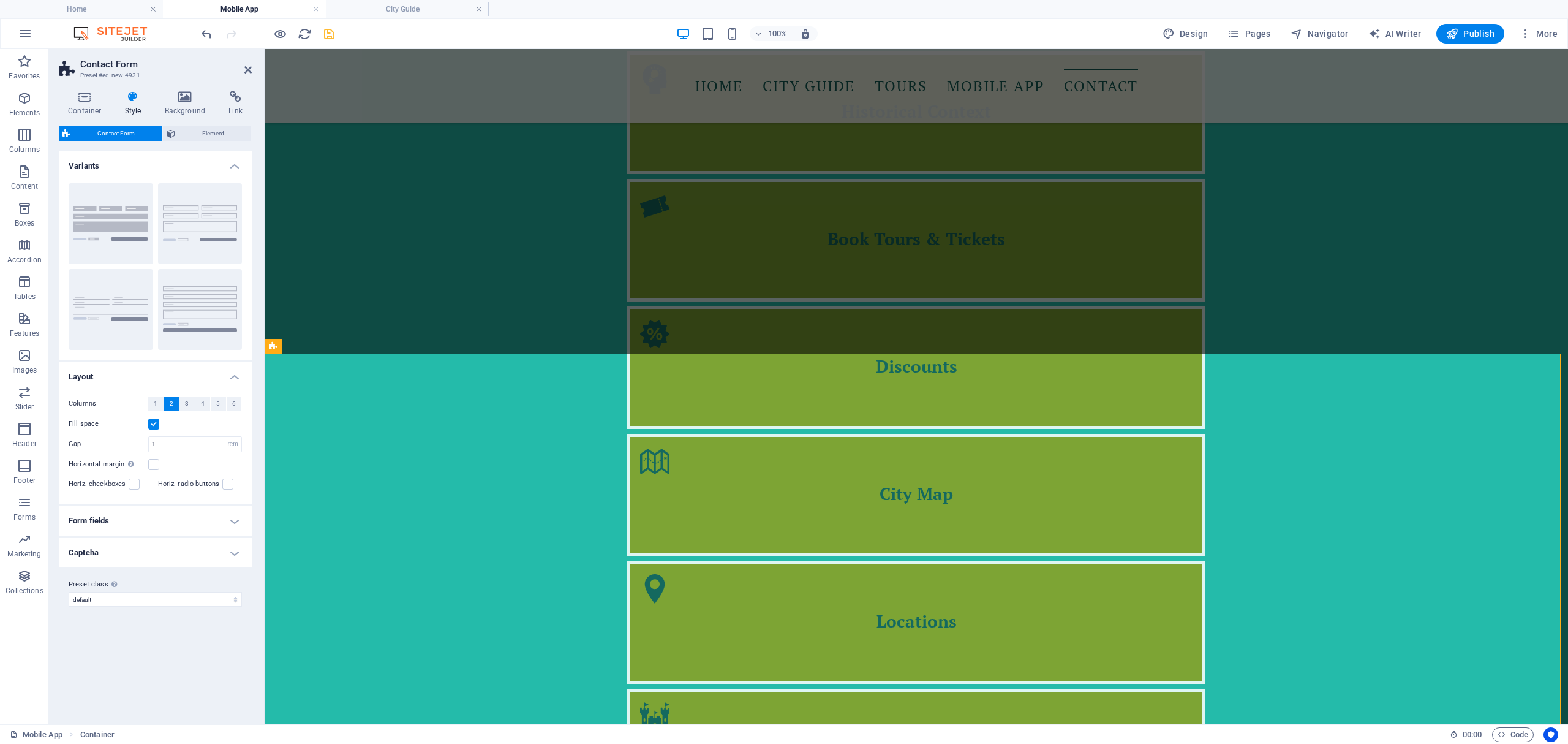
scroll to position [1837, 0]
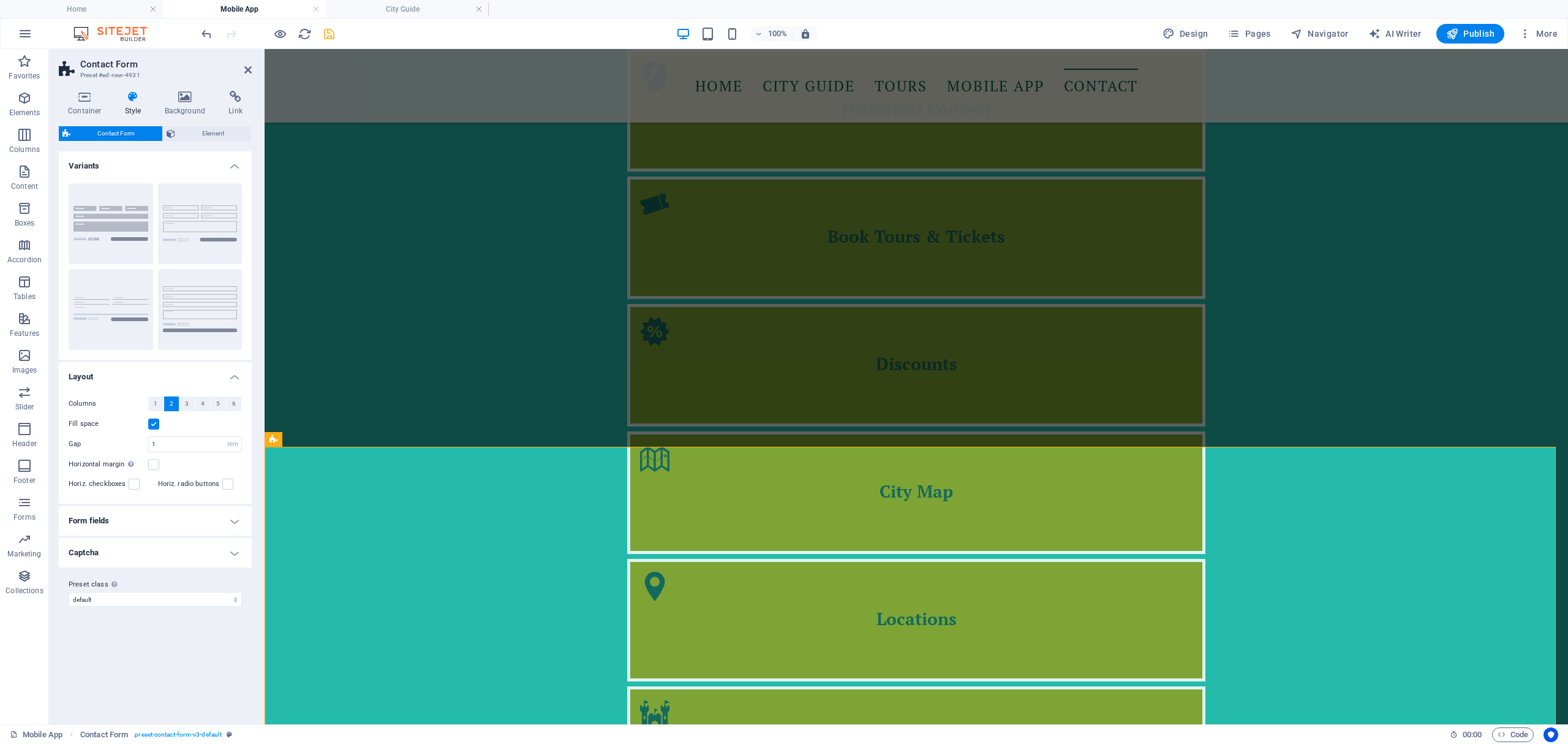
click at [234, 553] on h4 "Captcha" at bounding box center [155, 553] width 193 height 29
click at [186, 404] on span "3" at bounding box center [187, 404] width 4 height 15
click at [173, 405] on button "2" at bounding box center [171, 404] width 15 height 15
click at [188, 405] on span "3" at bounding box center [187, 404] width 4 height 15
click at [233, 103] on h4 "Link" at bounding box center [236, 103] width 33 height 26
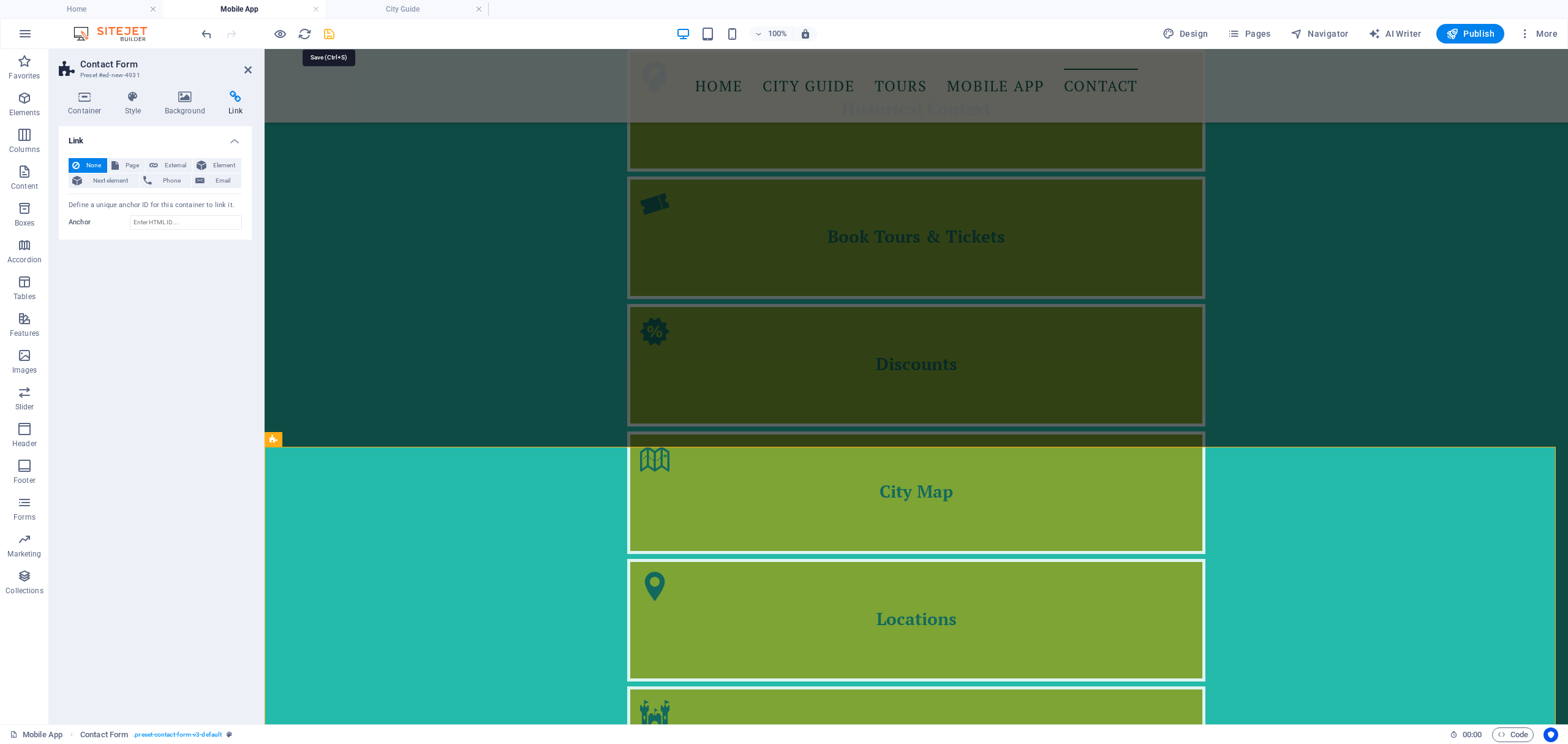
click at [325, 33] on icon "save" at bounding box center [329, 34] width 14 height 14
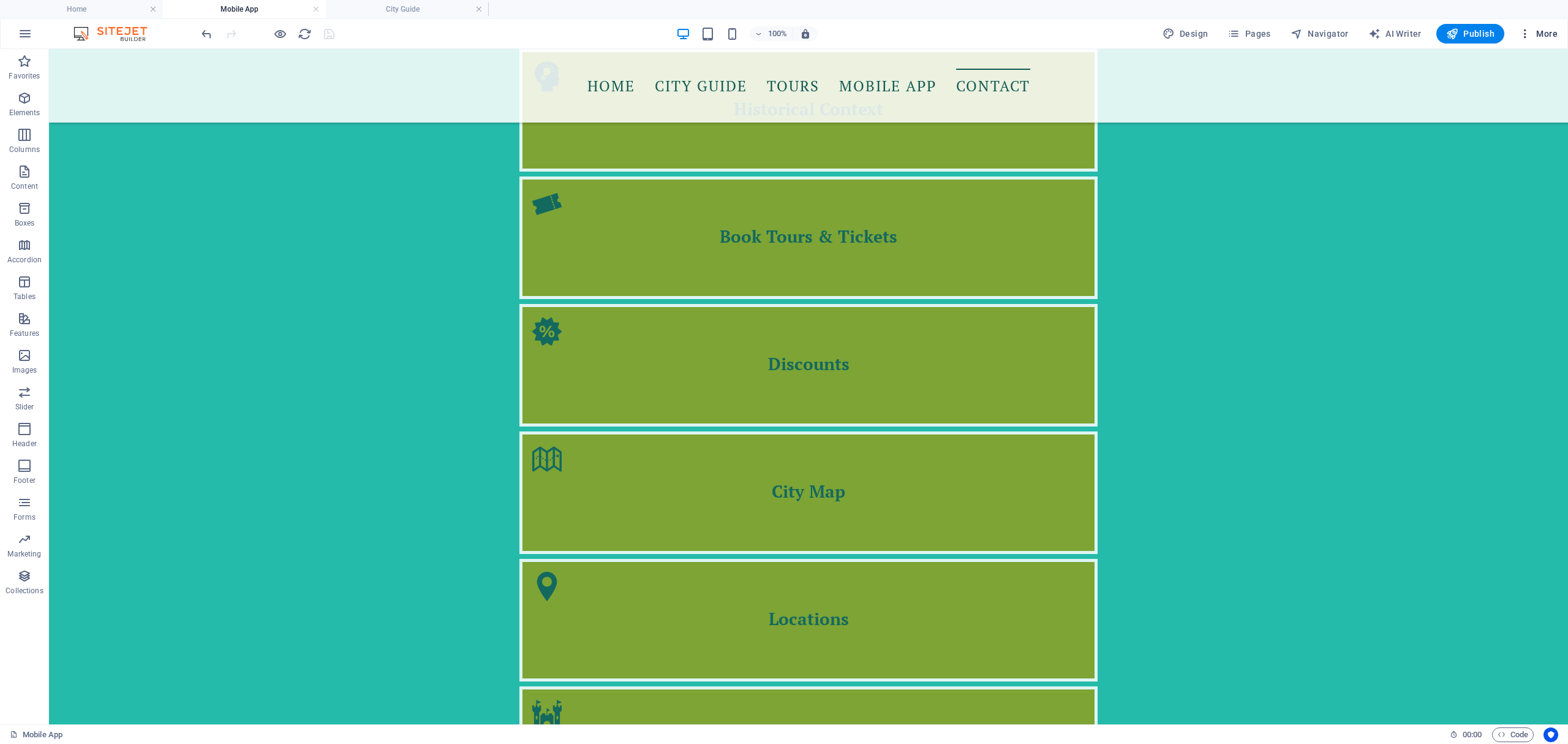
click at [1539, 35] on span "More" at bounding box center [1539, 34] width 39 height 13
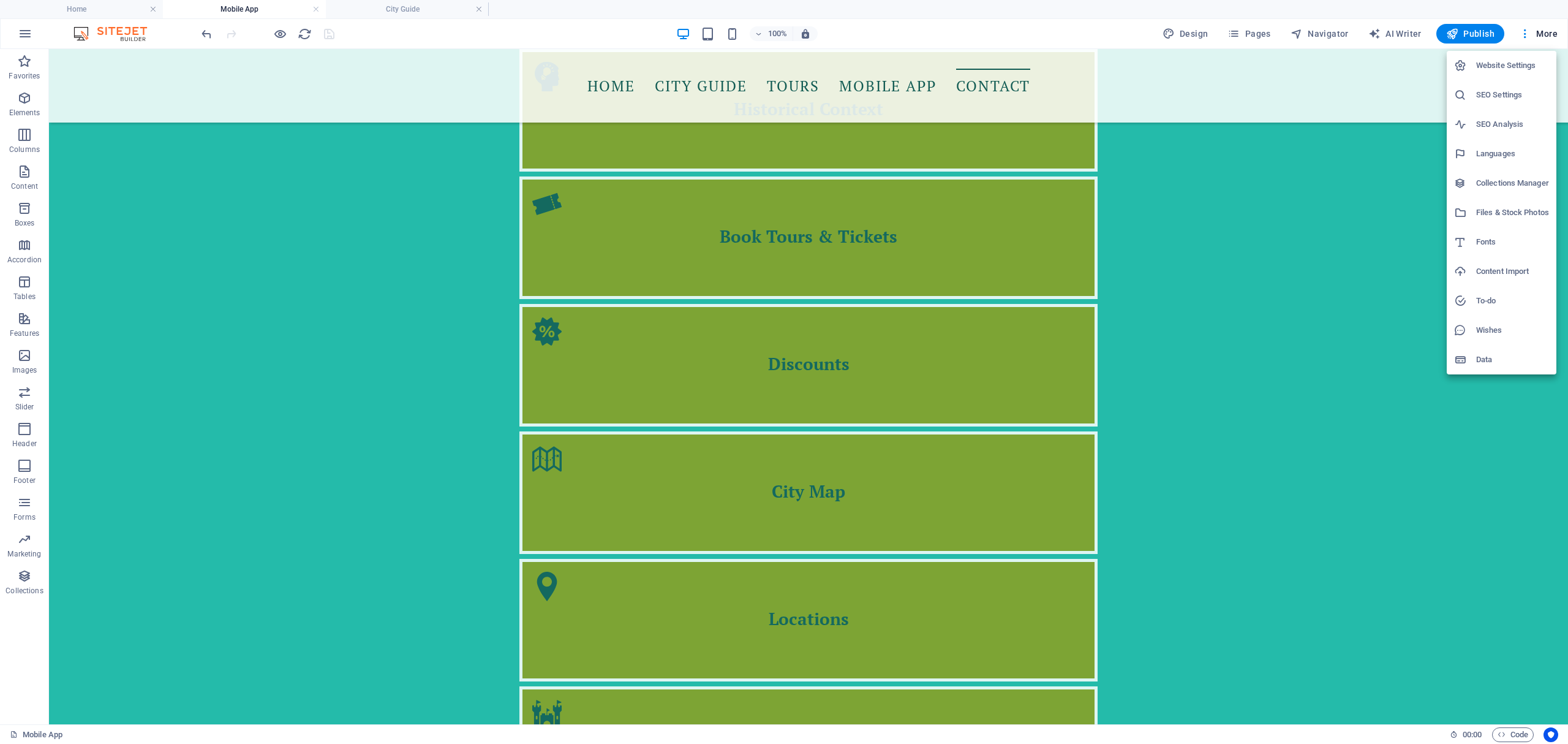
click at [1500, 361] on h6 "Data" at bounding box center [1512, 360] width 73 height 15
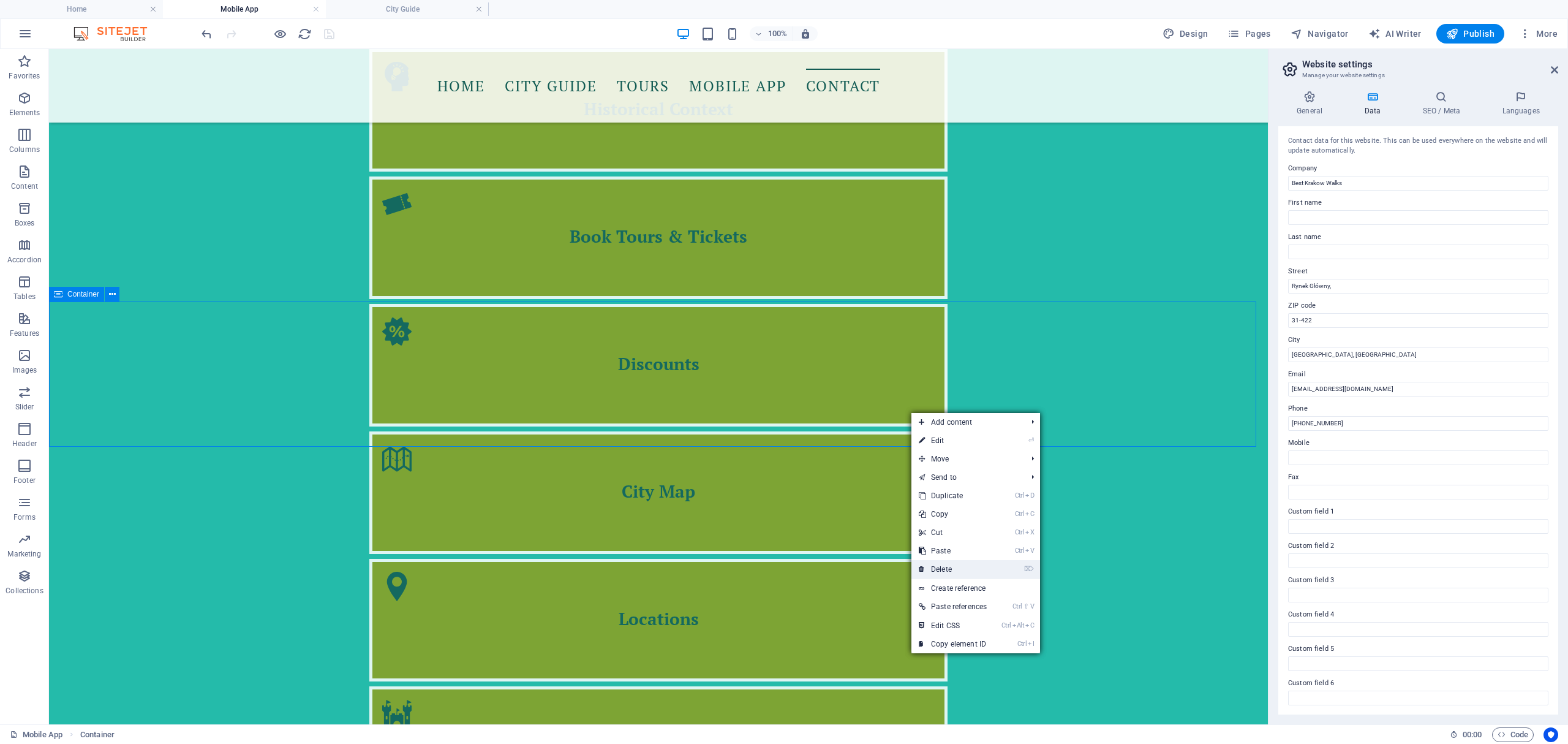
click at [966, 568] on link "⌦ Delete" at bounding box center [953, 569] width 83 height 18
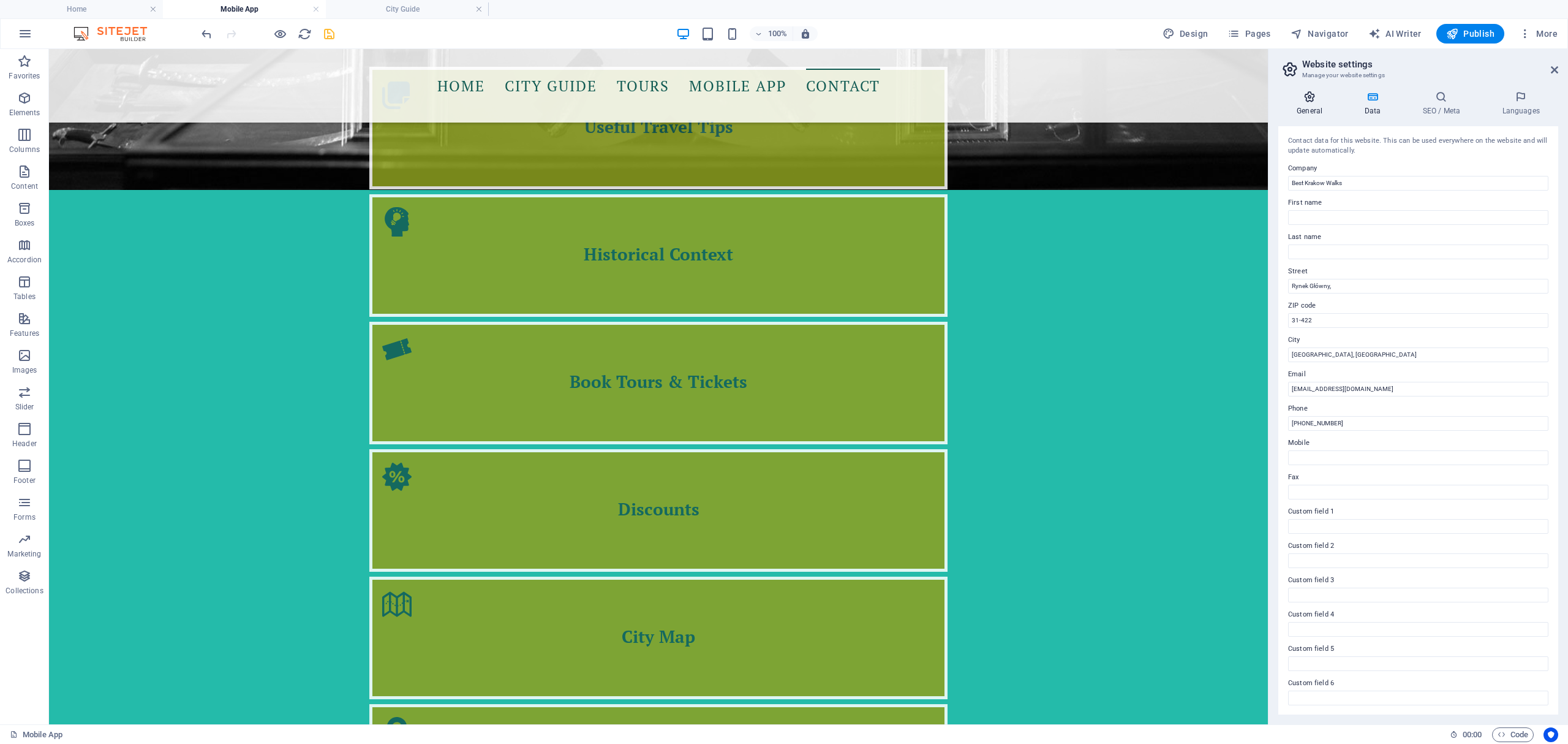
click at [1305, 108] on h4 "General" at bounding box center [1312, 103] width 68 height 26
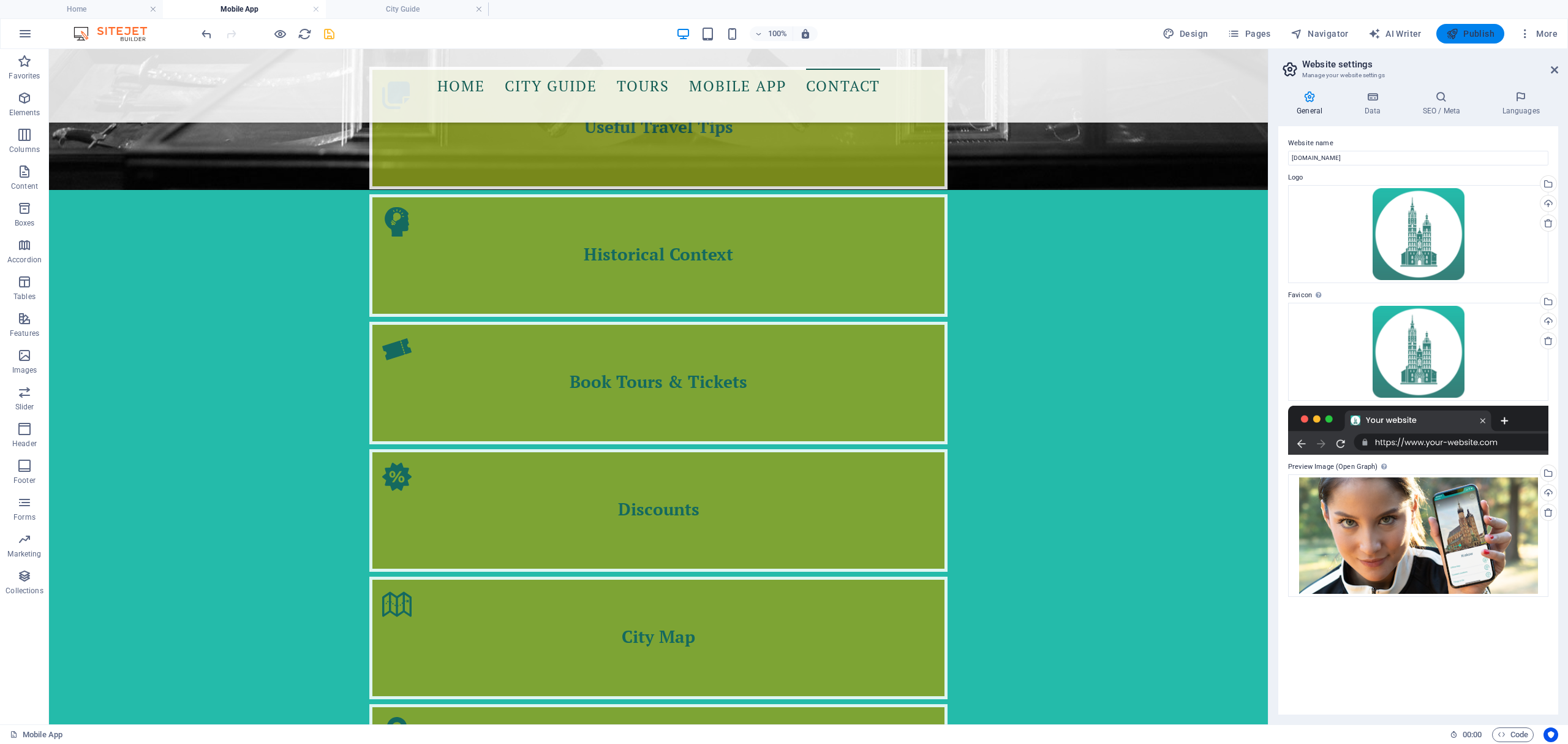
click at [1464, 29] on span "Publish" at bounding box center [1470, 34] width 48 height 13
checkbox input "false"
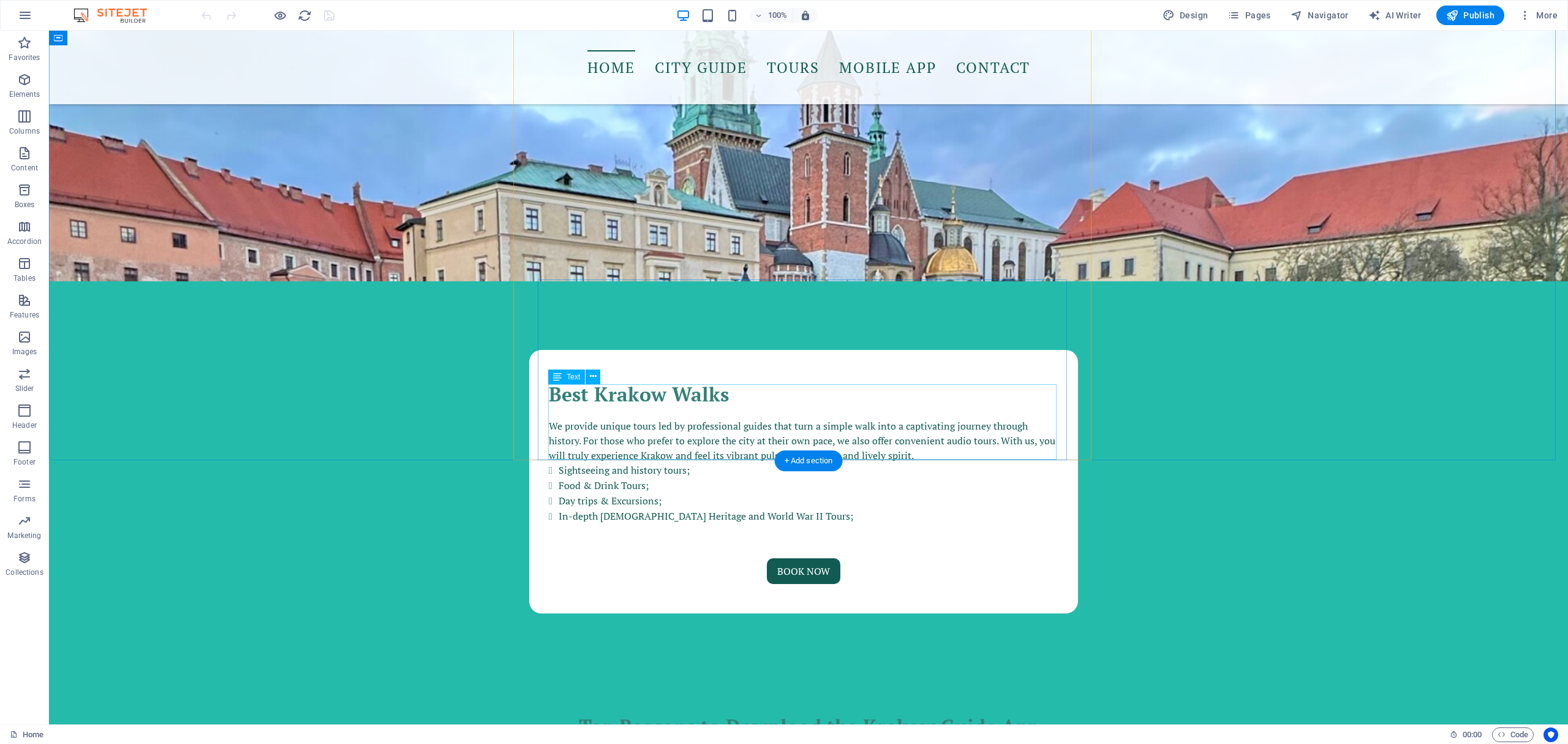
scroll to position [1587, 0]
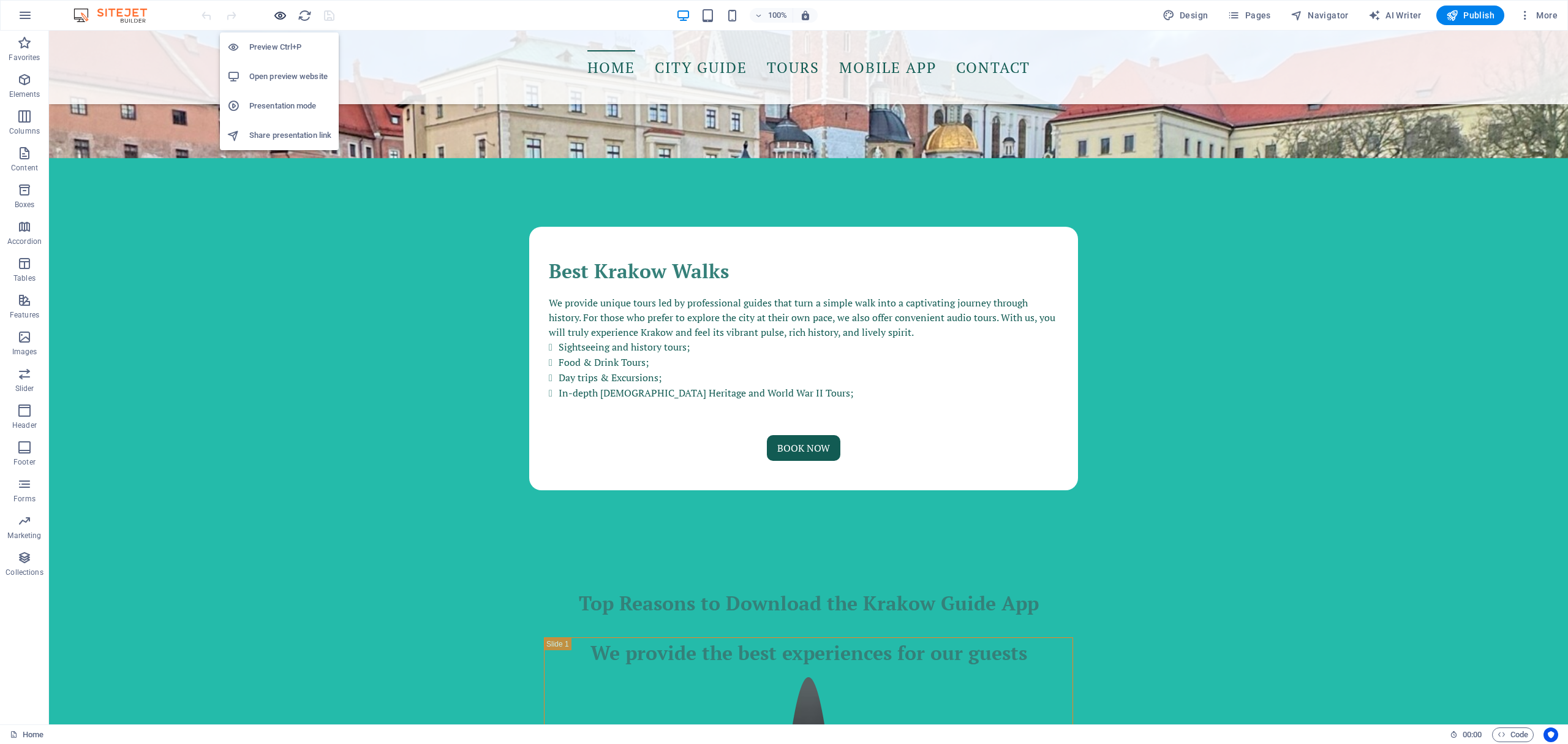
click at [276, 16] on icon "button" at bounding box center [280, 16] width 14 height 14
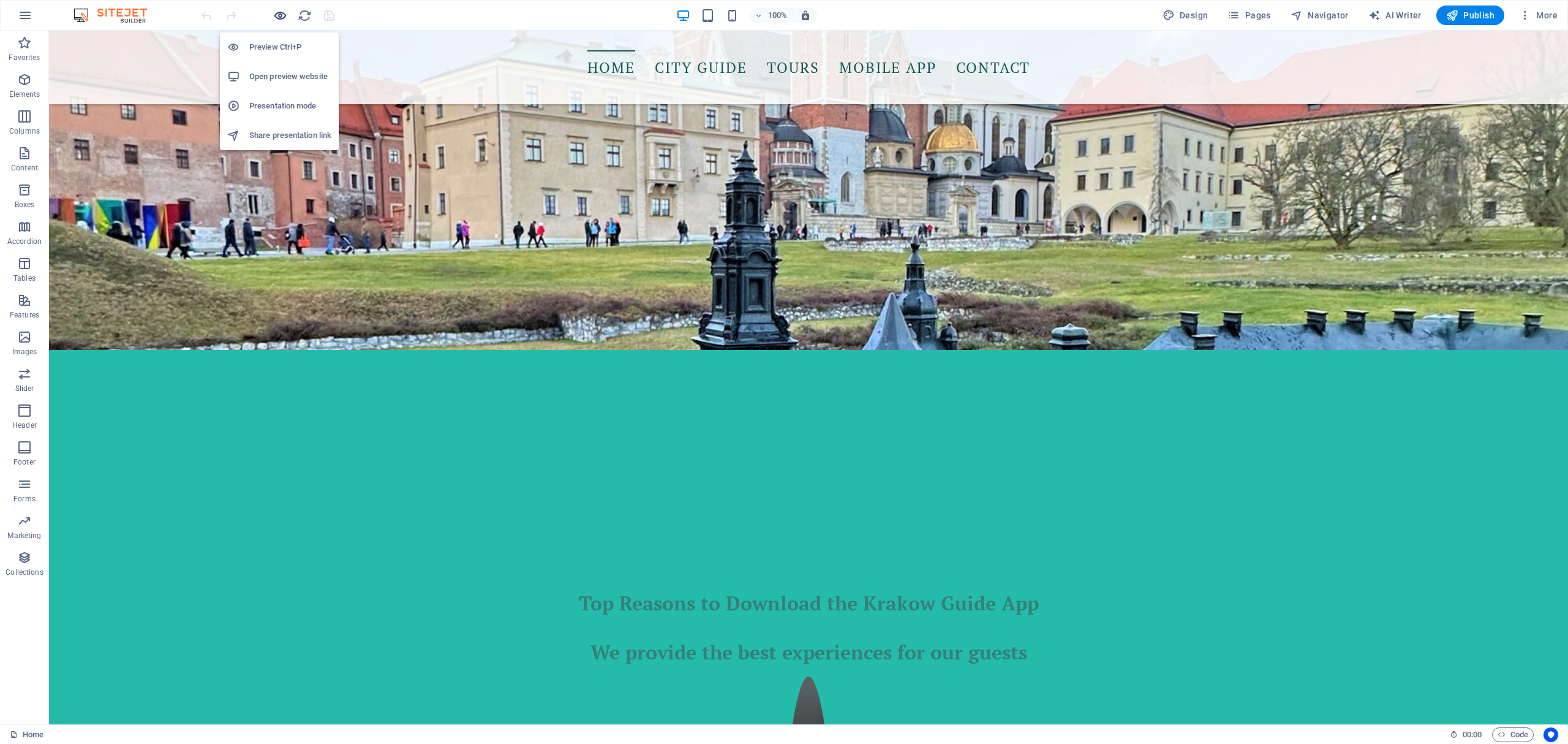
scroll to position [1552, 0]
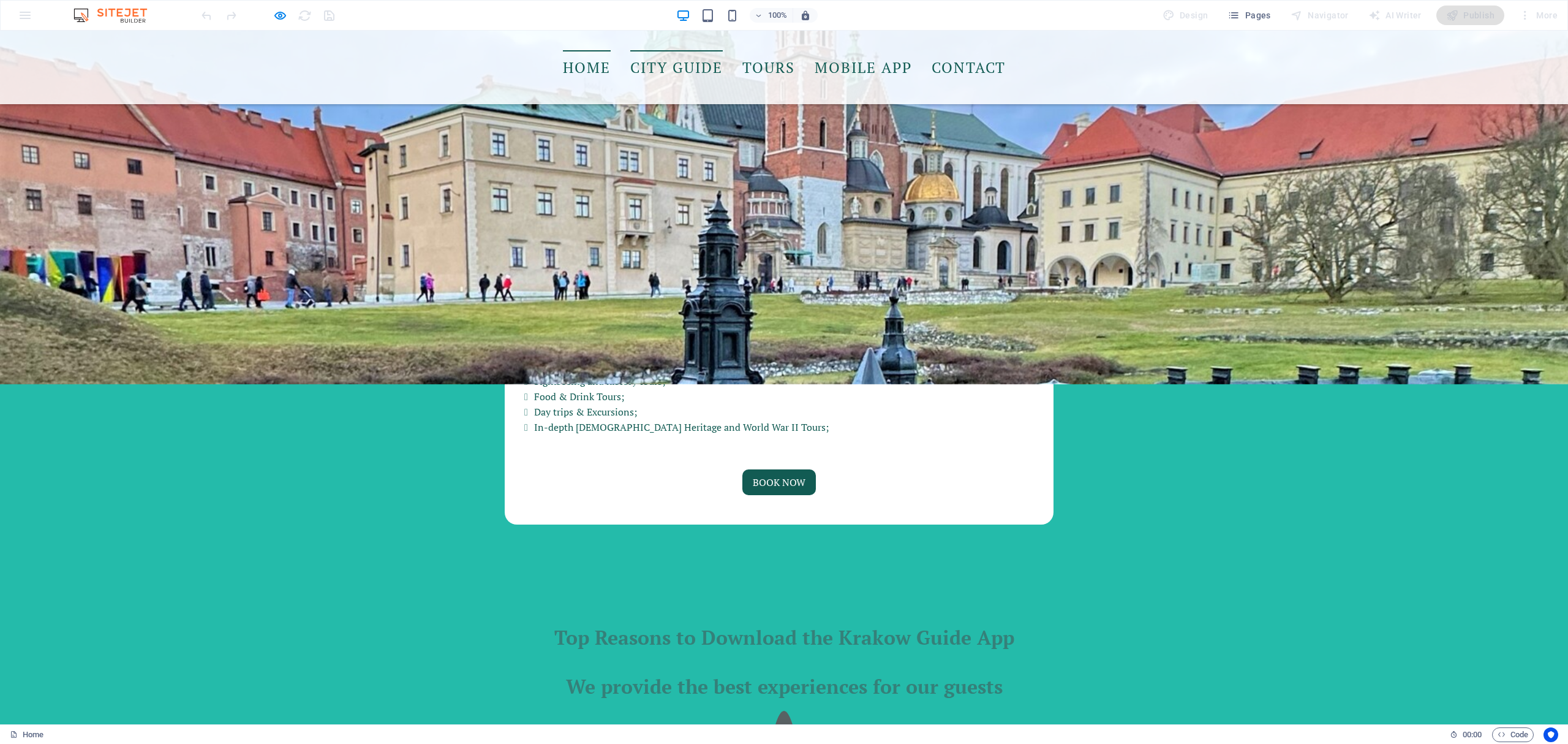
click at [660, 73] on link "City Guide" at bounding box center [677, 67] width 93 height 34
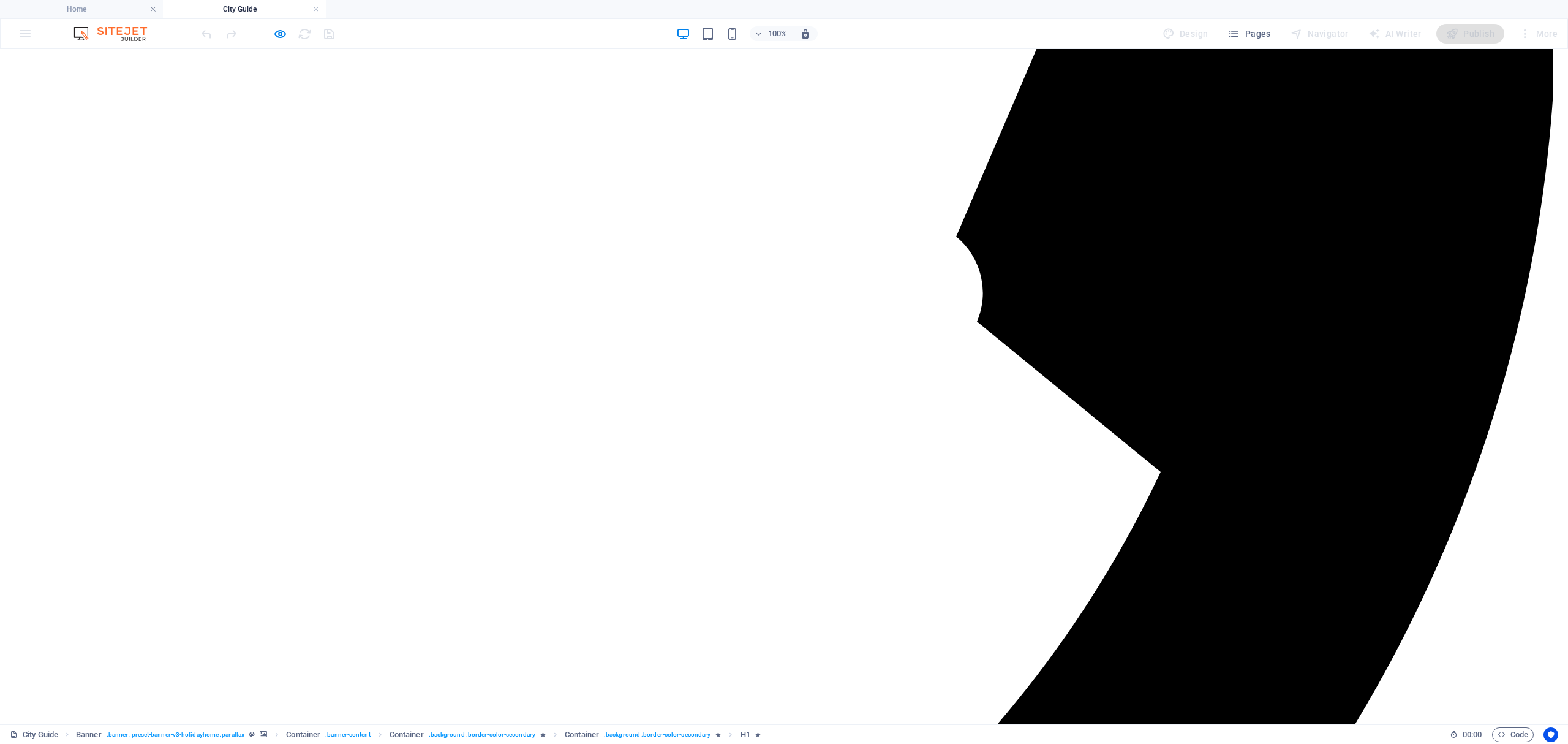
scroll to position [1750, 0]
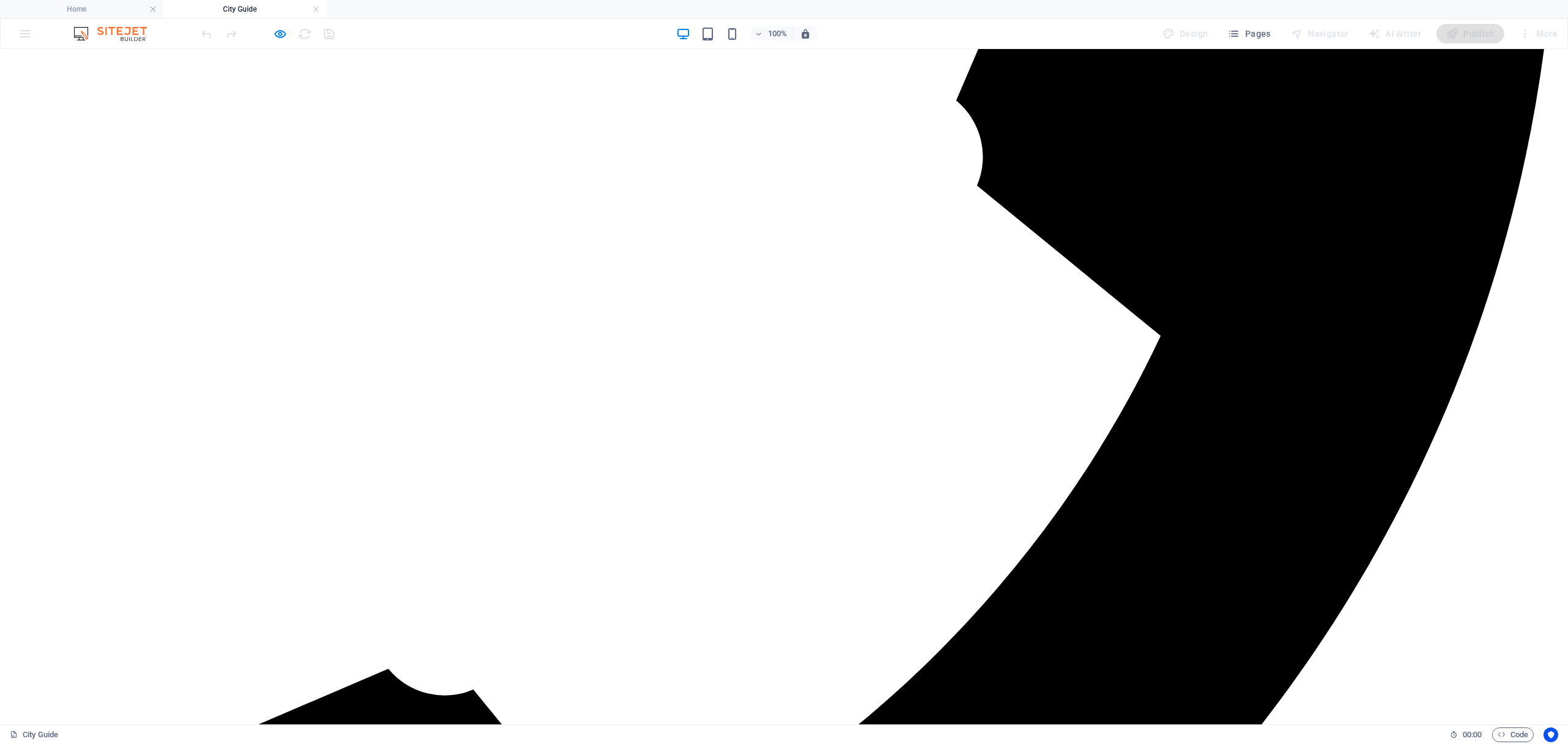
click at [1259, 39] on span "Pages" at bounding box center [1248, 34] width 43 height 13
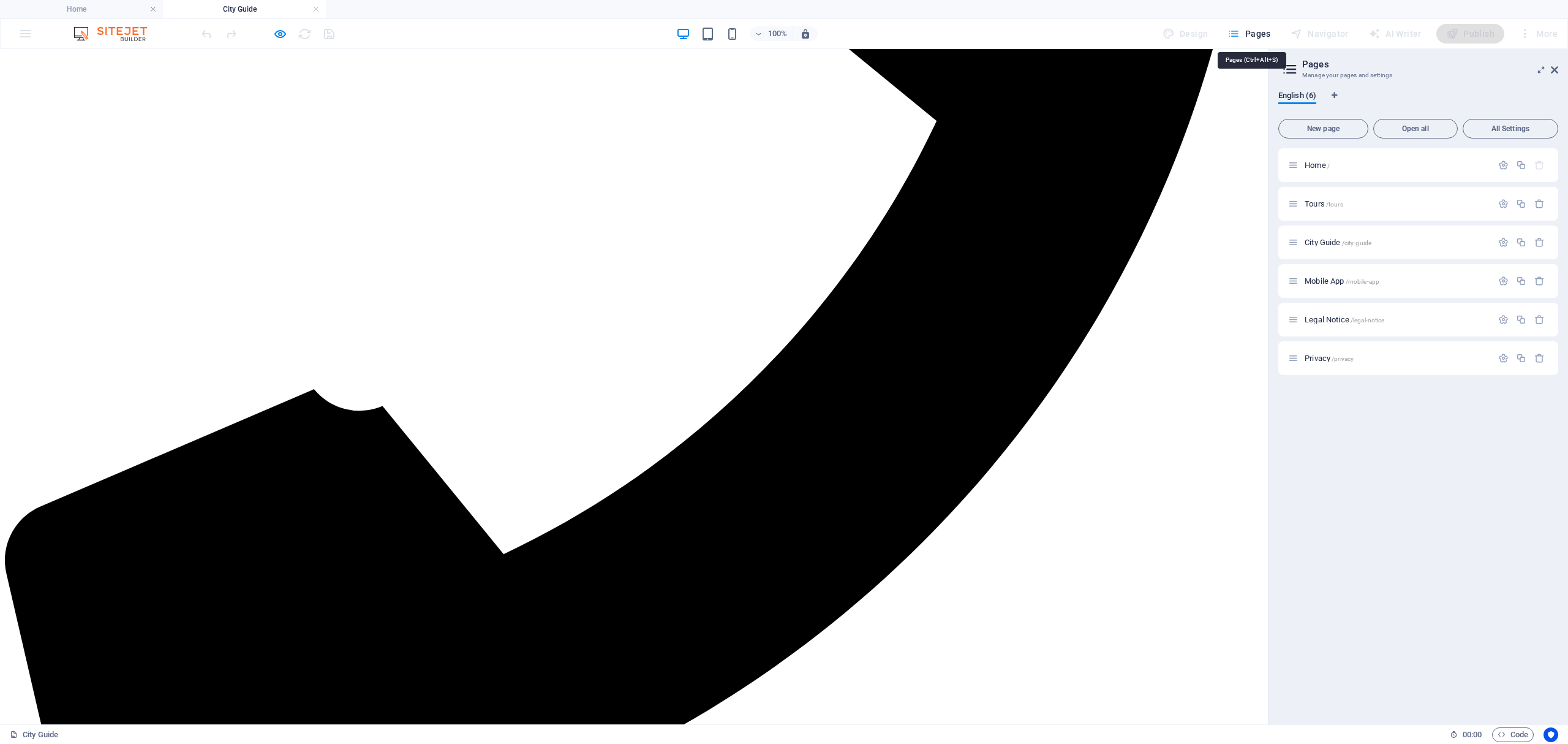
scroll to position [1707, 0]
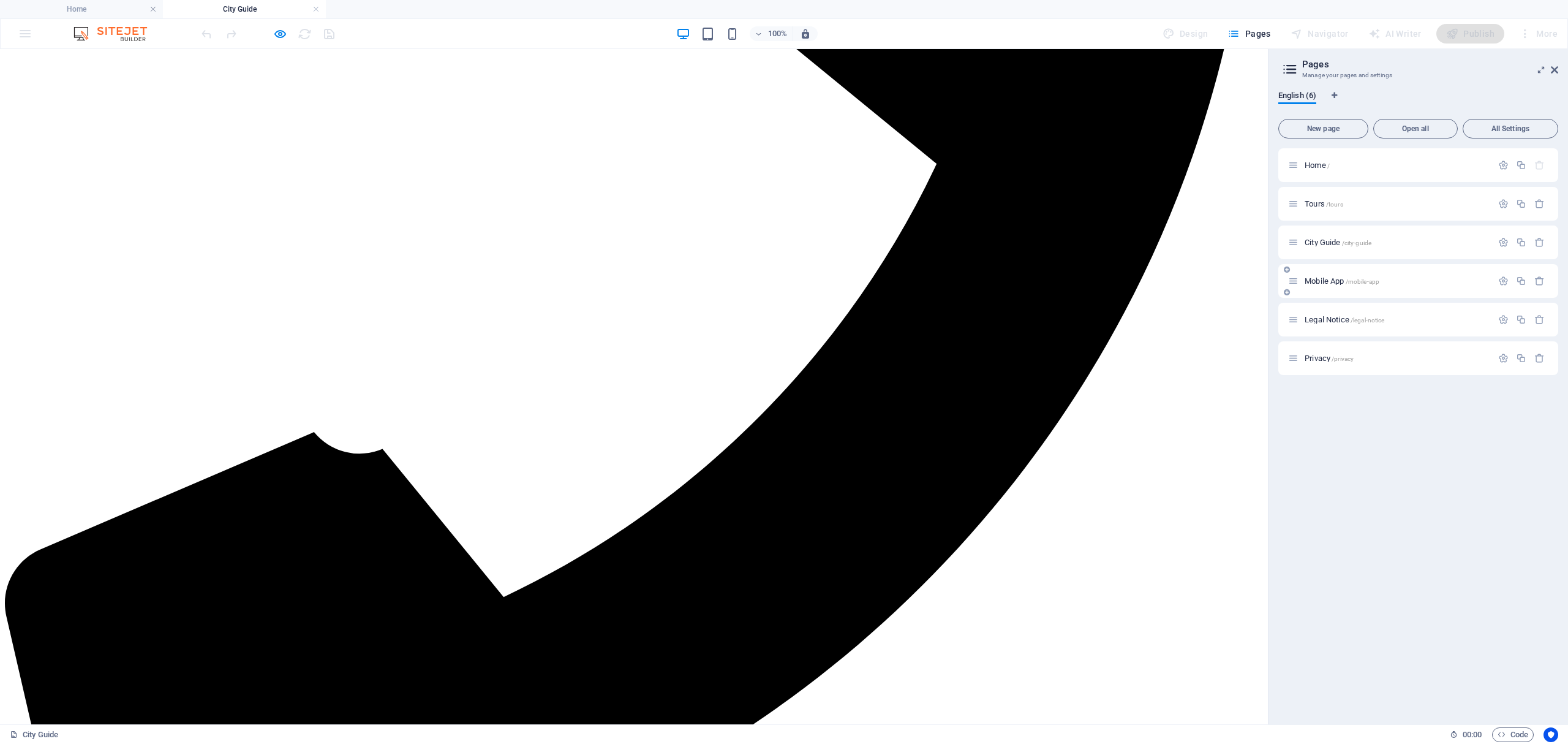
click at [1338, 285] on div "Mobile App /mobile-app" at bounding box center [1390, 281] width 204 height 14
click at [1328, 278] on span "Mobile App /mobile-app" at bounding box center [1342, 281] width 74 height 9
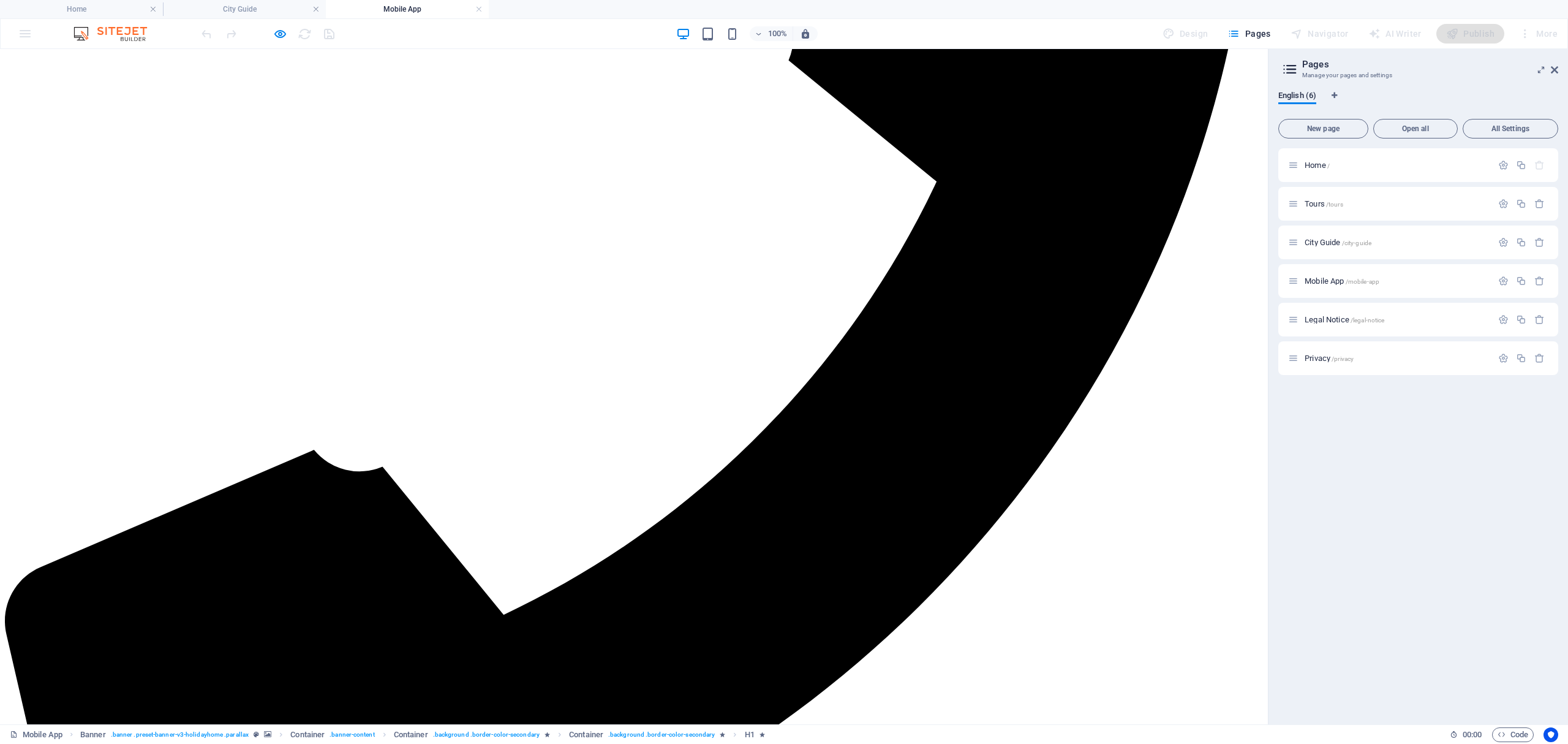
scroll to position [1692, 0]
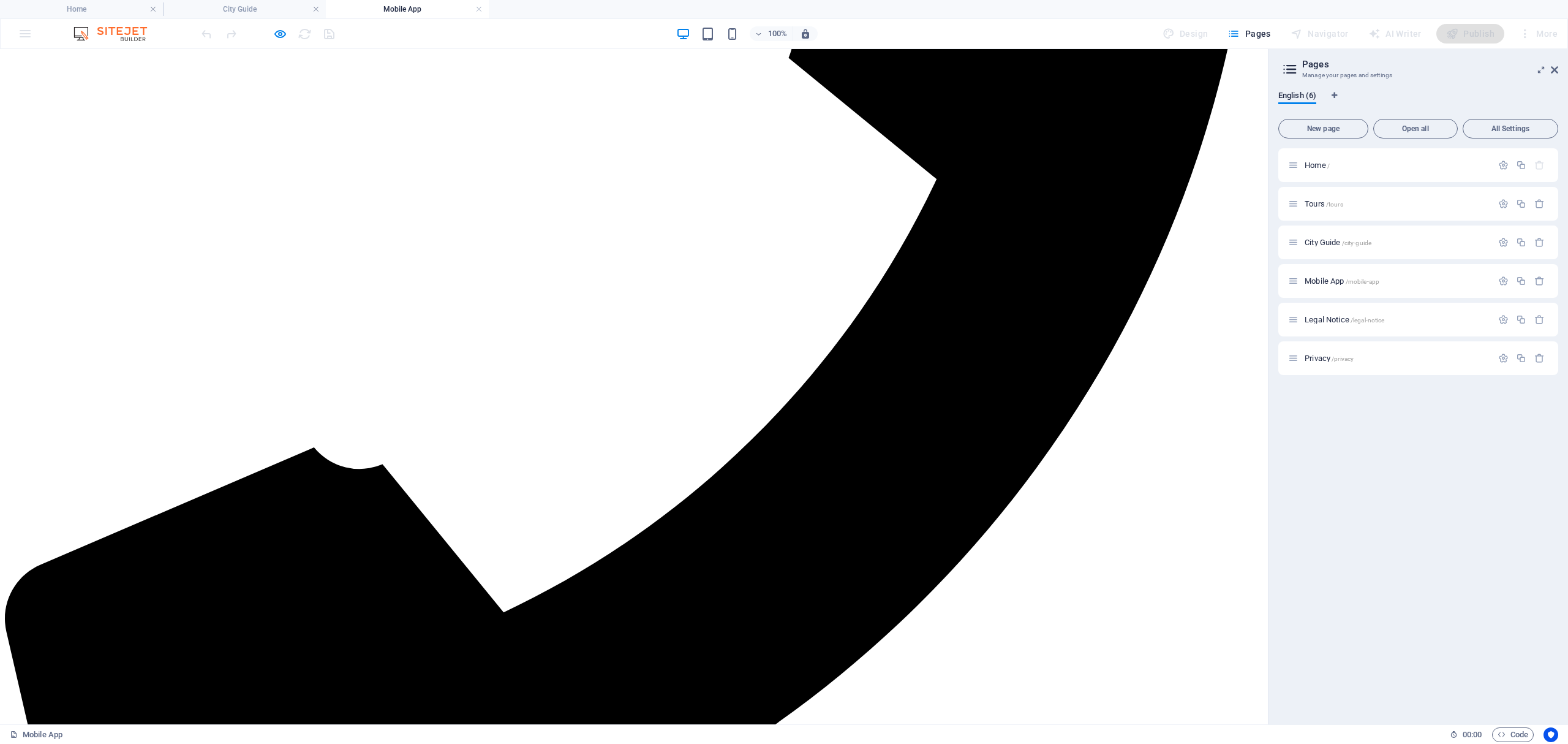
click at [277, 30] on icon "button" at bounding box center [280, 34] width 14 height 14
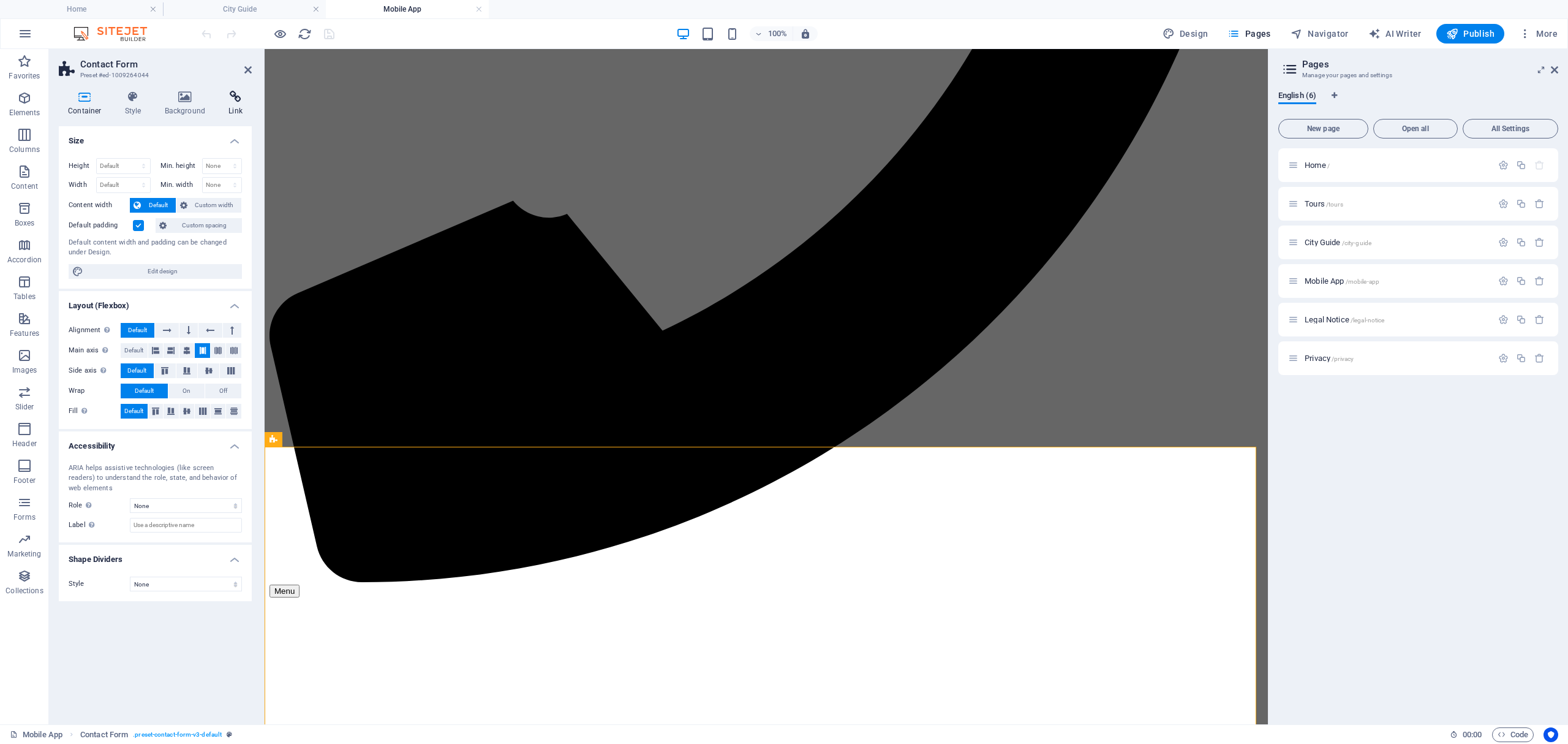
click at [221, 94] on icon at bounding box center [236, 97] width 33 height 13
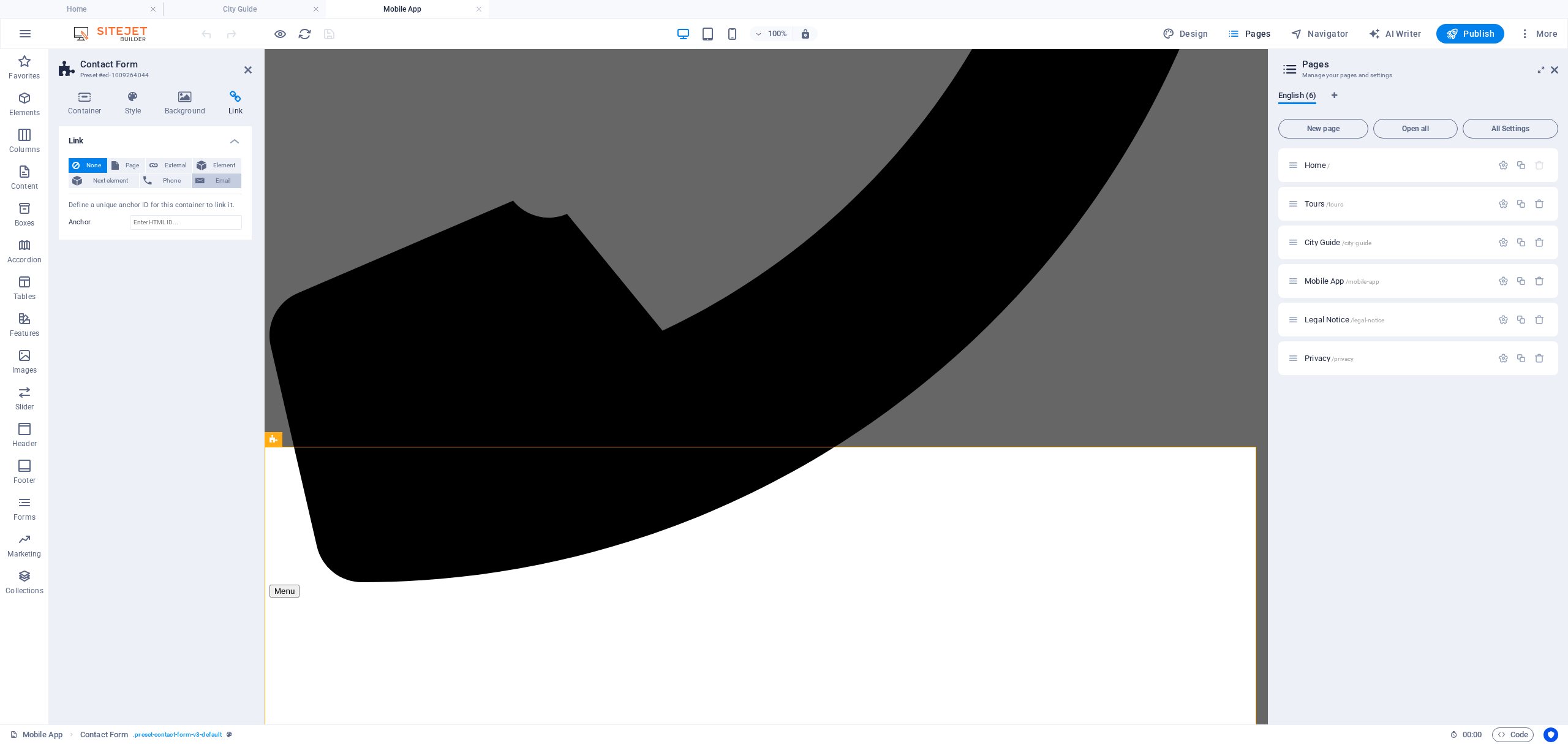
click at [202, 177] on icon at bounding box center [200, 181] width 9 height 15
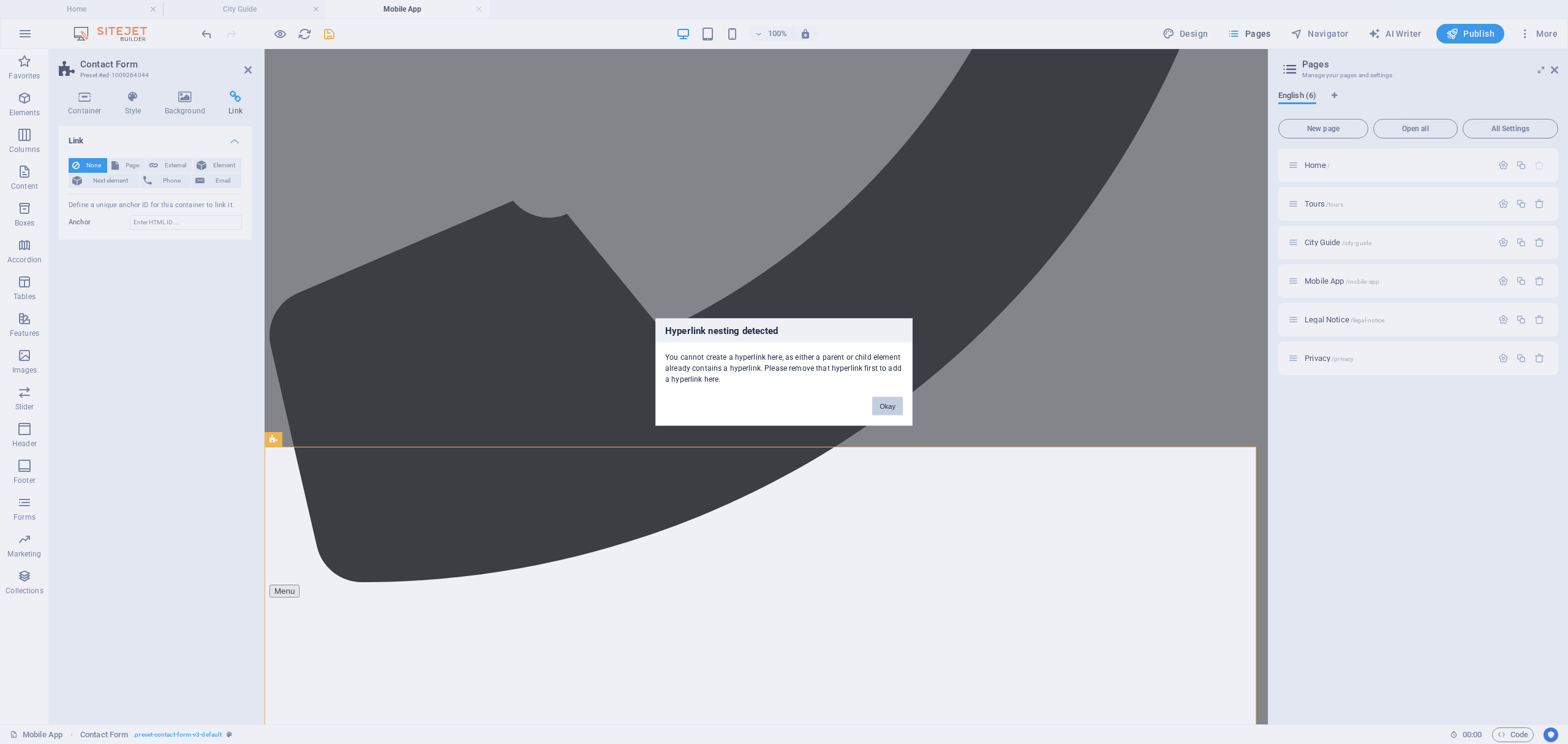
click at [889, 405] on button "Okay" at bounding box center [887, 406] width 31 height 18
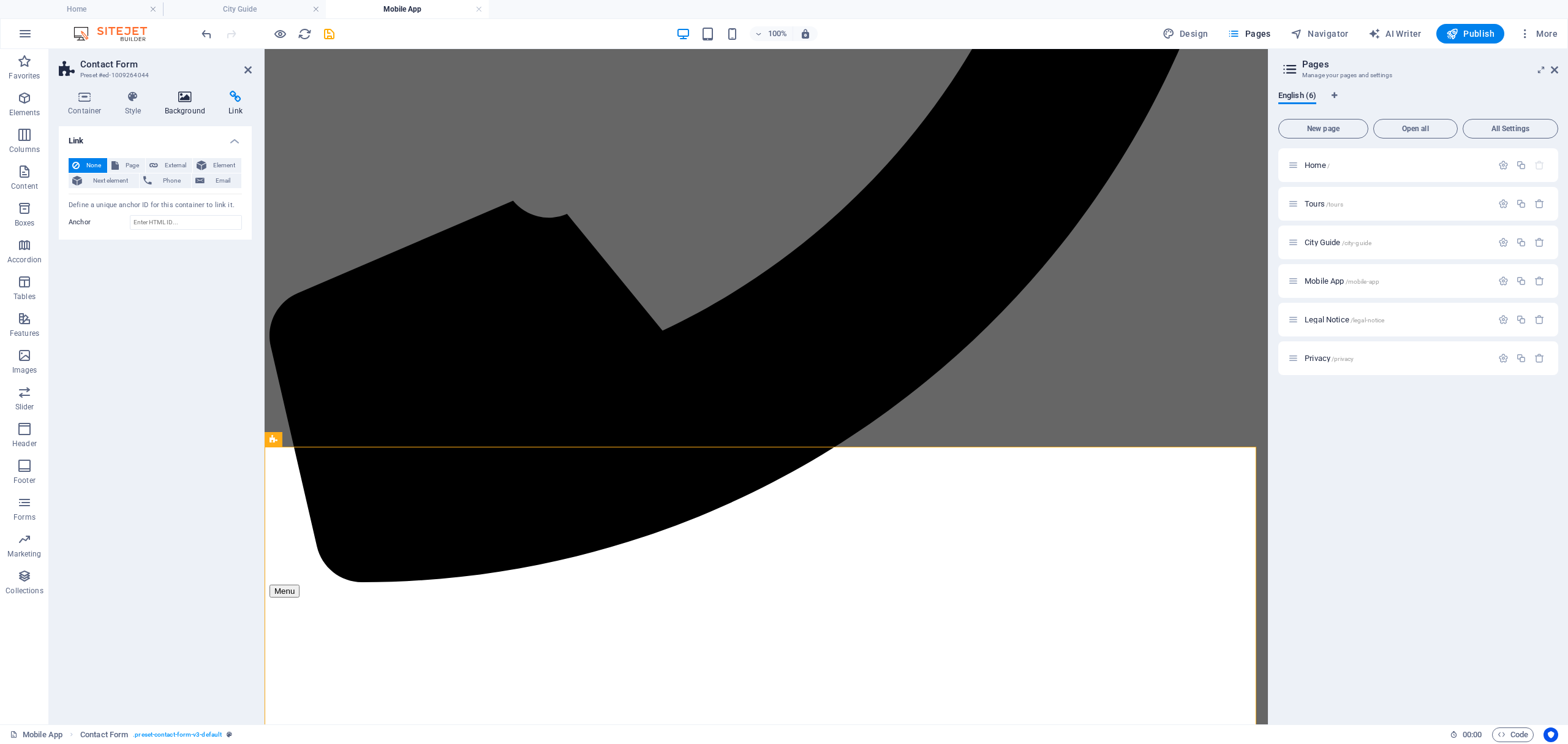
click at [173, 101] on icon at bounding box center [185, 97] width 59 height 13
click at [141, 101] on icon at bounding box center [133, 97] width 35 height 13
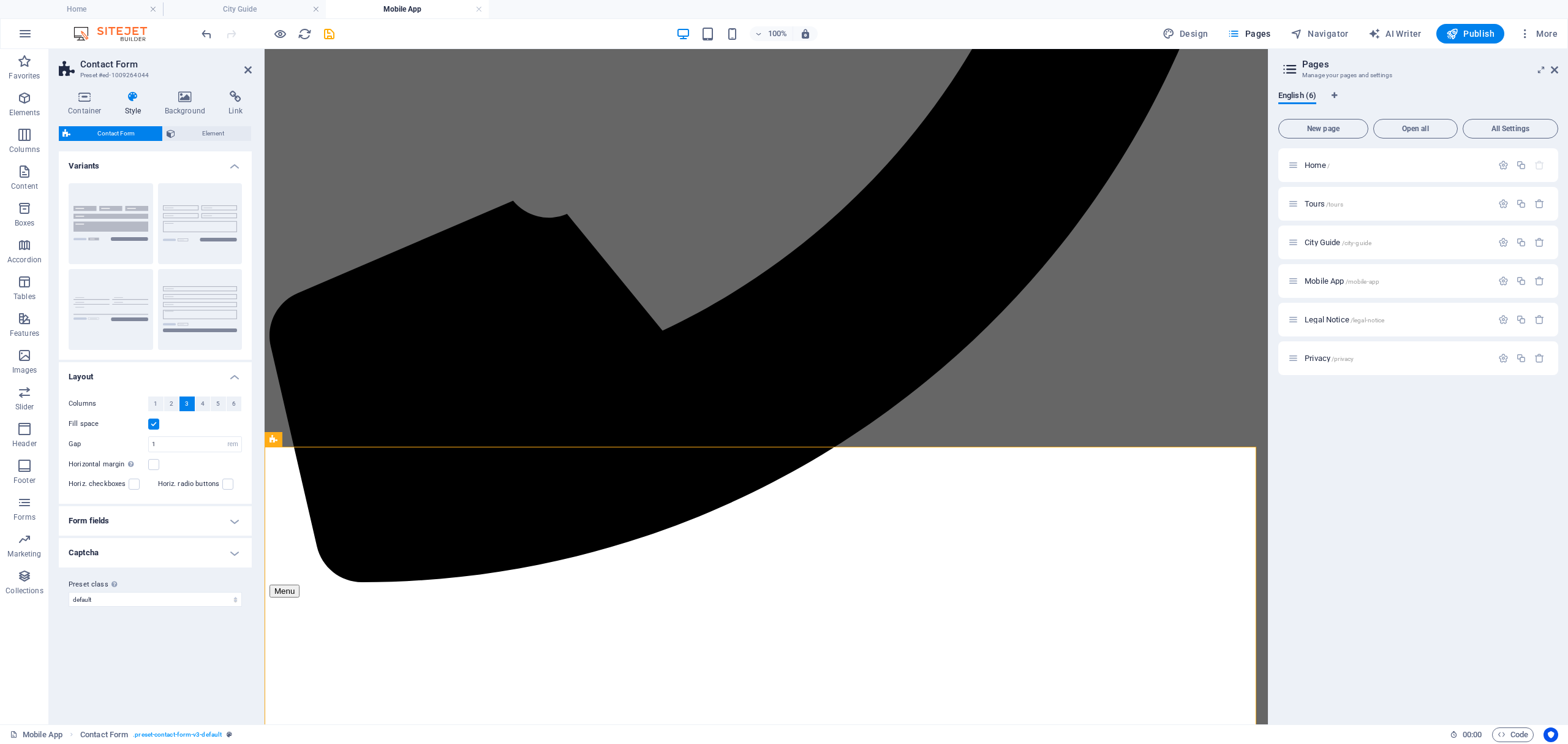
click at [231, 524] on h4 "Form fields" at bounding box center [155, 521] width 193 height 29
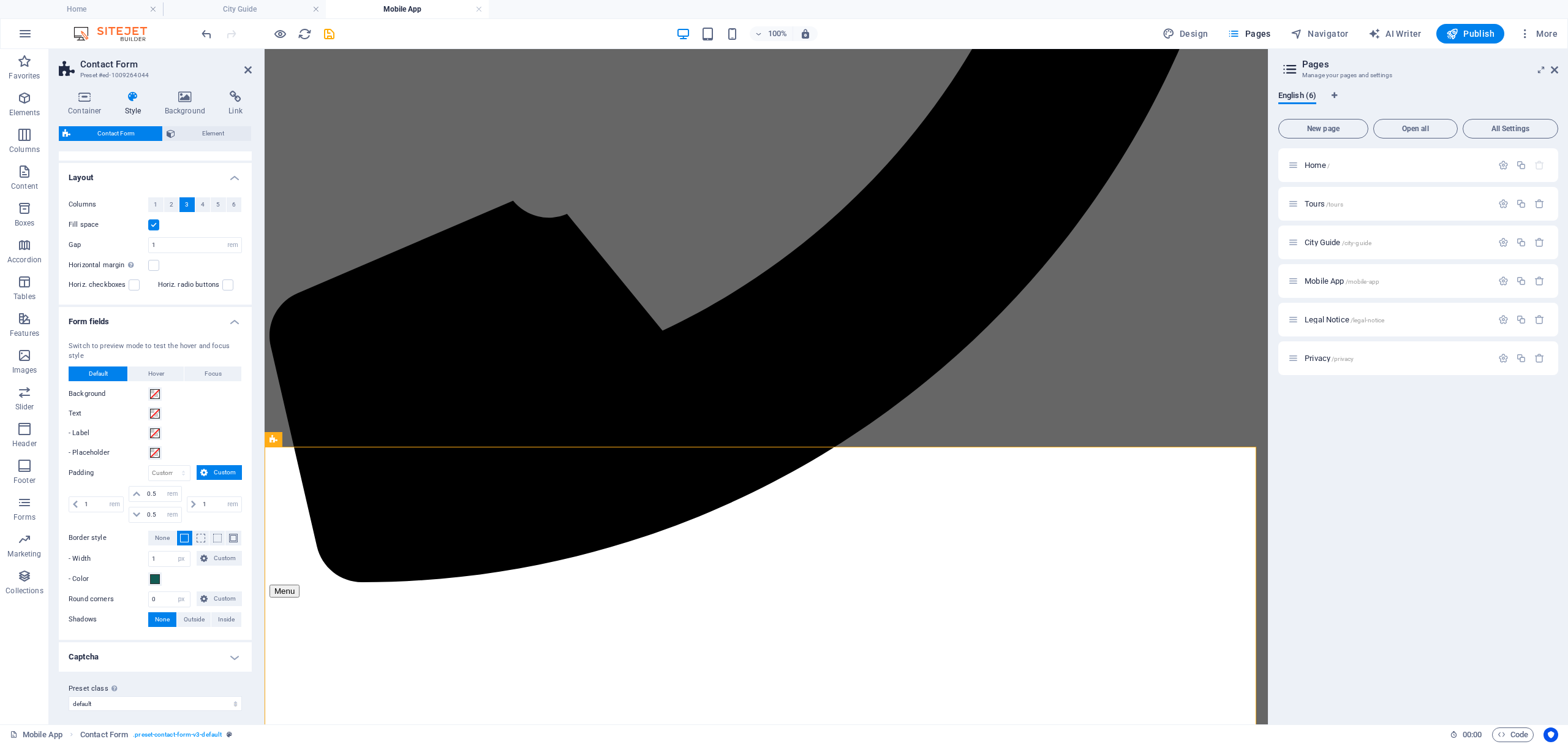
scroll to position [206, 0]
click at [234, 653] on h4 "Captcha" at bounding box center [155, 650] width 193 height 29
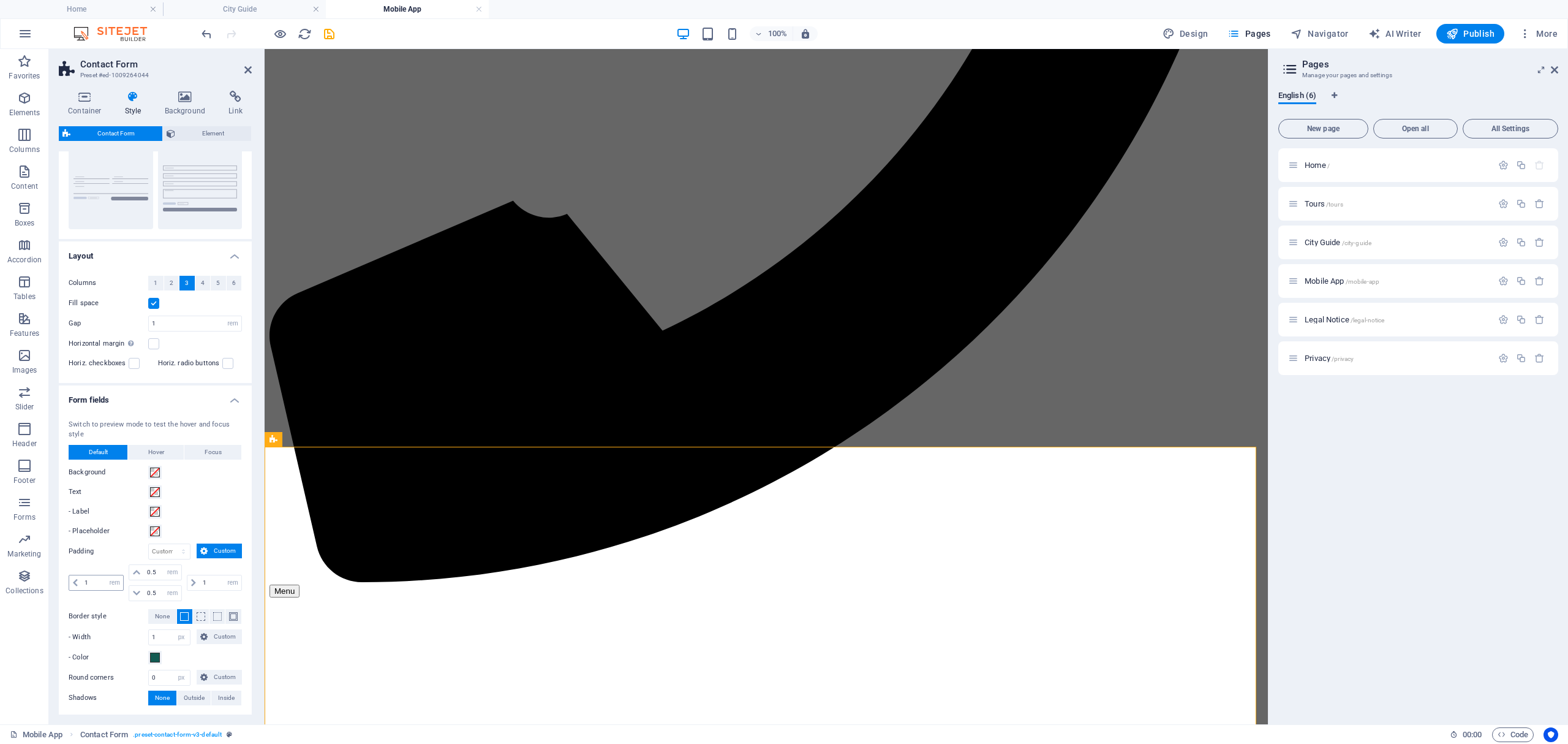
scroll to position [118, 0]
click at [78, 91] on icon at bounding box center [84, 97] width 52 height 13
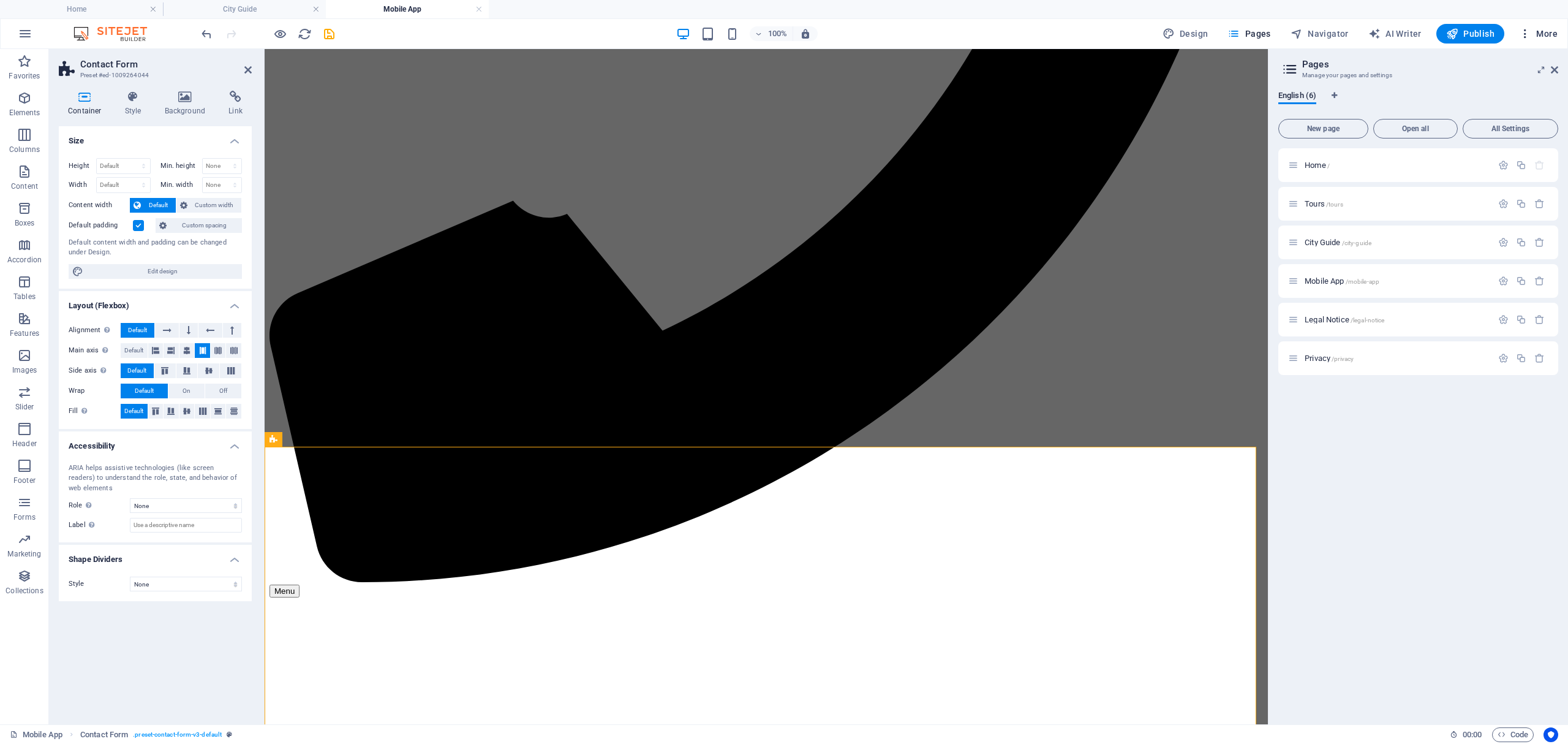
click at [1546, 33] on span "More" at bounding box center [1539, 34] width 39 height 13
click at [1504, 67] on h6 "Website Settings" at bounding box center [1512, 66] width 73 height 15
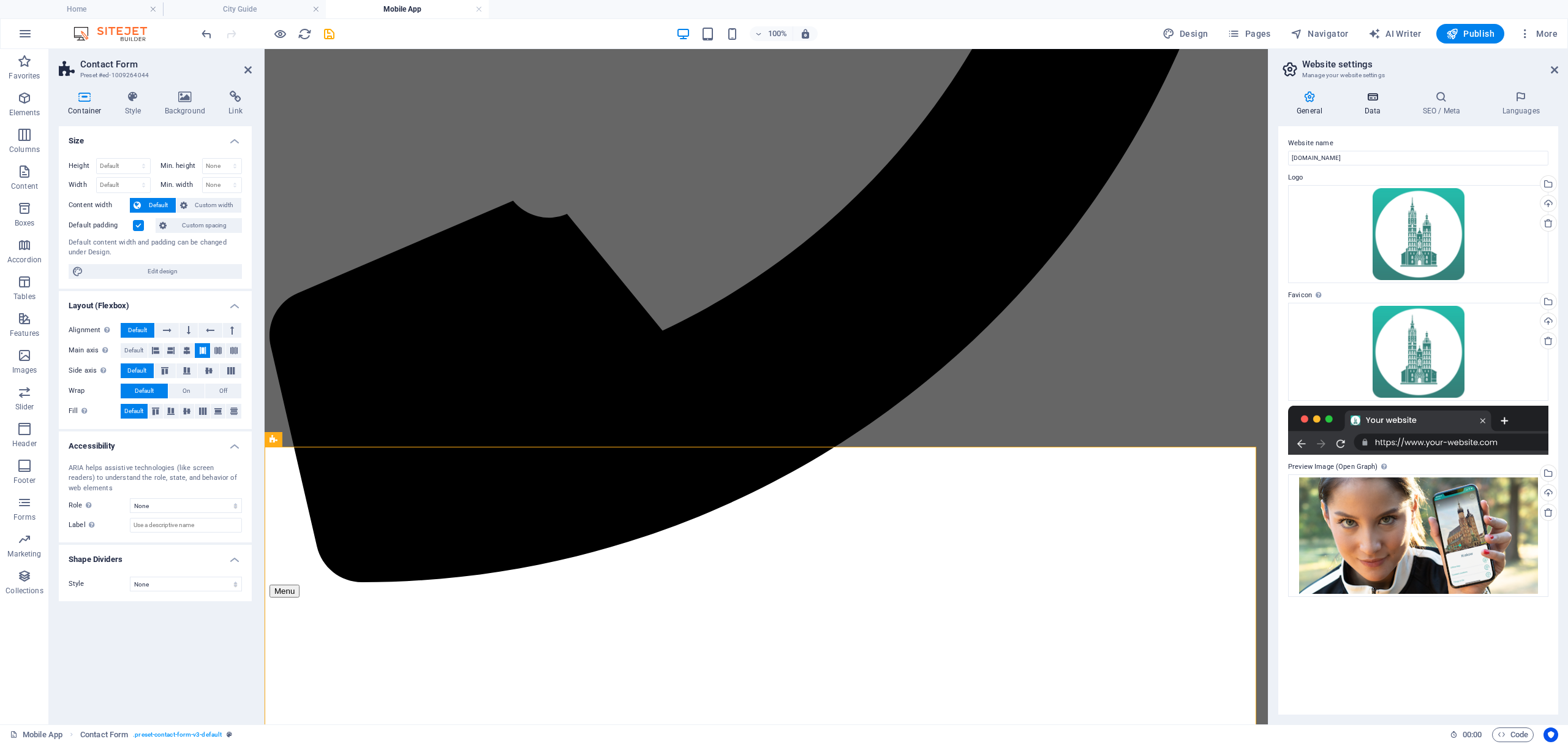
click at [1390, 102] on icon at bounding box center [1372, 97] width 53 height 13
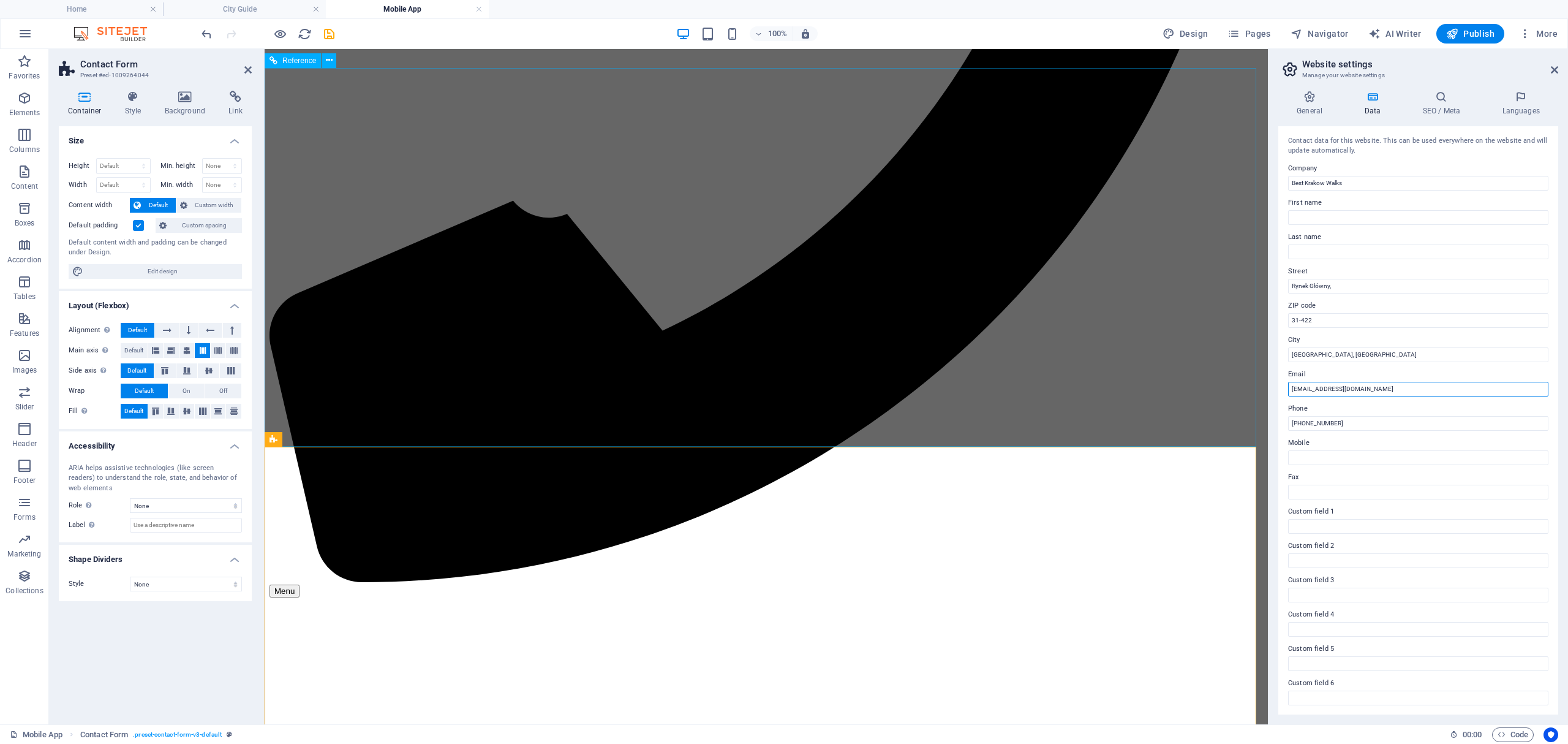
drag, startPoint x: 1659, startPoint y: 432, endPoint x: 1248, endPoint y: 380, distance: 414.3
click at [1373, 390] on input "[EMAIL_ADDRESS][DOMAIN_NAME]" at bounding box center [1418, 389] width 260 height 15
drag, startPoint x: 1373, startPoint y: 390, endPoint x: 1347, endPoint y: 390, distance: 26.0
click at [1347, 390] on input "[EMAIL_ADDRESS][DOMAIN_NAME]" at bounding box center [1418, 389] width 260 height 15
type input "hello@krakowguide.app"
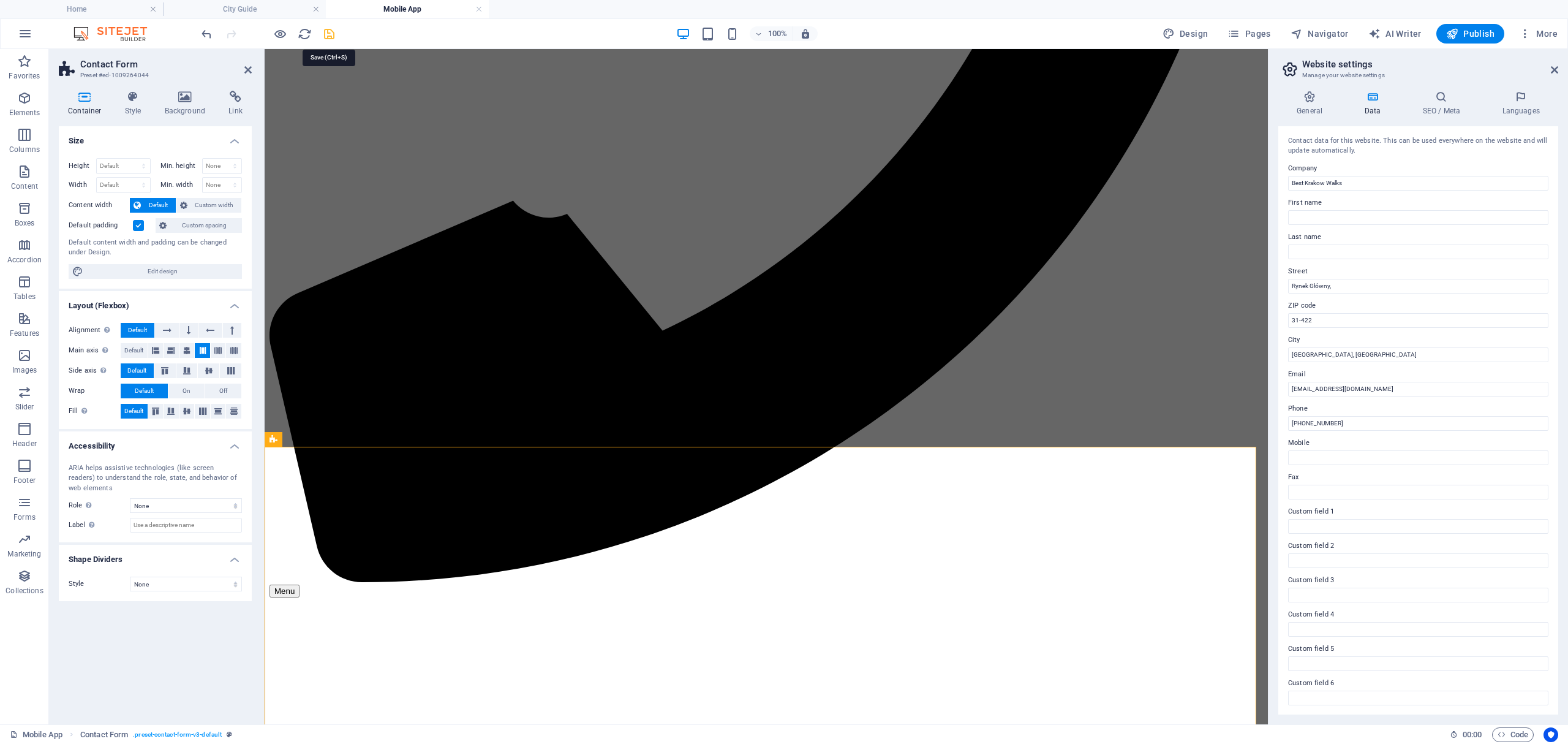
click at [331, 35] on icon "save" at bounding box center [329, 34] width 14 height 14
checkbox input "false"
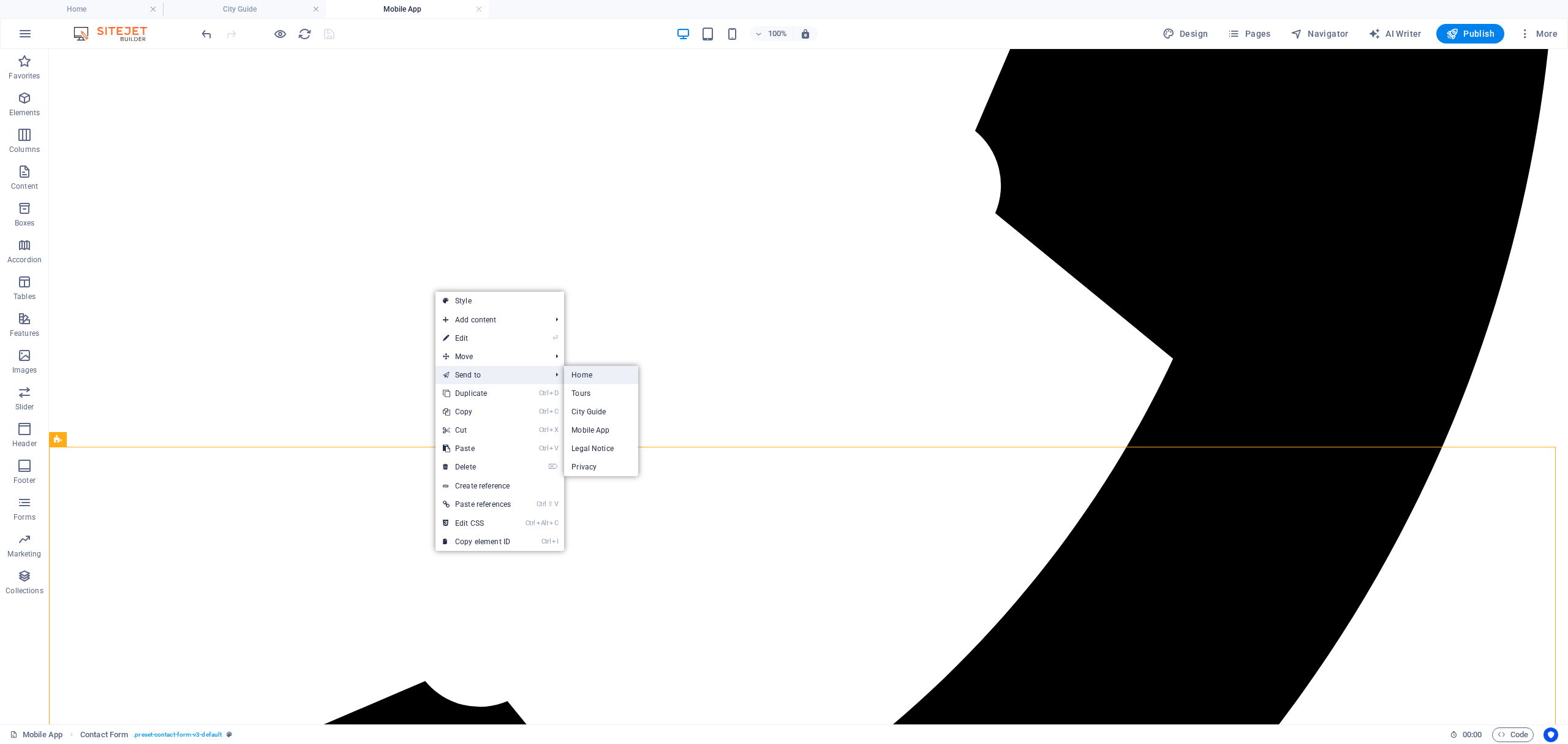
click at [589, 374] on link "Home" at bounding box center [601, 375] width 74 height 18
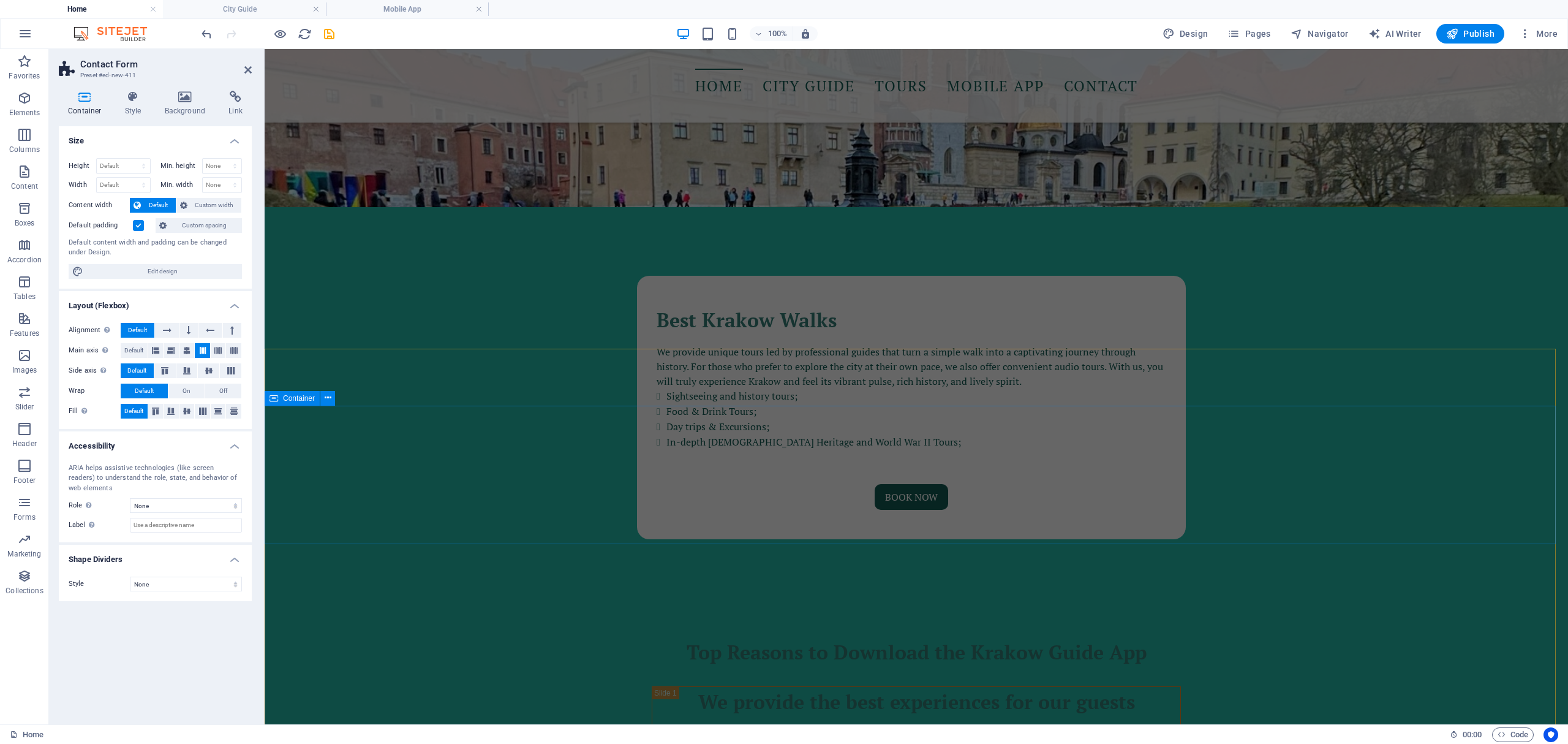
scroll to position [1865, 0]
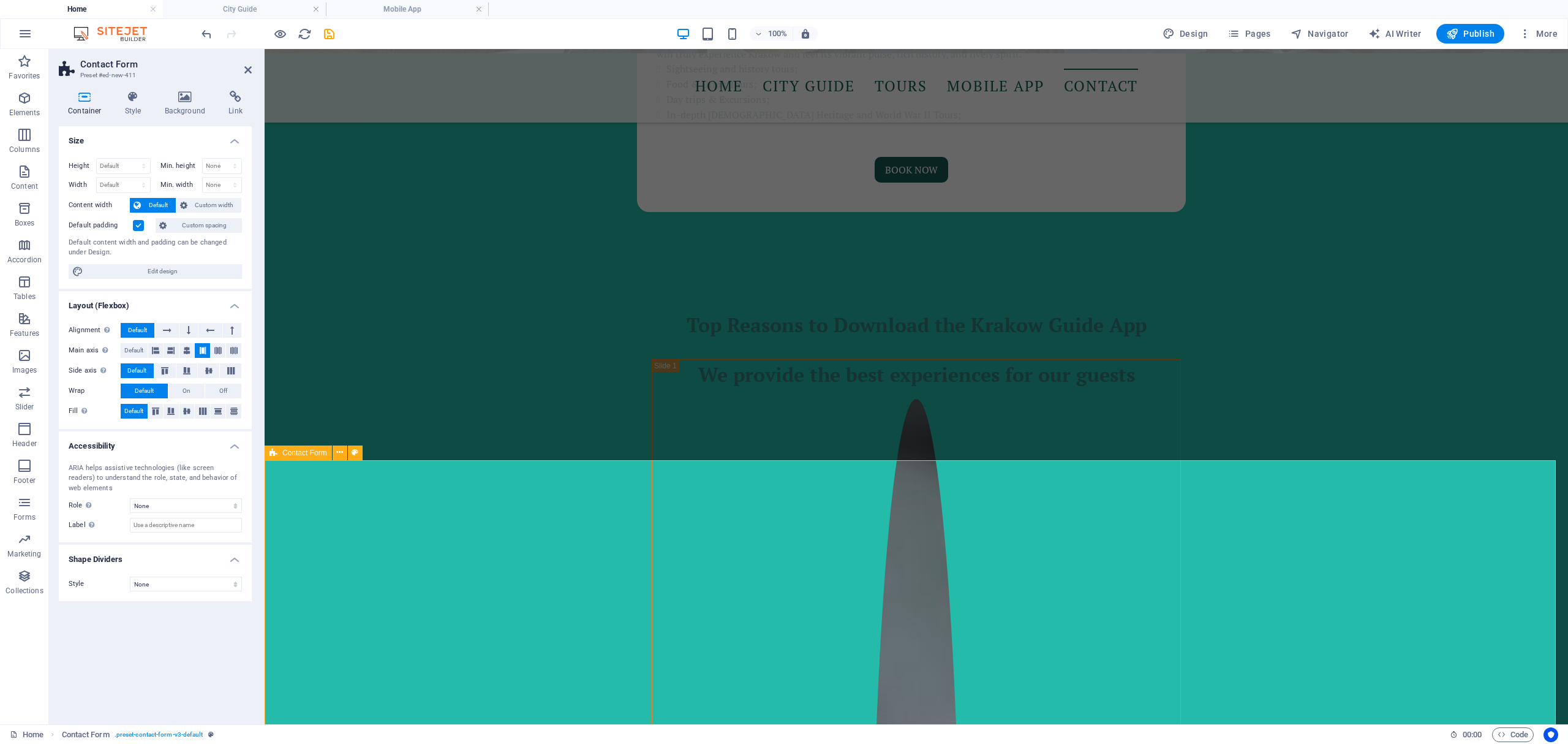
scroll to position [1806, 0]
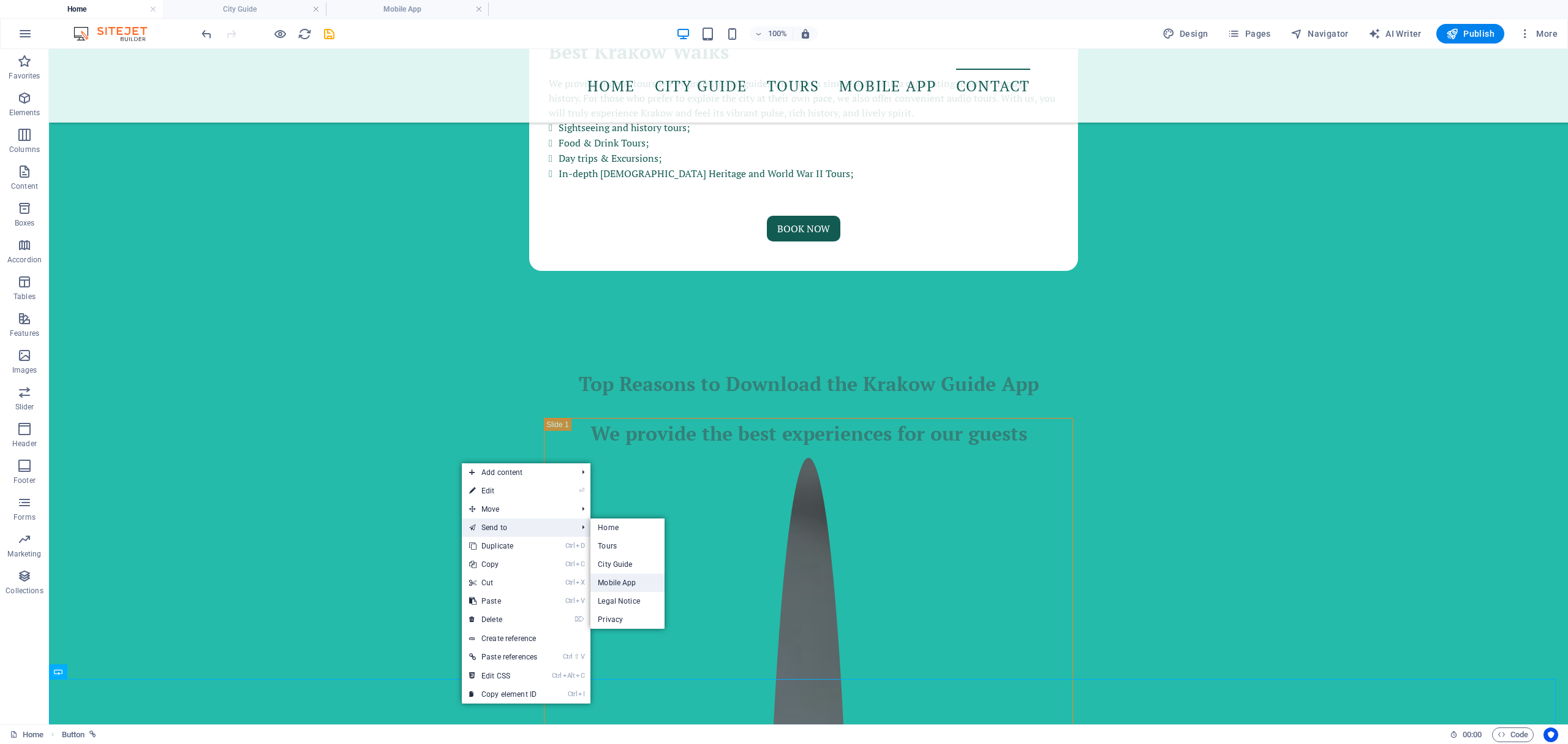
click at [634, 578] on link "Mobile App" at bounding box center [627, 583] width 74 height 18
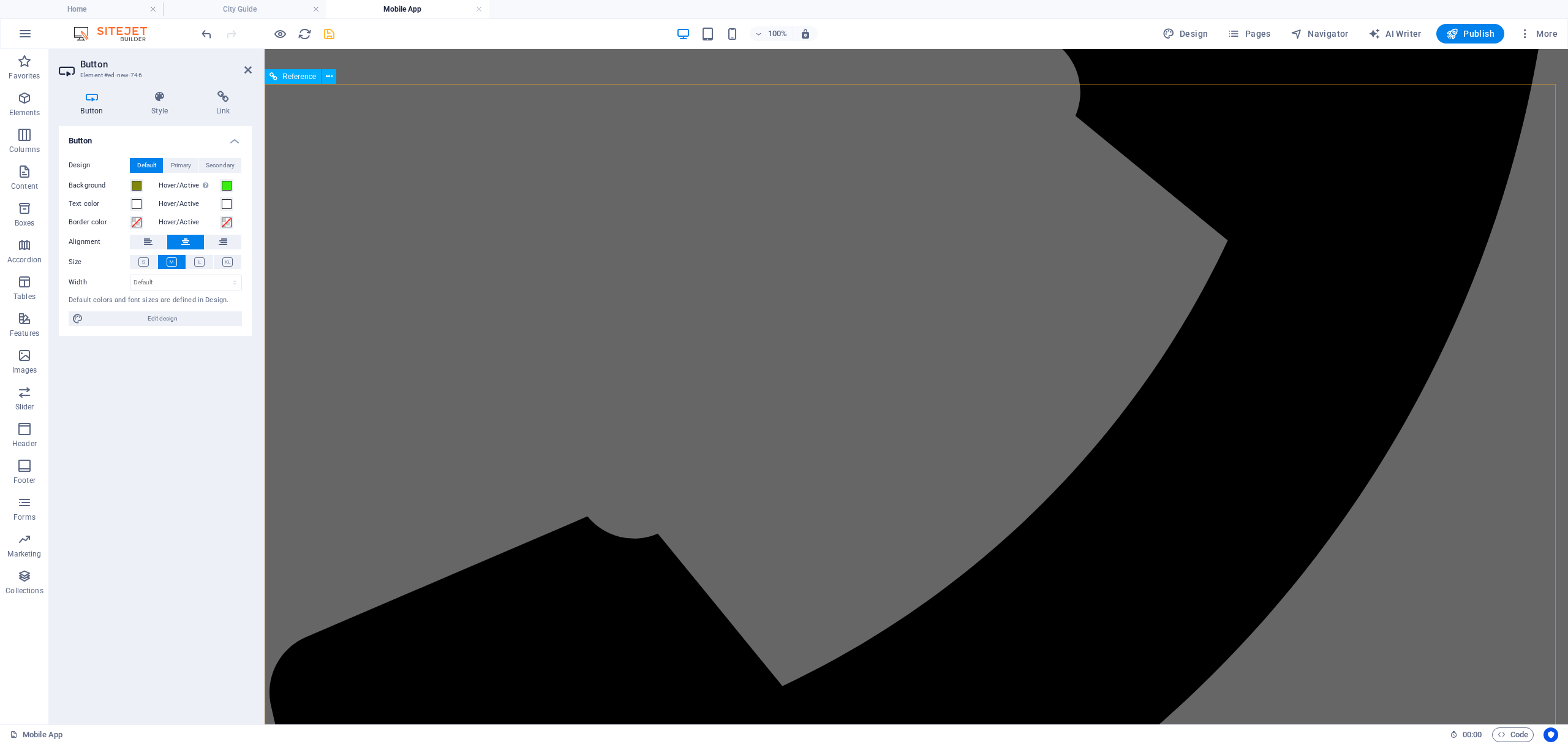
scroll to position [1738, 0]
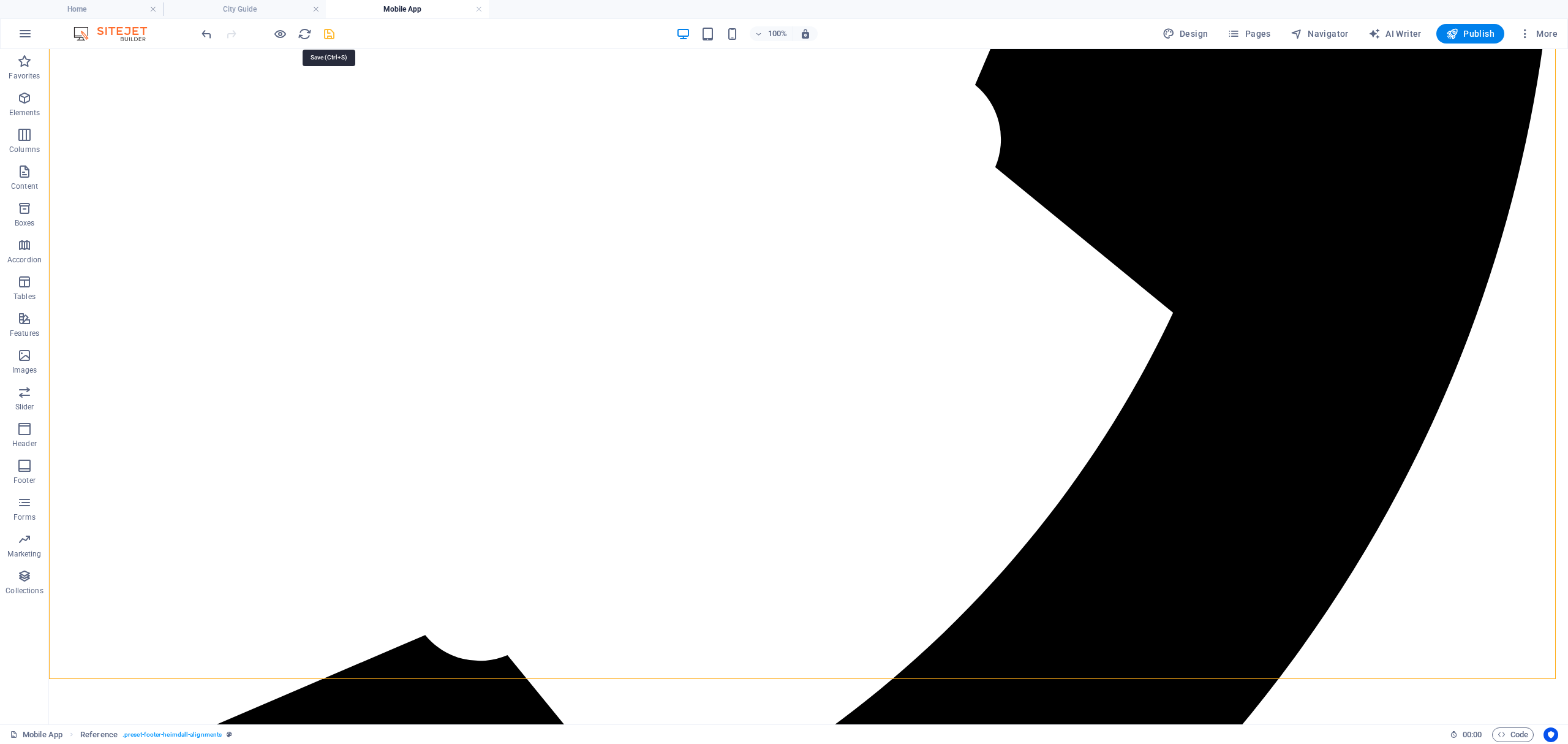
click at [326, 37] on icon "save" at bounding box center [329, 34] width 14 height 14
click at [1539, 32] on span "More" at bounding box center [1539, 34] width 39 height 13
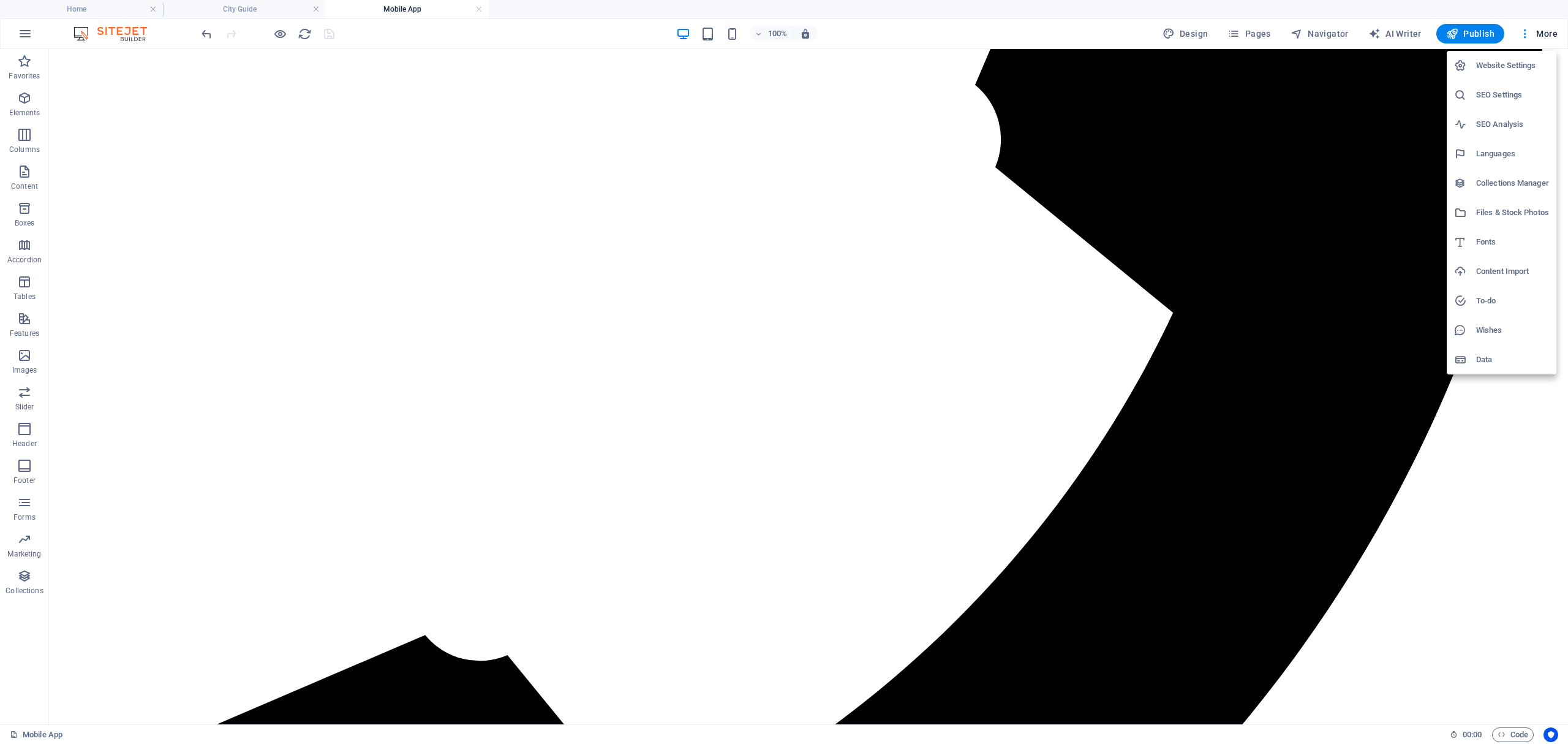
click at [1524, 64] on h6 "Website Settings" at bounding box center [1512, 66] width 73 height 15
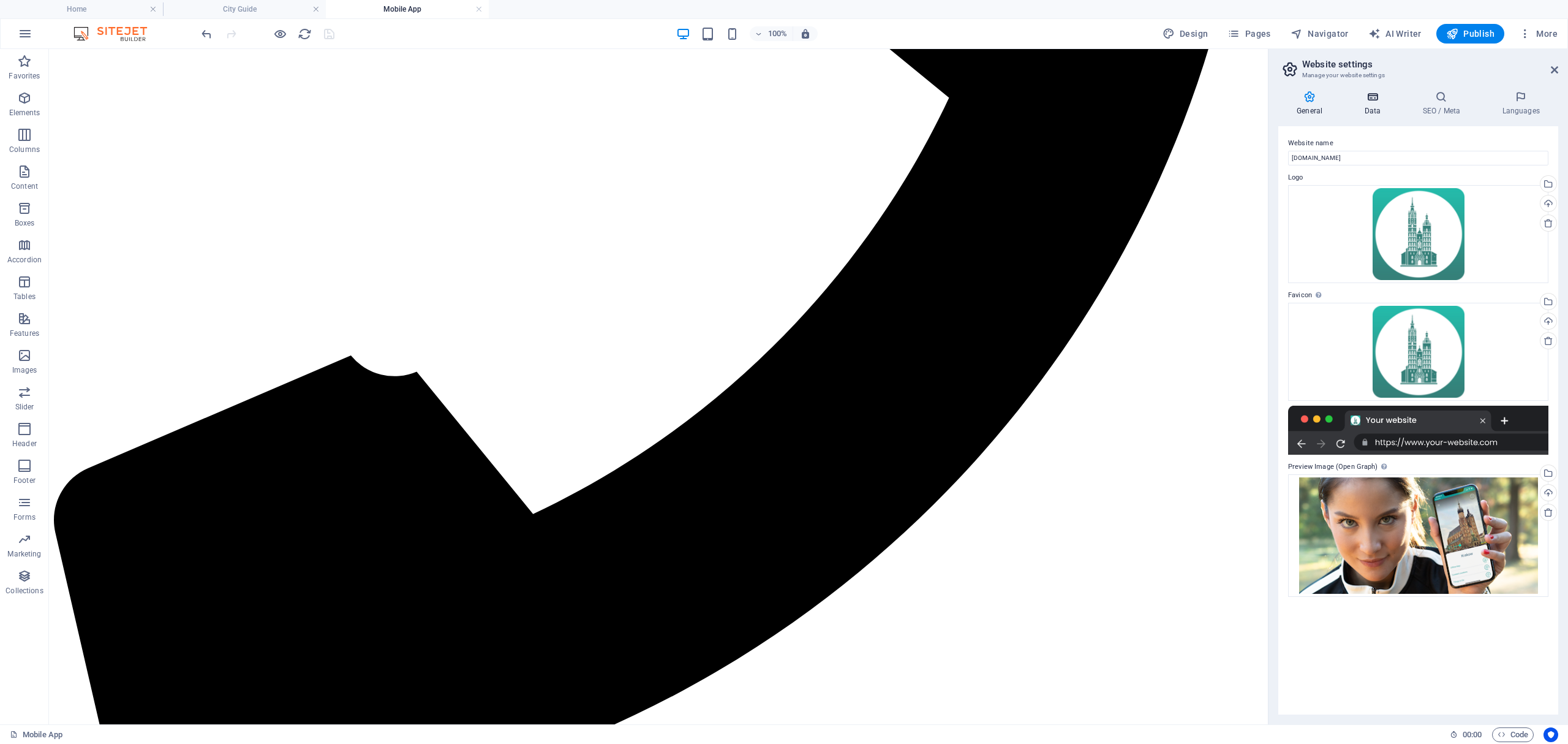
click at [1361, 101] on icon at bounding box center [1372, 97] width 53 height 13
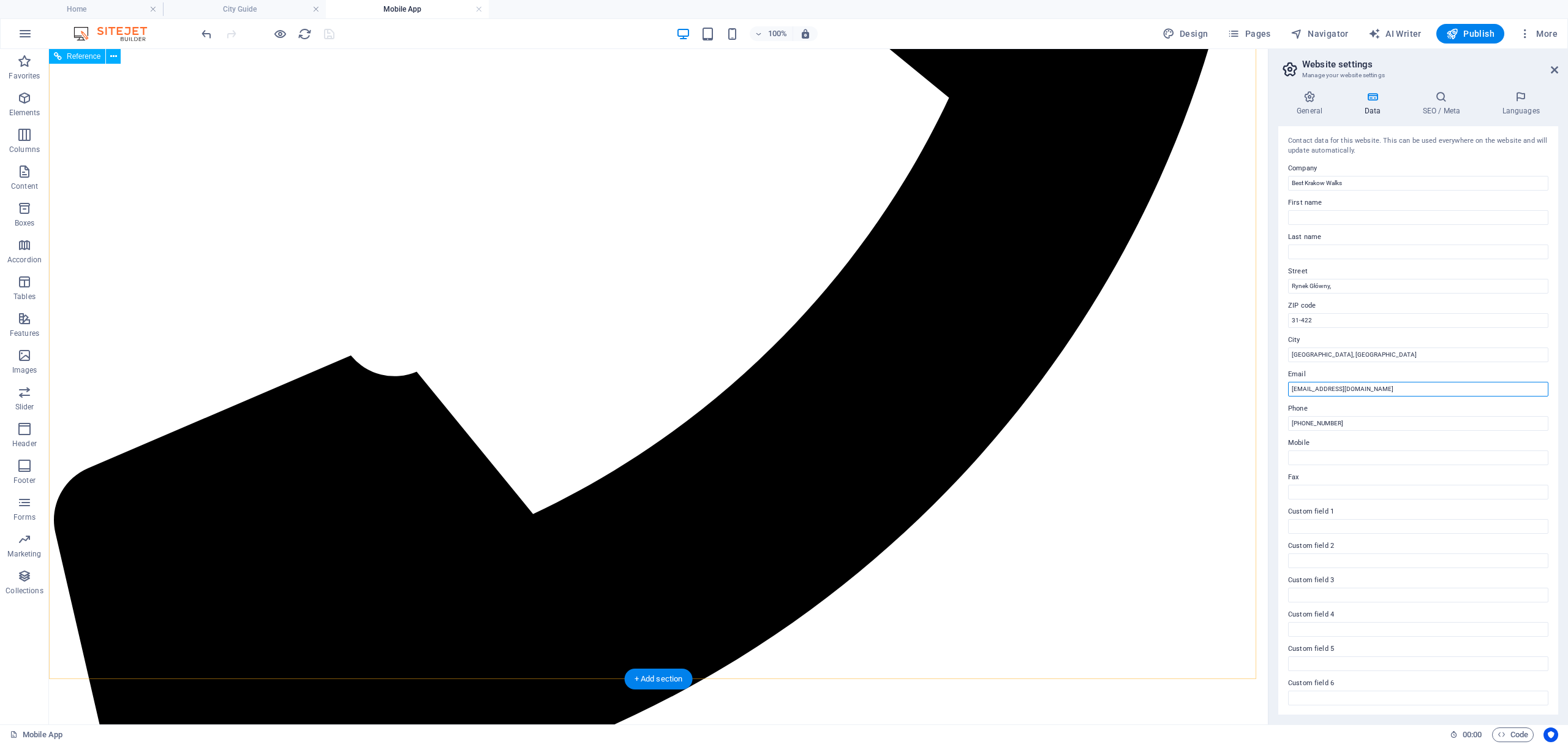
drag, startPoint x: 1438, startPoint y: 436, endPoint x: 1233, endPoint y: 387, distance: 210.8
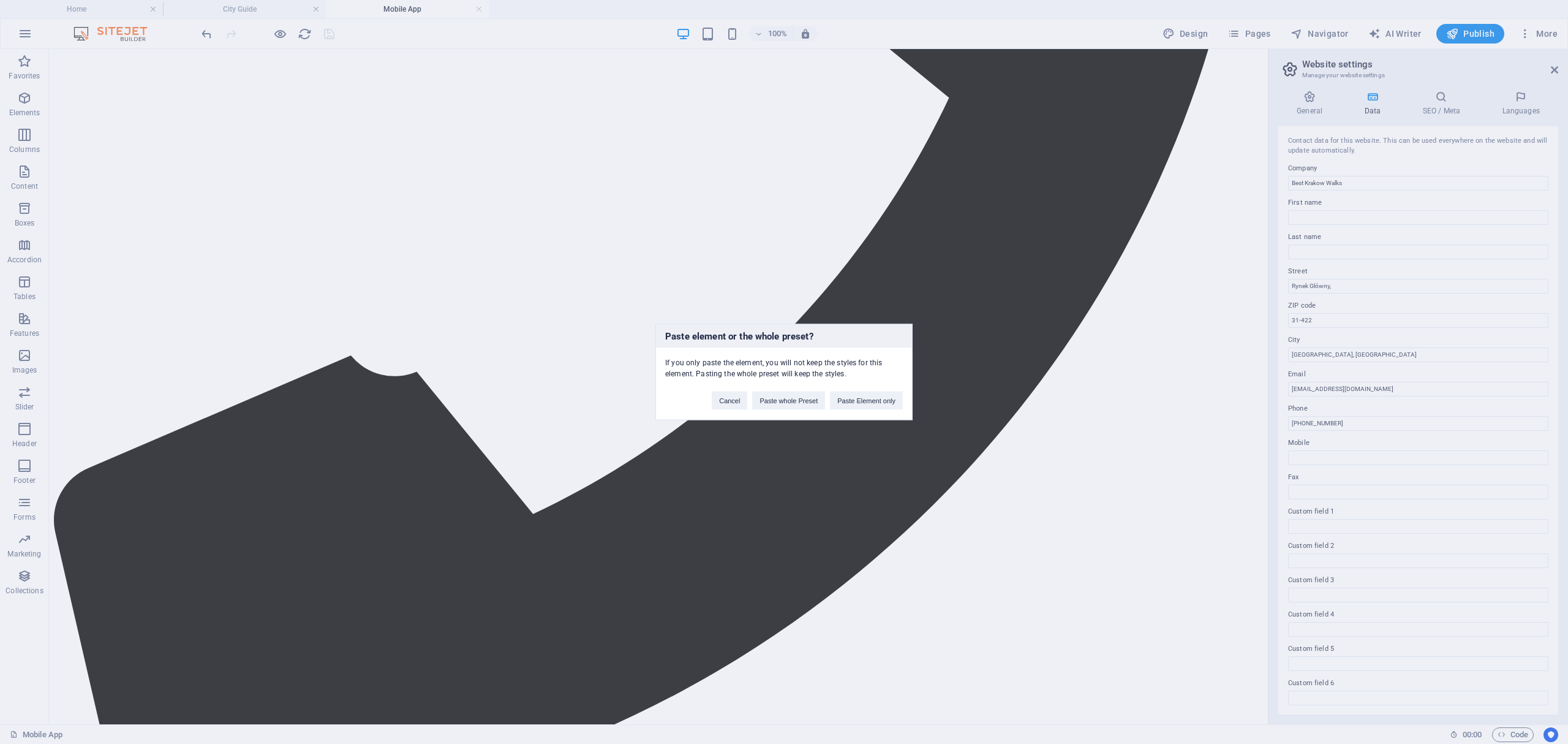
click at [1395, 385] on div "Paste element or the whole preset? If you only paste the element, you will not …" at bounding box center [784, 372] width 1568 height 744
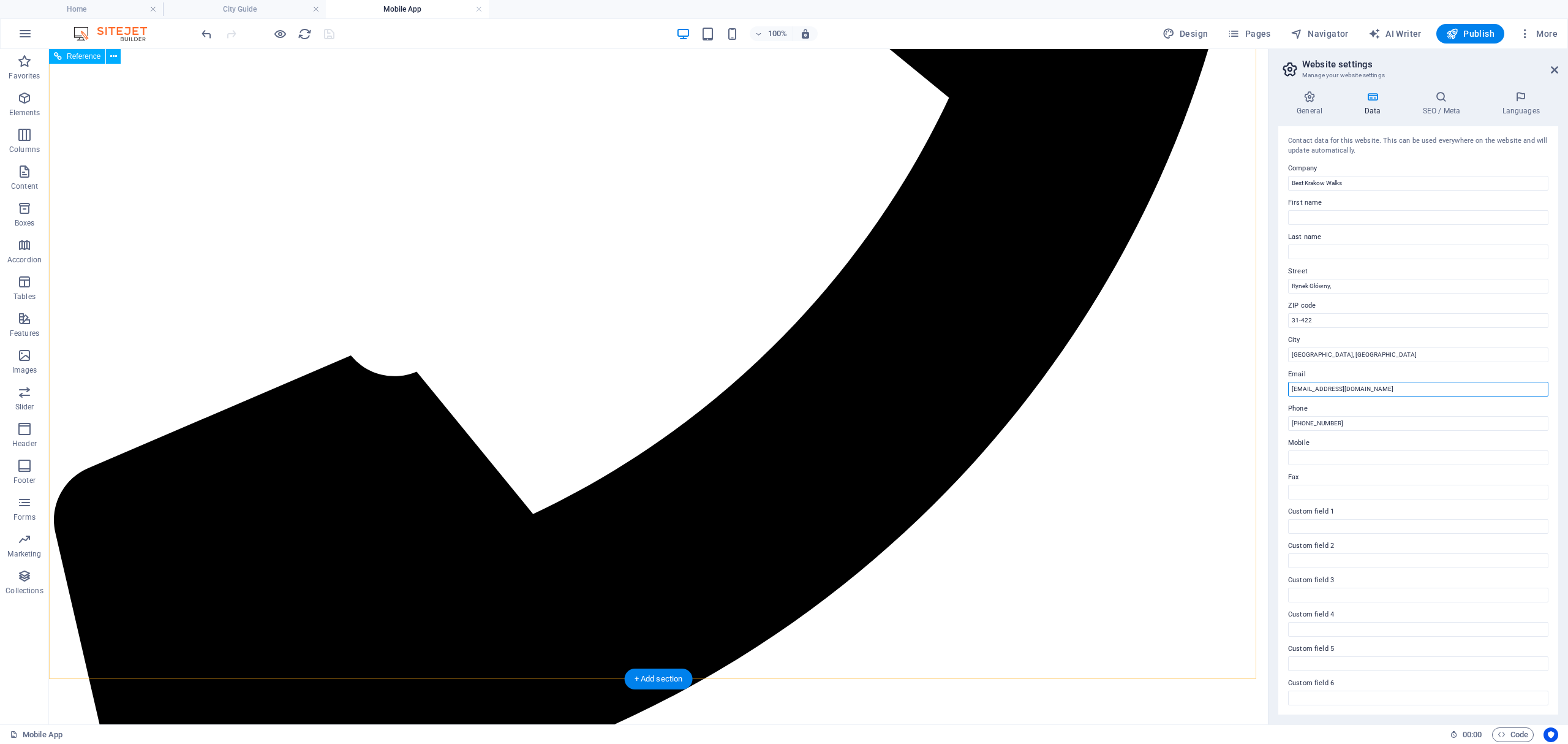
drag, startPoint x: 1437, startPoint y: 435, endPoint x: 1248, endPoint y: 388, distance: 194.8
drag, startPoint x: 1409, startPoint y: 235, endPoint x: 1320, endPoint y: 231, distance: 89.1
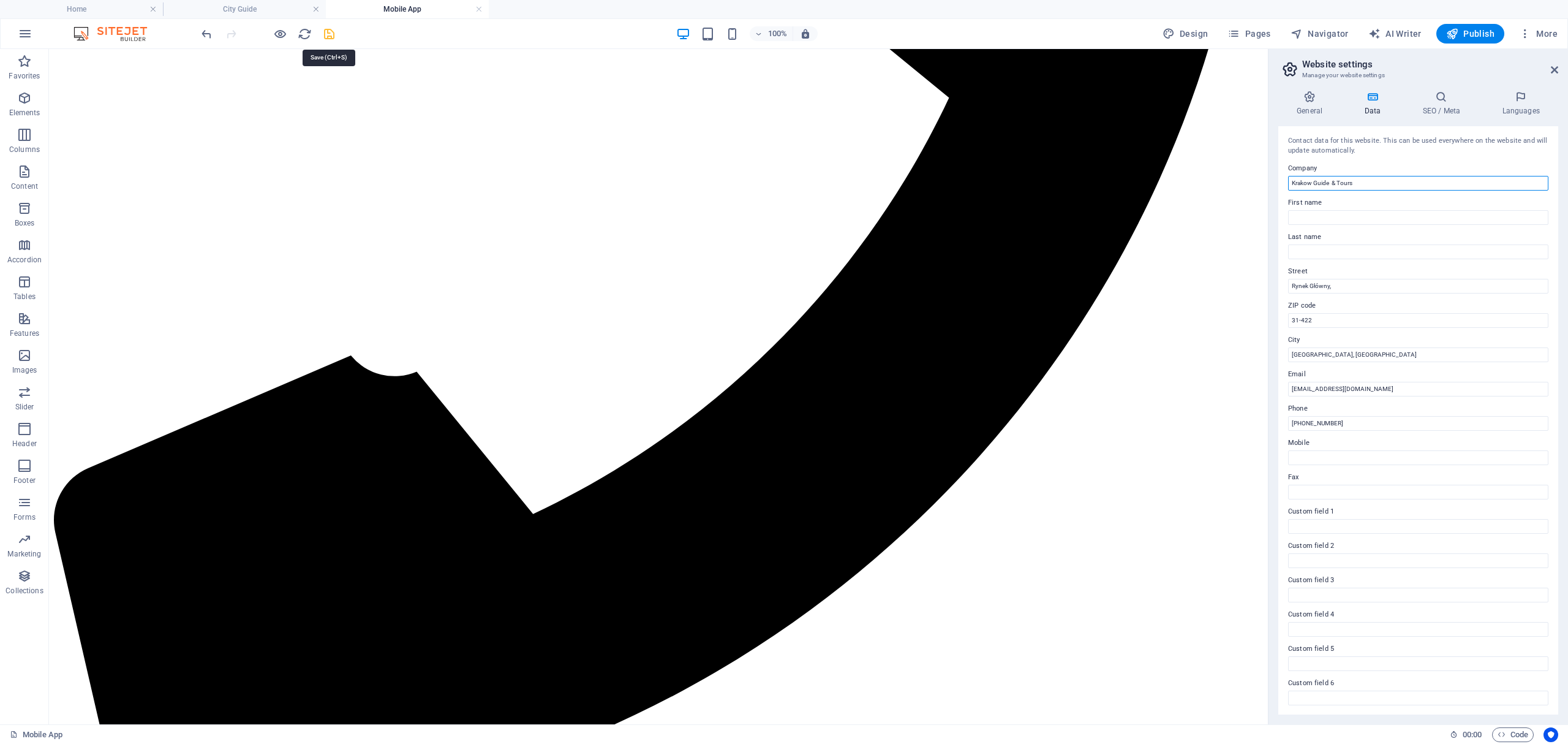
type input "Krakow Guide & Tours"
click at [325, 33] on icon "save" at bounding box center [329, 34] width 14 height 14
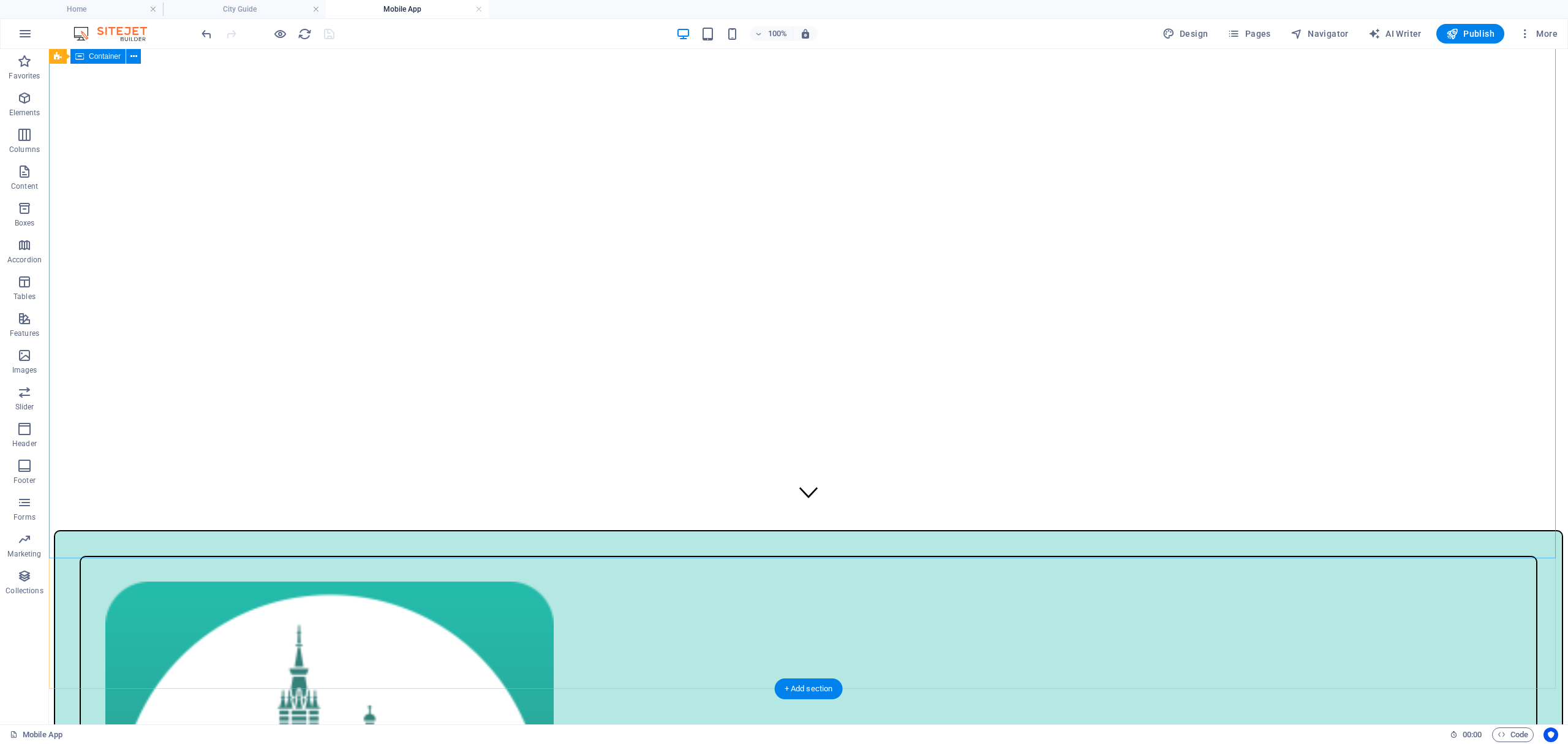
scroll to position [349, 0]
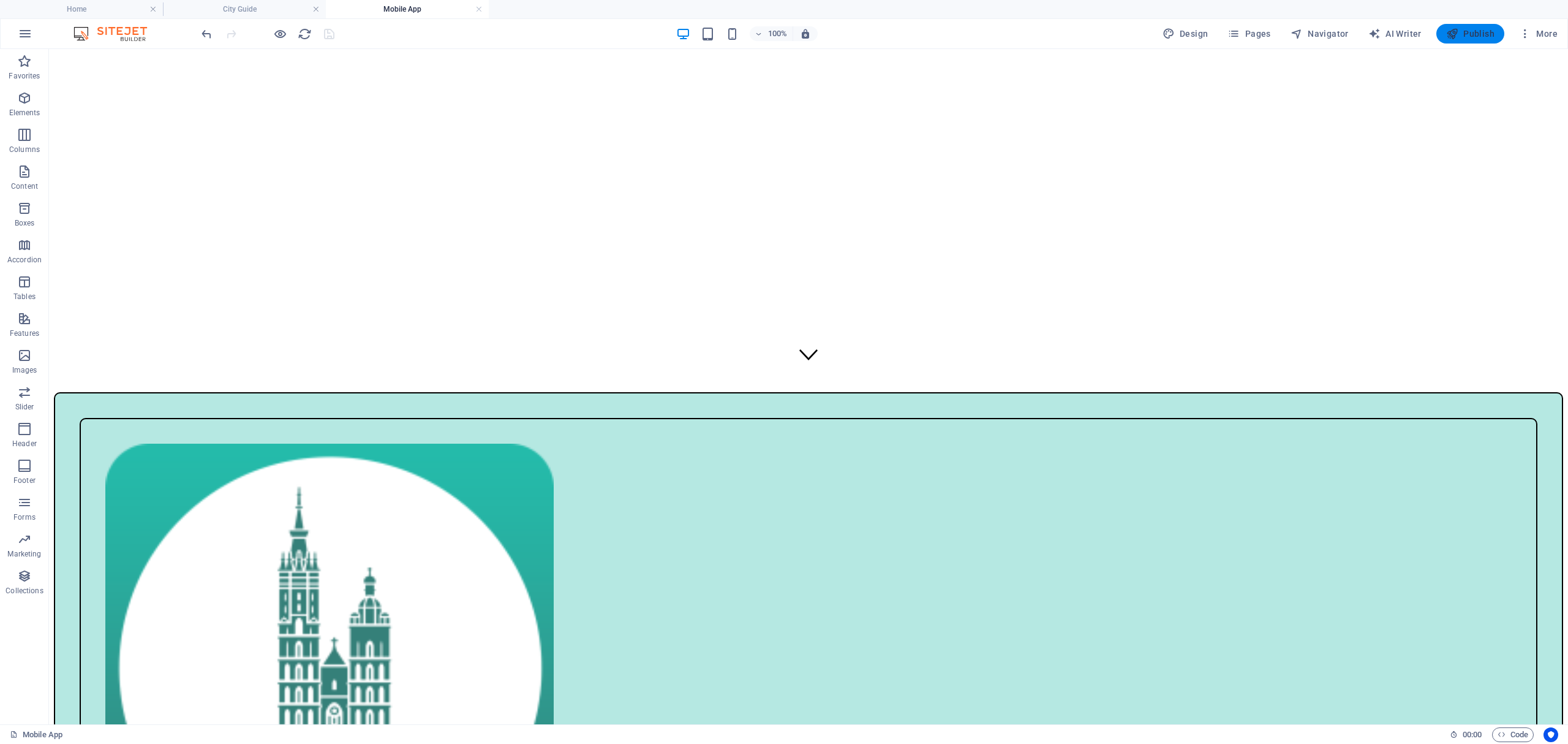
click at [1465, 38] on span "Publish" at bounding box center [1470, 34] width 48 height 13
